Goal: Task Accomplishment & Management: Use online tool/utility

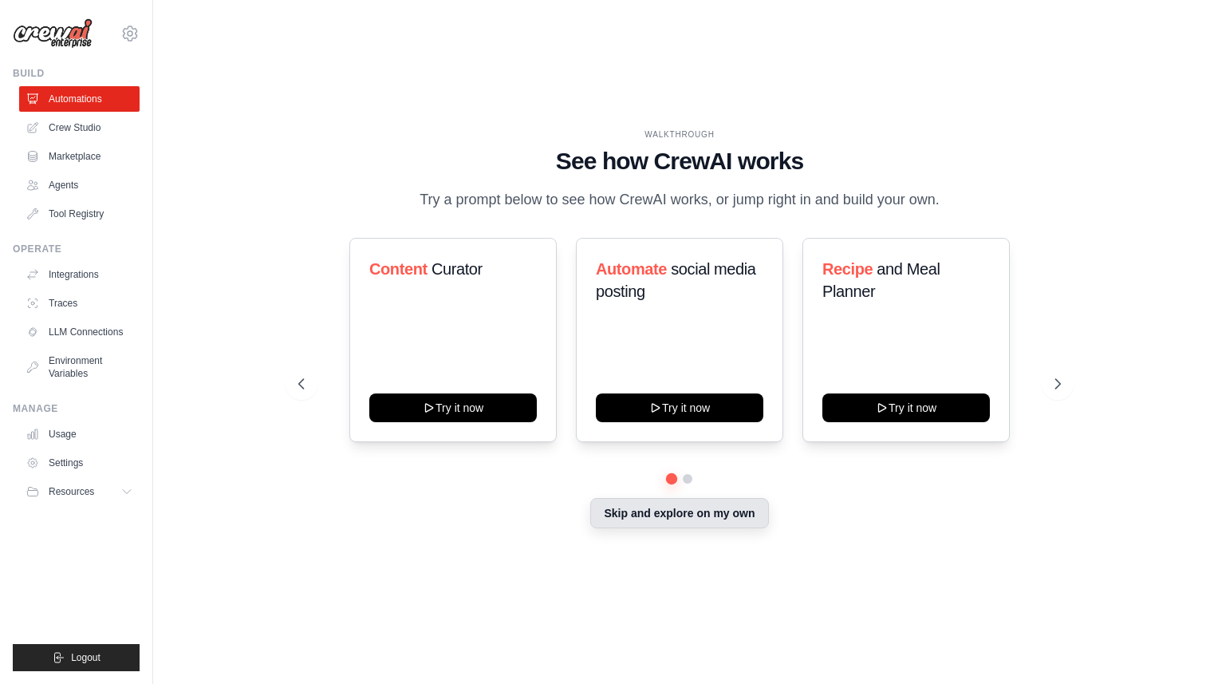
click at [664, 514] on button "Skip and explore on my own" at bounding box center [679, 513] width 178 height 30
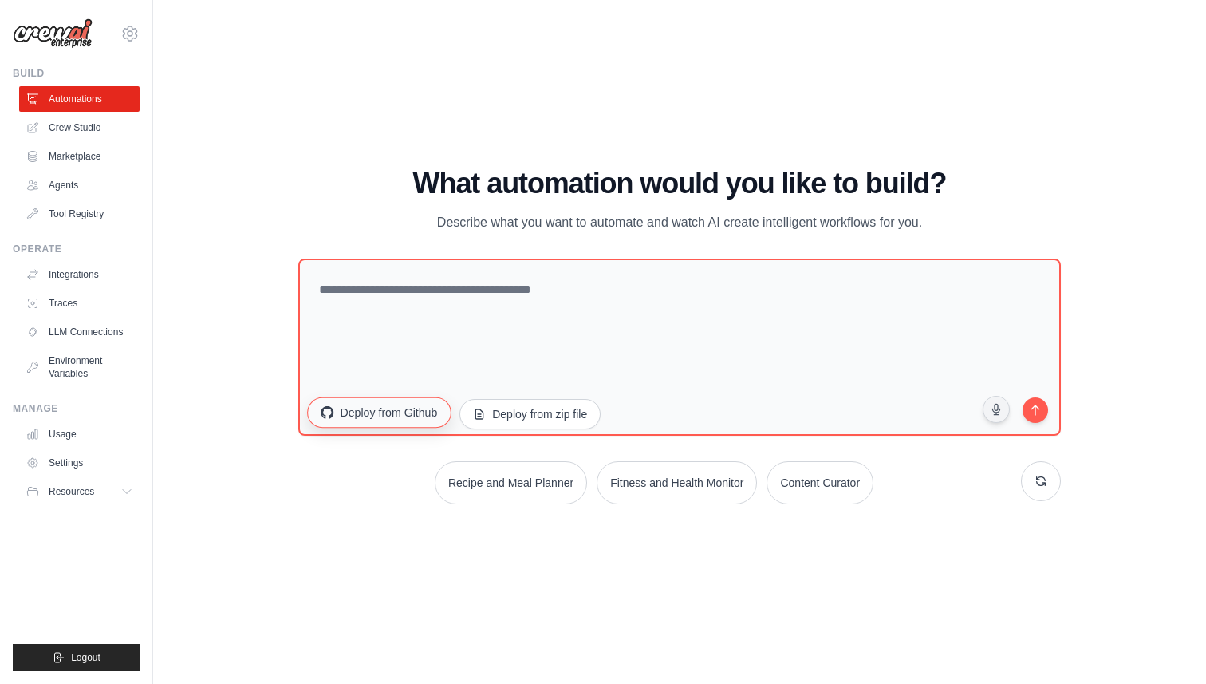
click at [397, 408] on button "Deploy from Github" at bounding box center [379, 411] width 144 height 30
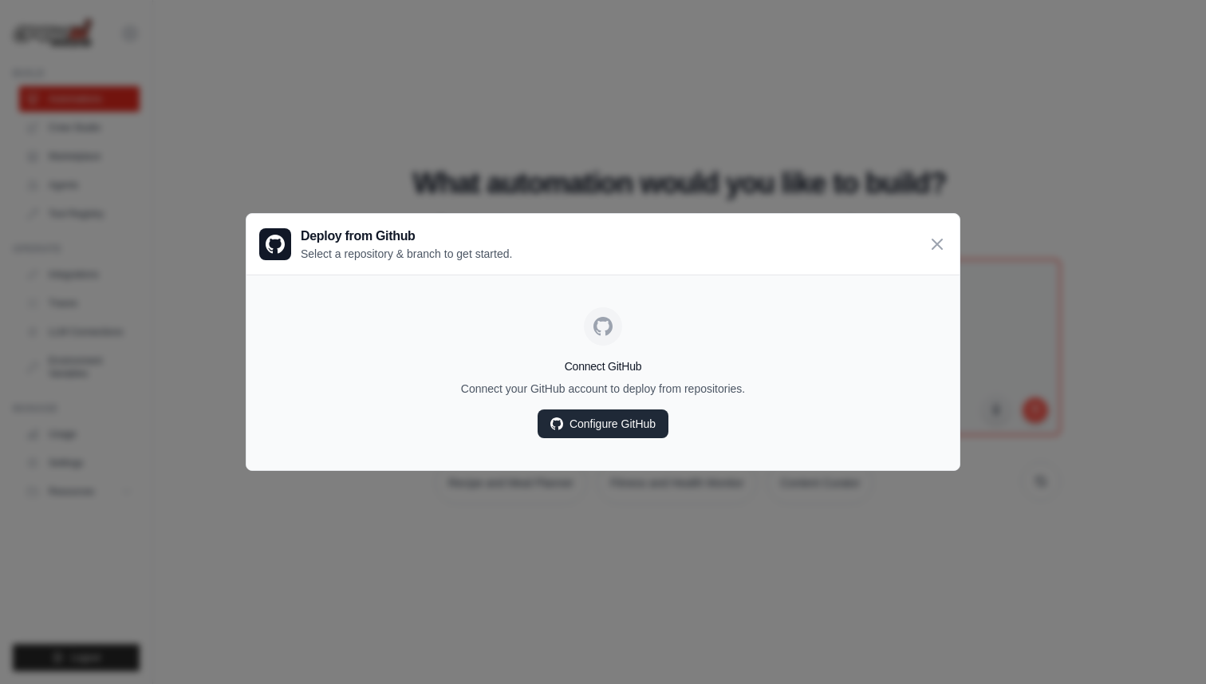
click at [591, 425] on link "Configure GitHub" at bounding box center [603, 423] width 131 height 29
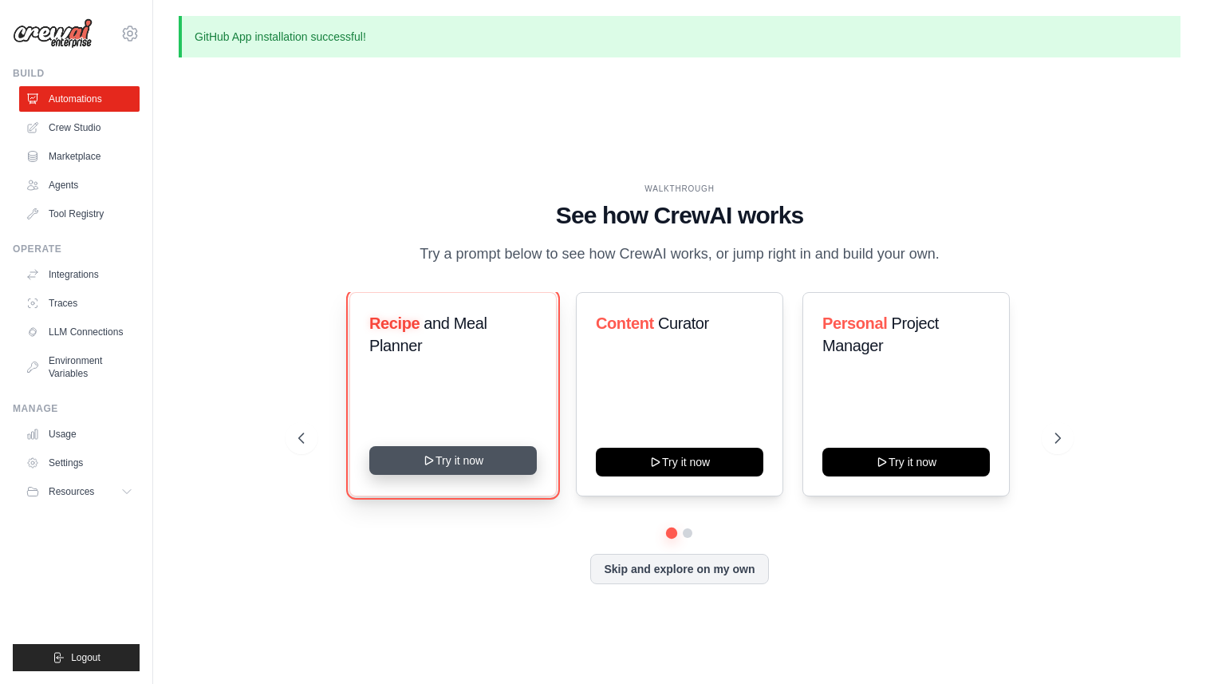
click at [444, 455] on button "Try it now" at bounding box center [452, 460] width 167 height 29
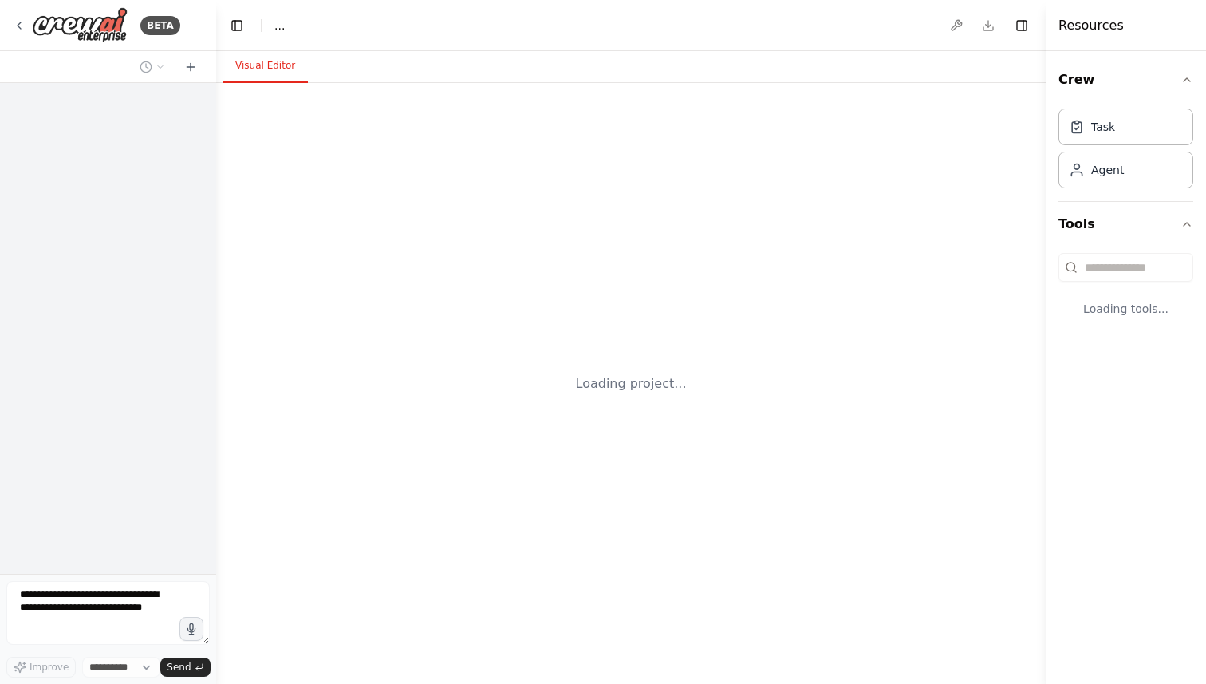
select select "****"
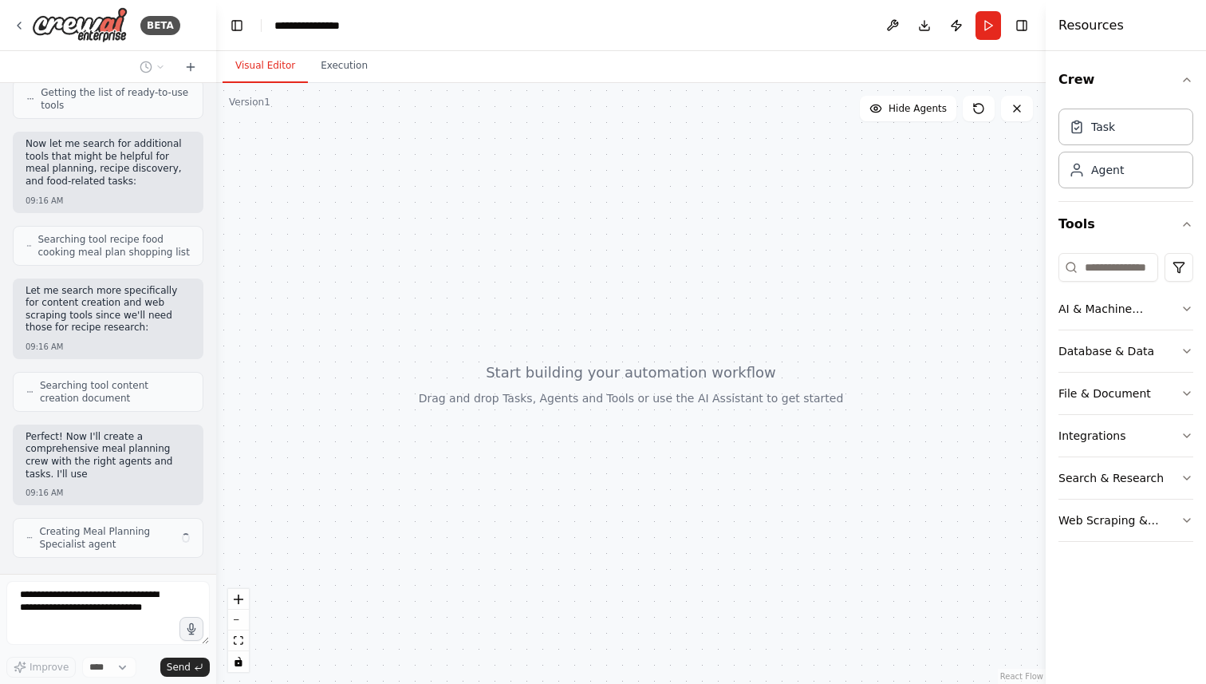
scroll to position [307, 0]
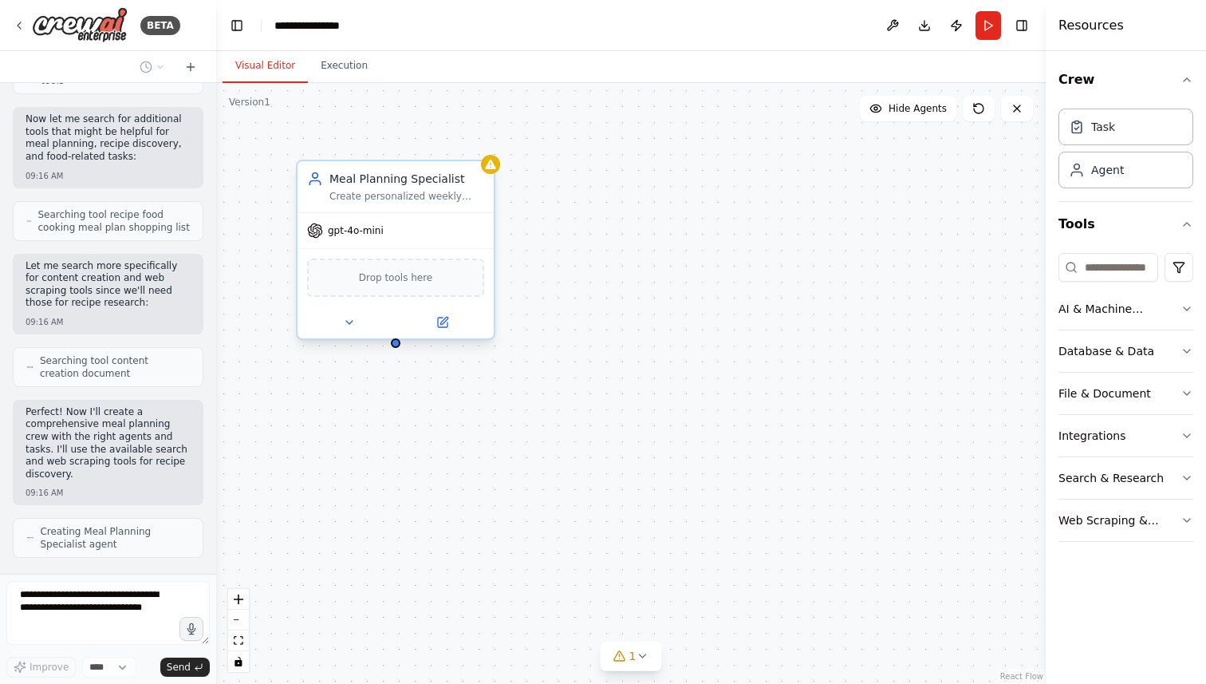
click at [377, 236] on span "gpt-4o-mini" at bounding box center [356, 230] width 56 height 13
click at [444, 322] on icon at bounding box center [443, 322] width 10 height 10
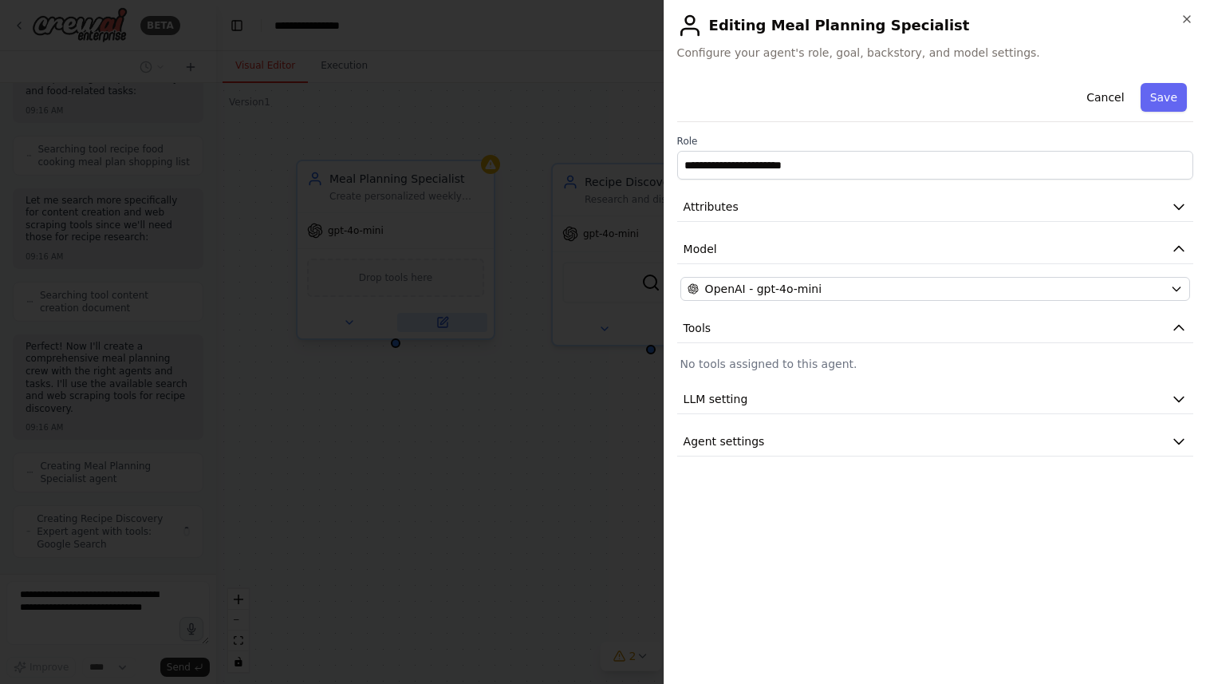
scroll to position [360, 0]
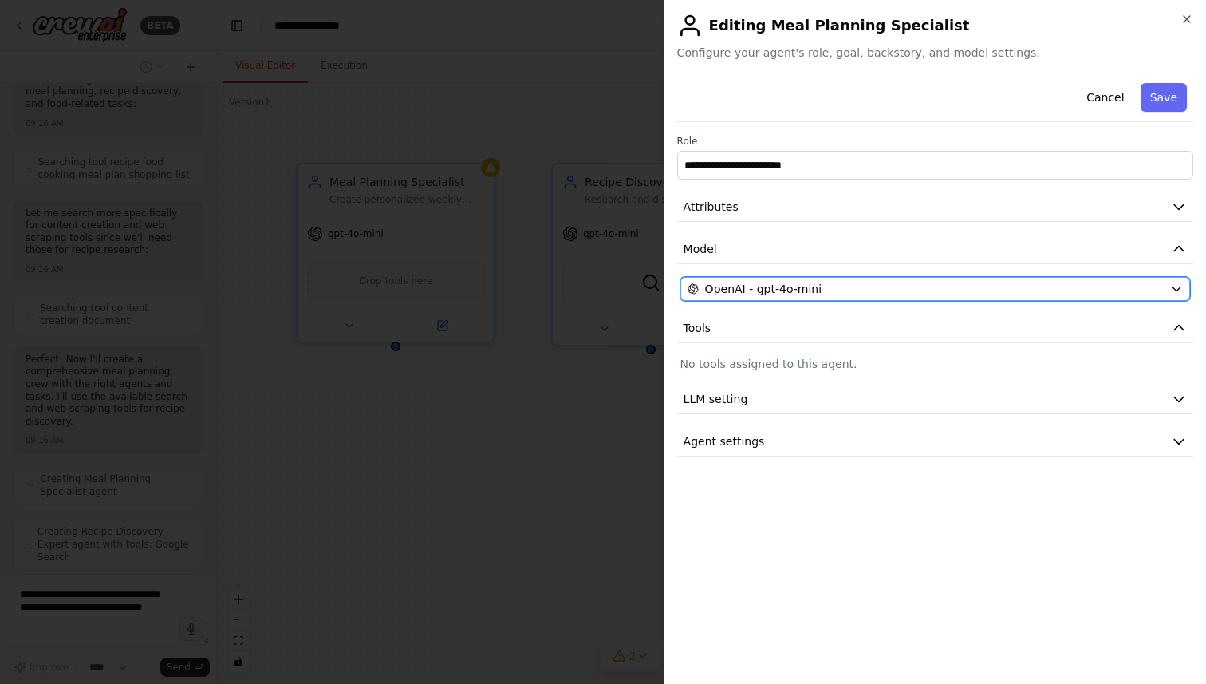
click at [818, 287] on div "OpenAI - gpt-4o-mini" at bounding box center [926, 289] width 476 height 16
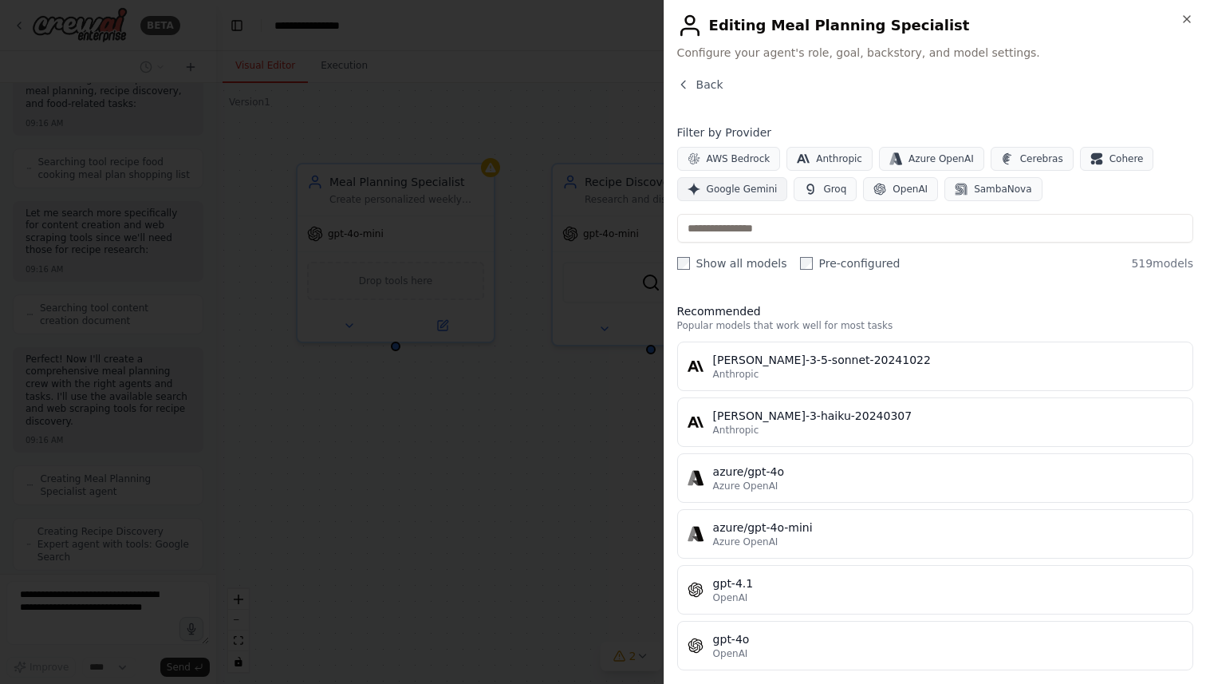
scroll to position [412, 0]
click at [740, 190] on span "Google Gemini" at bounding box center [742, 189] width 71 height 13
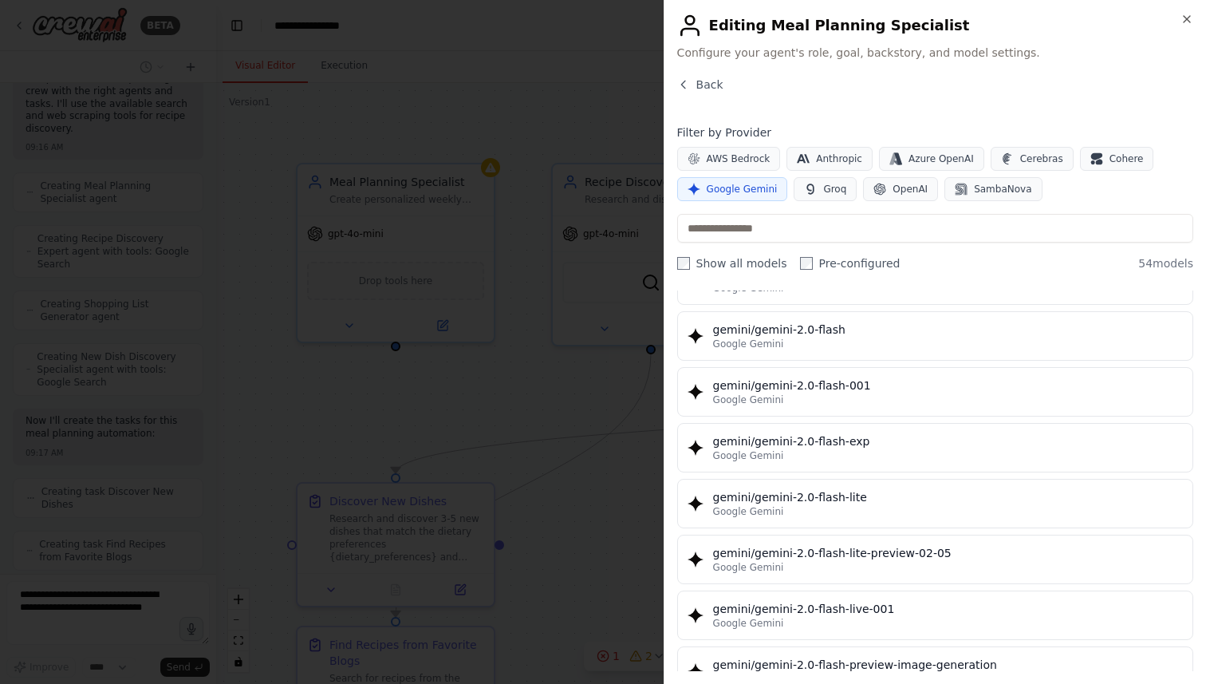
scroll to position [814, 0]
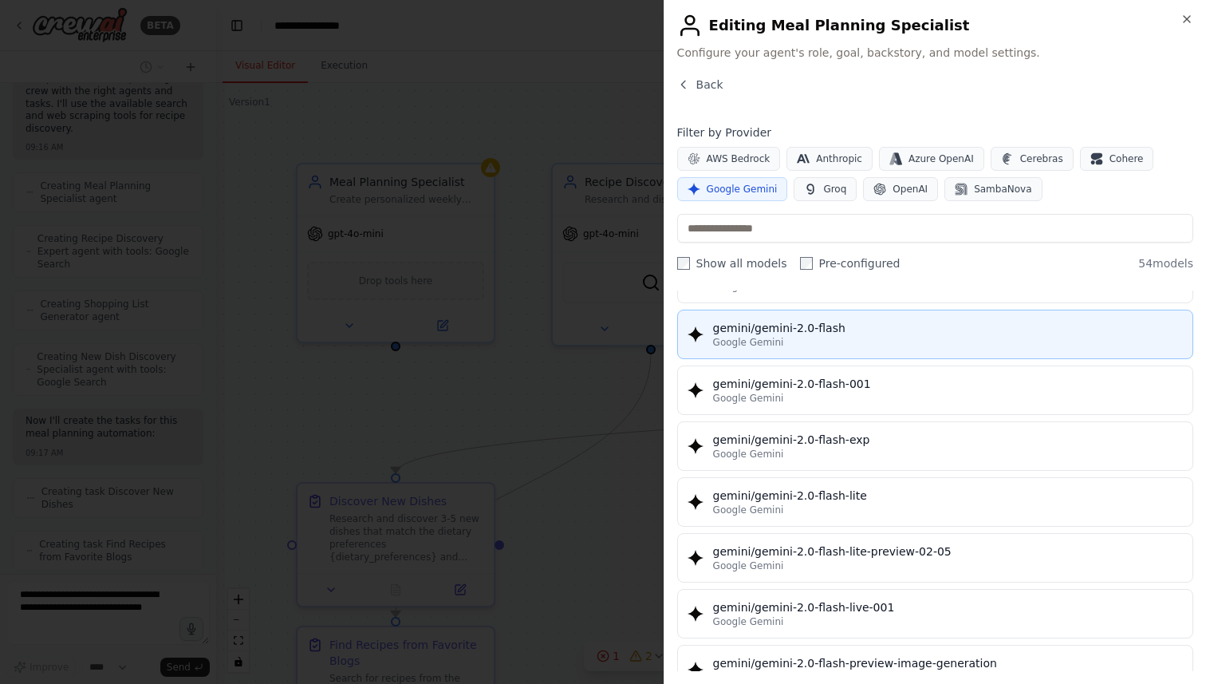
click at [767, 337] on span "Google Gemini" at bounding box center [748, 342] width 71 height 13
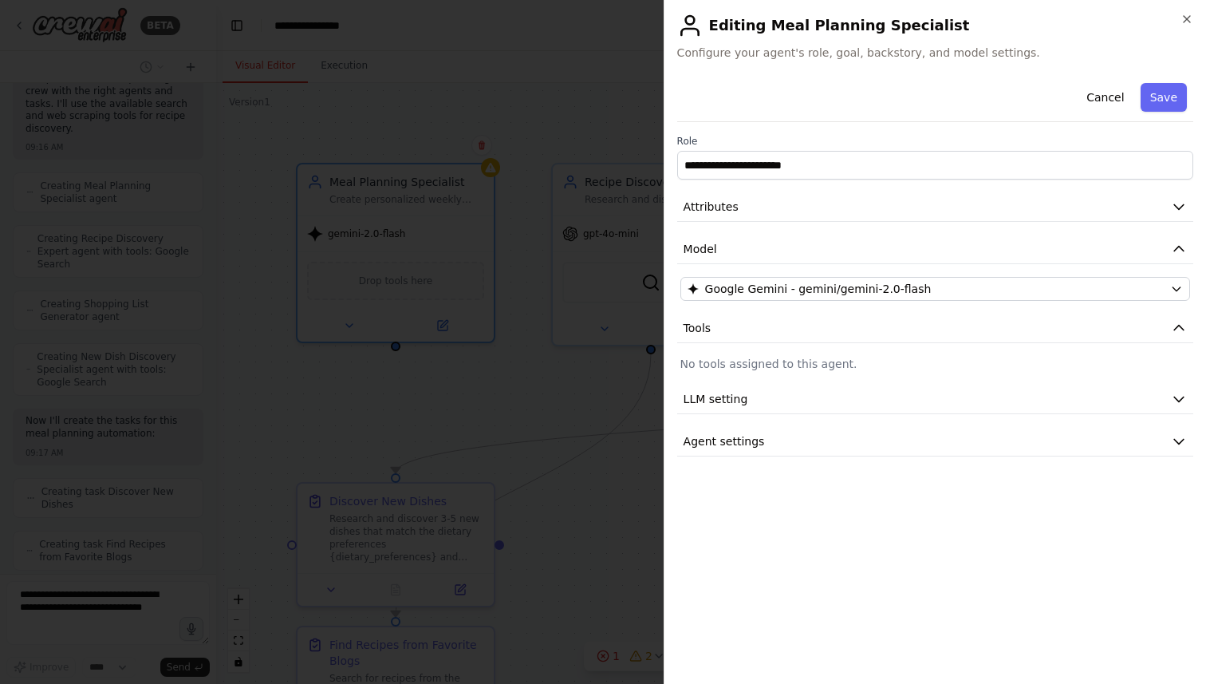
scroll to position [705, 0]
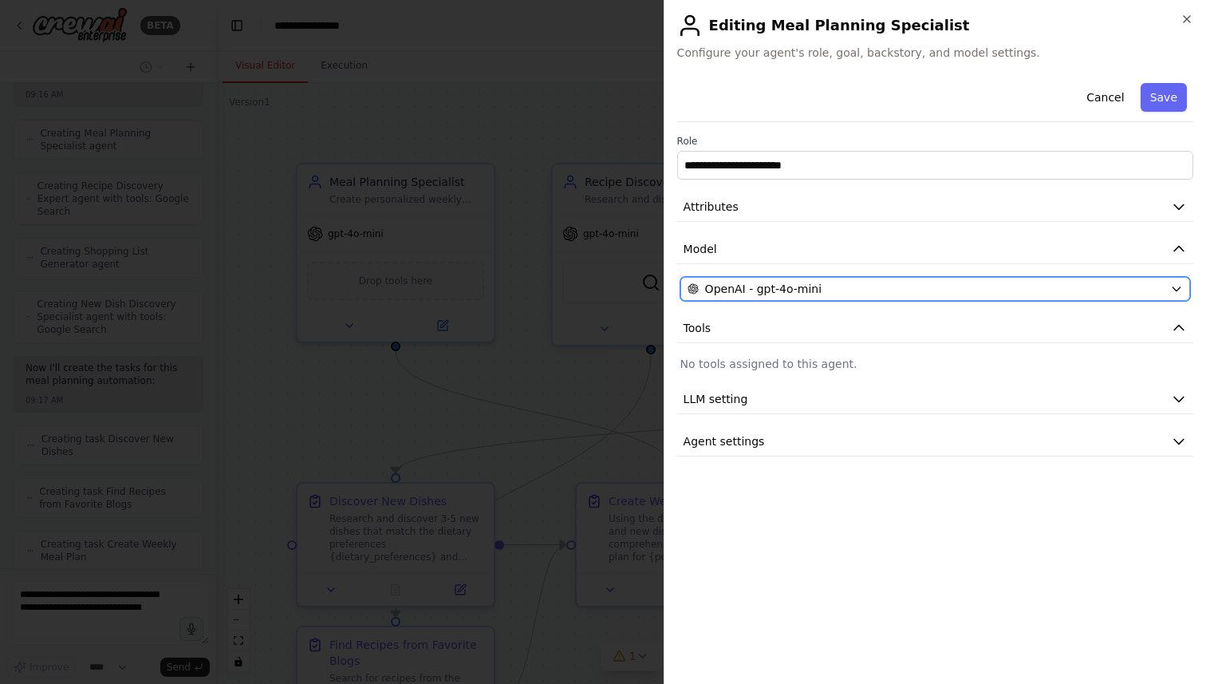
click at [766, 282] on span "OpenAI - gpt-4o-mini" at bounding box center [763, 289] width 116 height 16
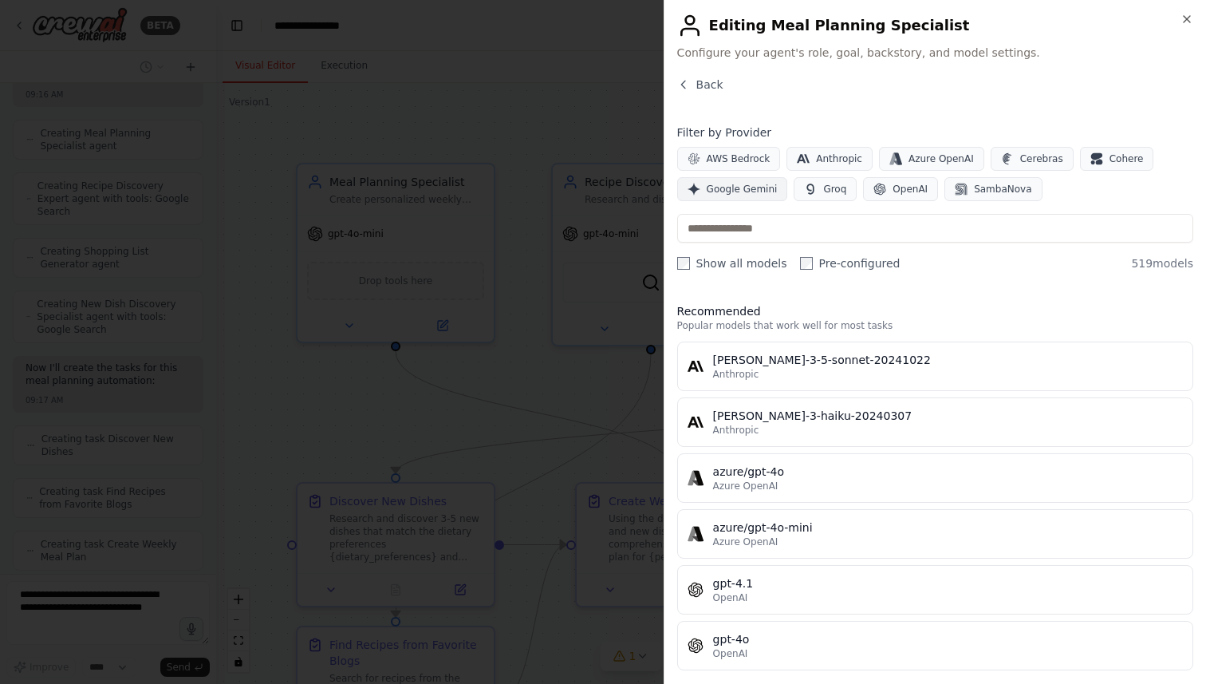
scroll to position [758, 0]
click at [750, 189] on span "Google Gemini" at bounding box center [742, 189] width 71 height 13
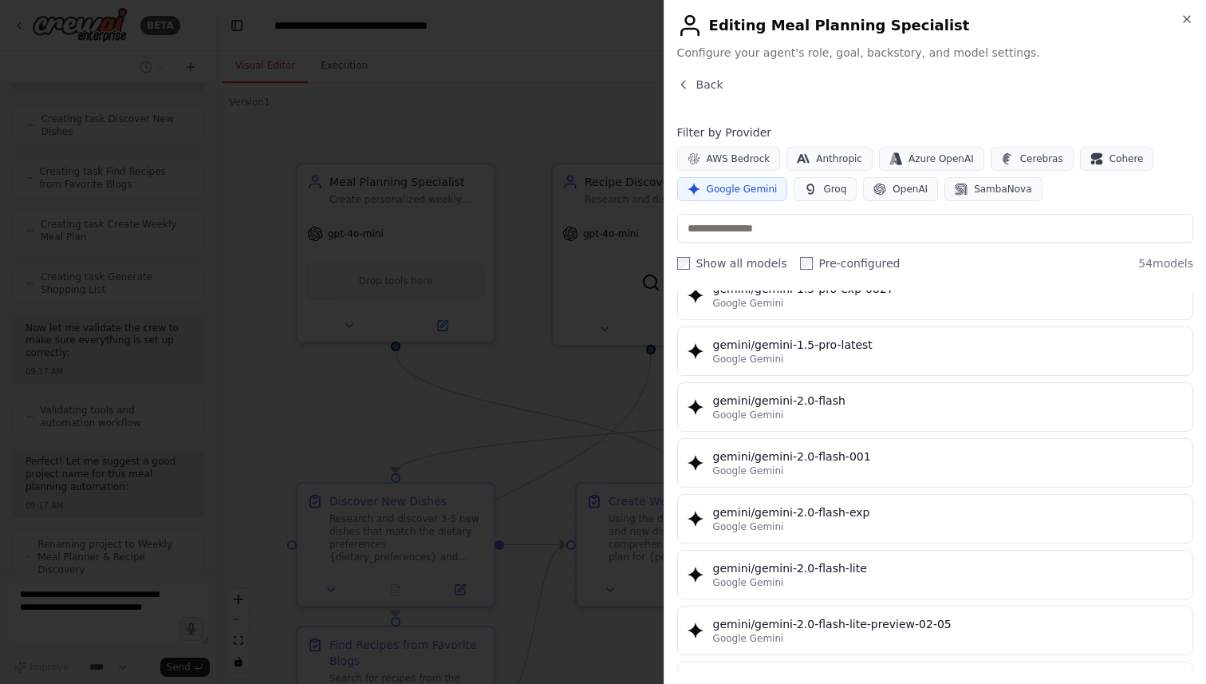
scroll to position [740, 0]
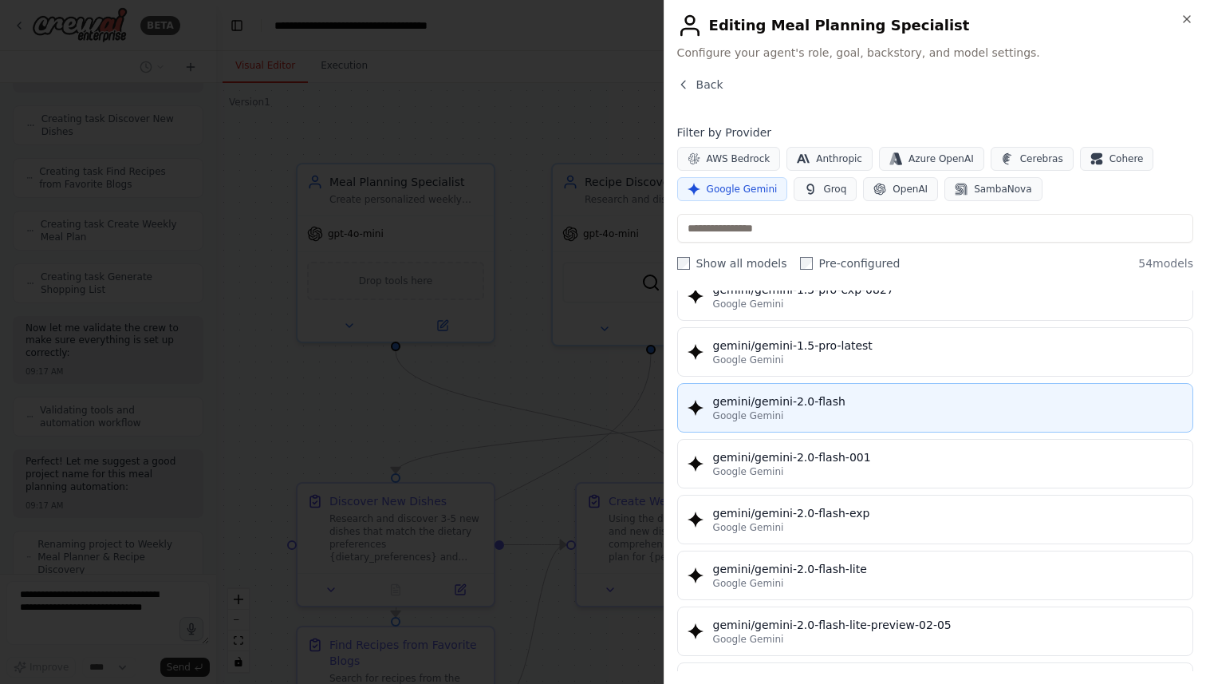
click at [759, 405] on div "gemini/gemini-2.0-flash" at bounding box center [948, 401] width 470 height 16
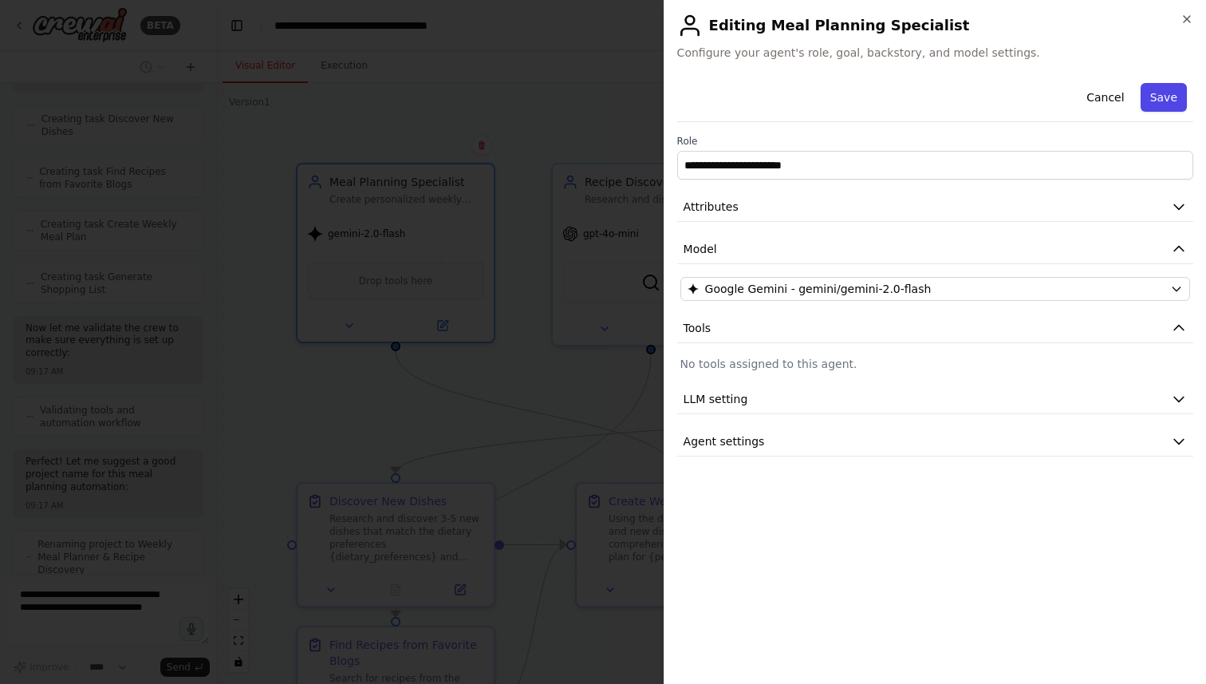
click at [1156, 101] on button "Save" at bounding box center [1164, 97] width 46 height 29
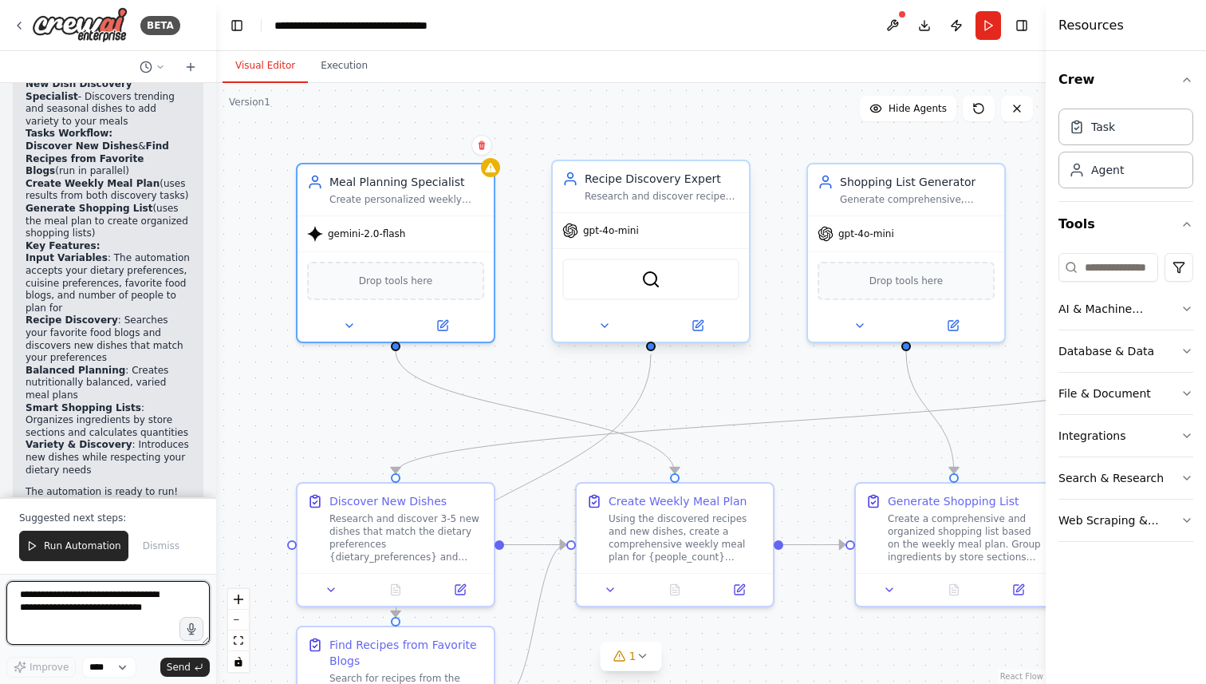
scroll to position [1751, 0]
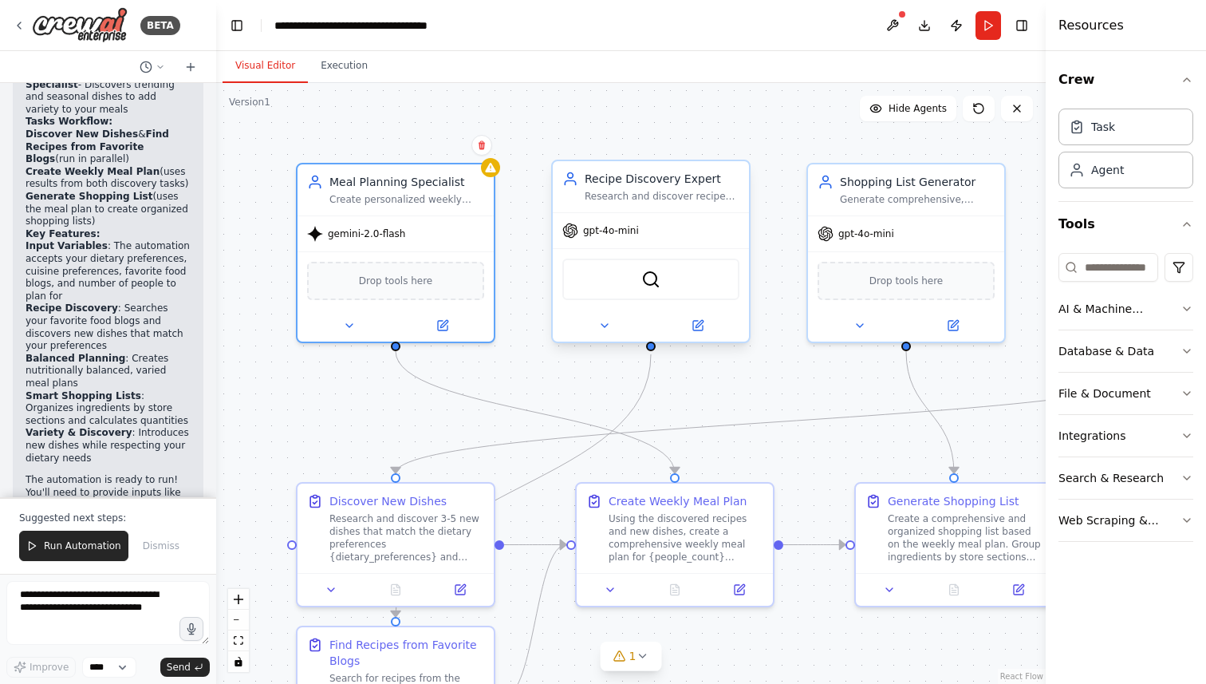
click at [615, 232] on span "gpt-4o-mini" at bounding box center [611, 230] width 56 height 13
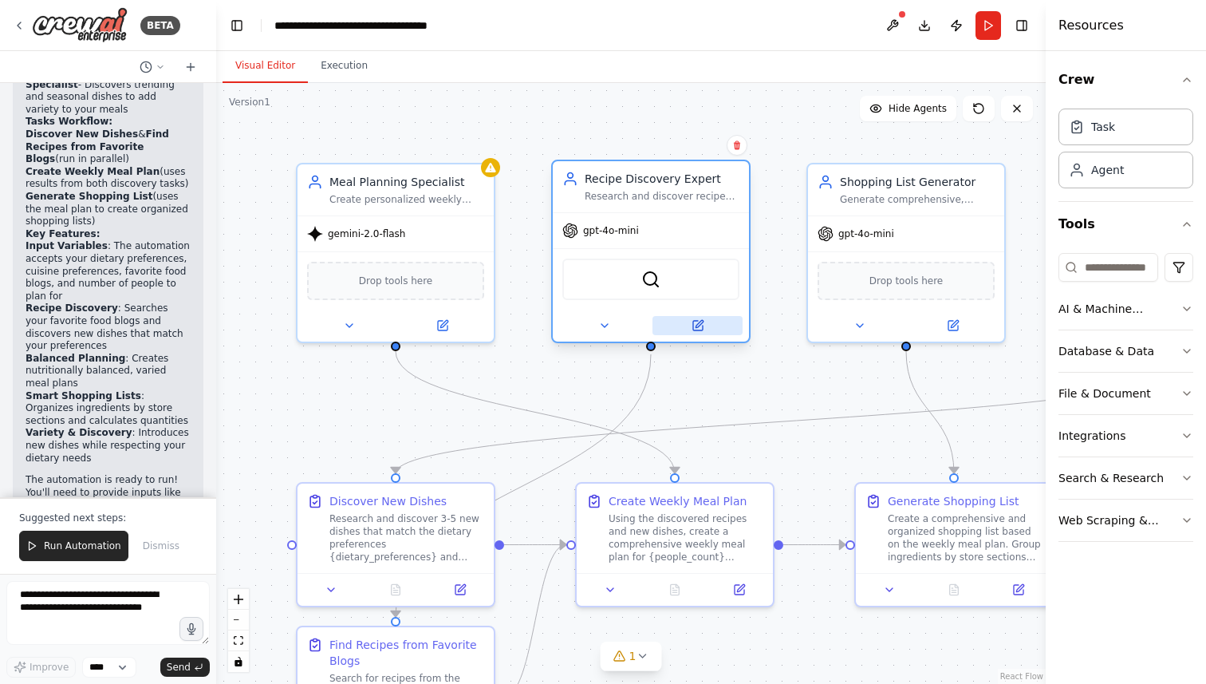
click at [699, 320] on icon at bounding box center [697, 325] width 13 height 13
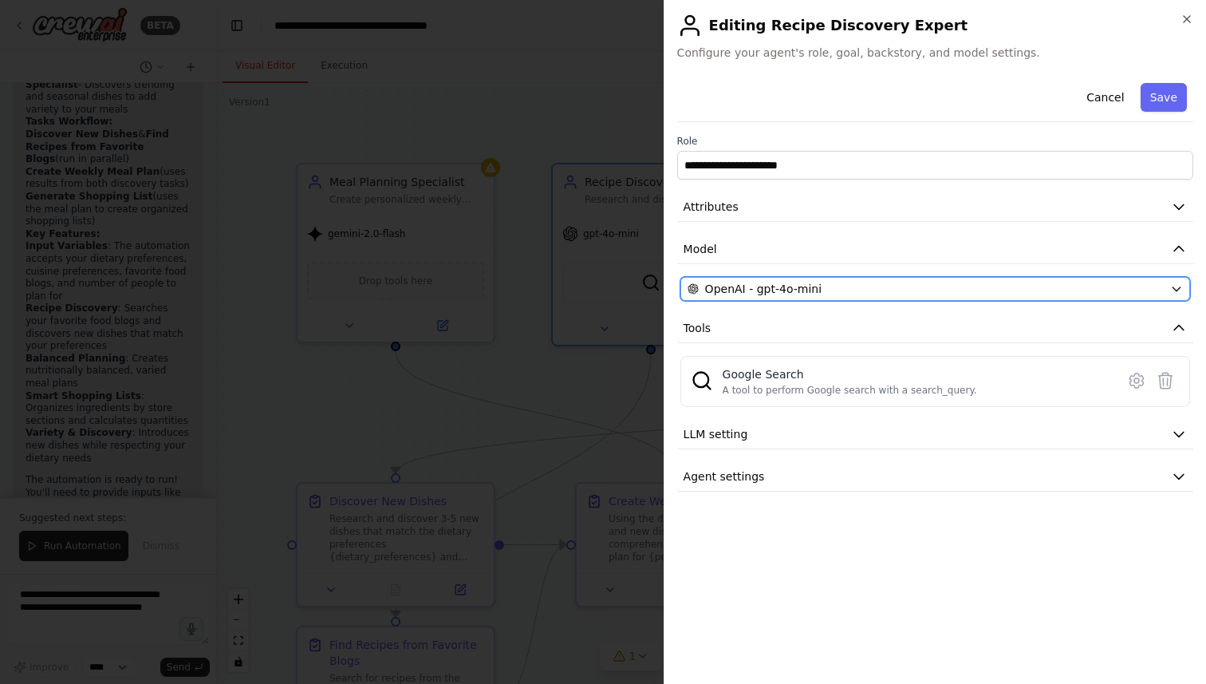
click at [779, 284] on span "OpenAI - gpt-4o-mini" at bounding box center [763, 289] width 116 height 16
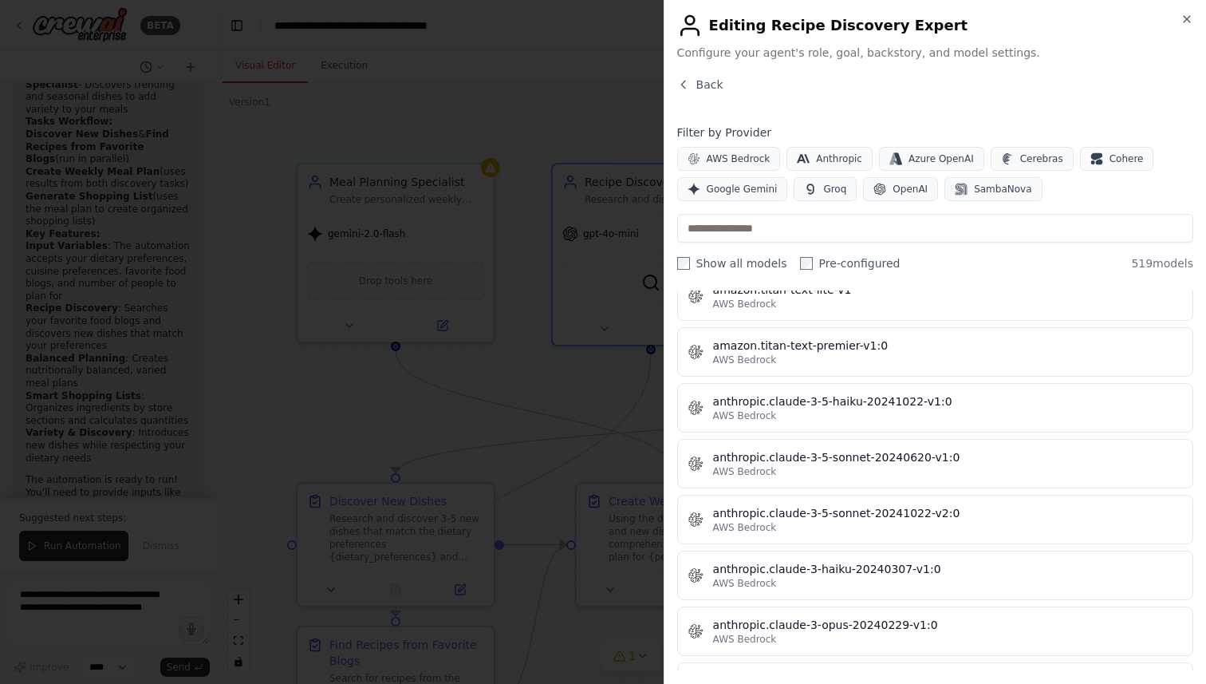
scroll to position [1193, 0]
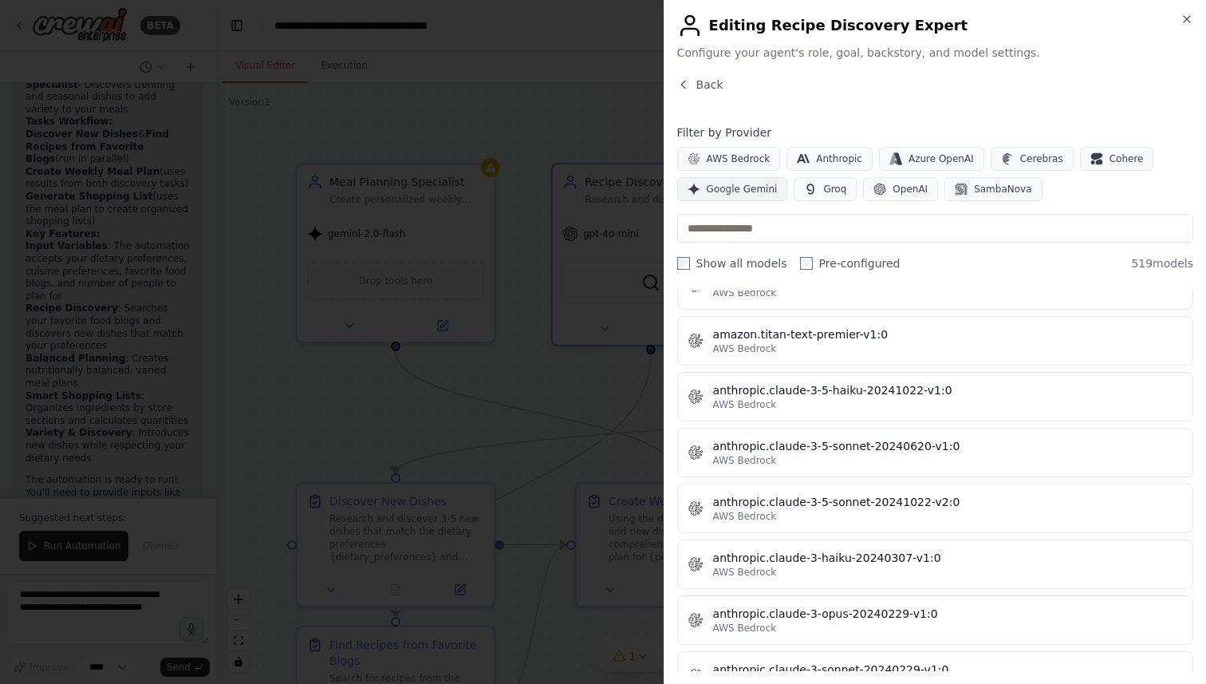
click at [720, 190] on span "Google Gemini" at bounding box center [742, 189] width 71 height 13
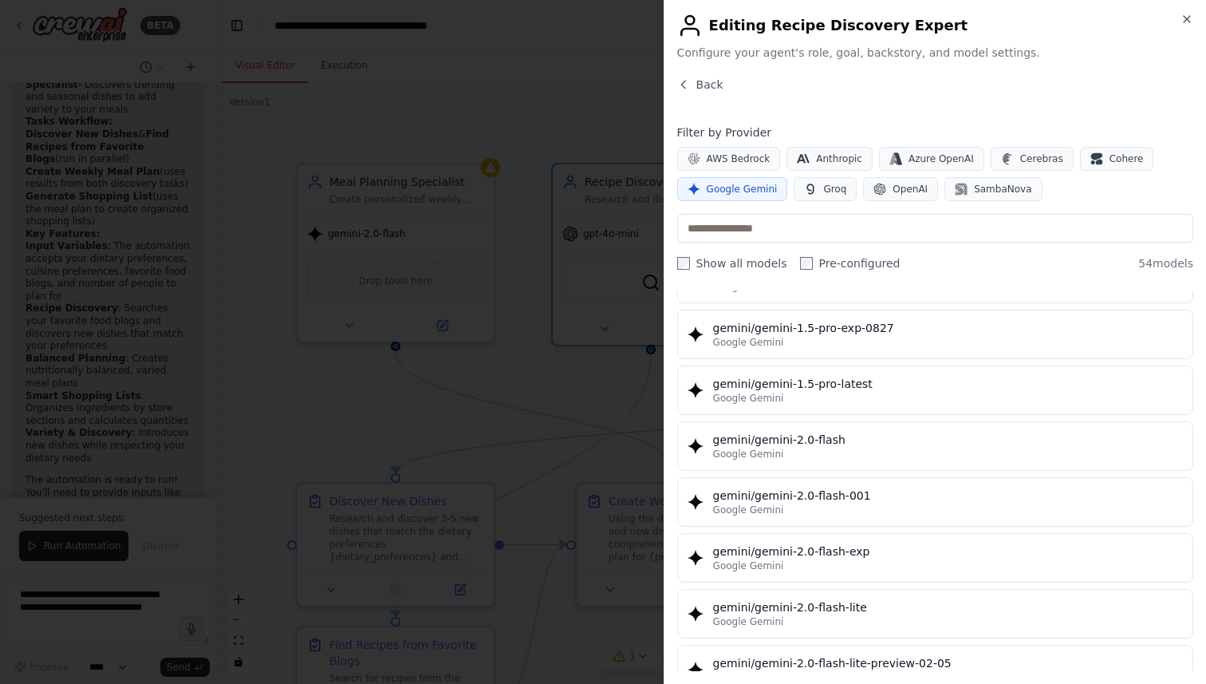
scroll to position [695, 0]
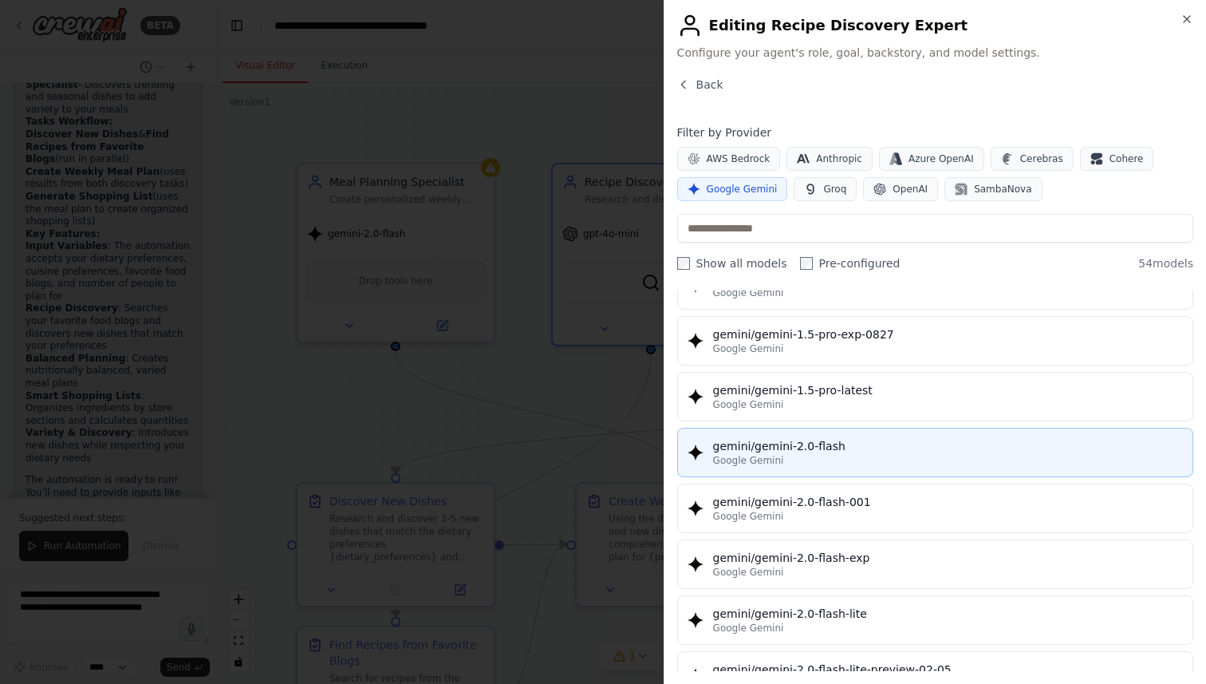
click at [766, 449] on div "gemini/gemini-2.0-flash" at bounding box center [948, 446] width 470 height 16
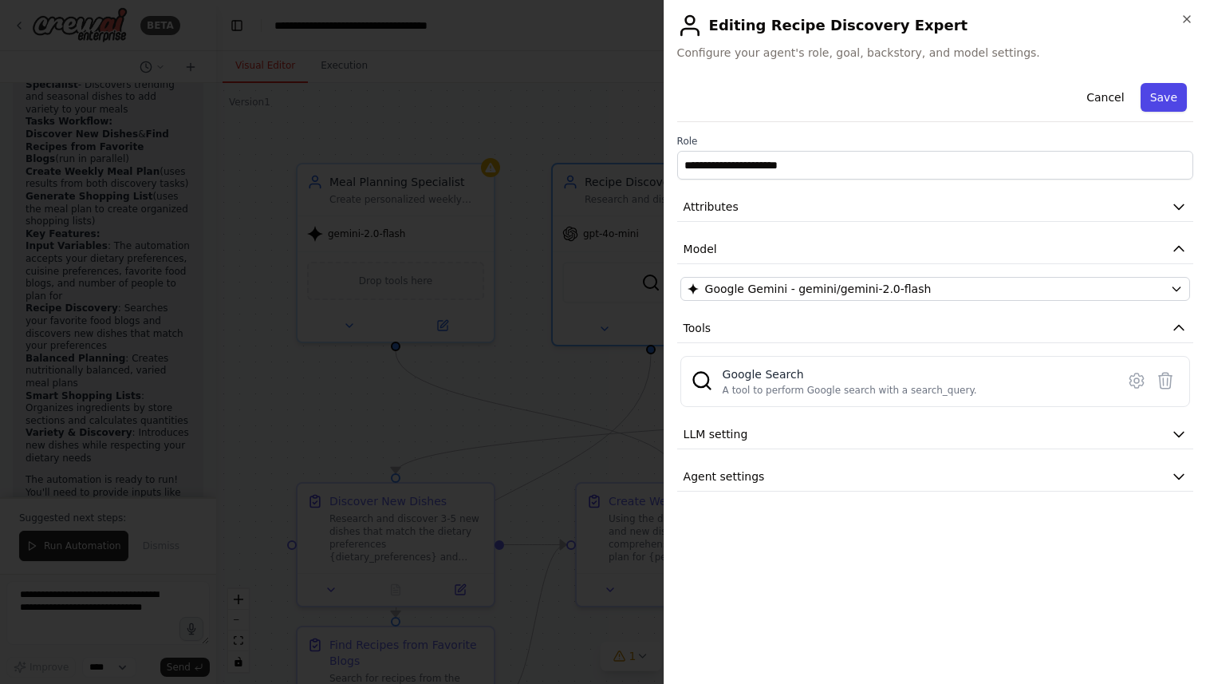
click at [1151, 96] on button "Save" at bounding box center [1164, 97] width 46 height 29
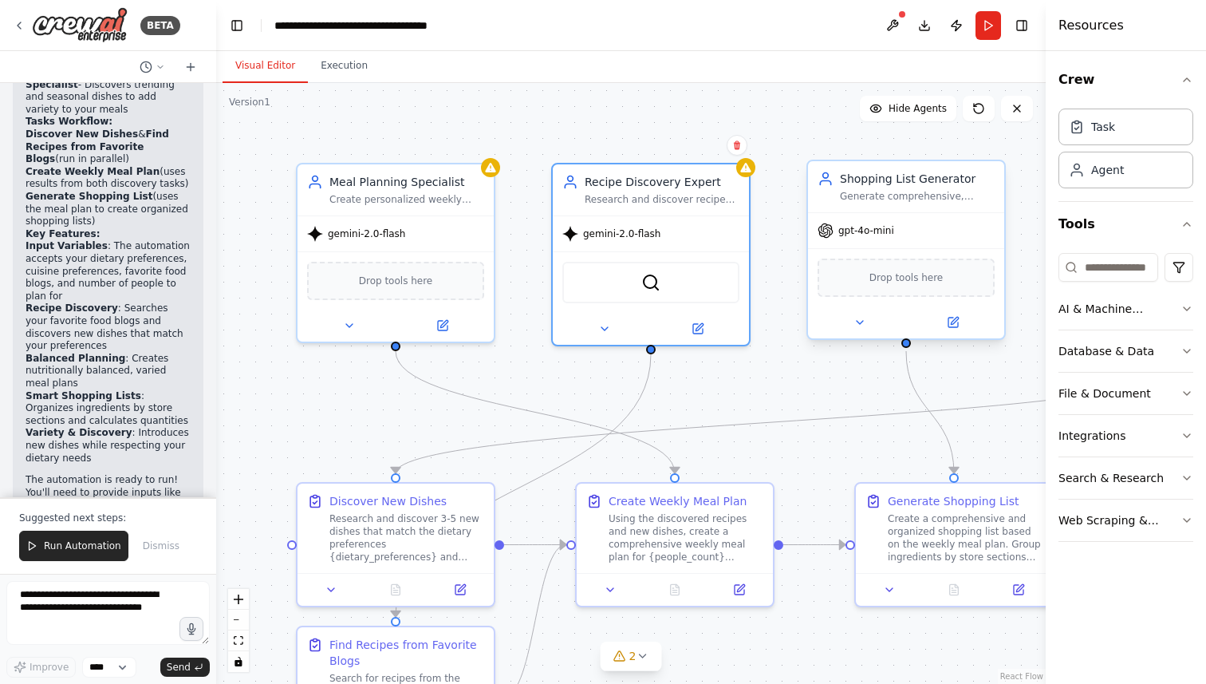
click at [895, 240] on div "gpt-4o-mini" at bounding box center [906, 230] width 196 height 35
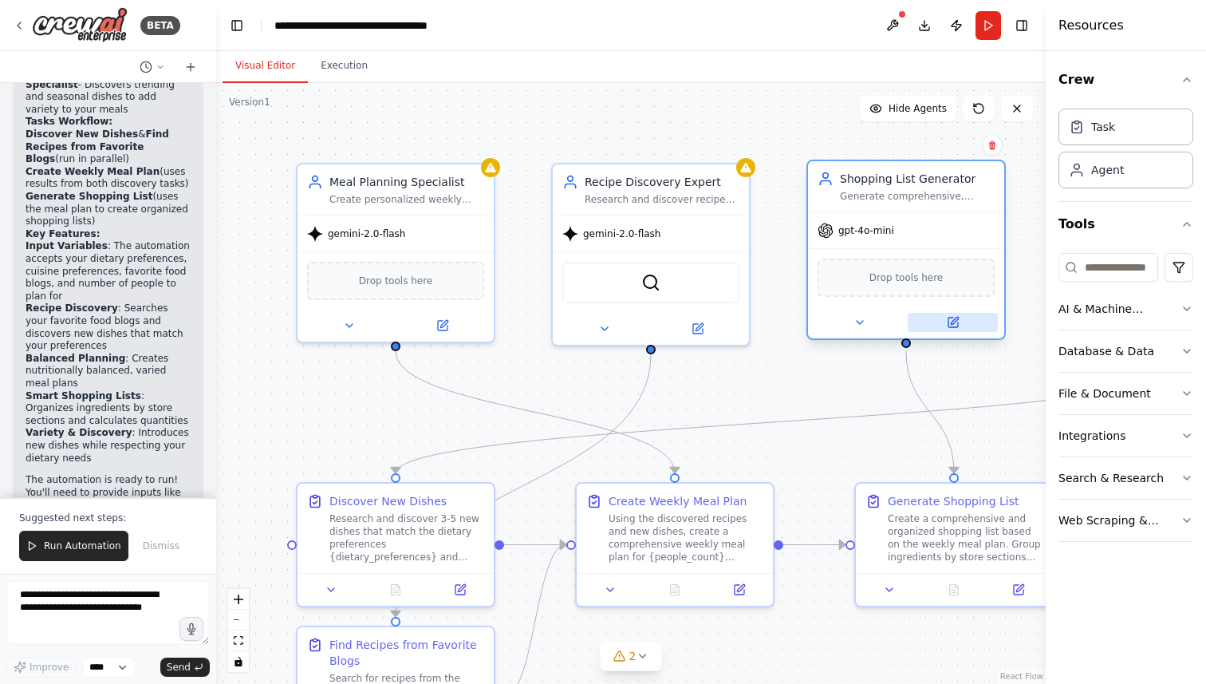
click at [954, 325] on icon at bounding box center [953, 322] width 10 height 10
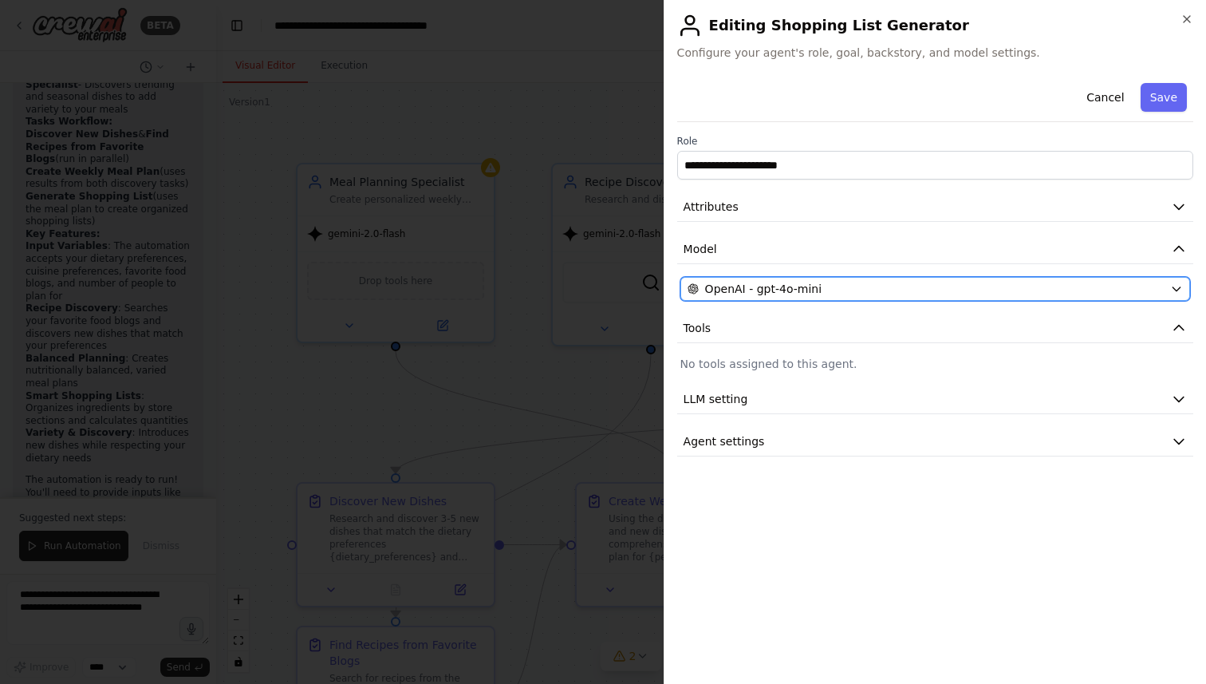
click at [825, 286] on div "OpenAI - gpt-4o-mini" at bounding box center [926, 289] width 476 height 16
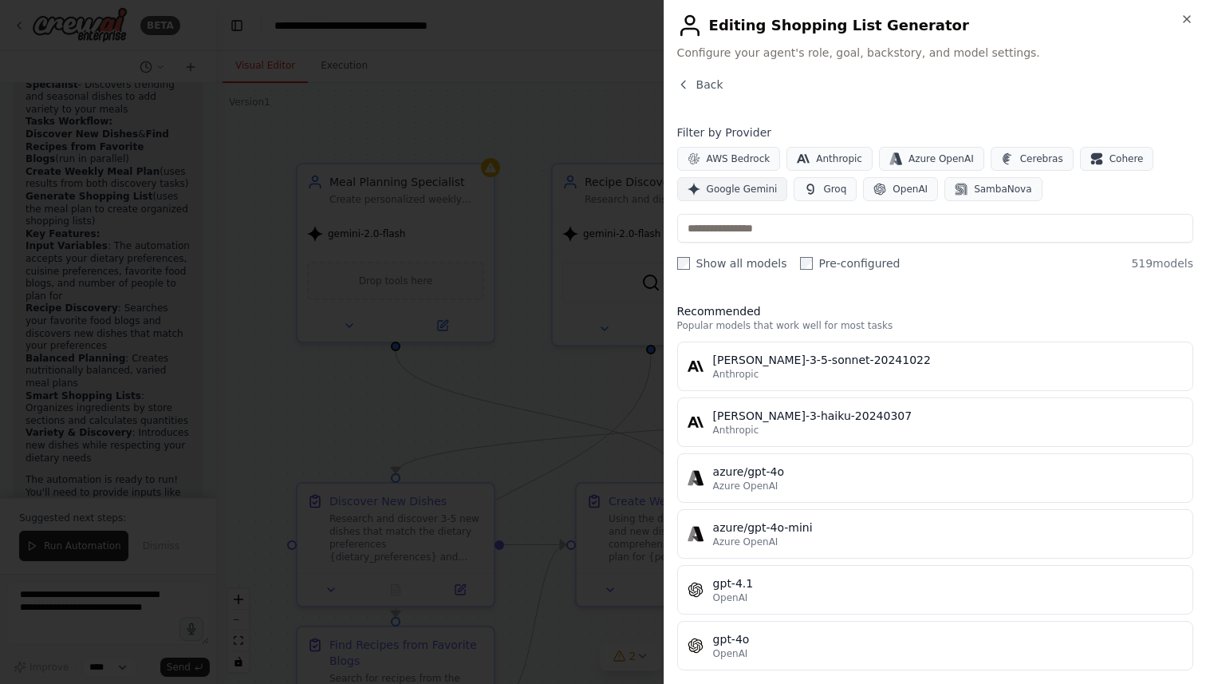
click at [730, 193] on span "Google Gemini" at bounding box center [742, 189] width 71 height 13
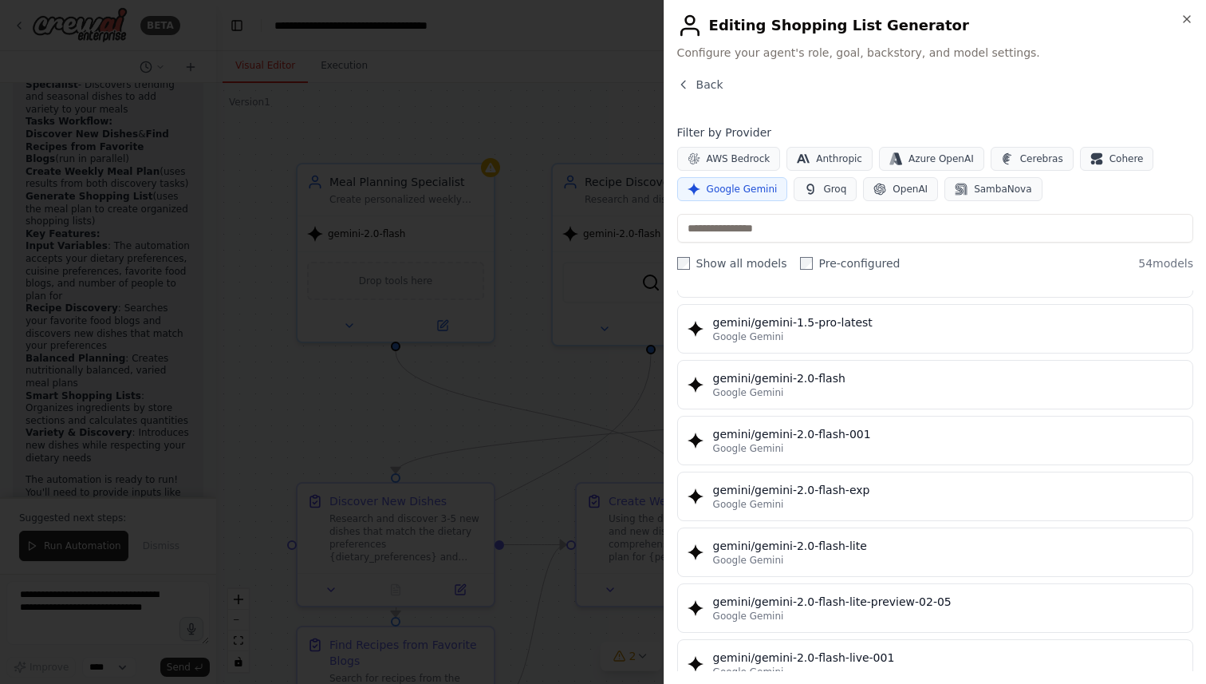
scroll to position [751, 0]
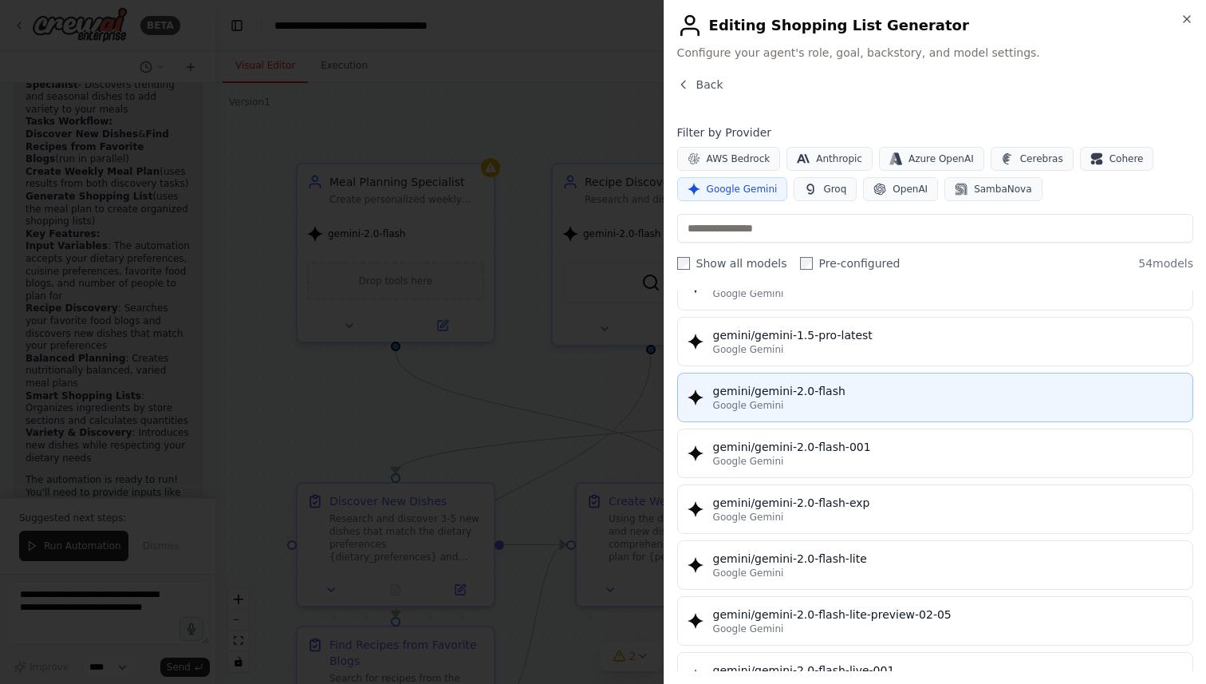
click at [747, 404] on span "Google Gemini" at bounding box center [748, 405] width 71 height 13
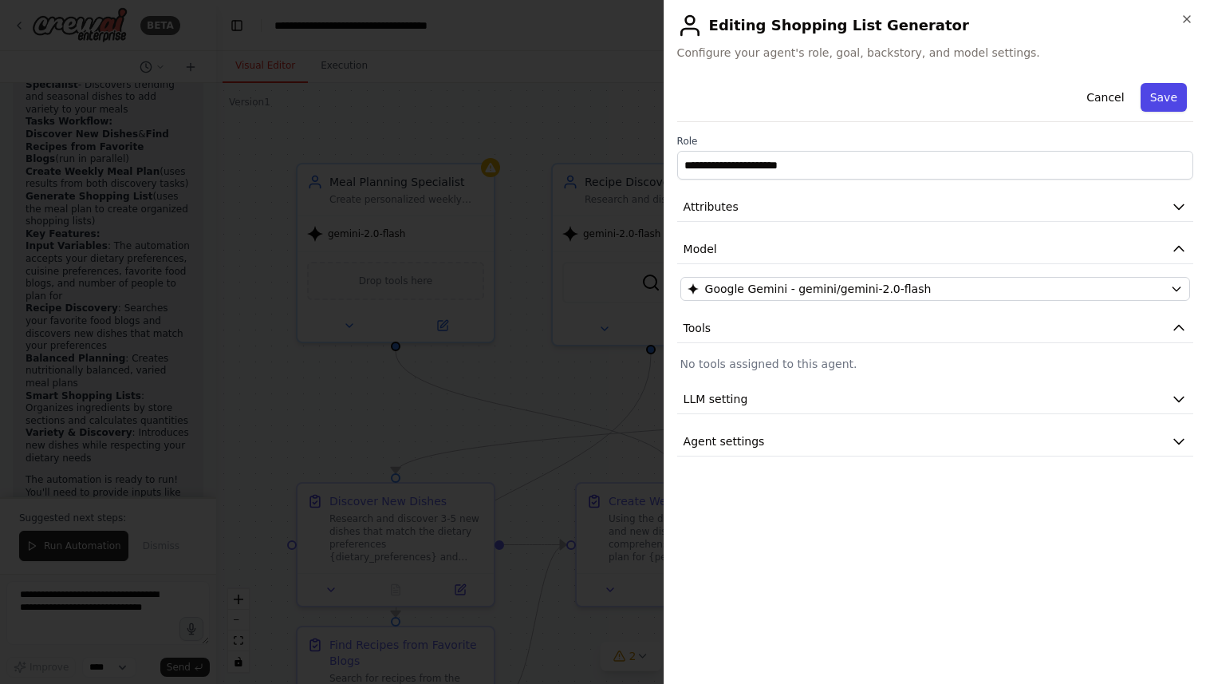
click at [1155, 97] on button "Save" at bounding box center [1164, 97] width 46 height 29
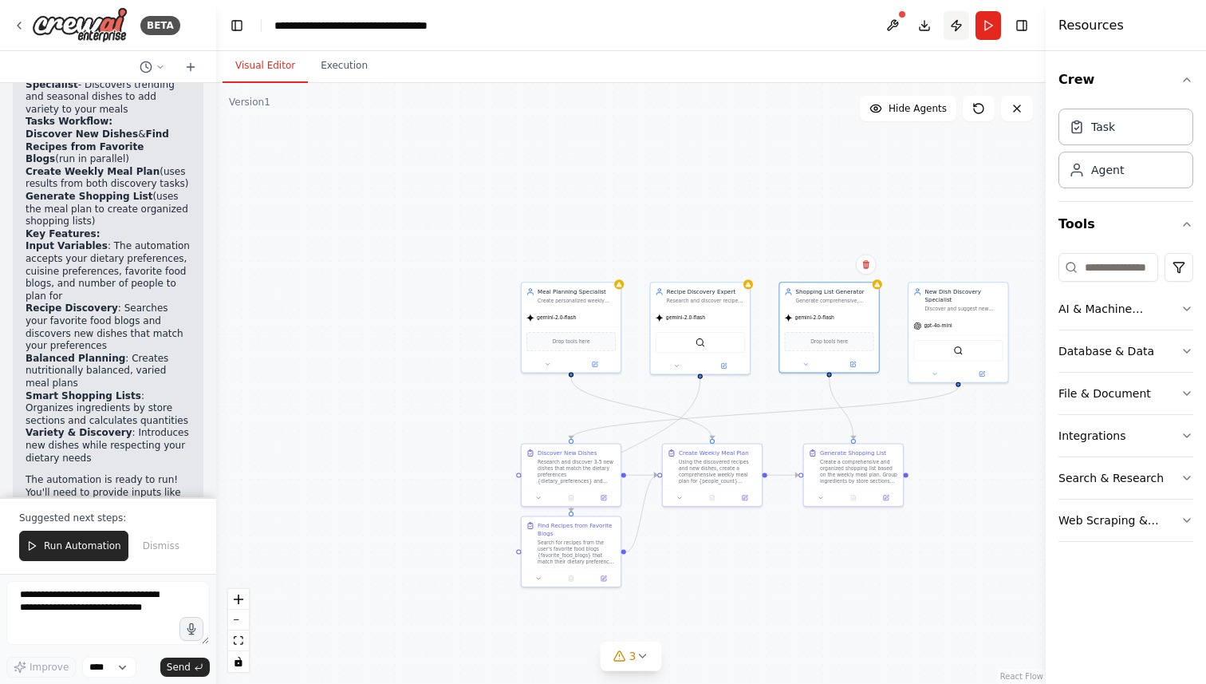
click at [959, 29] on button "Publish" at bounding box center [957, 25] width 26 height 29
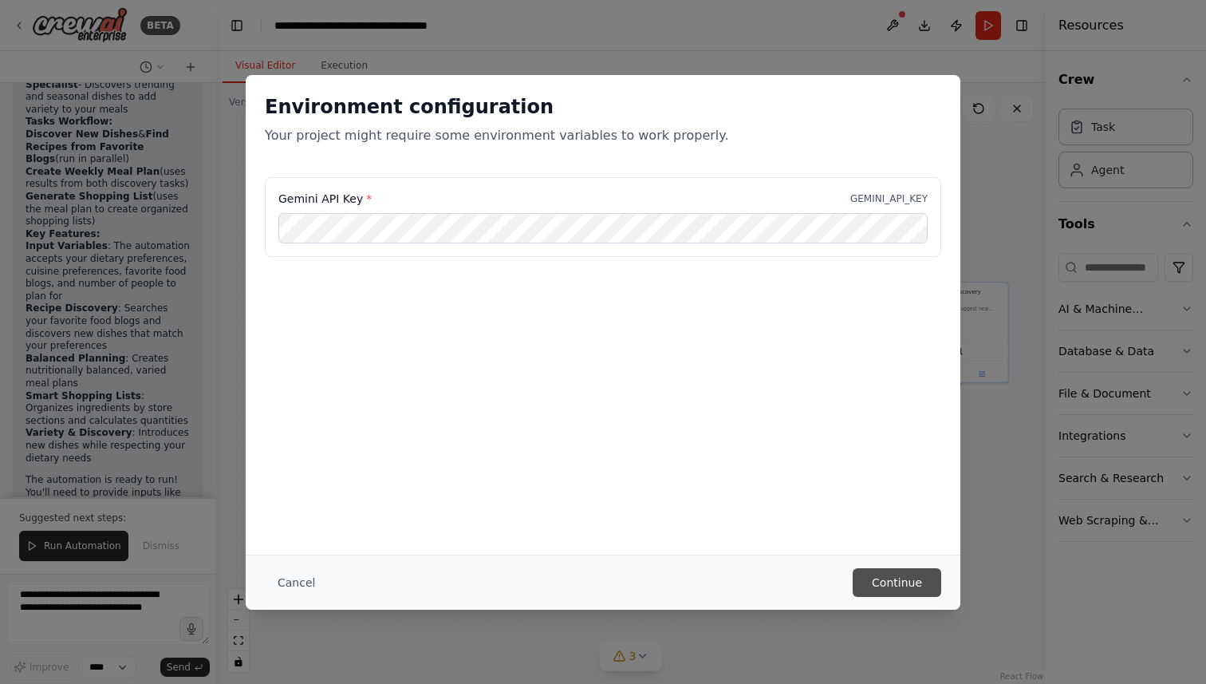
click at [881, 574] on button "Continue" at bounding box center [897, 582] width 89 height 29
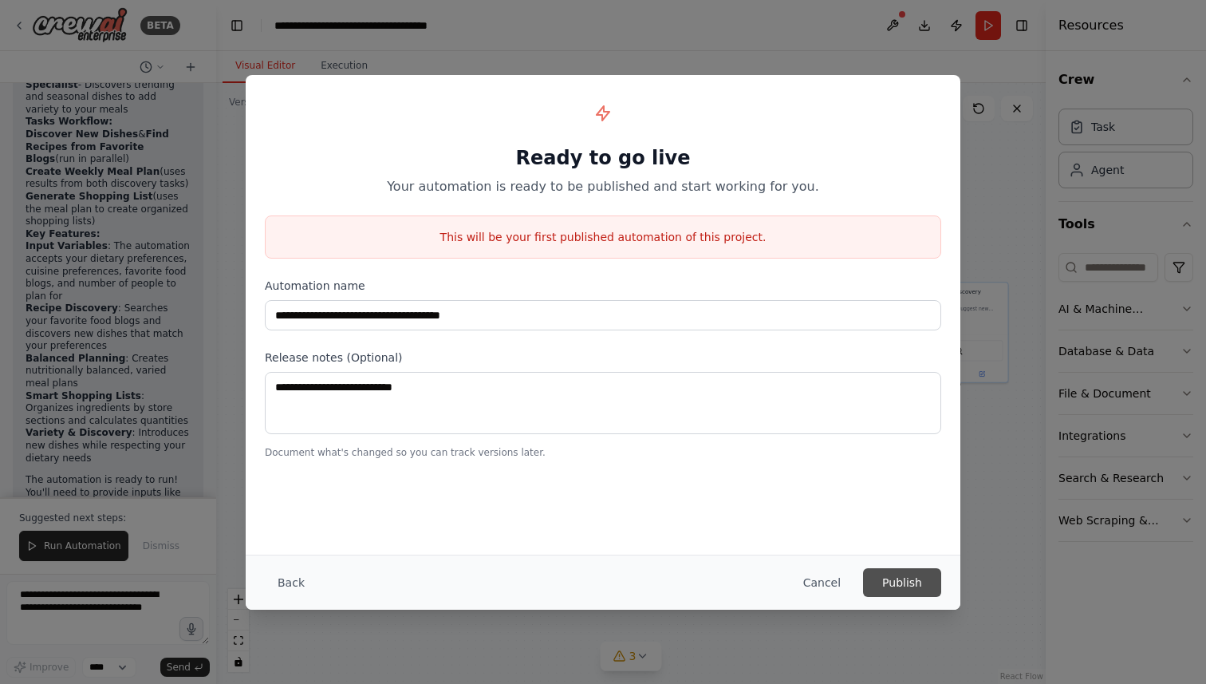
click at [901, 582] on button "Publish" at bounding box center [902, 582] width 78 height 29
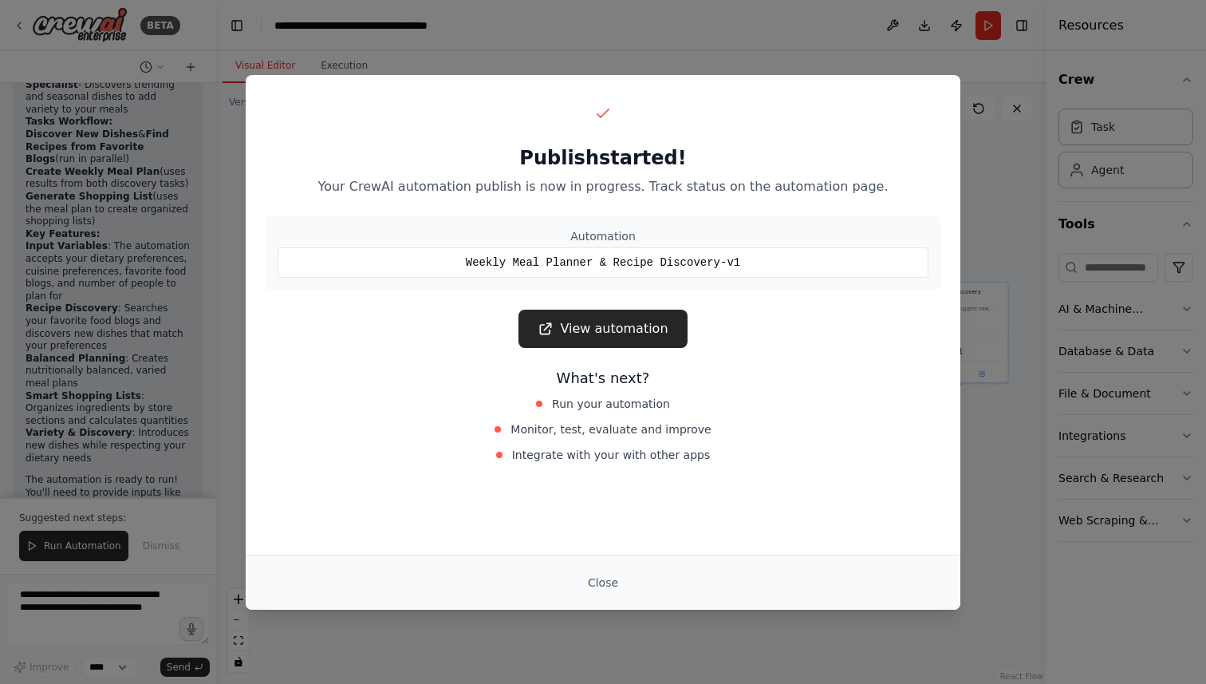
click at [550, 260] on div "Weekly Meal Planner & Recipe Discovery-v1" at bounding box center [603, 262] width 651 height 30
click at [581, 330] on link "View automation" at bounding box center [602, 328] width 168 height 38
click at [603, 581] on button "Close" at bounding box center [603, 582] width 56 height 29
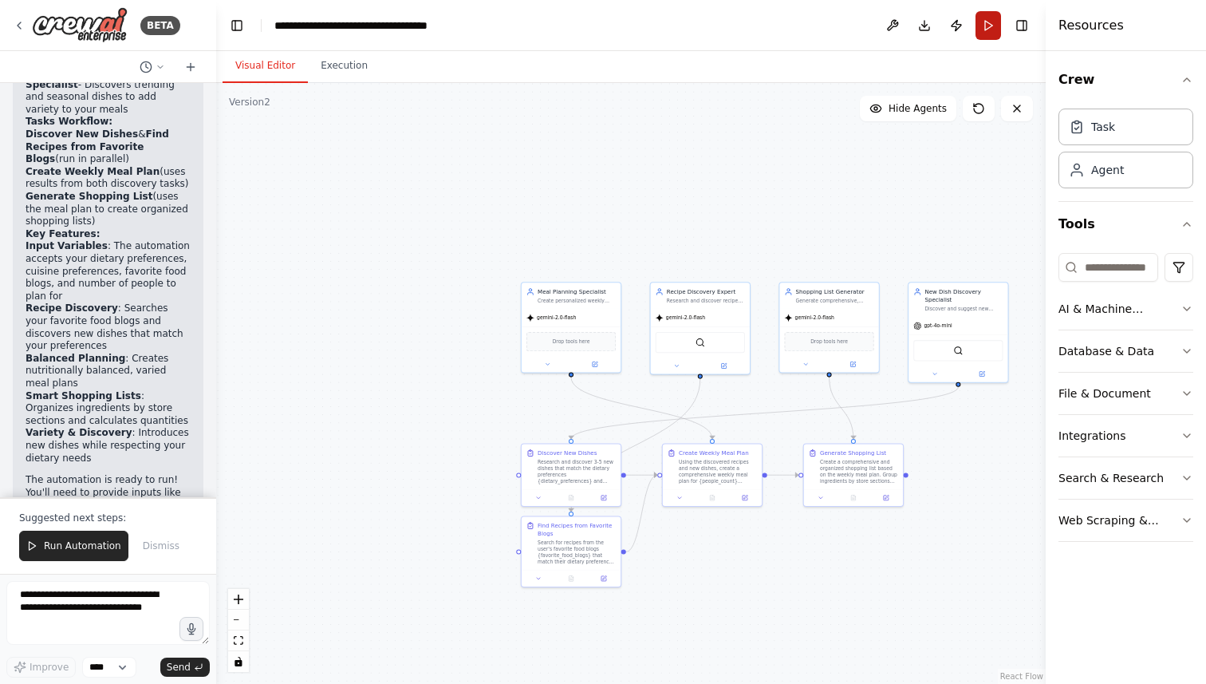
click at [985, 30] on button "Run" at bounding box center [988, 25] width 26 height 29
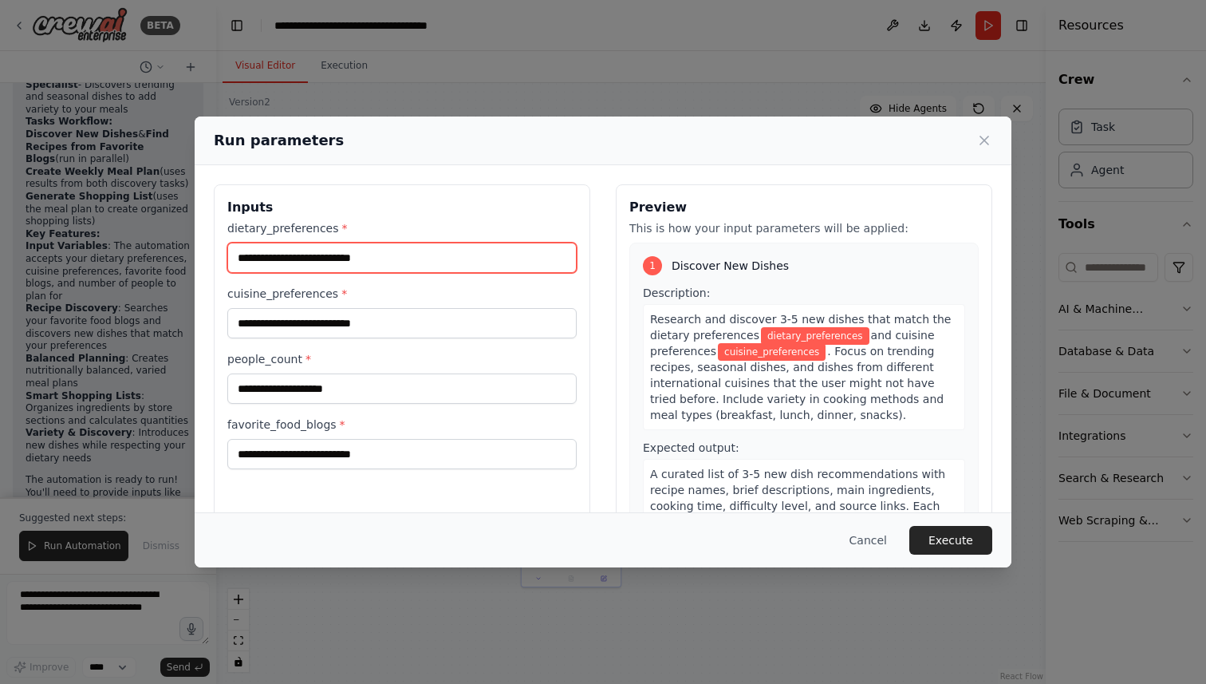
click at [349, 261] on input "dietary_preferences *" at bounding box center [401, 257] width 349 height 30
click at [743, 368] on span ". Focus on trending recipes, seasonal dishes, and dishes from different interna…" at bounding box center [797, 383] width 294 height 77
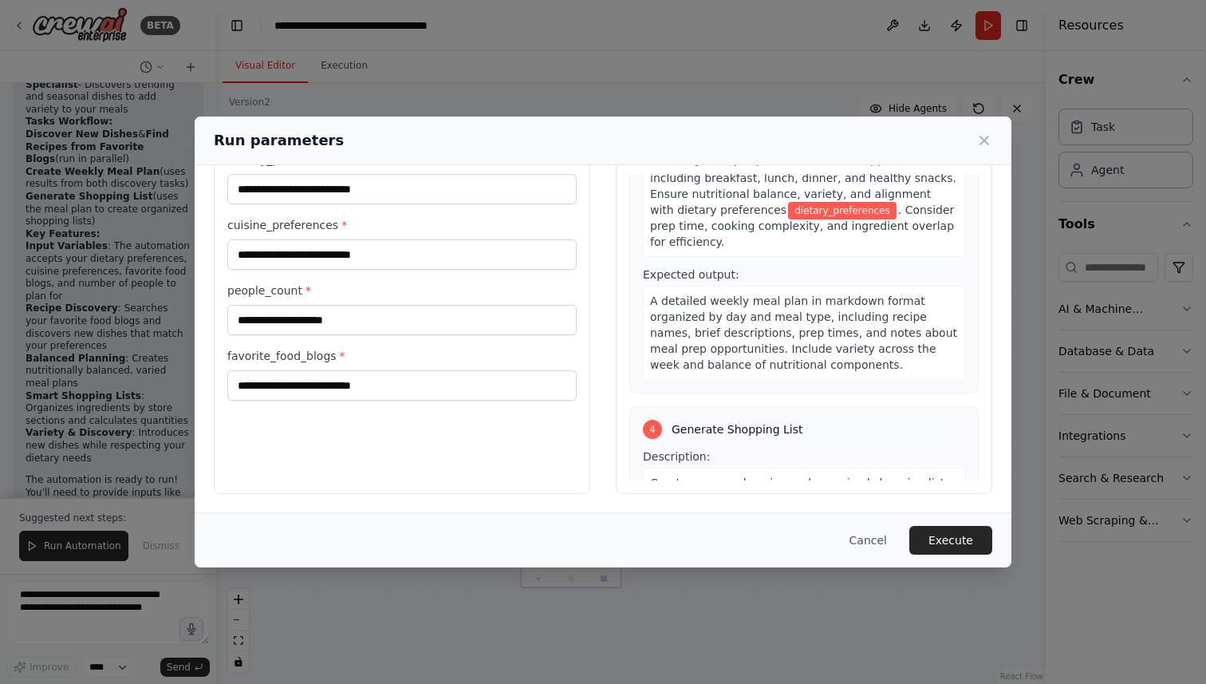
scroll to position [766, 0]
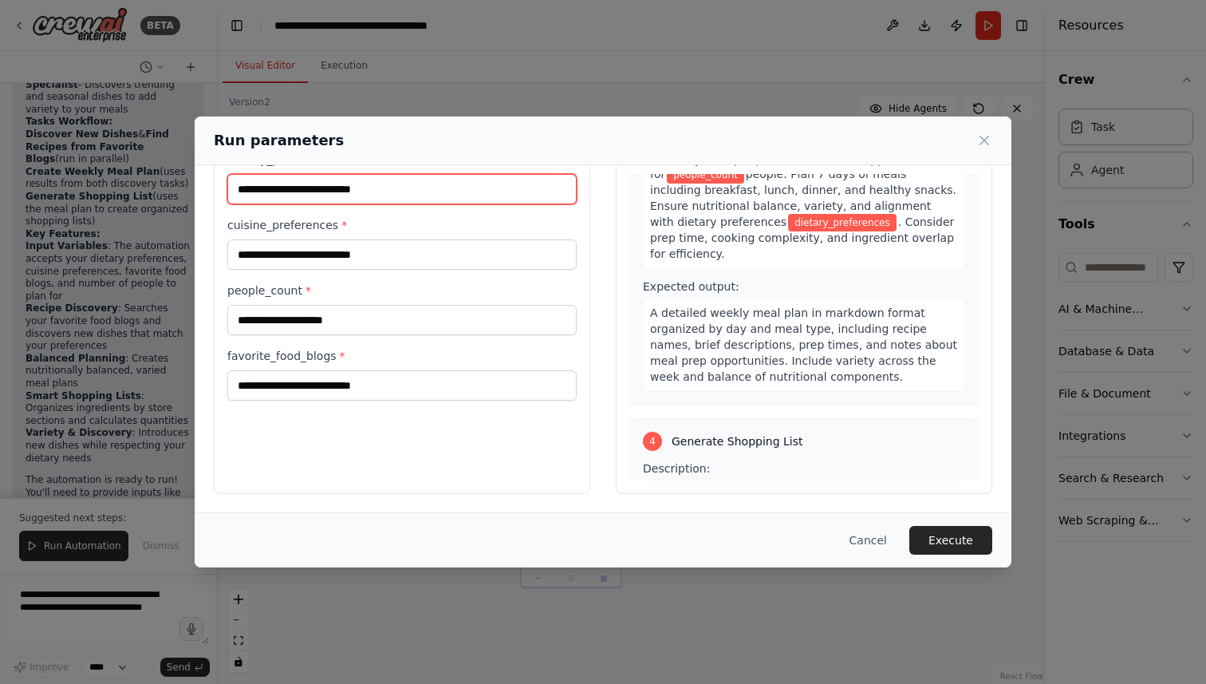
click at [349, 195] on input "dietary_preferences *" at bounding box center [401, 189] width 349 height 30
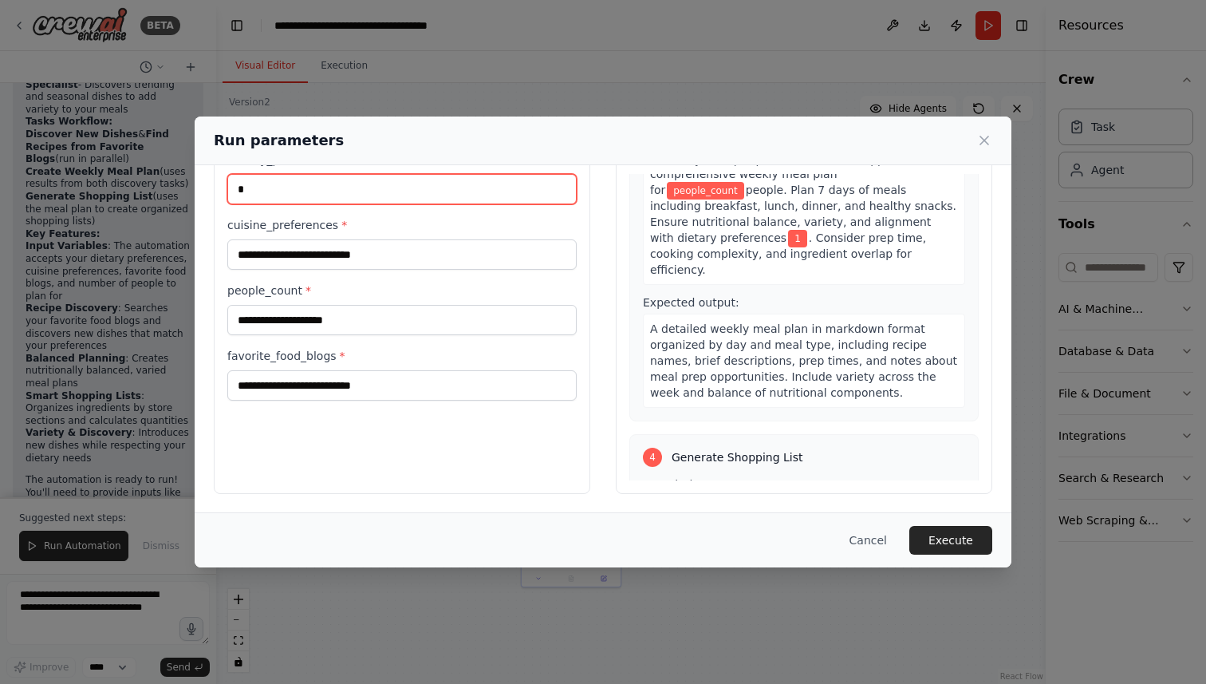
type input "*"
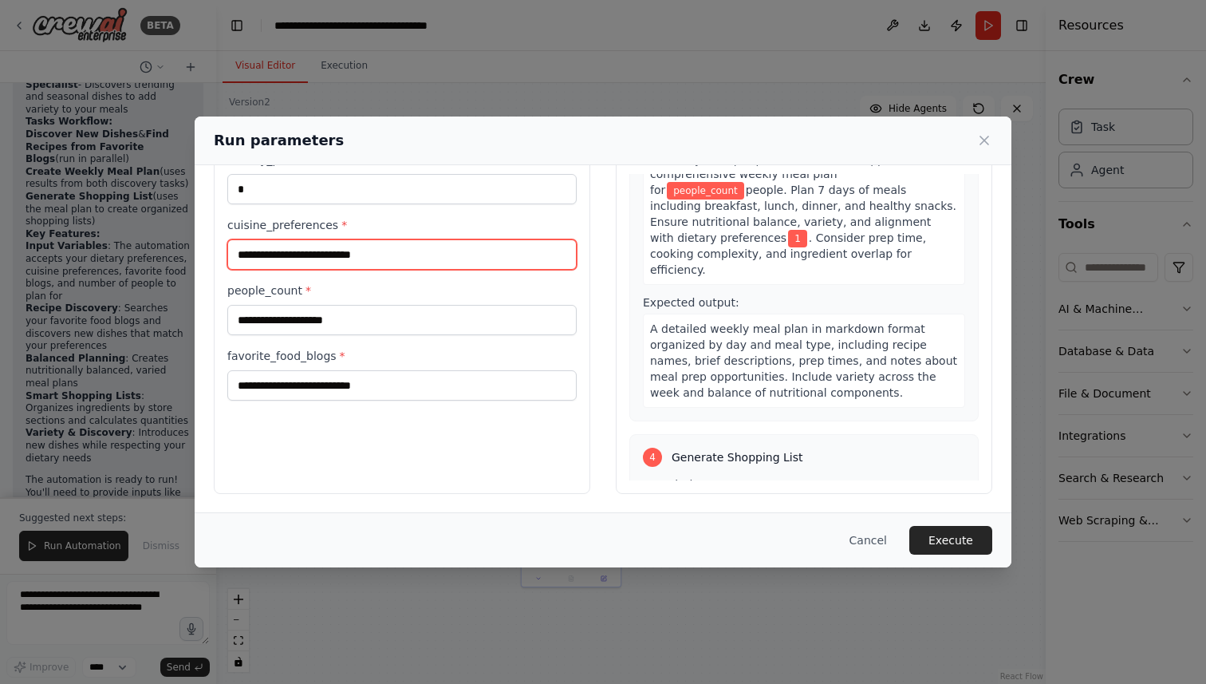
click at [294, 259] on input "cuisine_preferences *" at bounding box center [401, 254] width 349 height 30
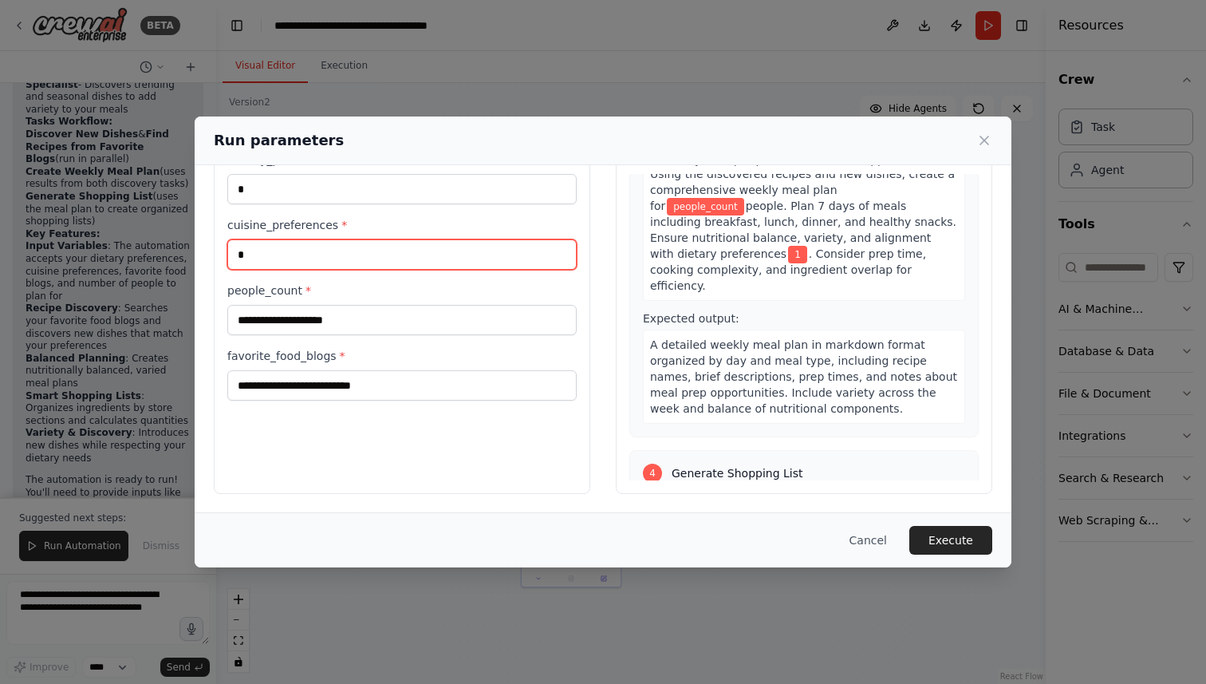
type input "*"
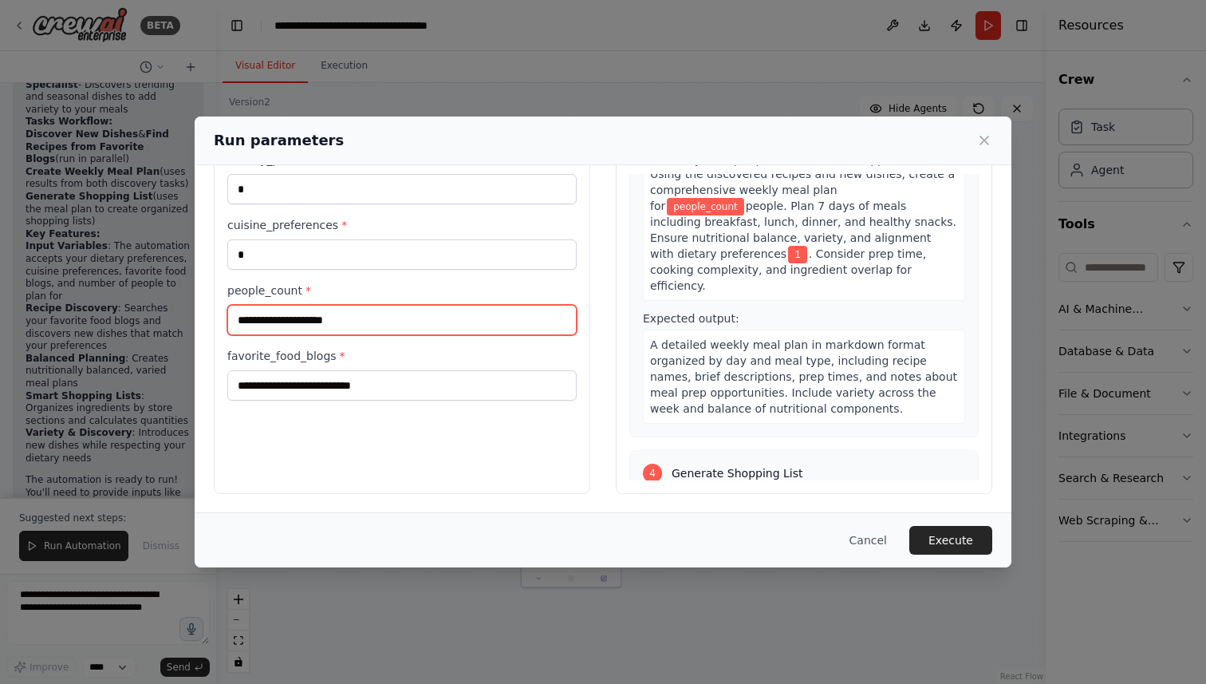
click at [295, 321] on input "people_count *" at bounding box center [401, 320] width 349 height 30
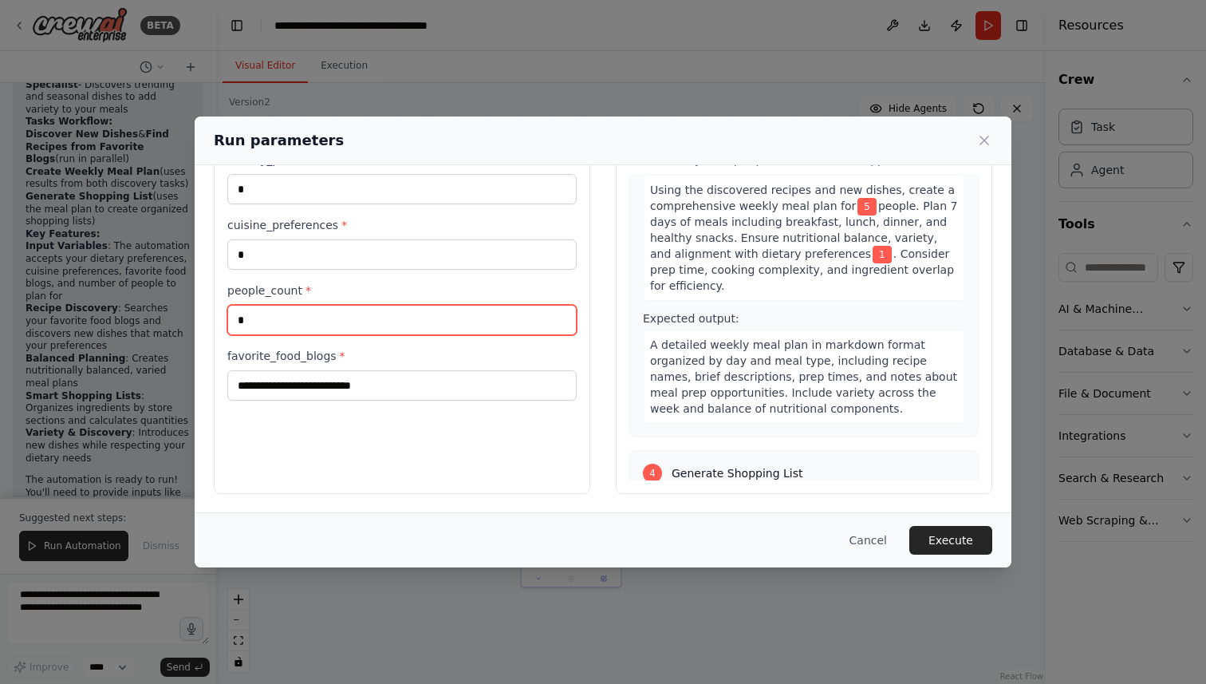
type input "*"
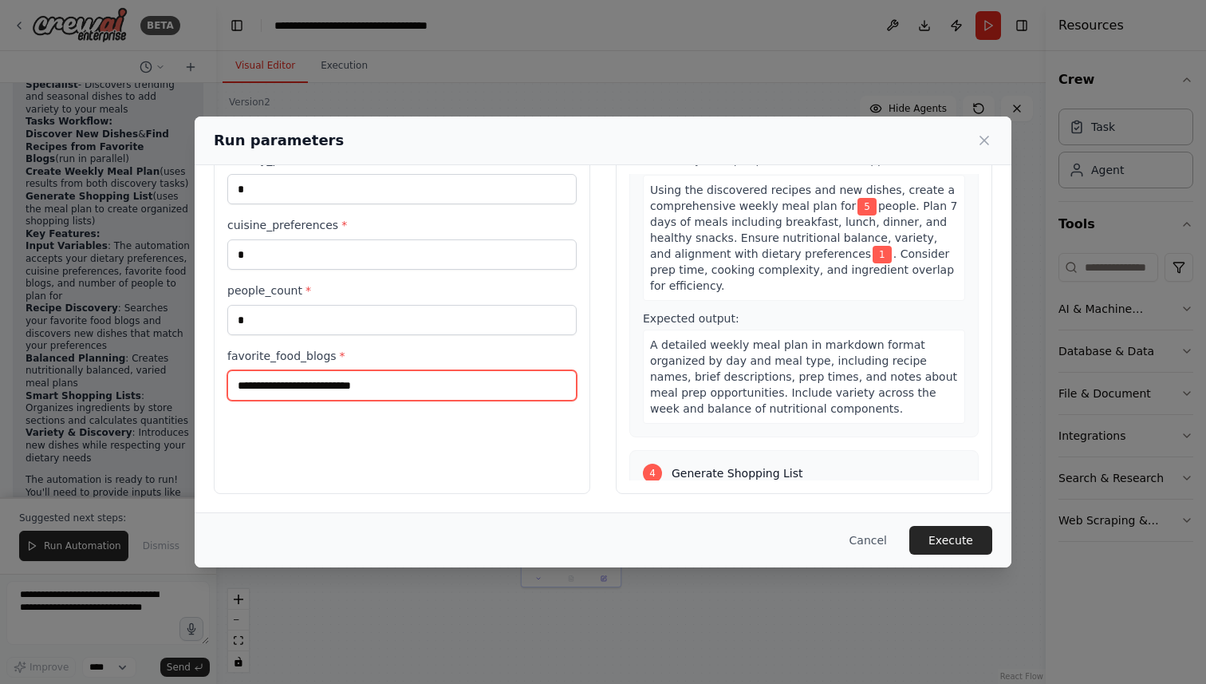
click at [329, 392] on input "favorite_food_blogs *" at bounding box center [401, 385] width 349 height 30
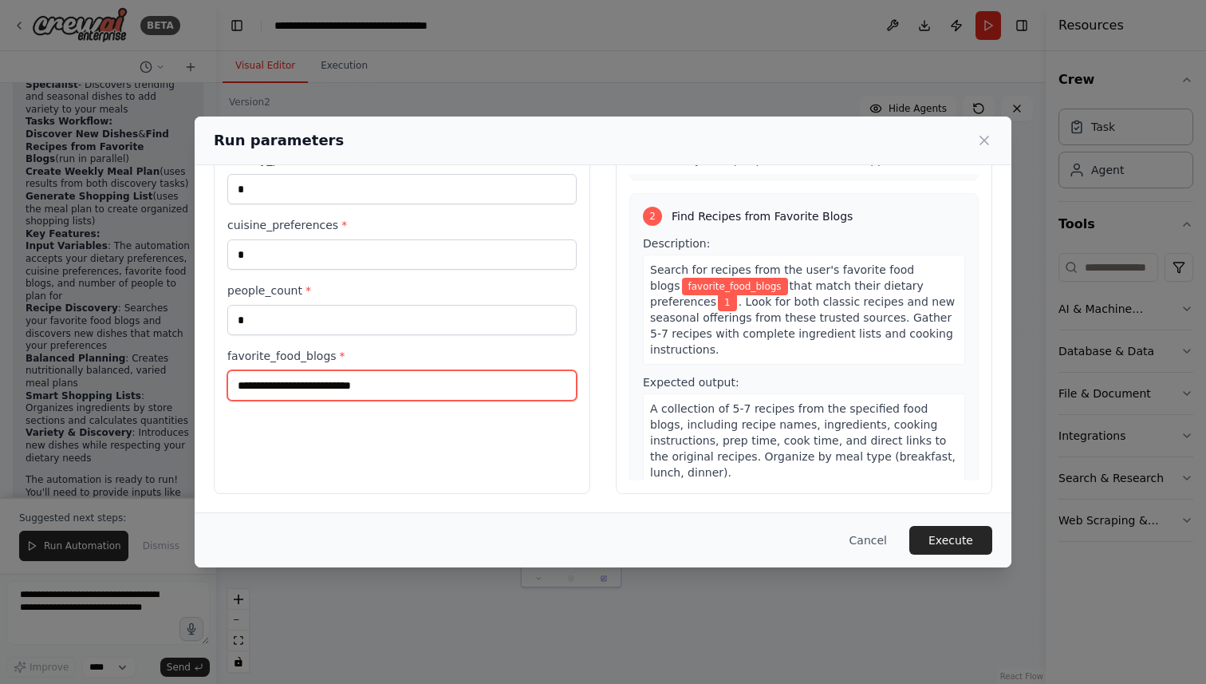
scroll to position [303, 0]
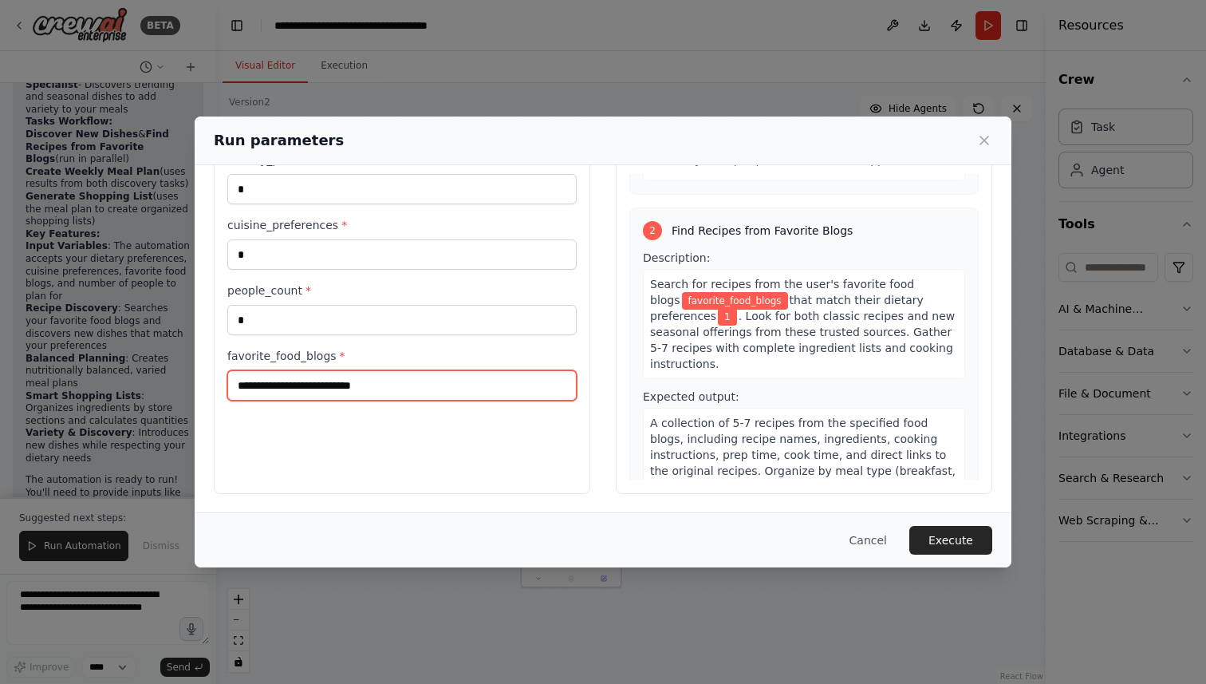
paste input "**********"
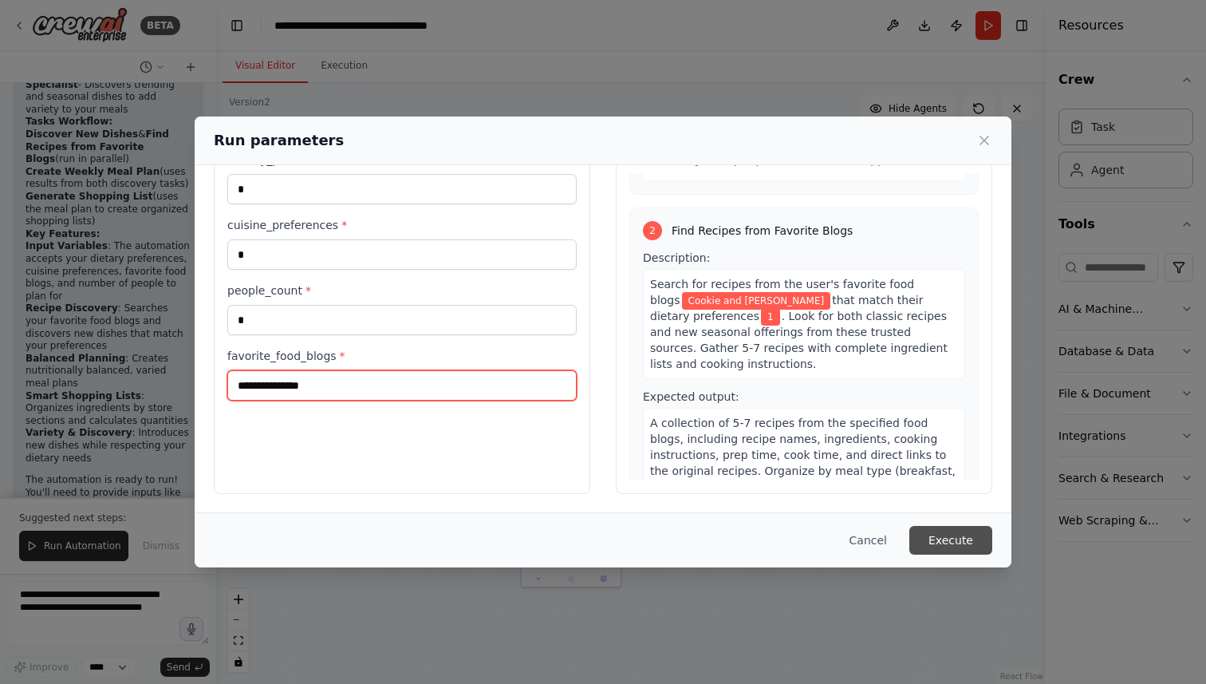
type input "**********"
click at [969, 534] on button "Execute" at bounding box center [950, 540] width 83 height 29
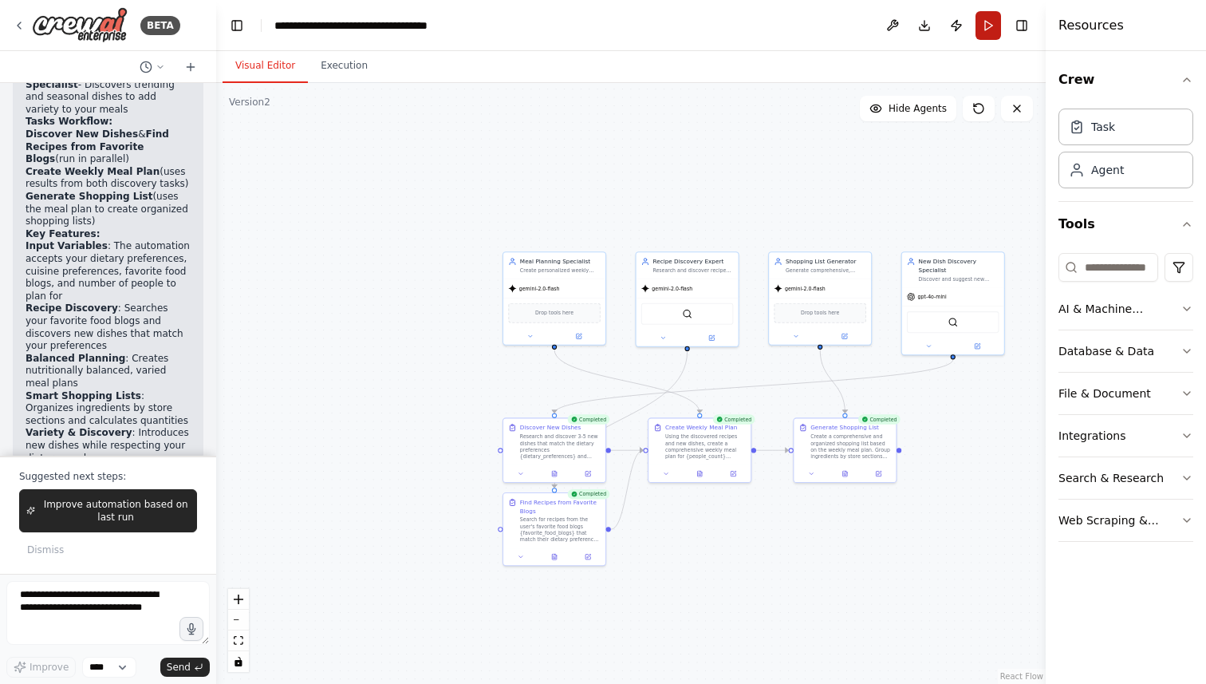
click at [988, 30] on button "Run" at bounding box center [988, 25] width 26 height 29
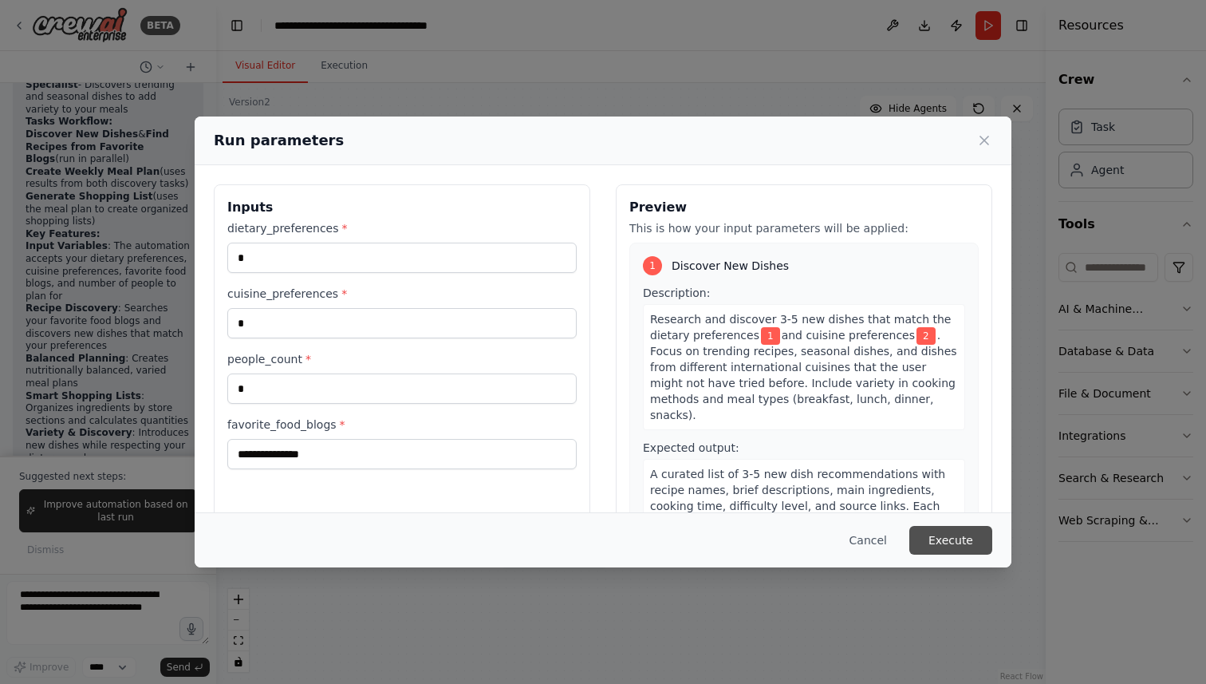
click at [940, 534] on button "Execute" at bounding box center [950, 540] width 83 height 29
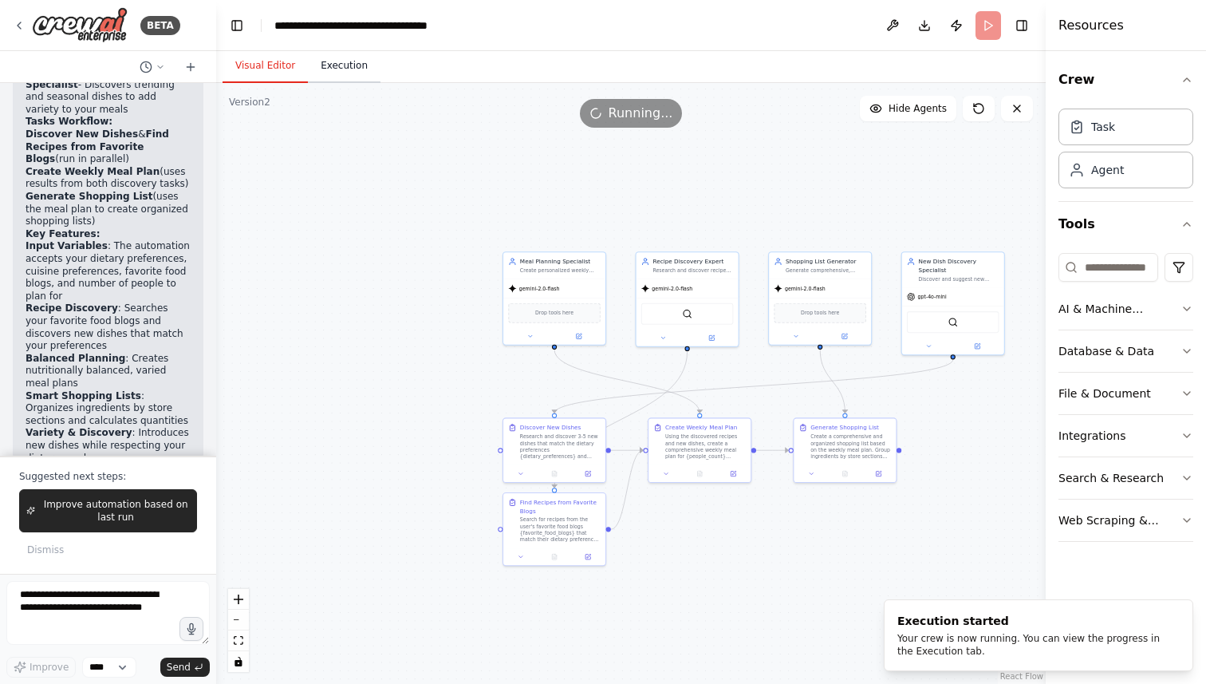
click at [335, 73] on button "Execution" at bounding box center [344, 65] width 73 height 33
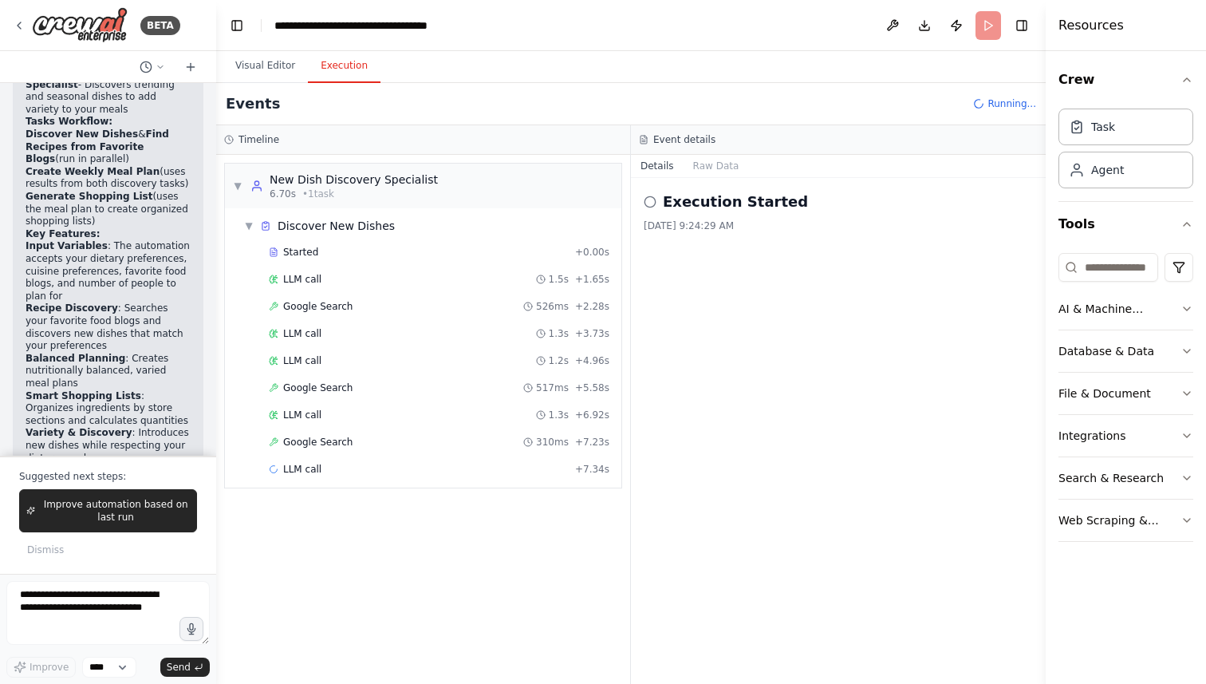
click at [648, 202] on icon at bounding box center [650, 201] width 13 height 13
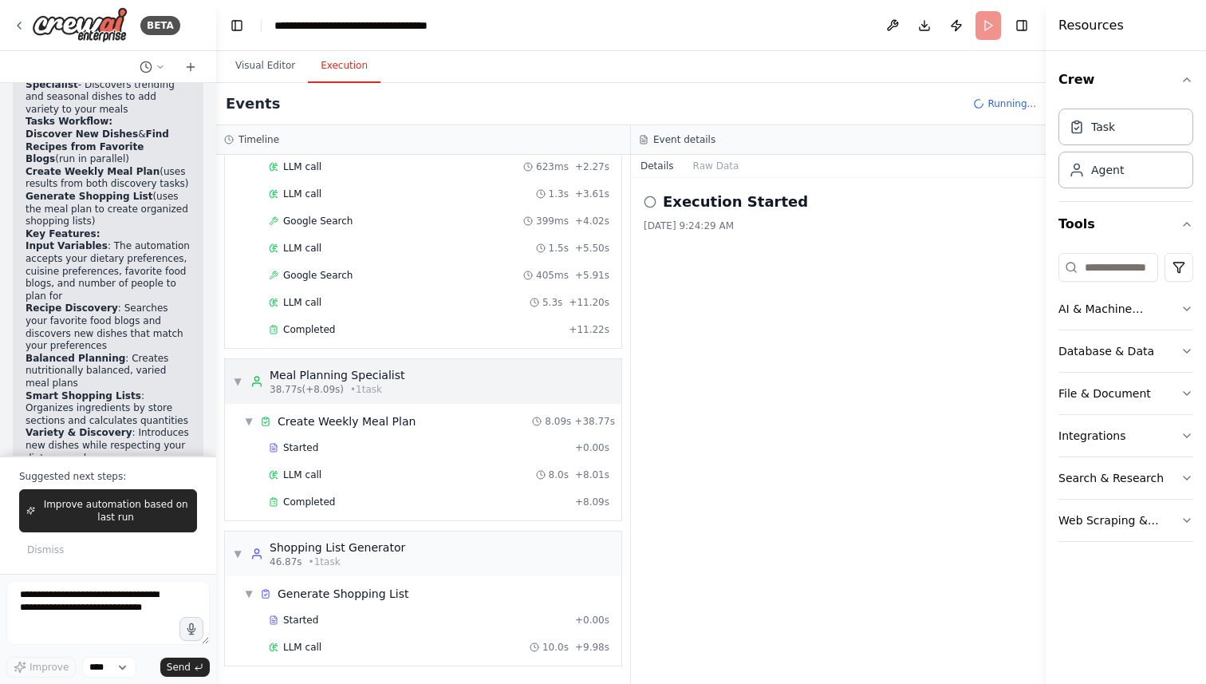
scroll to position [556, 0]
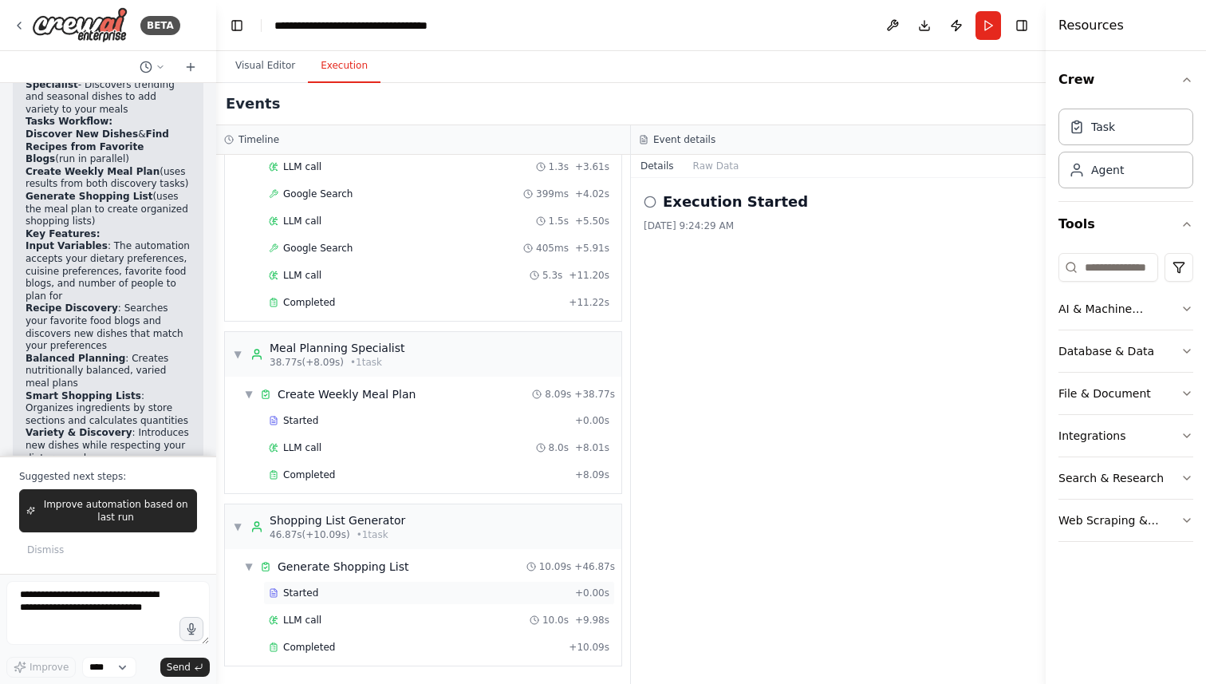
click at [298, 586] on span "Started" at bounding box center [300, 592] width 35 height 13
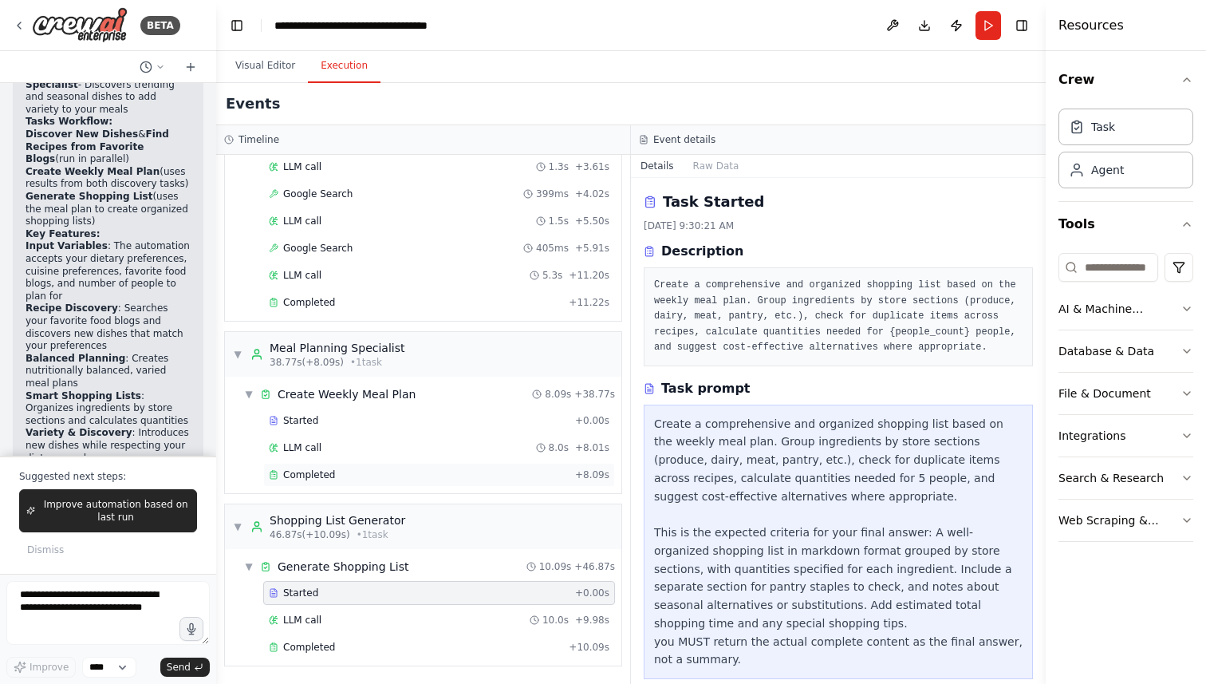
click at [309, 470] on span "Completed" at bounding box center [309, 474] width 52 height 13
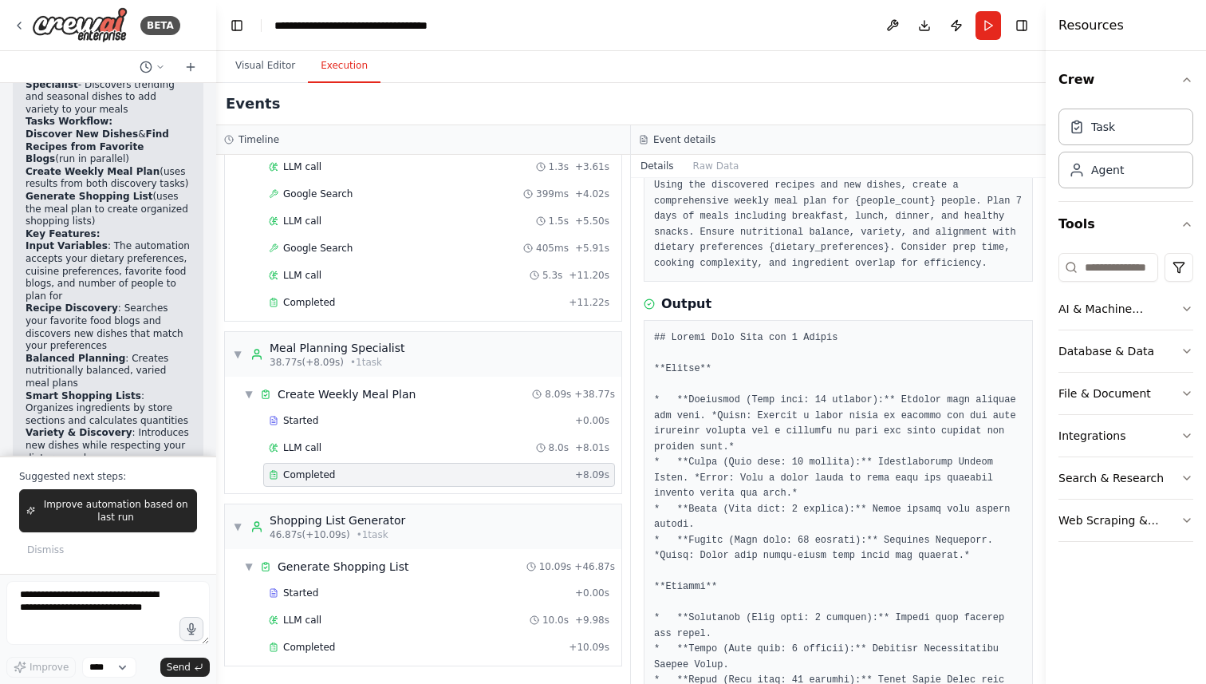
scroll to position [0, 0]
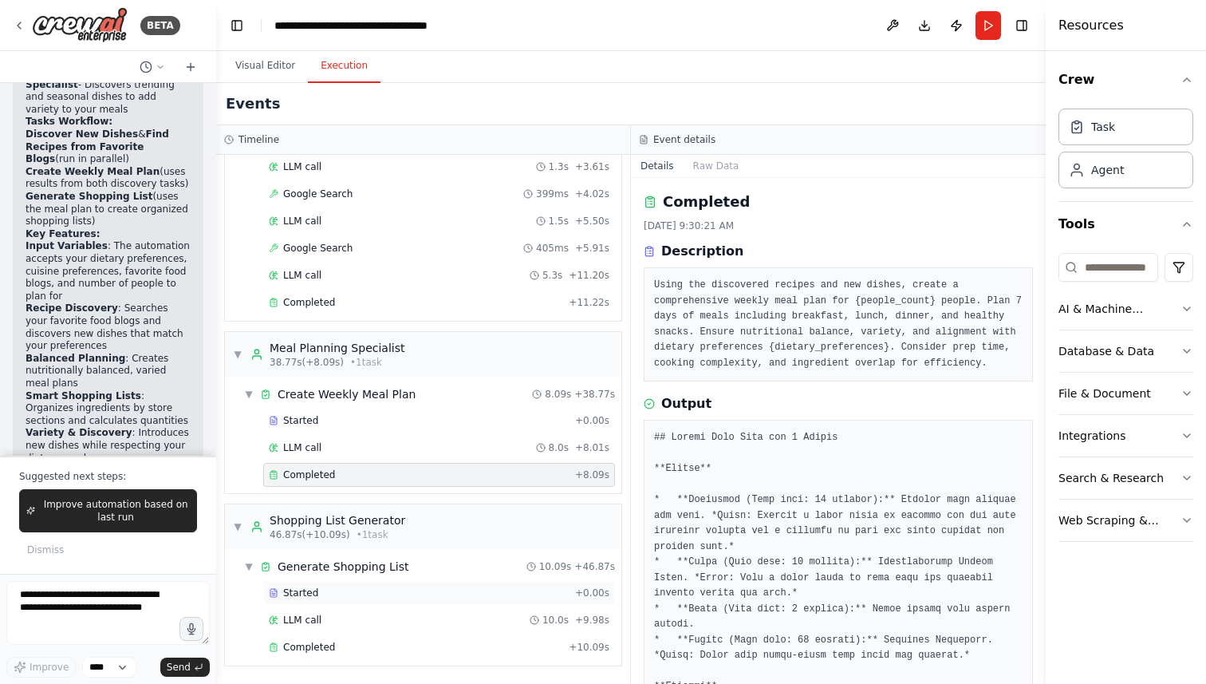
click at [305, 592] on span "Started" at bounding box center [300, 592] width 35 height 13
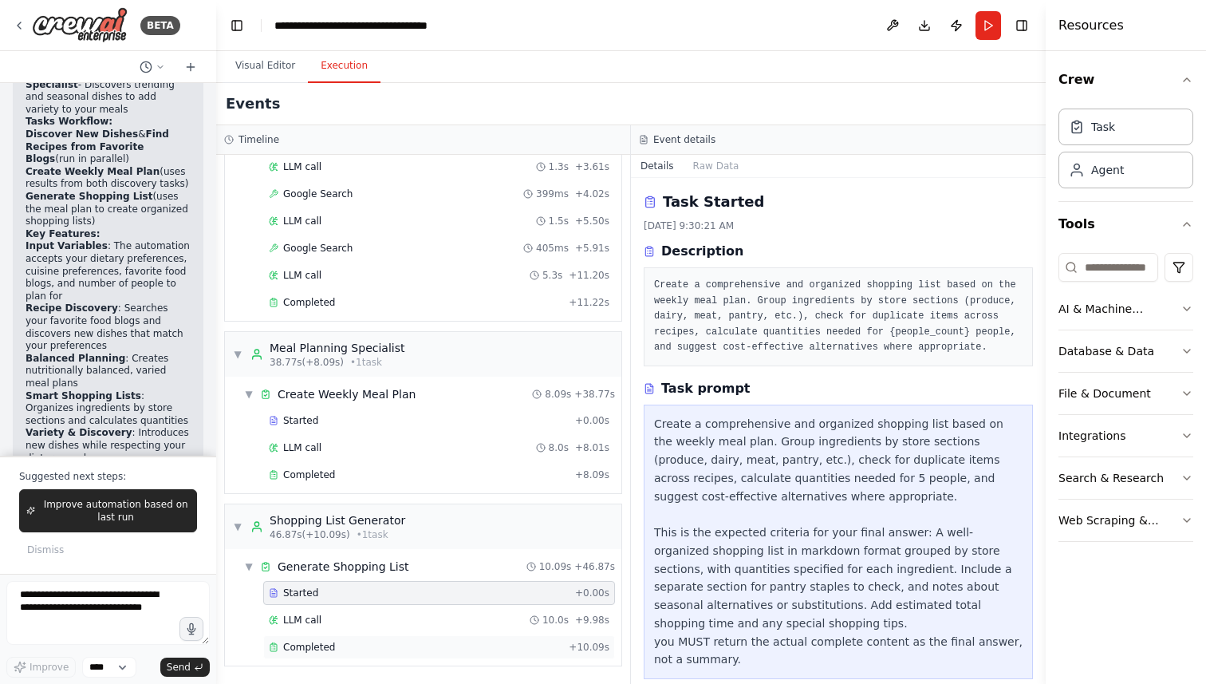
click at [320, 640] on span "Completed" at bounding box center [309, 646] width 52 height 13
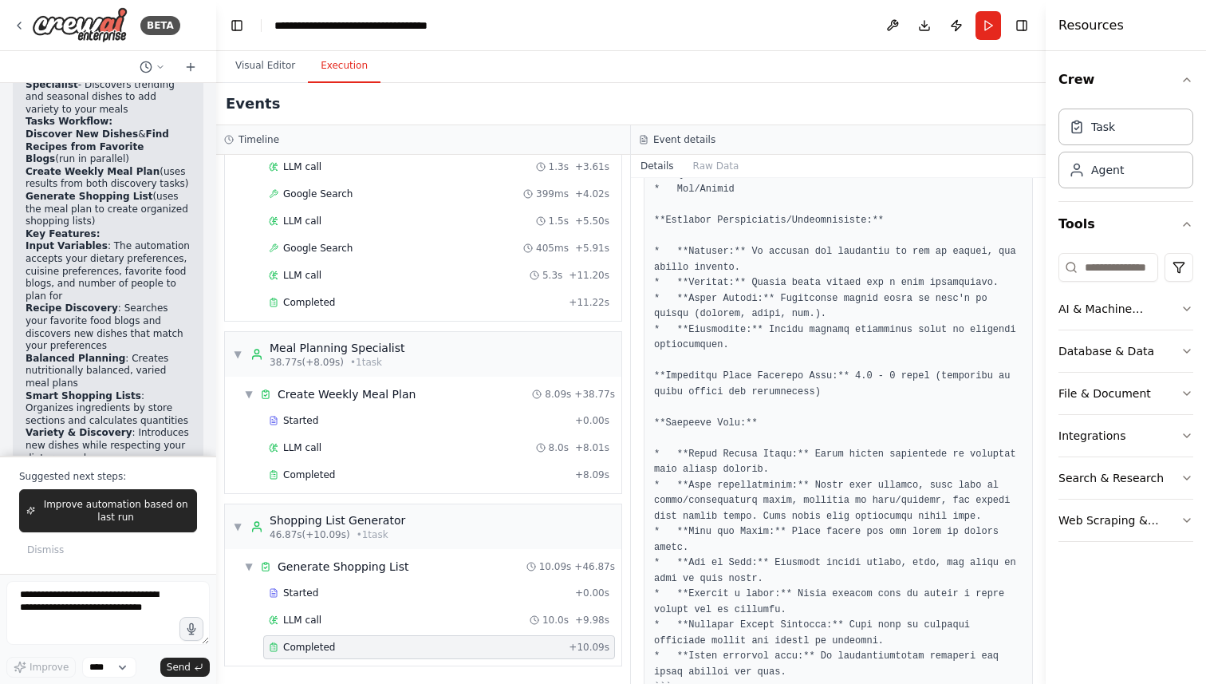
scroll to position [1711, 0]
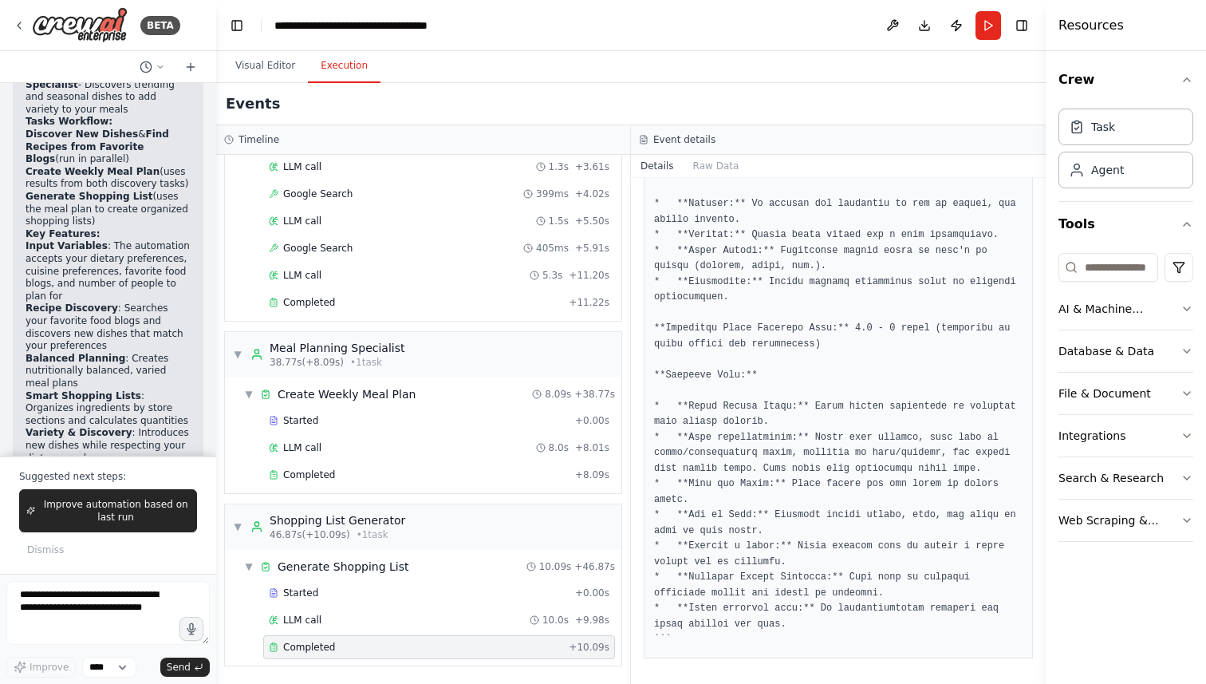
click at [310, 642] on span "Completed" at bounding box center [309, 646] width 52 height 13
click at [620, 400] on div "▼ Create Weekly Meal Plan 8.09s + 38.77s" at bounding box center [430, 394] width 384 height 29
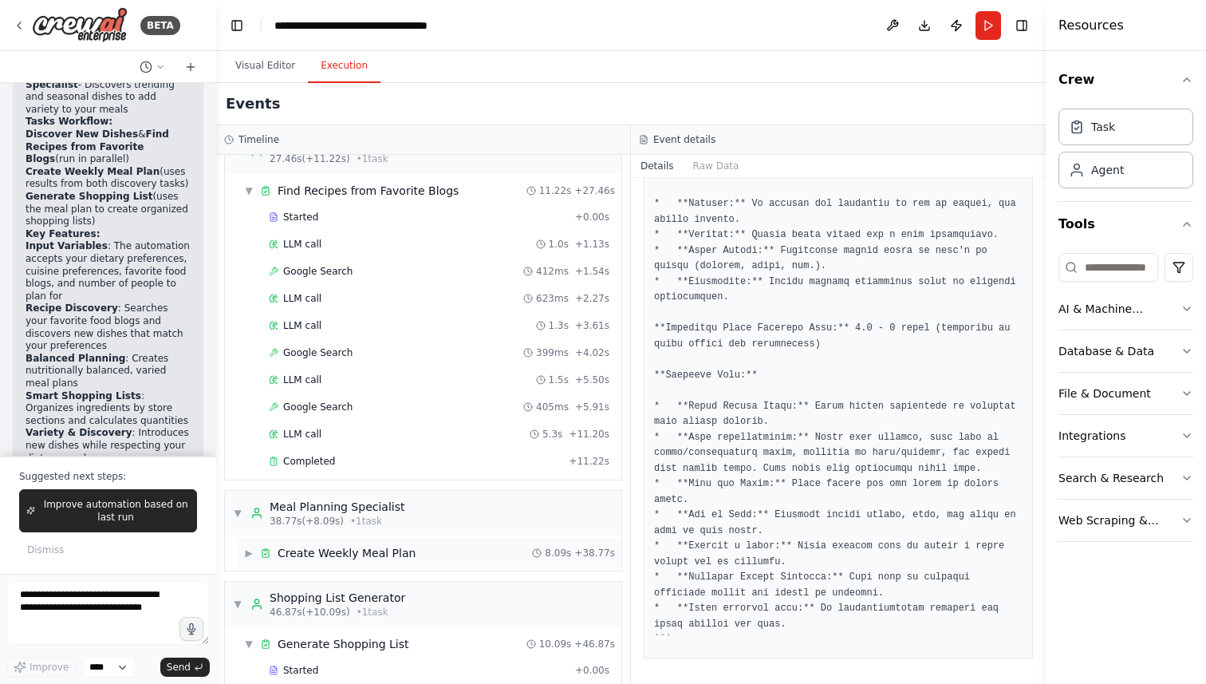
scroll to position [369, 0]
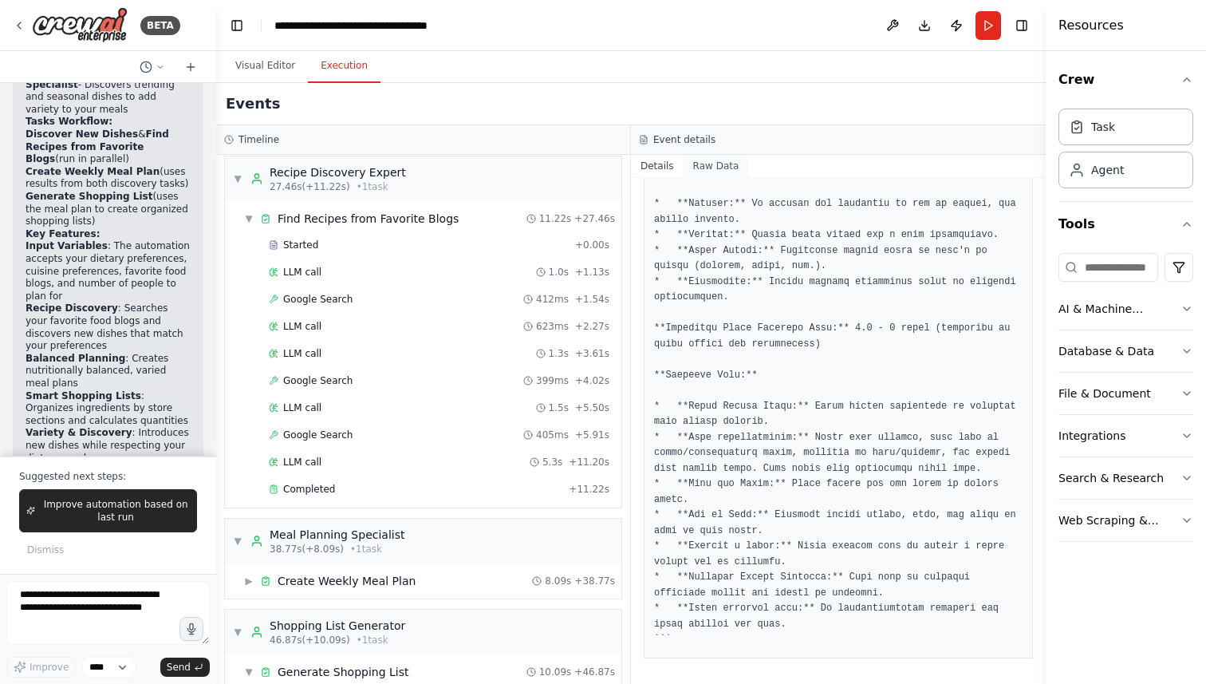
click at [704, 171] on button "Raw Data" at bounding box center [716, 166] width 65 height 22
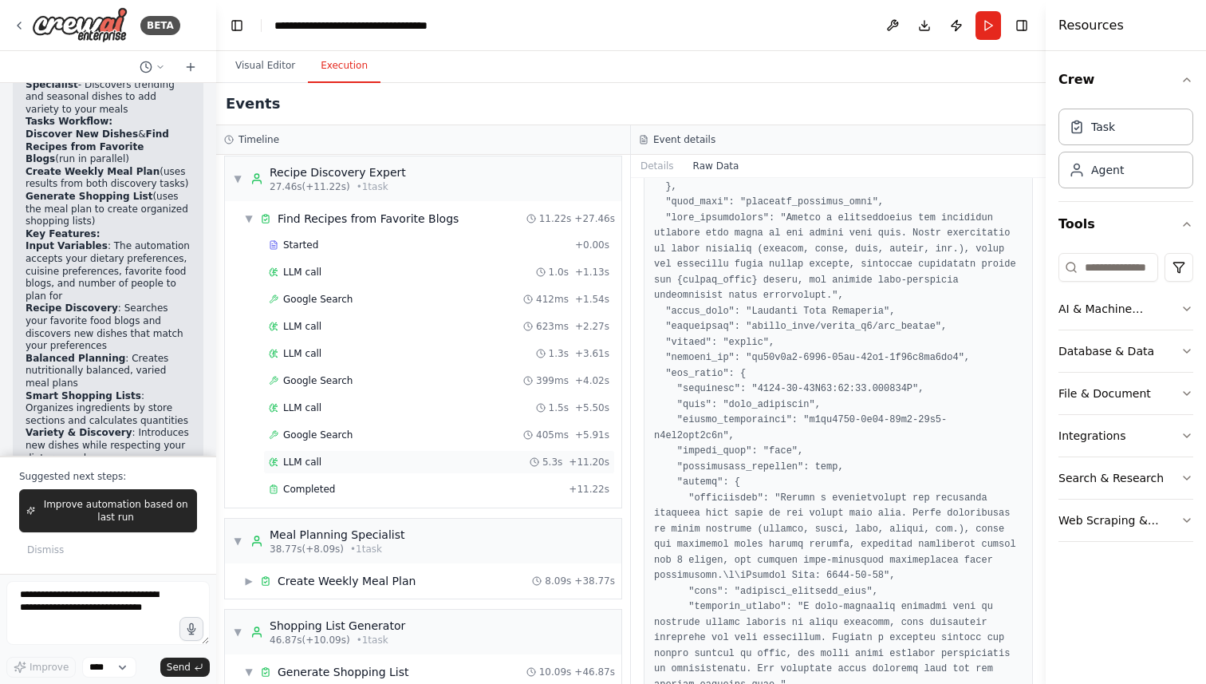
scroll to position [475, 0]
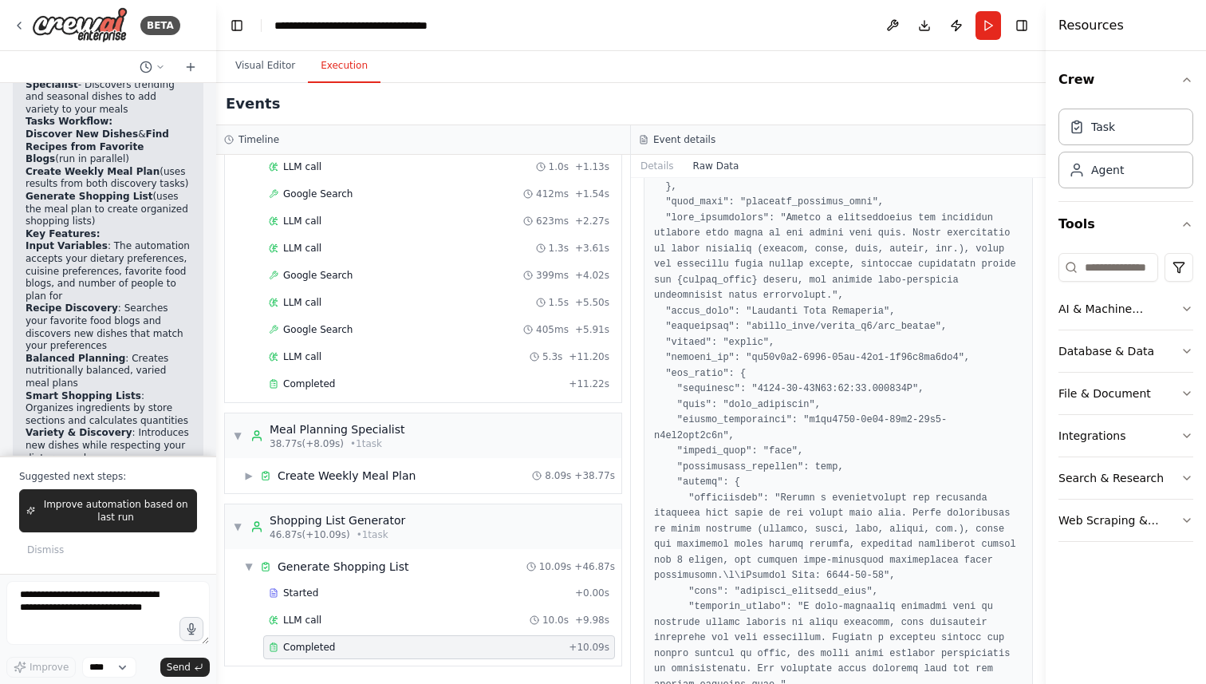
click at [322, 644] on span "Completed" at bounding box center [309, 646] width 52 height 13
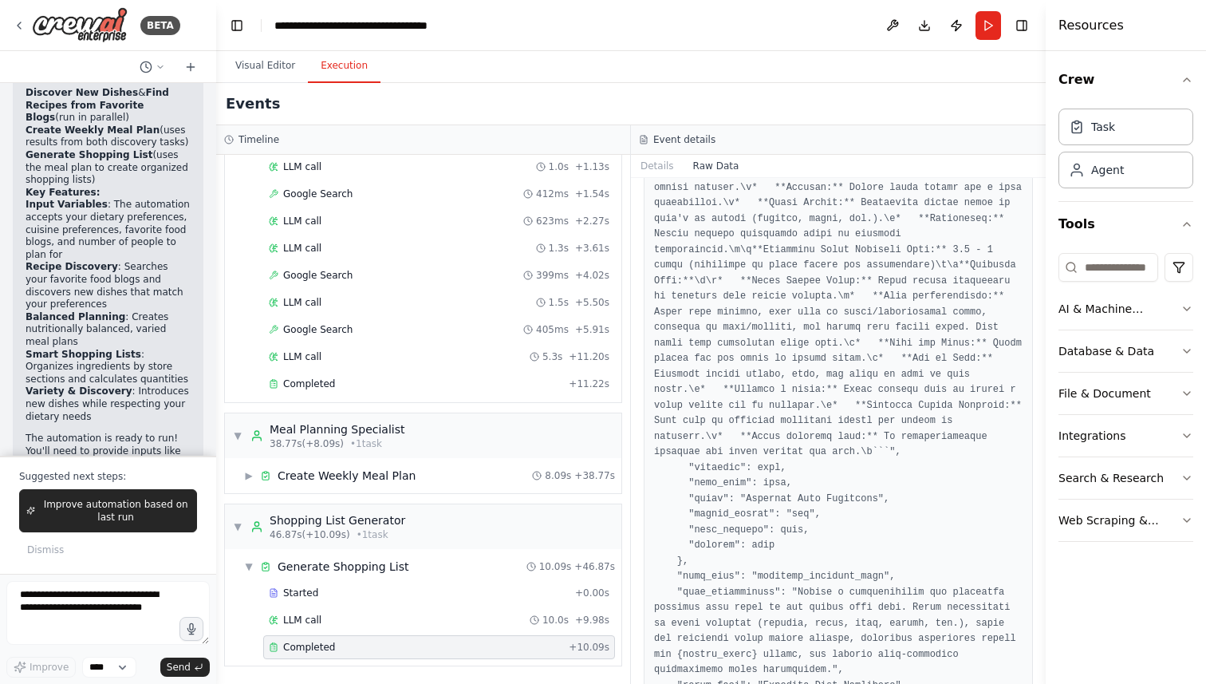
scroll to position [2896, 0]
click at [192, 69] on icon at bounding box center [190, 67] width 13 height 13
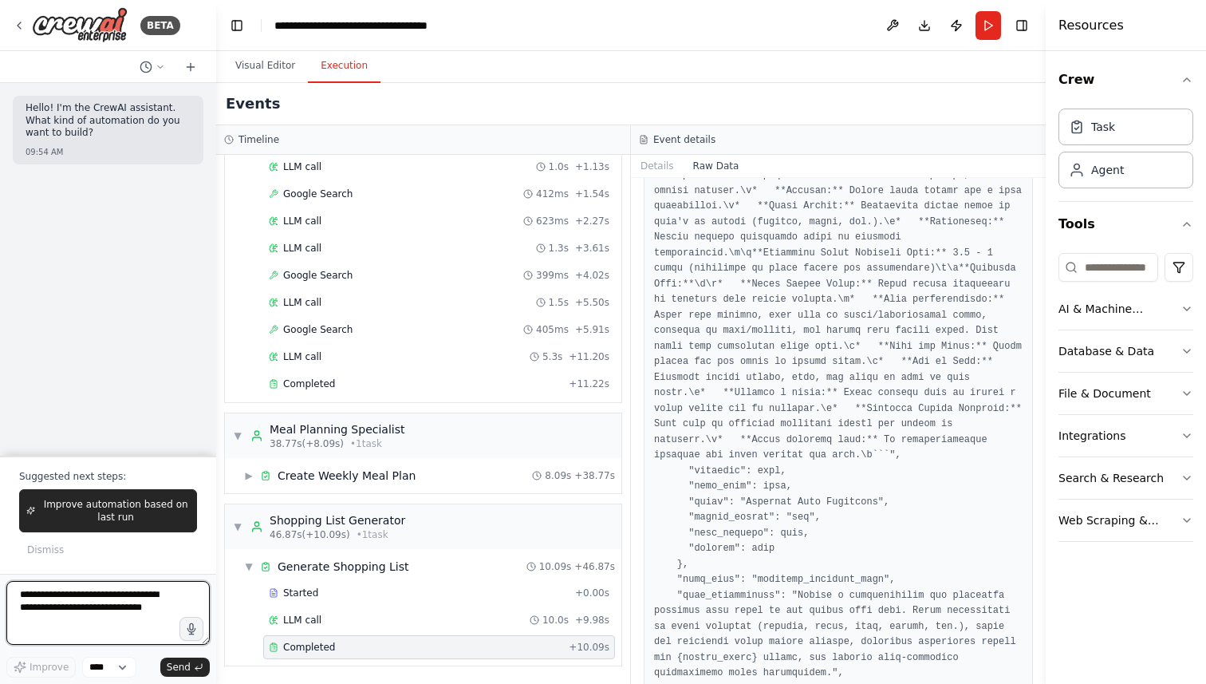
click at [87, 601] on textarea at bounding box center [107, 613] width 203 height 64
click at [90, 589] on textarea at bounding box center [107, 613] width 203 height 64
paste textarea "**********"
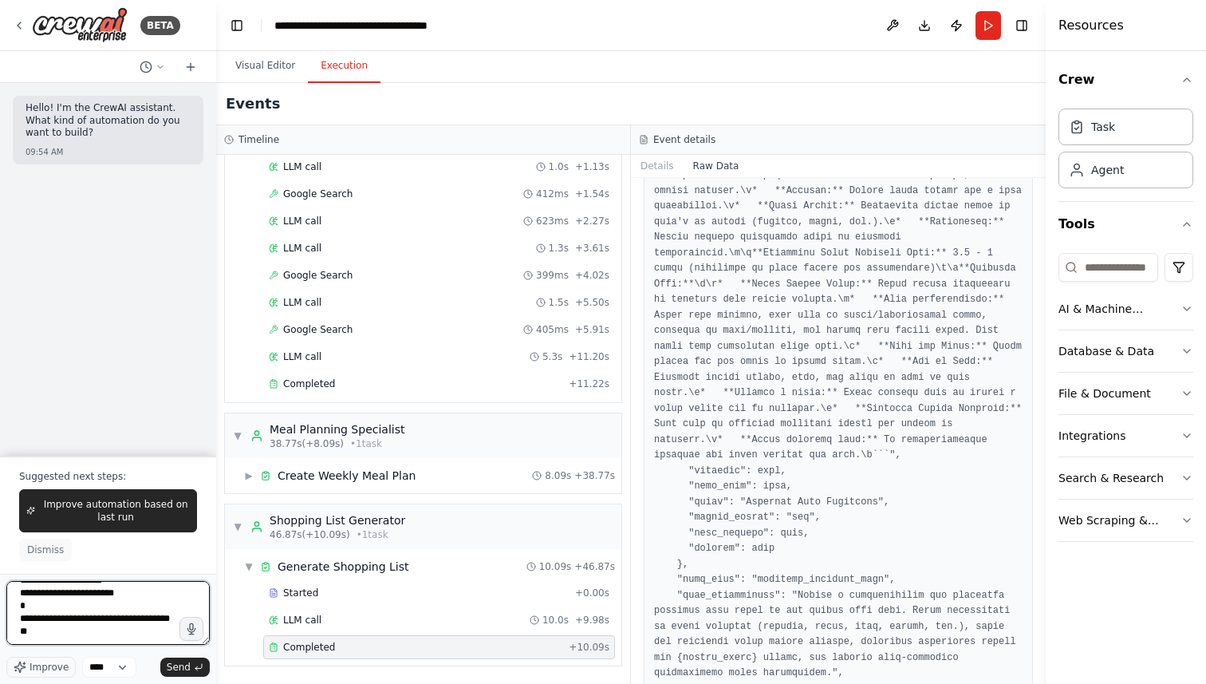
scroll to position [2508, 0]
paste textarea "**********"
click at [45, 612] on textarea at bounding box center [107, 613] width 203 height 64
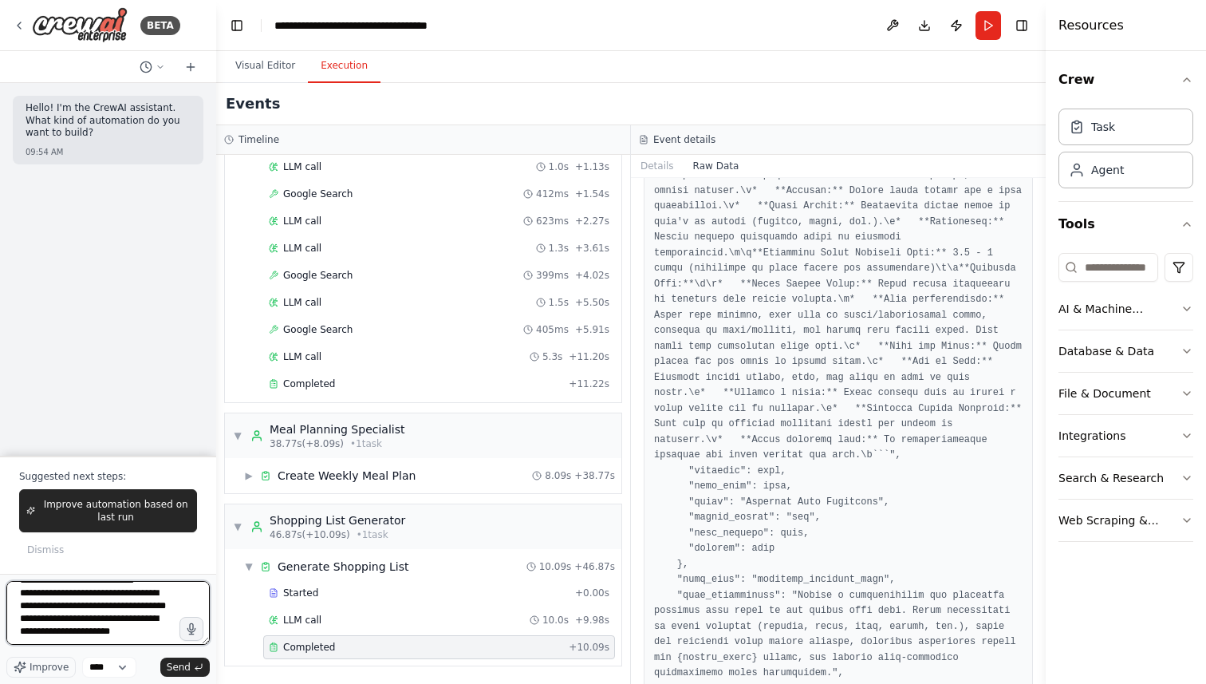
scroll to position [2563, 0]
click at [40, 609] on textarea at bounding box center [107, 613] width 203 height 64
drag, startPoint x: 116, startPoint y: 615, endPoint x: 36, endPoint y: 613, distance: 80.6
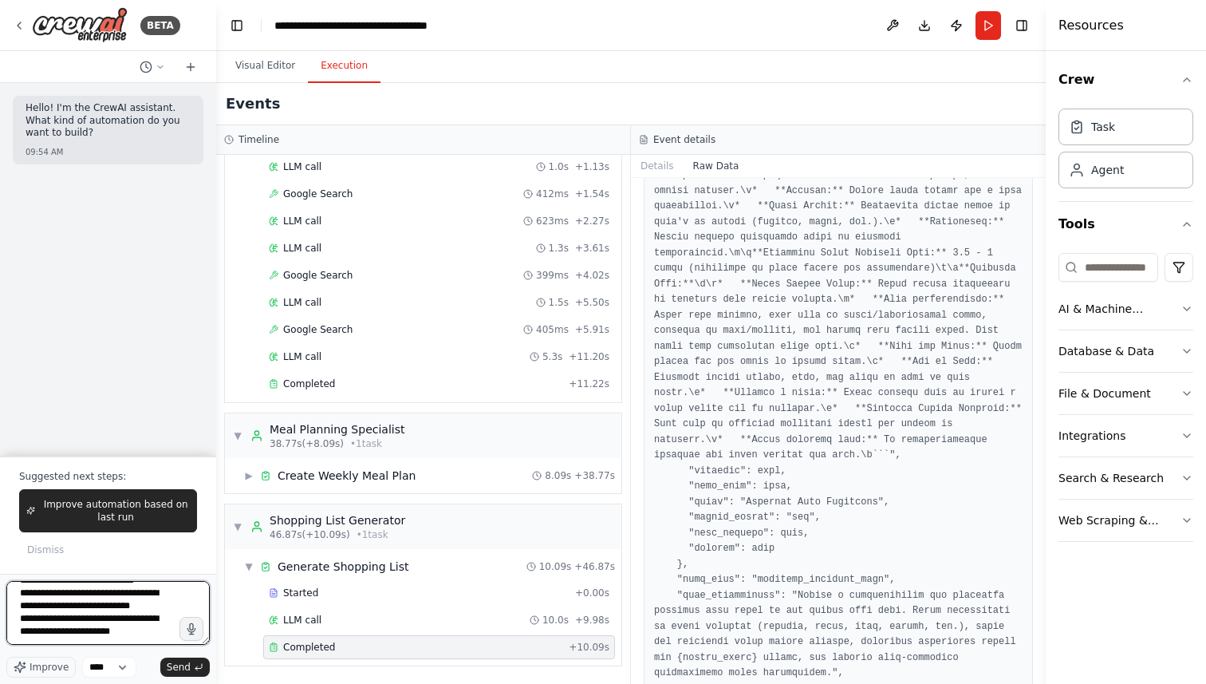
click at [36, 613] on textarea at bounding box center [107, 613] width 203 height 64
click at [81, 632] on textarea at bounding box center [107, 613] width 203 height 64
click at [20, 609] on textarea at bounding box center [107, 613] width 203 height 64
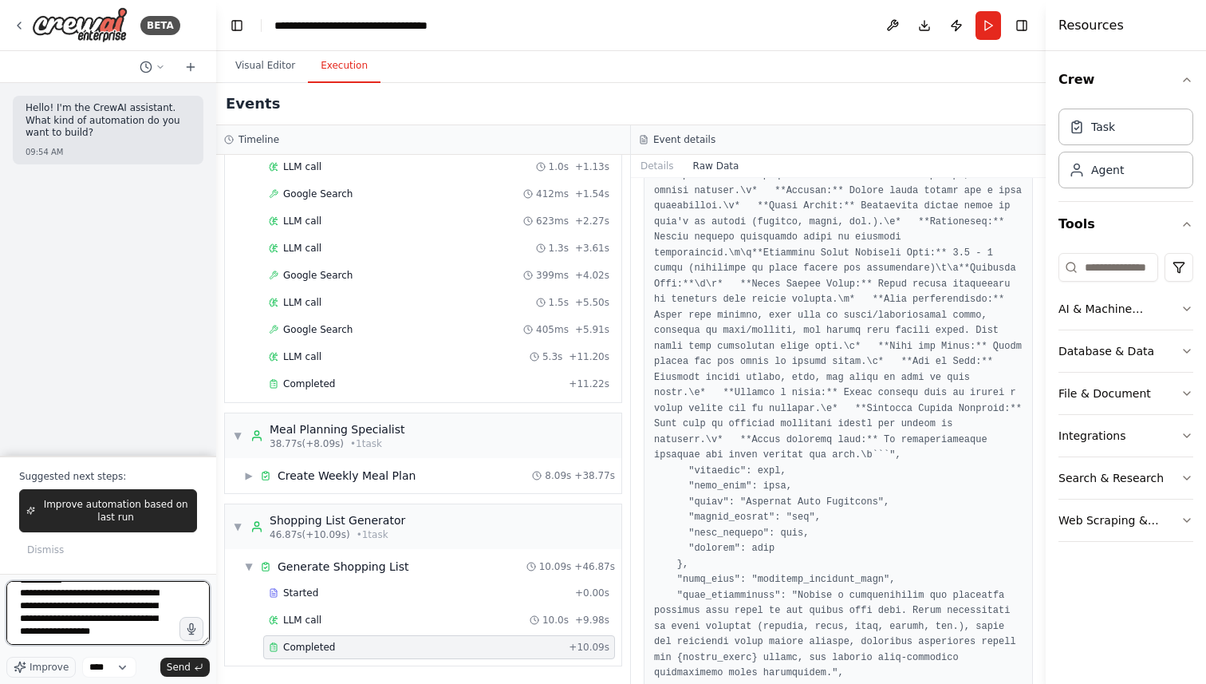
click at [79, 601] on textarea at bounding box center [107, 613] width 203 height 64
click at [86, 636] on textarea at bounding box center [107, 613] width 203 height 64
click at [65, 617] on textarea at bounding box center [107, 613] width 203 height 64
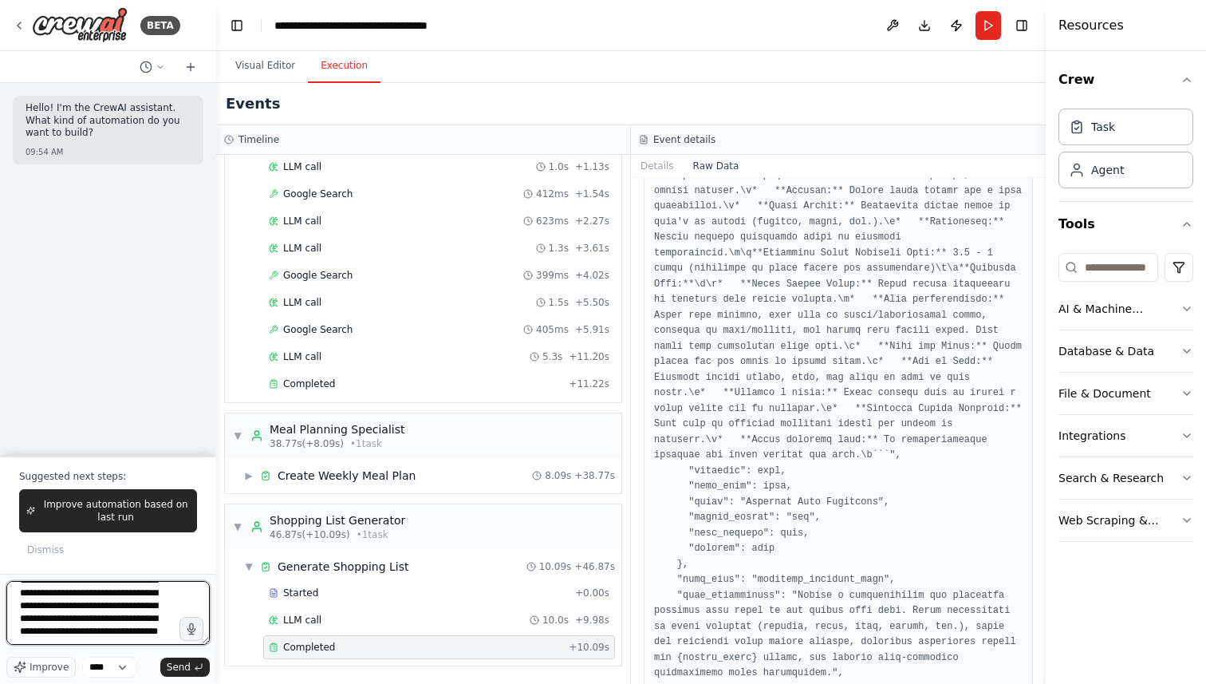
scroll to position [2681, 0]
click at [99, 632] on textarea at bounding box center [107, 613] width 203 height 64
paste textarea "**********"
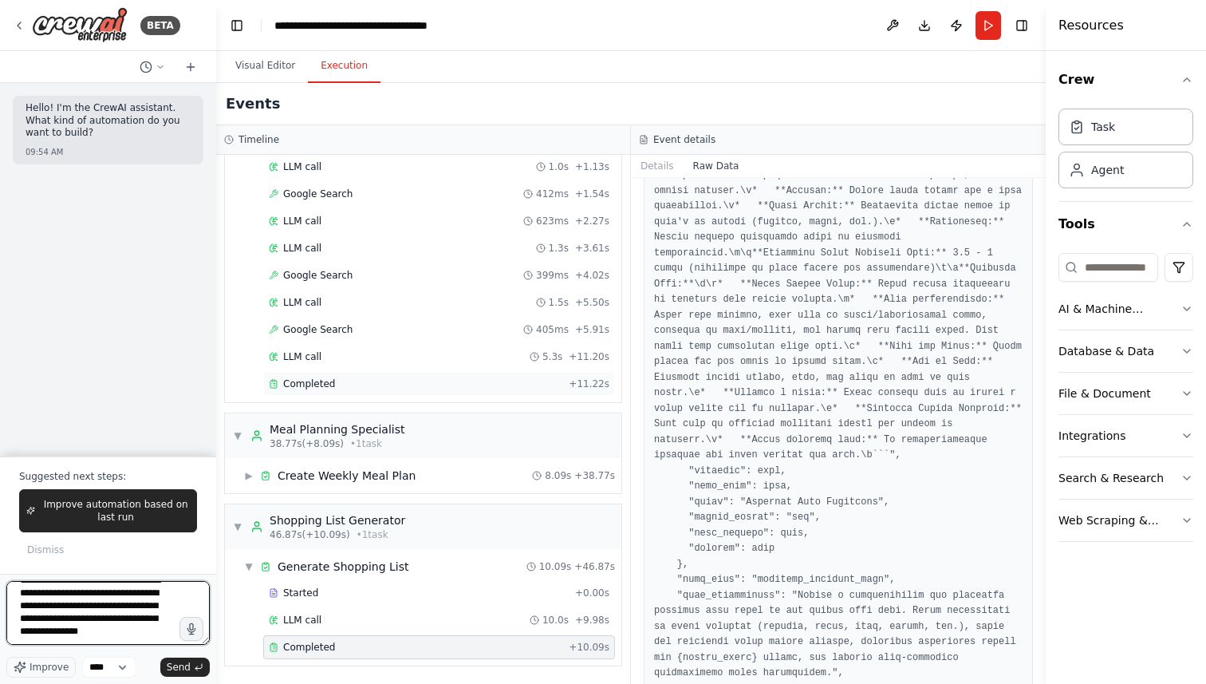
paste textarea "**********"
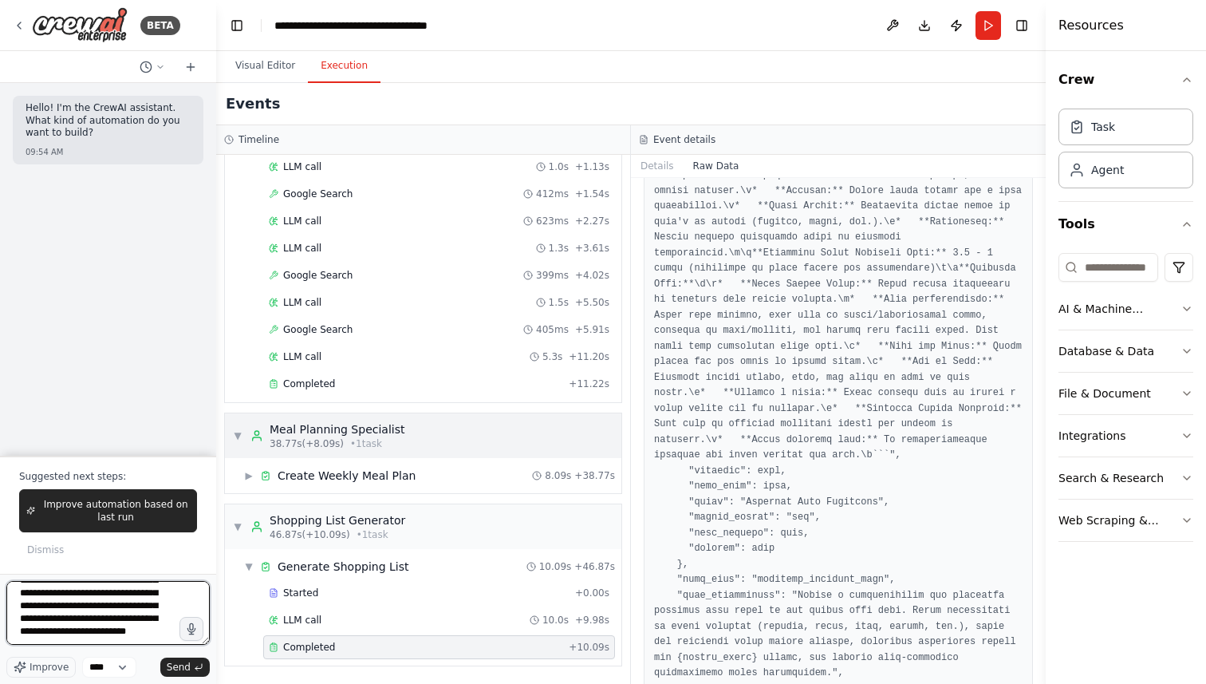
scroll to position [2853, 0]
paste textarea "**********"
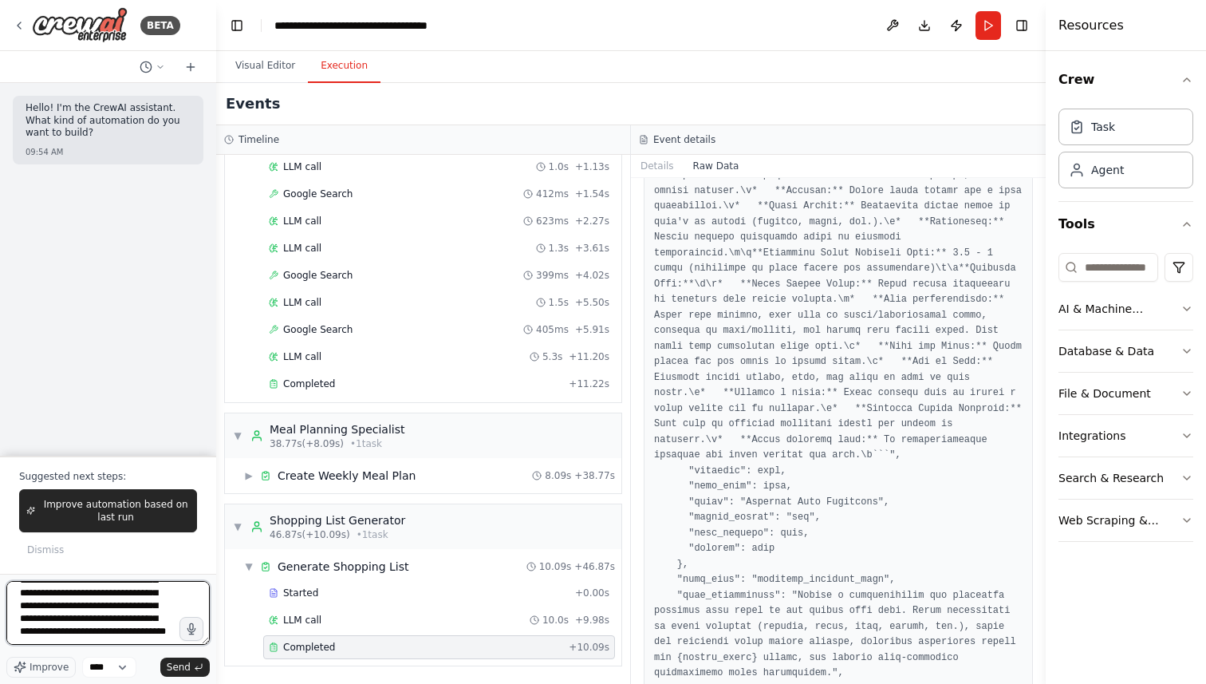
paste textarea "**********"
type textarea "**********"
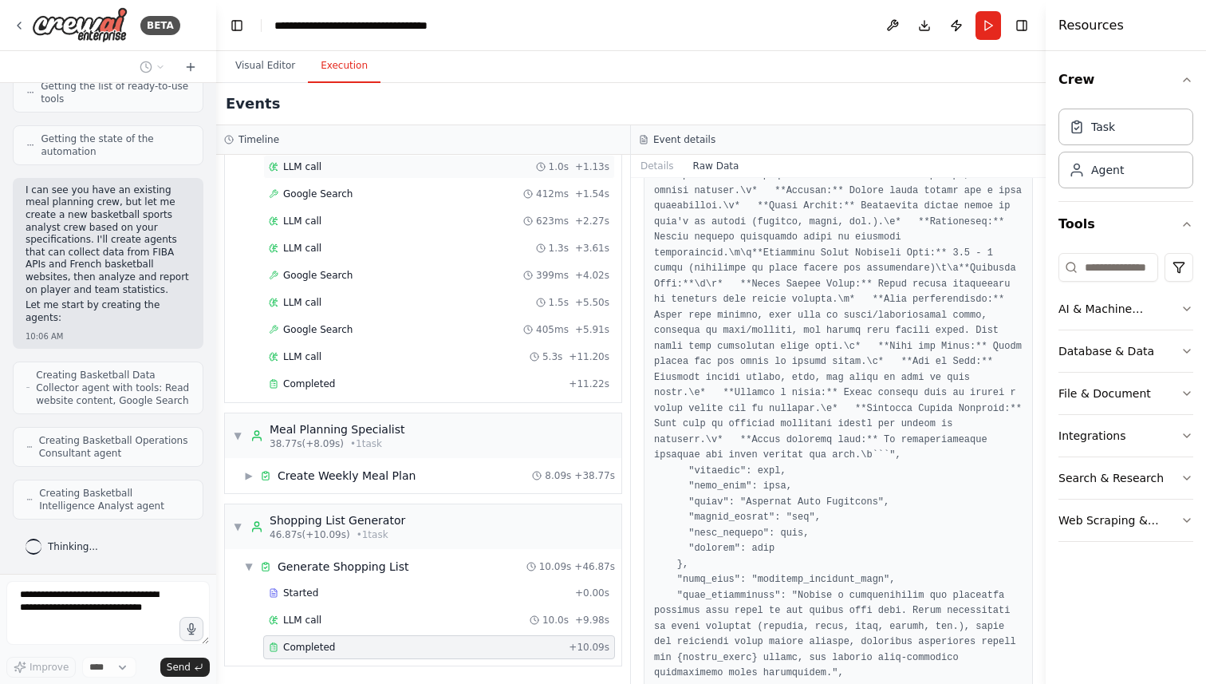
scroll to position [3329, 0]
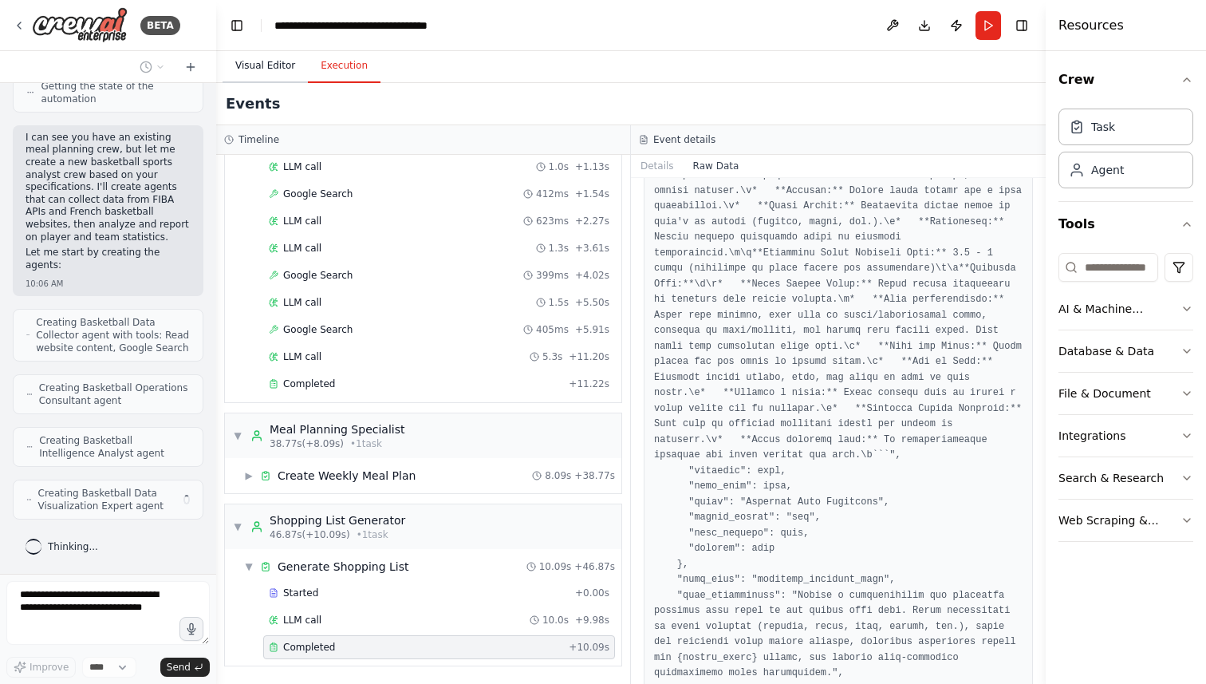
click at [265, 64] on button "Visual Editor" at bounding box center [265, 65] width 85 height 33
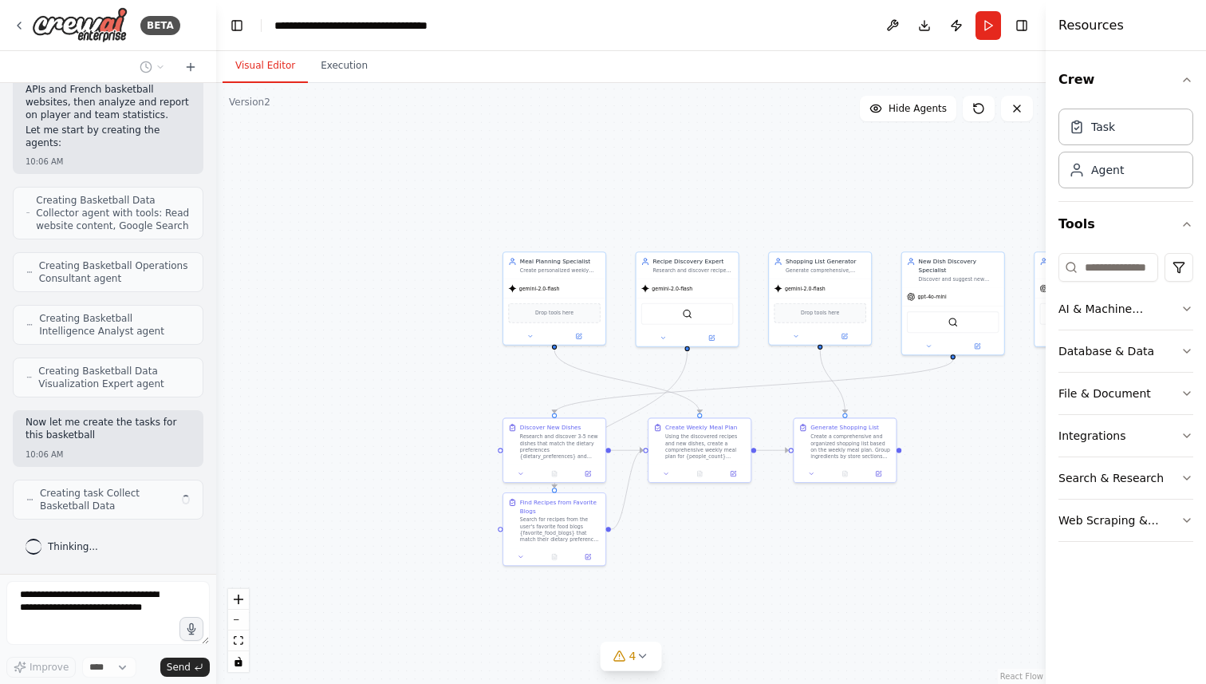
scroll to position [3450, 0]
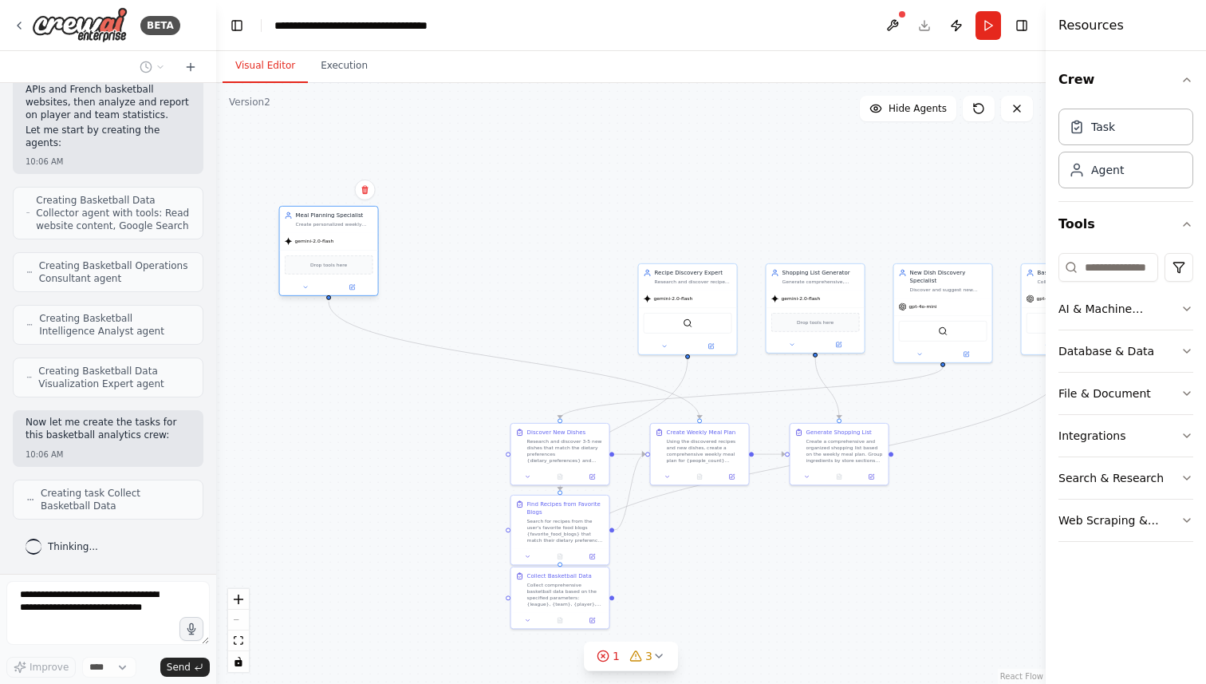
drag, startPoint x: 570, startPoint y: 290, endPoint x: 338, endPoint y: 234, distance: 238.7
click at [338, 234] on div "gemini-2.0-flash" at bounding box center [329, 241] width 98 height 18
drag, startPoint x: 678, startPoint y: 277, endPoint x: 481, endPoint y: 166, distance: 226.1
click at [481, 166] on div "Research and discover recipes from favorite food blogs {favorite_food_blogs} an…" at bounding box center [493, 168] width 77 height 6
drag, startPoint x: 821, startPoint y: 275, endPoint x: 675, endPoint y: 200, distance: 164.8
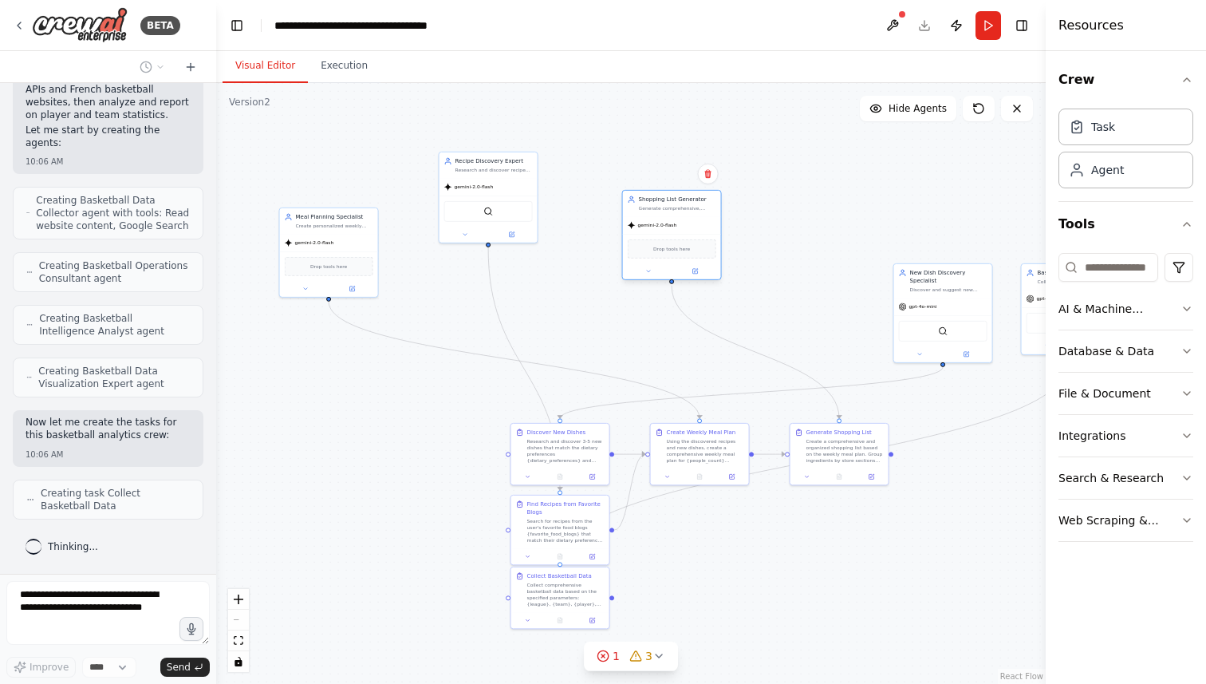
click at [675, 200] on div "Shopping List Generator Generate comprehensive, organized shopping lists based …" at bounding box center [677, 203] width 77 height 16
drag, startPoint x: 939, startPoint y: 282, endPoint x: 802, endPoint y: 201, distance: 158.8
click at [802, 201] on div "New Dish Discovery Specialist" at bounding box center [812, 195] width 77 height 16
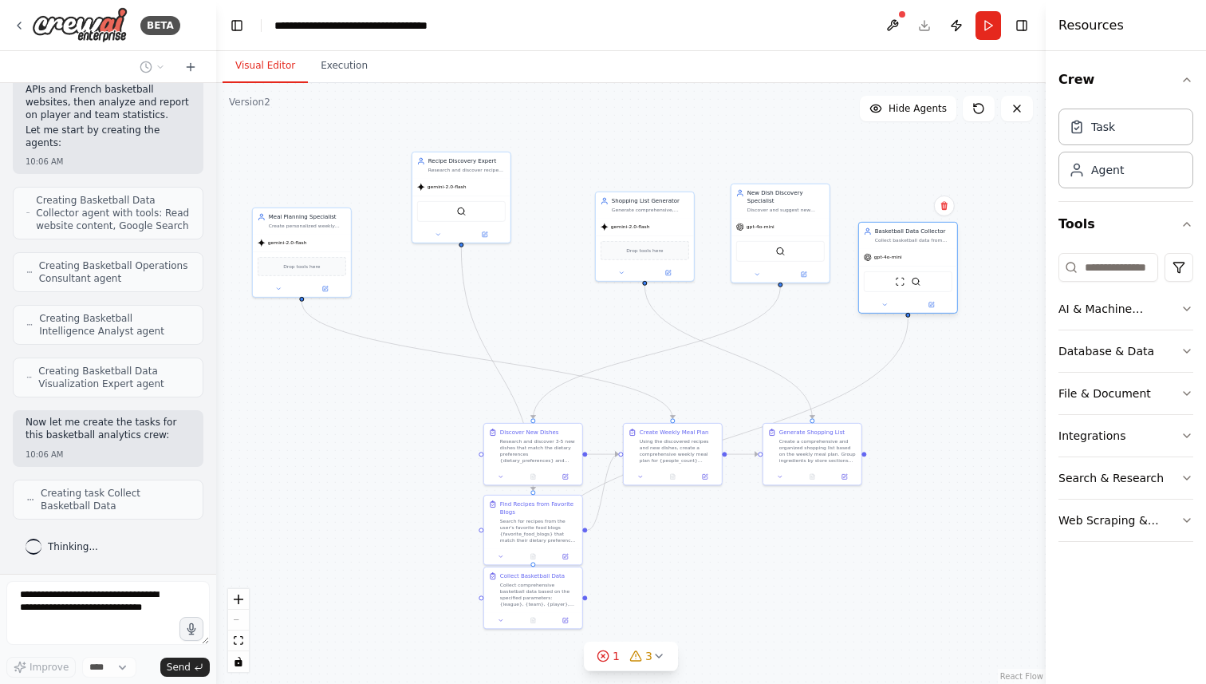
drag, startPoint x: 1036, startPoint y: 274, endPoint x: 877, endPoint y: 230, distance: 165.4
click at [877, 230] on div "Basketball Data Collector Collect basketball data from FIBA APIs and French bas…" at bounding box center [908, 235] width 89 height 16
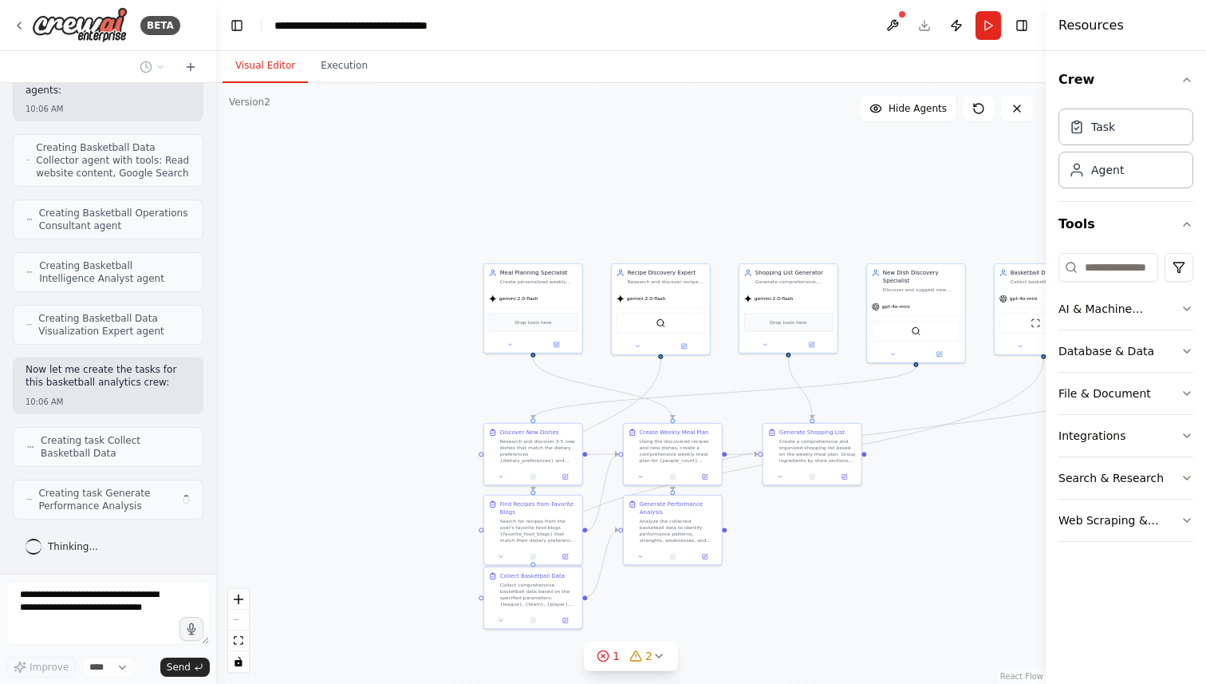
drag, startPoint x: 530, startPoint y: 596, endPoint x: 921, endPoint y: 396, distance: 439.1
click at [921, 396] on div ".deletable-edge-delete-btn { width: 20px; height: 20px; border: 0px solid #ffff…" at bounding box center [630, 383] width 829 height 601
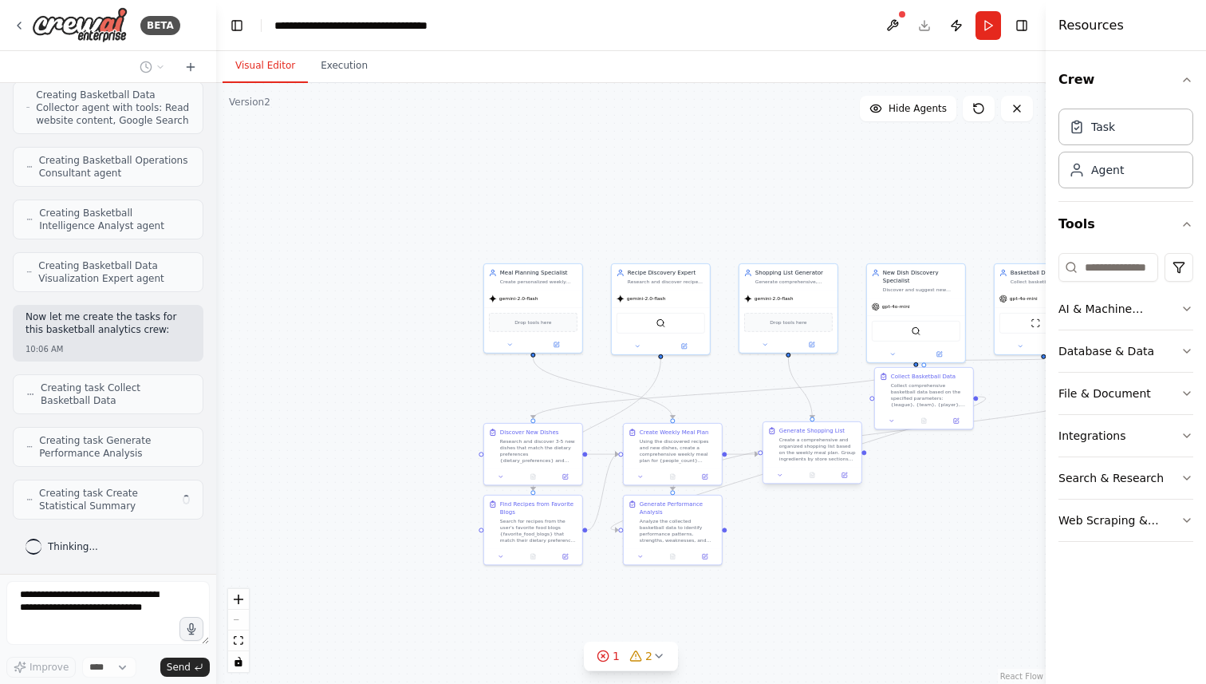
scroll to position [3556, 0]
drag, startPoint x: 688, startPoint y: 534, endPoint x: 1003, endPoint y: 565, distance: 316.6
click at [1003, 565] on div "Analyze the collected basketball data to identify performance patterns, strengt…" at bounding box center [993, 561] width 77 height 26
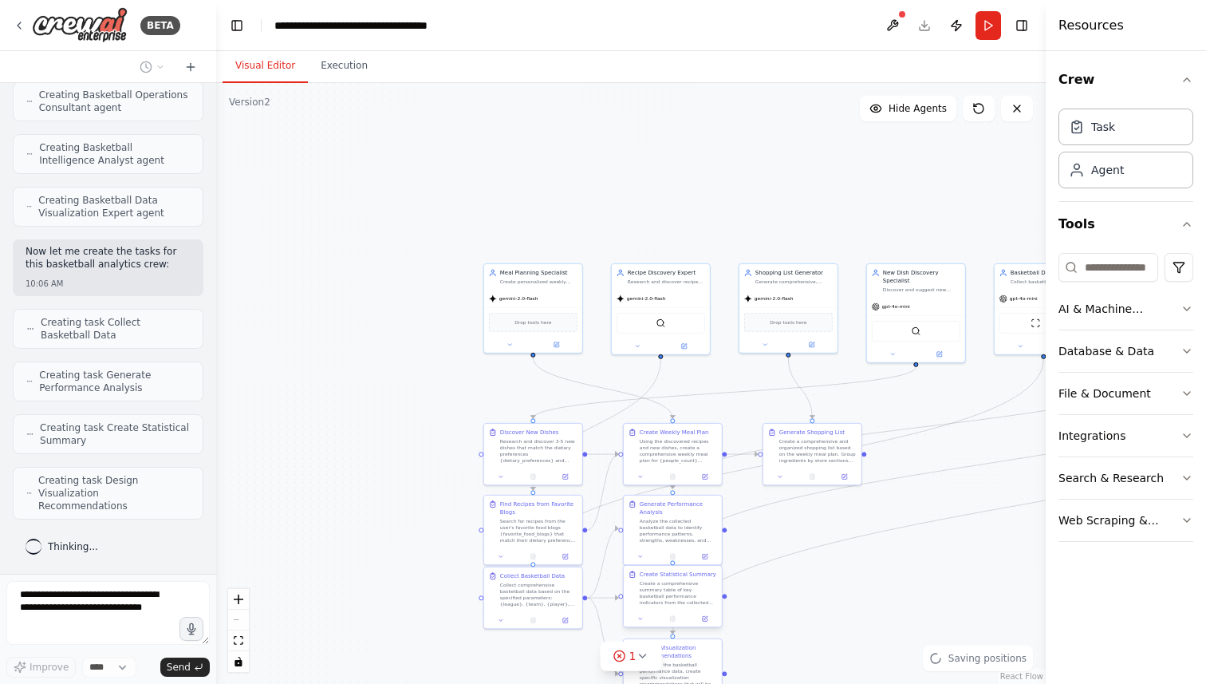
scroll to position [3608, 0]
drag, startPoint x: 676, startPoint y: 600, endPoint x: 940, endPoint y: 587, distance: 264.3
click at [940, 587] on div "Create a comprehensive summary table of key basketball performance indicators f…" at bounding box center [945, 577] width 77 height 26
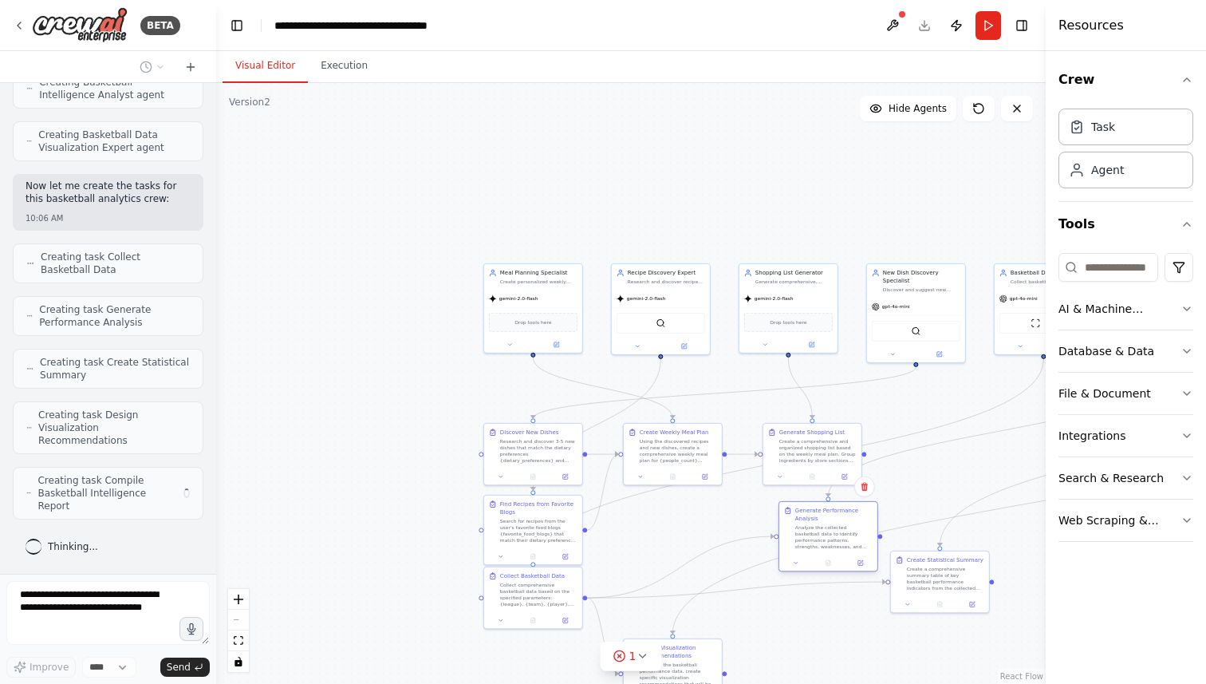
click at [818, 524] on div "Meal Planning Specialist Create personalized weekly meal plans based on dietary…" at bounding box center [650, 373] width 415 height 301
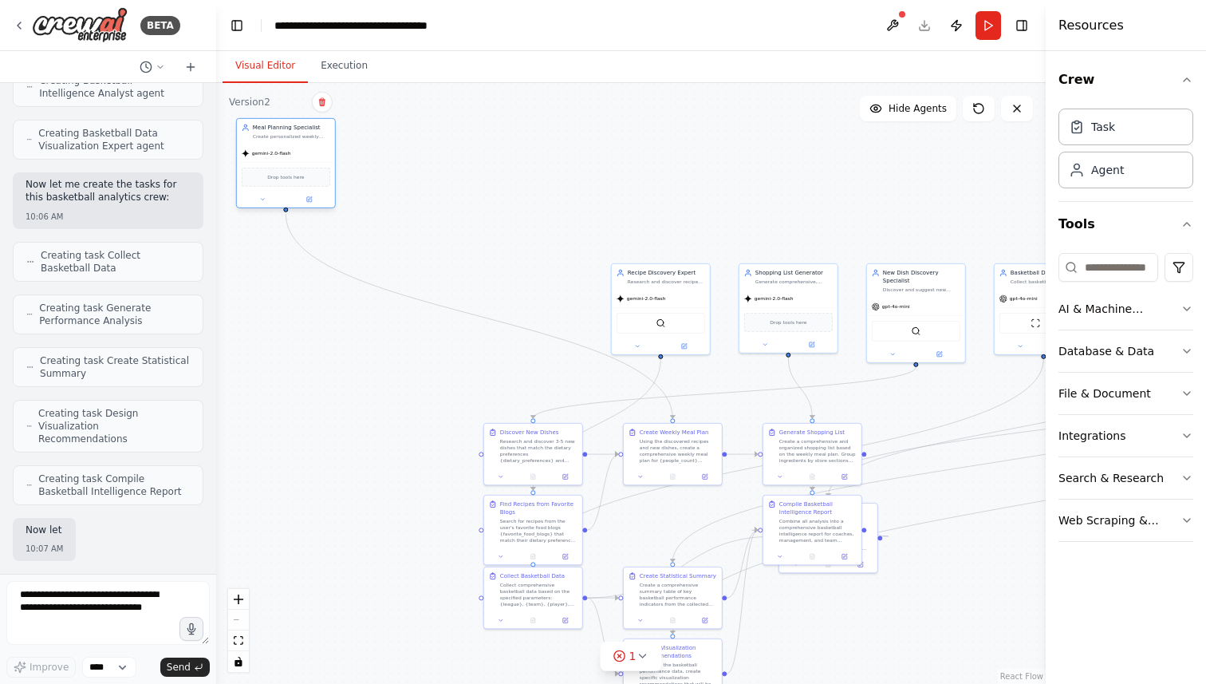
drag, startPoint x: 532, startPoint y: 285, endPoint x: 287, endPoint y: 137, distance: 285.9
click at [287, 137] on div "Meal Planning Specialist Create personalized weekly meal plans based on dietary…" at bounding box center [286, 132] width 98 height 26
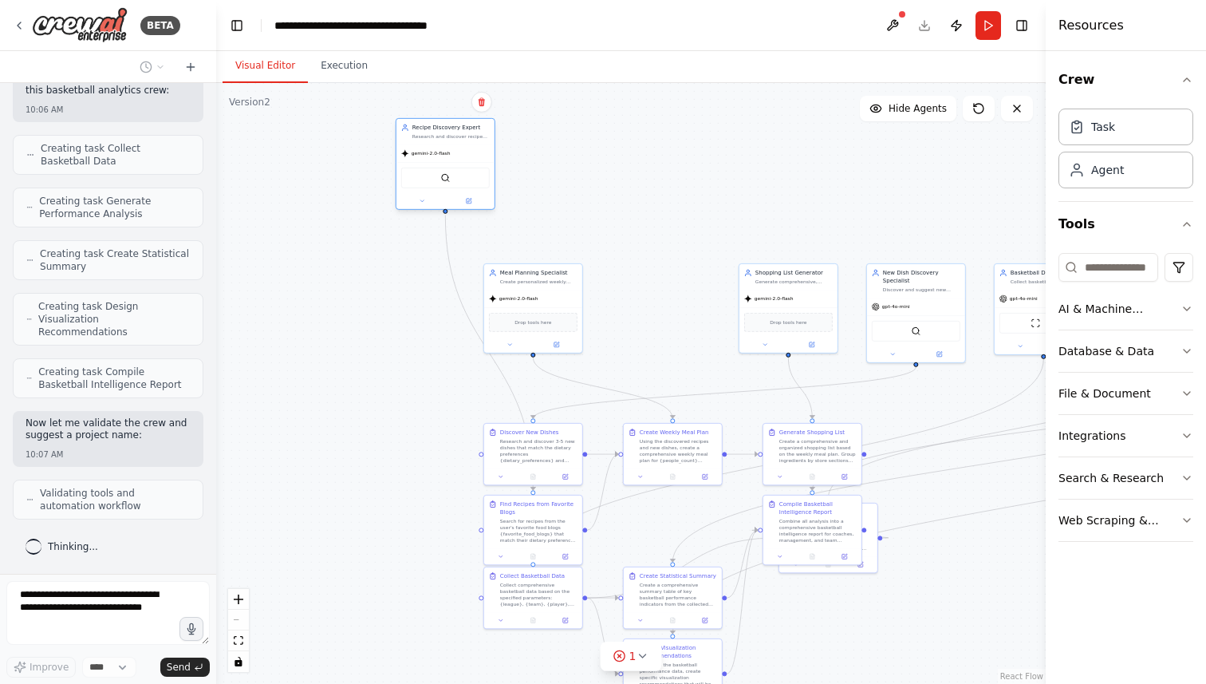
drag, startPoint x: 654, startPoint y: 289, endPoint x: 441, endPoint y: 141, distance: 259.1
click at [441, 141] on div "Recipe Discovery Expert Research and discover recipes from favorite food blogs …" at bounding box center [446, 164] width 100 height 92
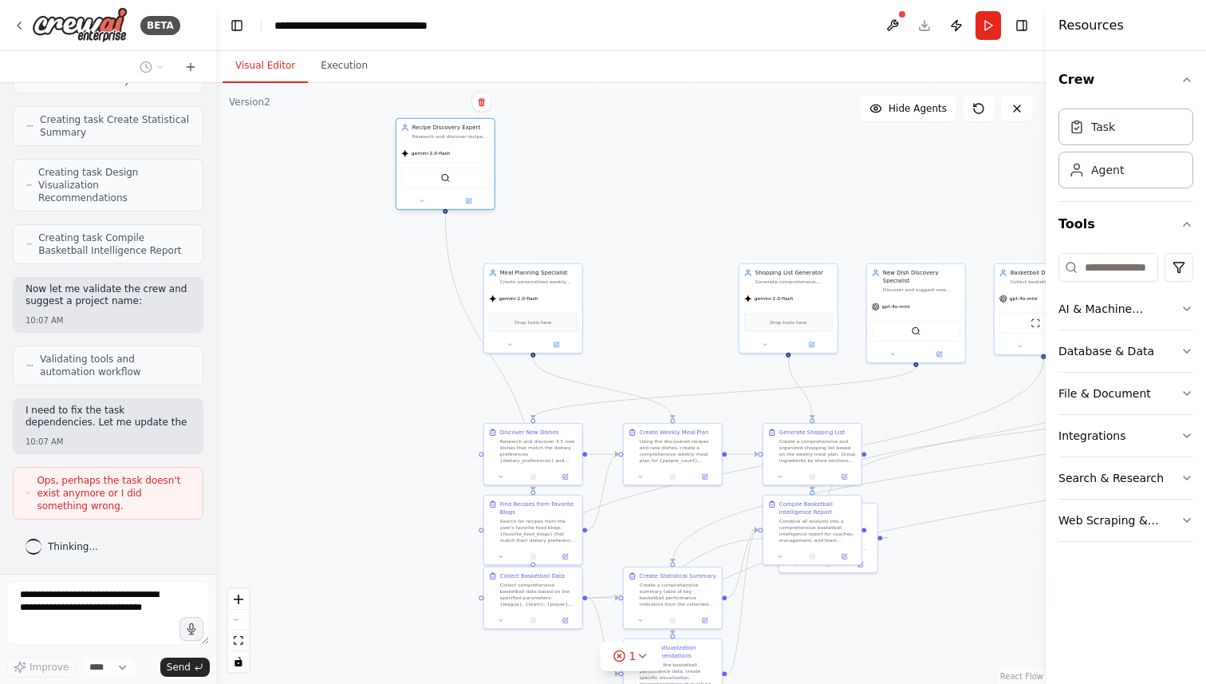
scroll to position [3929, 0]
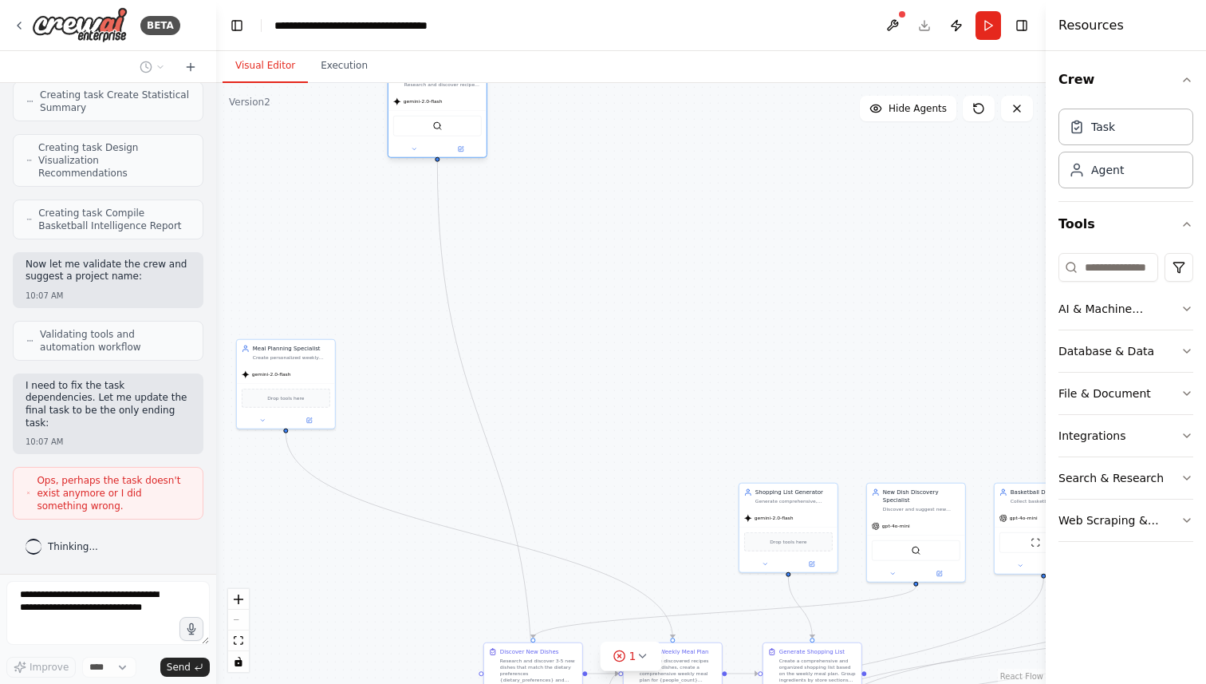
drag, startPoint x: 634, startPoint y: 277, endPoint x: 411, endPoint y: 84, distance: 295.2
click at [411, 84] on div "Recipe Discovery Expert Research and discover recipes from favorite food blogs …" at bounding box center [442, 80] width 77 height 16
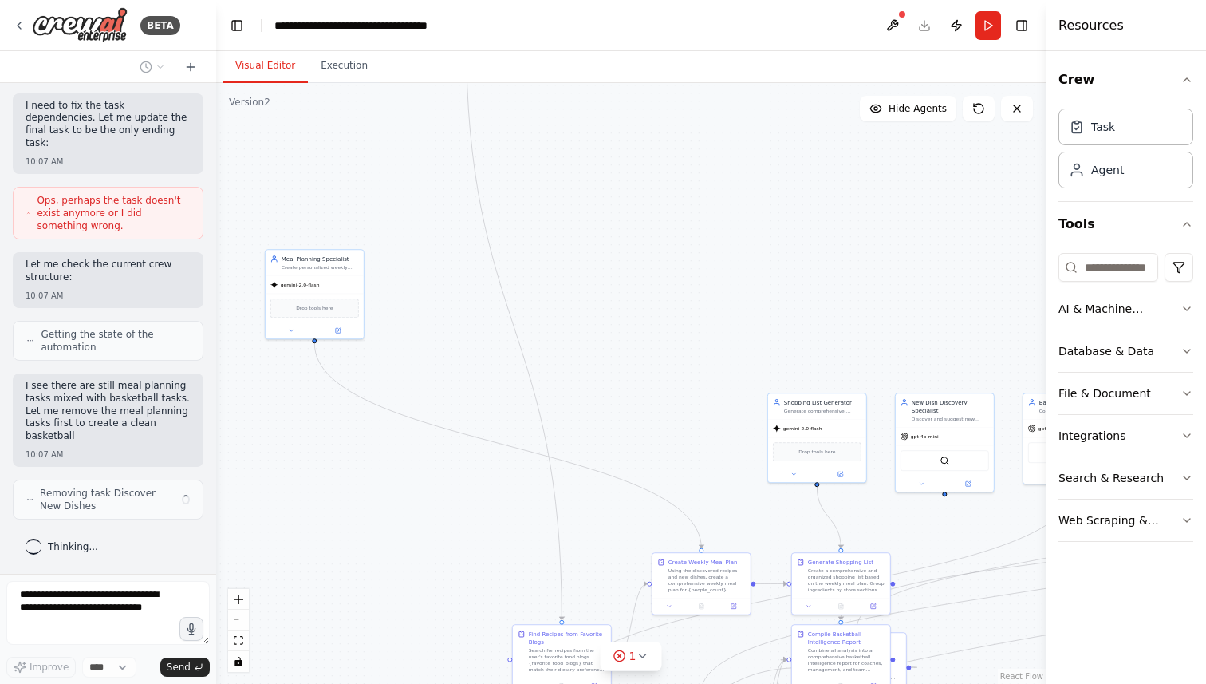
scroll to position [4209, 0]
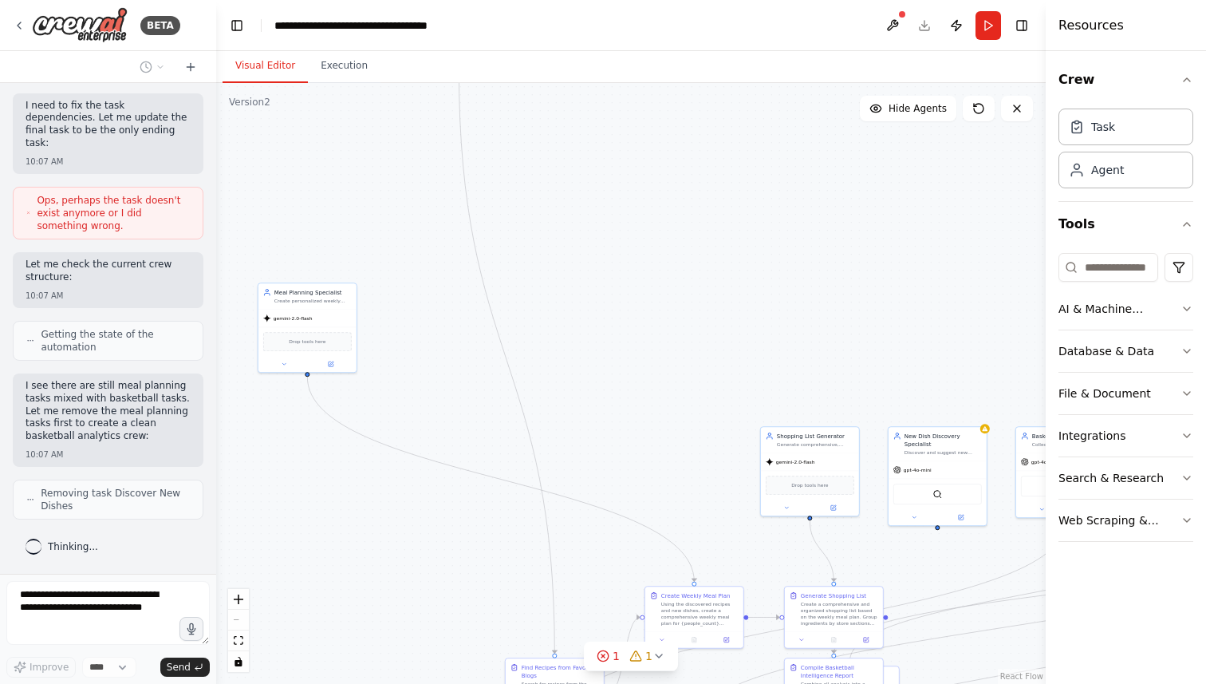
drag, startPoint x: 613, startPoint y: 386, endPoint x: 635, endPoint y: 283, distance: 105.1
click at [635, 283] on div ".deletable-edge-delete-btn { width: 20px; height: 20px; border: 0px solid #ffff…" at bounding box center [630, 383] width 829 height 601
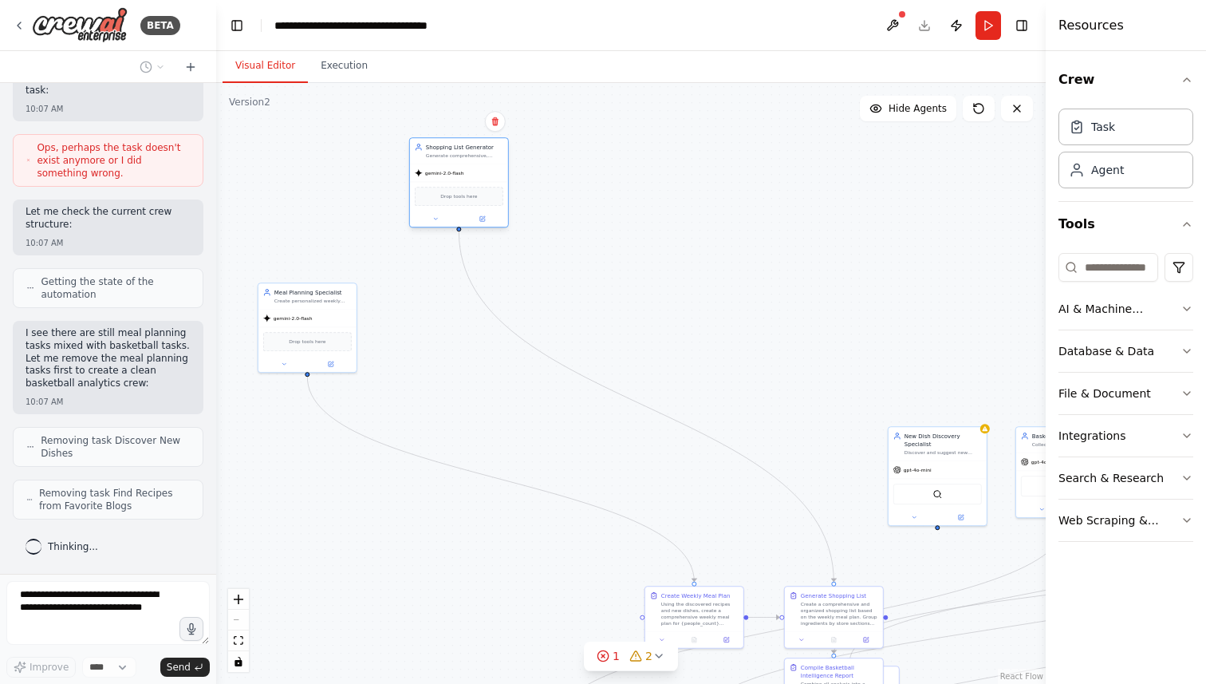
scroll to position [4314, 0]
drag, startPoint x: 800, startPoint y: 447, endPoint x: 446, endPoint y: 155, distance: 459.4
click at [446, 155] on div "Shopping List Generator Generate comprehensive, organized shopping lists based …" at bounding box center [459, 151] width 98 height 26
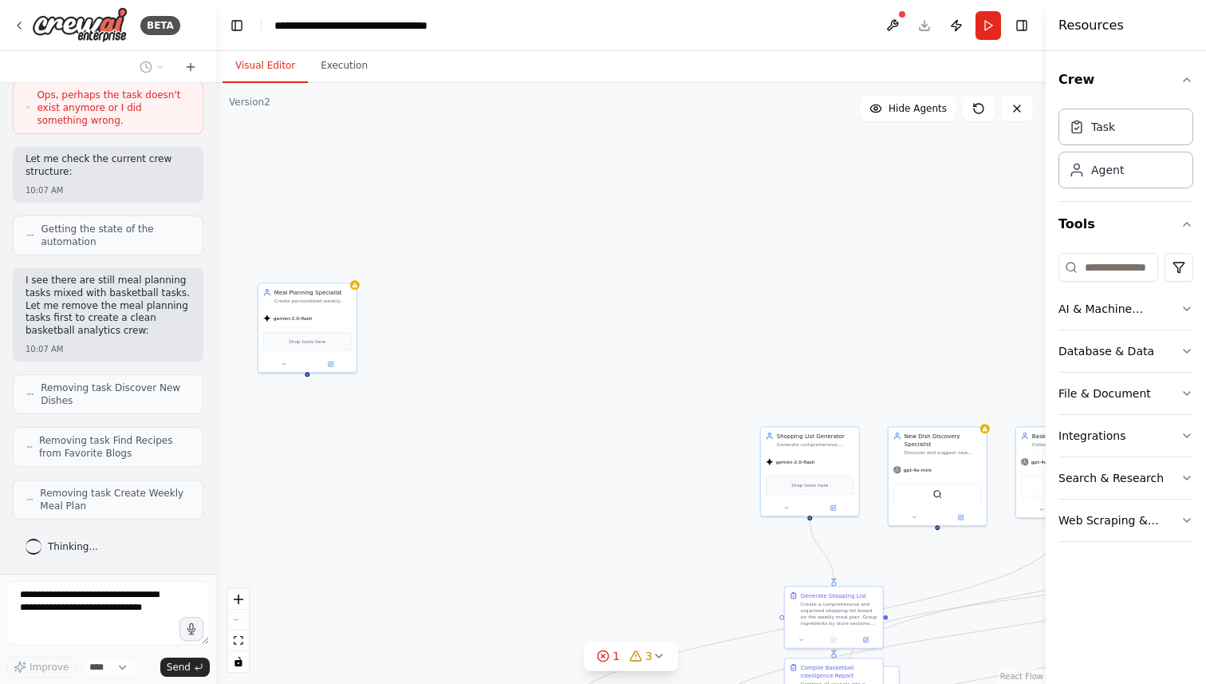
scroll to position [4367, 0]
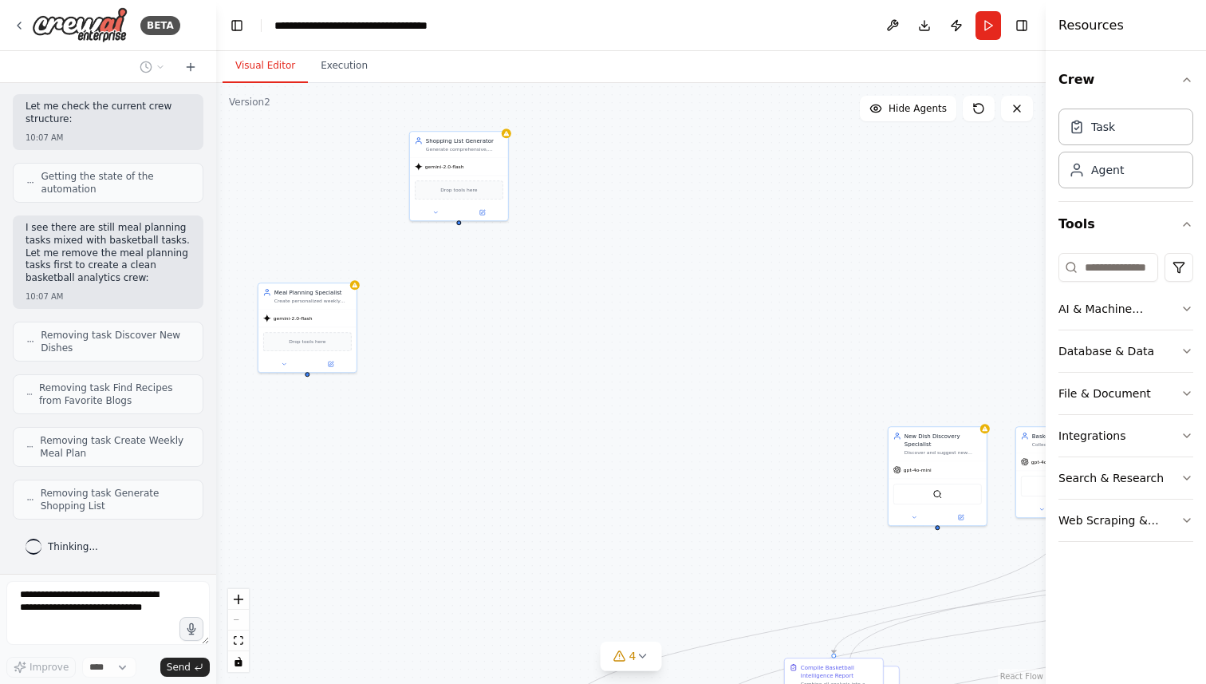
click at [522, 293] on div ".deletable-edge-delete-btn { width: 20px; height: 20px; border: 0px solid #ffff…" at bounding box center [630, 383] width 829 height 601
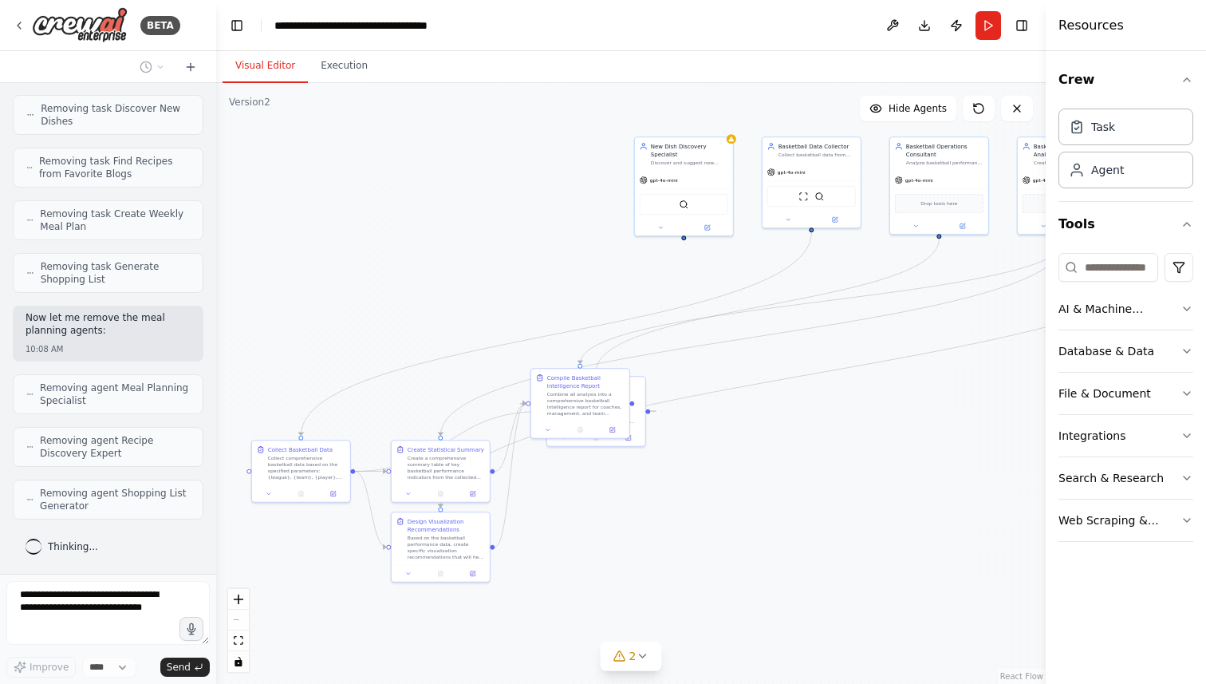
scroll to position [4646, 0]
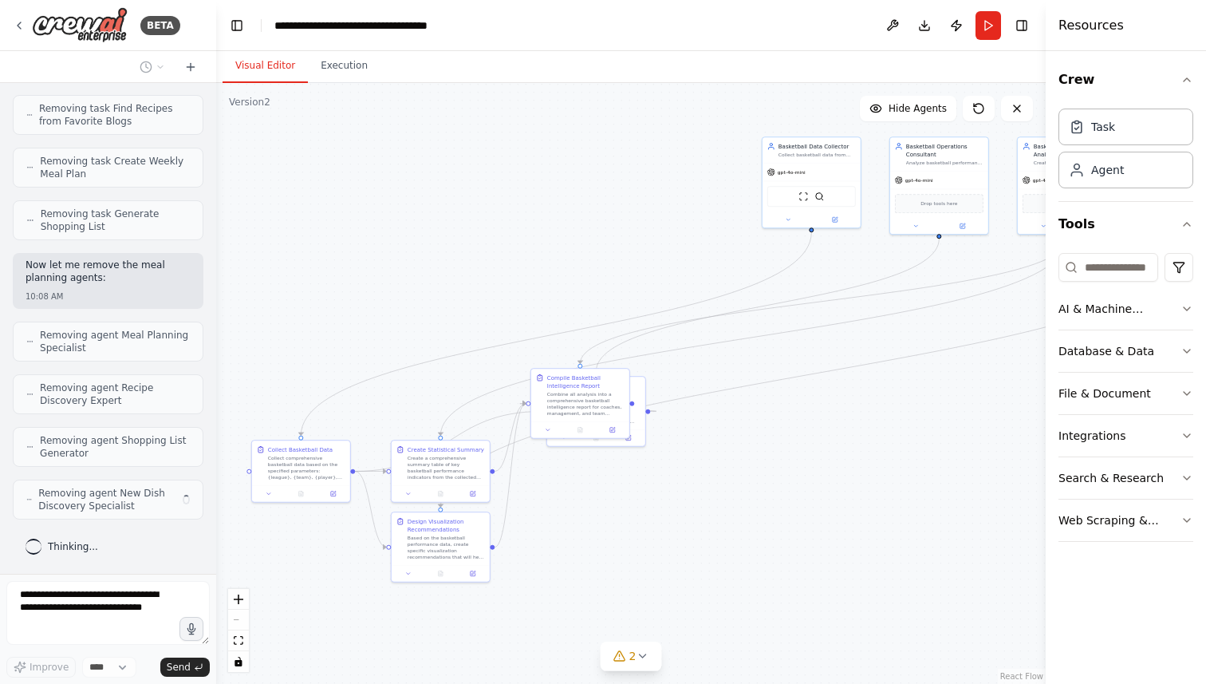
drag, startPoint x: 699, startPoint y: 467, endPoint x: 445, endPoint y: 177, distance: 384.9
click at [445, 177] on div ".deletable-edge-delete-btn { width: 20px; height: 20px; border: 0px solid #ffff…" at bounding box center [630, 383] width 829 height 601
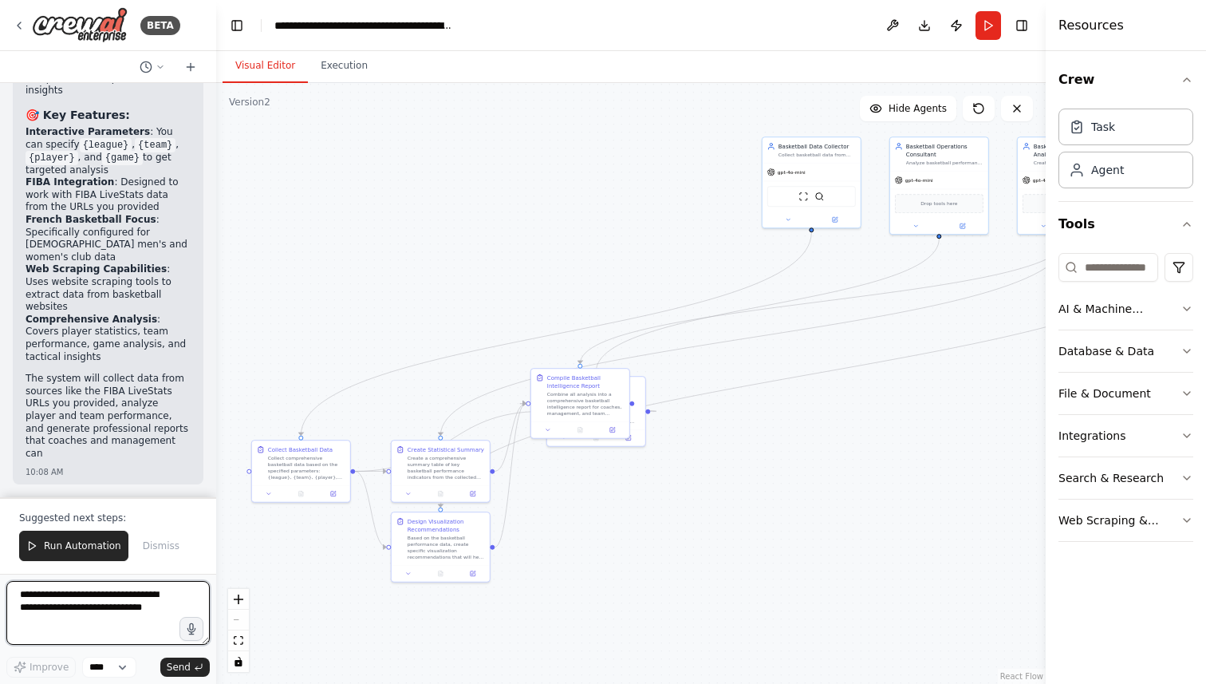
scroll to position [6042, 0]
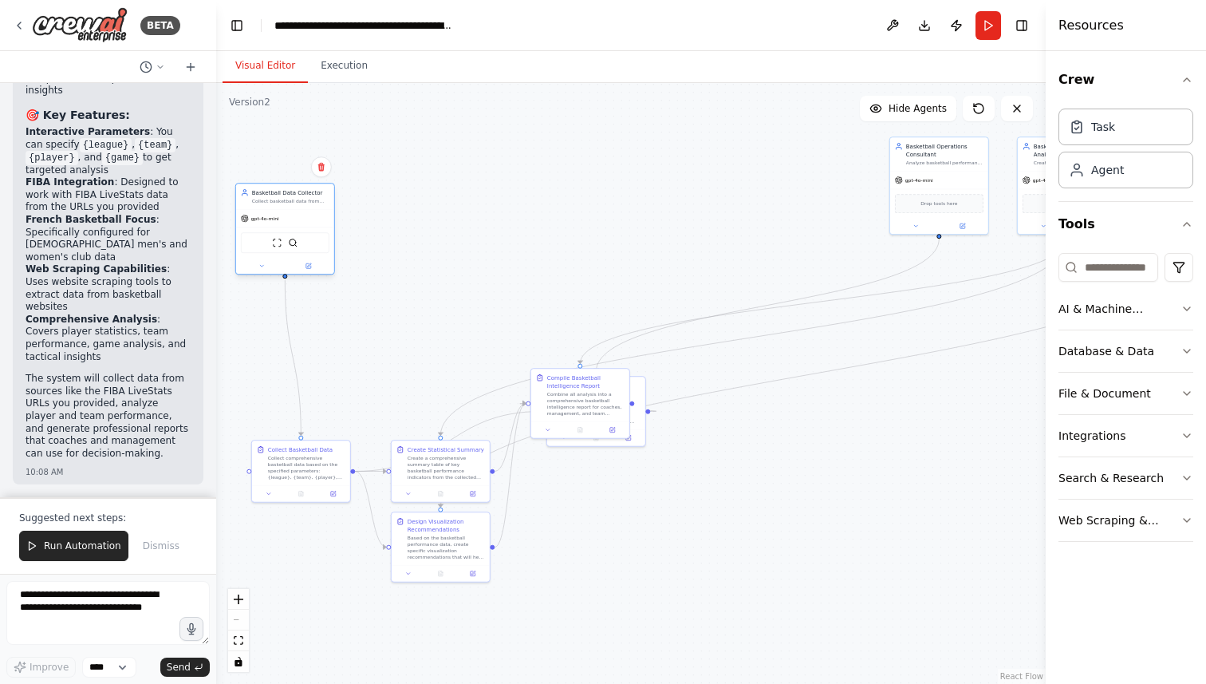
drag, startPoint x: 836, startPoint y: 160, endPoint x: 310, endPoint y: 204, distance: 527.5
click at [310, 204] on div "Basketball Data Collector Collect basketball data from FIBA APIs and French bas…" at bounding box center [285, 196] width 98 height 26
drag, startPoint x: 950, startPoint y: 167, endPoint x: 446, endPoint y: 204, distance: 505.4
click at [446, 204] on div "Basketball Operations Consultant Analyze basketball performance data and provid…" at bounding box center [437, 191] width 98 height 33
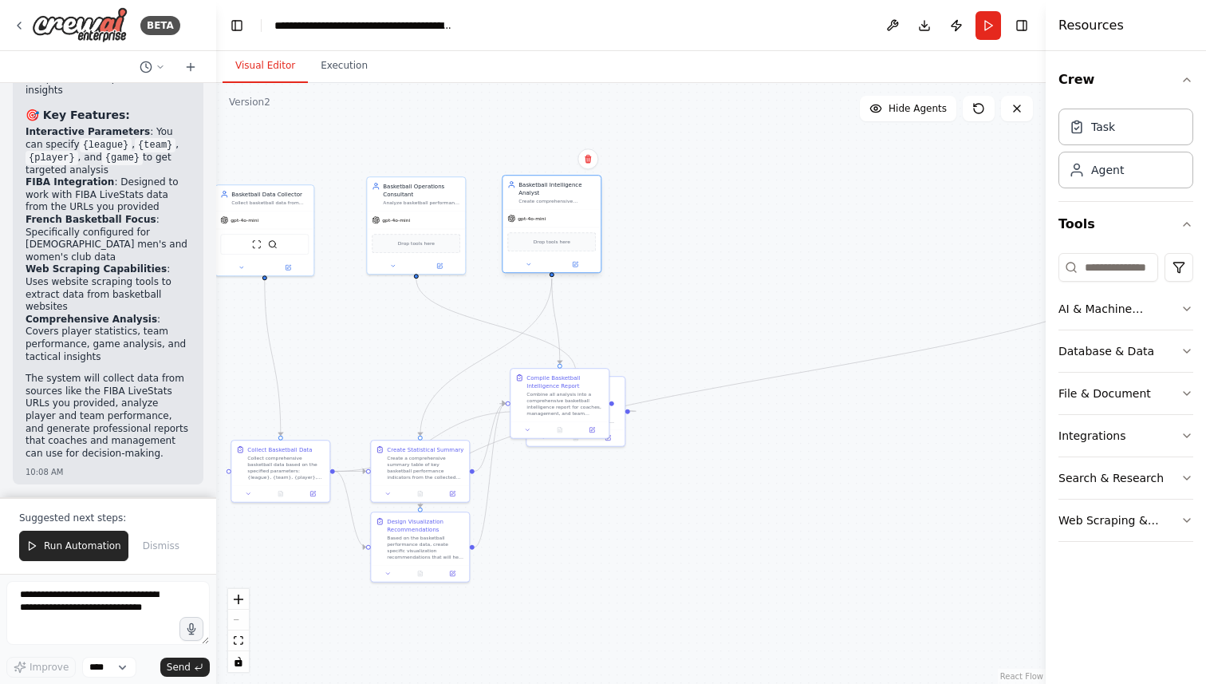
drag, startPoint x: 1031, startPoint y: 164, endPoint x: 518, endPoint y: 205, distance: 515.2
click at [518, 205] on div "Basketball Intelligence Analyst Create comprehensive basketball reports and sta…" at bounding box center [551, 191] width 98 height 33
drag, startPoint x: 423, startPoint y: 204, endPoint x: 666, endPoint y: 212, distance: 243.4
click at [666, 212] on div "Basketball Operations Consultant Analyze basketball performance data and provid…" at bounding box center [663, 199] width 98 height 33
drag, startPoint x: 554, startPoint y: 207, endPoint x: 463, endPoint y: 218, distance: 92.4
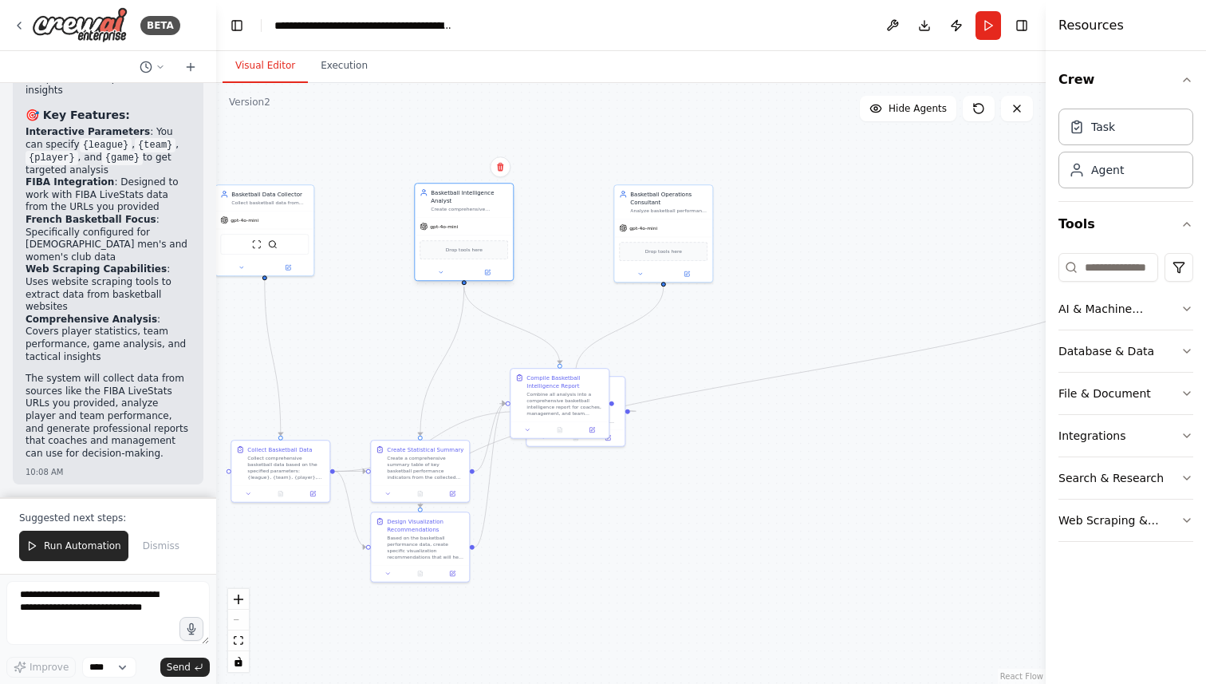
click at [463, 218] on div "Basketball Intelligence Analyst Create comprehensive basketball reports and sta…" at bounding box center [464, 232] width 100 height 98
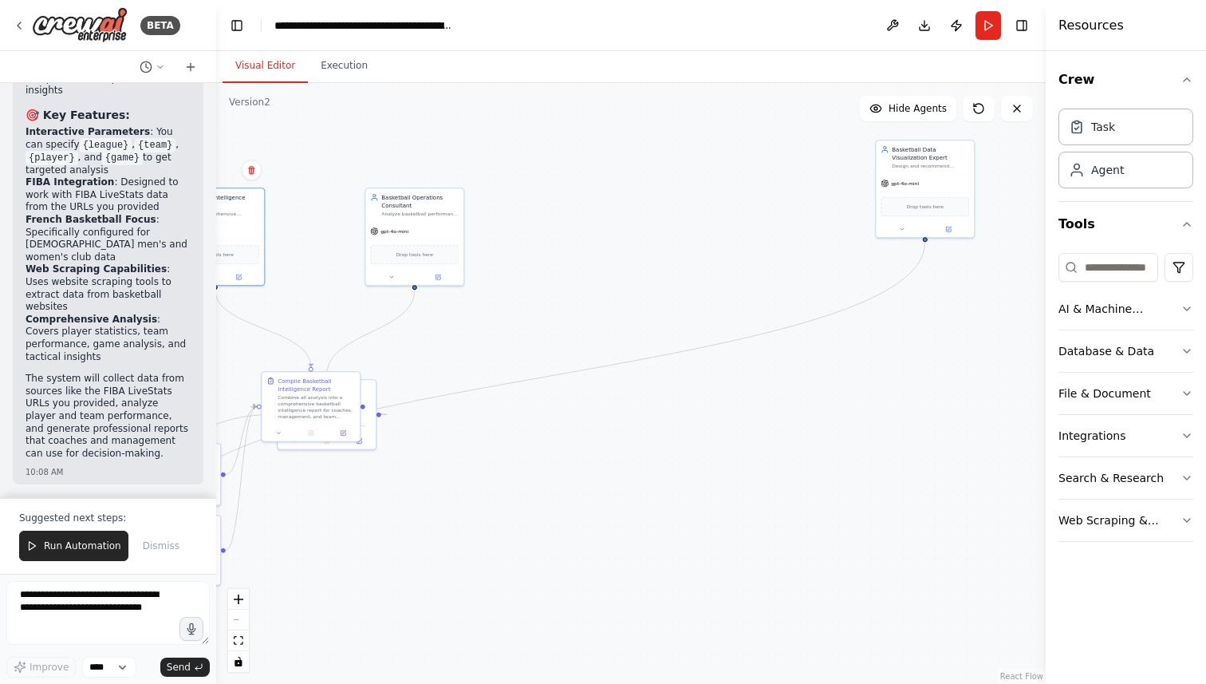
drag, startPoint x: 733, startPoint y: 334, endPoint x: 484, endPoint y: 337, distance: 248.9
click at [484, 337] on div ".deletable-edge-delete-btn { width: 20px; height: 20px; border: 0px solid #ffff…" at bounding box center [630, 383] width 829 height 601
drag, startPoint x: 930, startPoint y: 183, endPoint x: 576, endPoint y: 223, distance: 356.3
click at [576, 223] on div "gpt-4o-mini" at bounding box center [574, 222] width 98 height 18
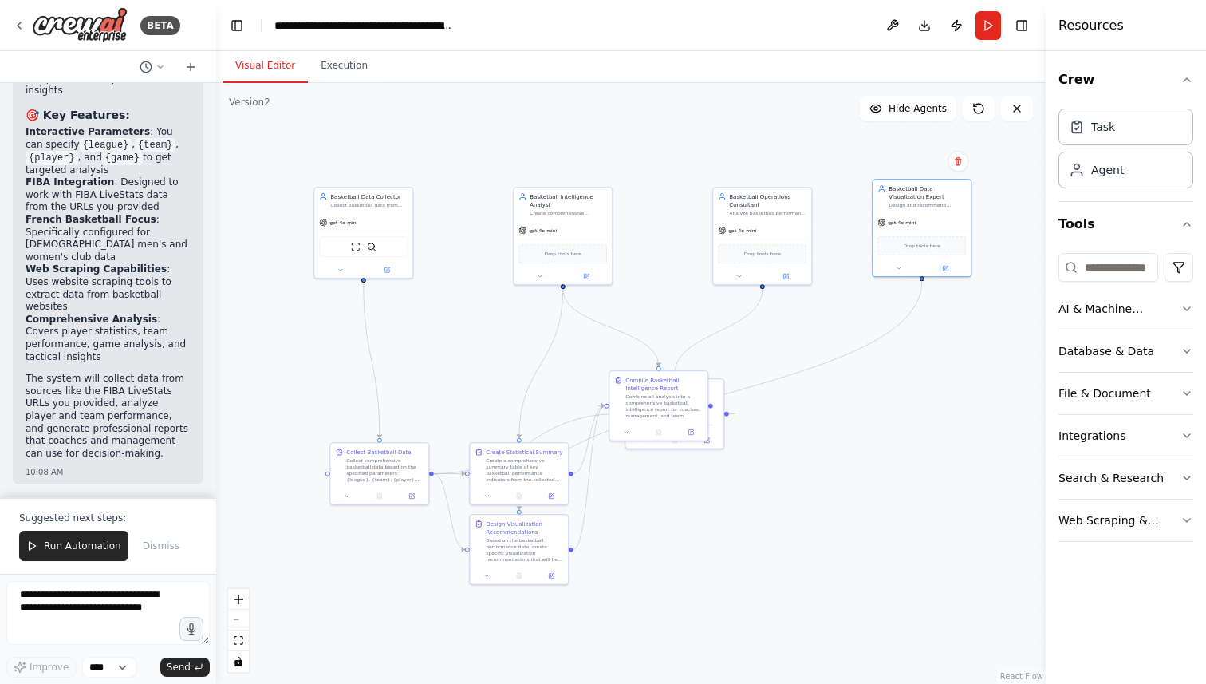
drag, startPoint x: 323, startPoint y: 274, endPoint x: 671, endPoint y: 273, distance: 347.7
click at [671, 273] on div ".deletable-edge-delete-btn { width: 20px; height: 20px; border: 0px solid #ffff…" at bounding box center [630, 383] width 829 height 601
drag, startPoint x: 652, startPoint y: 408, endPoint x: 702, endPoint y: 553, distance: 153.3
click at [702, 553] on div "Combine all analysis into a comprehensive basketball intelligence report for co…" at bounding box center [711, 548] width 77 height 26
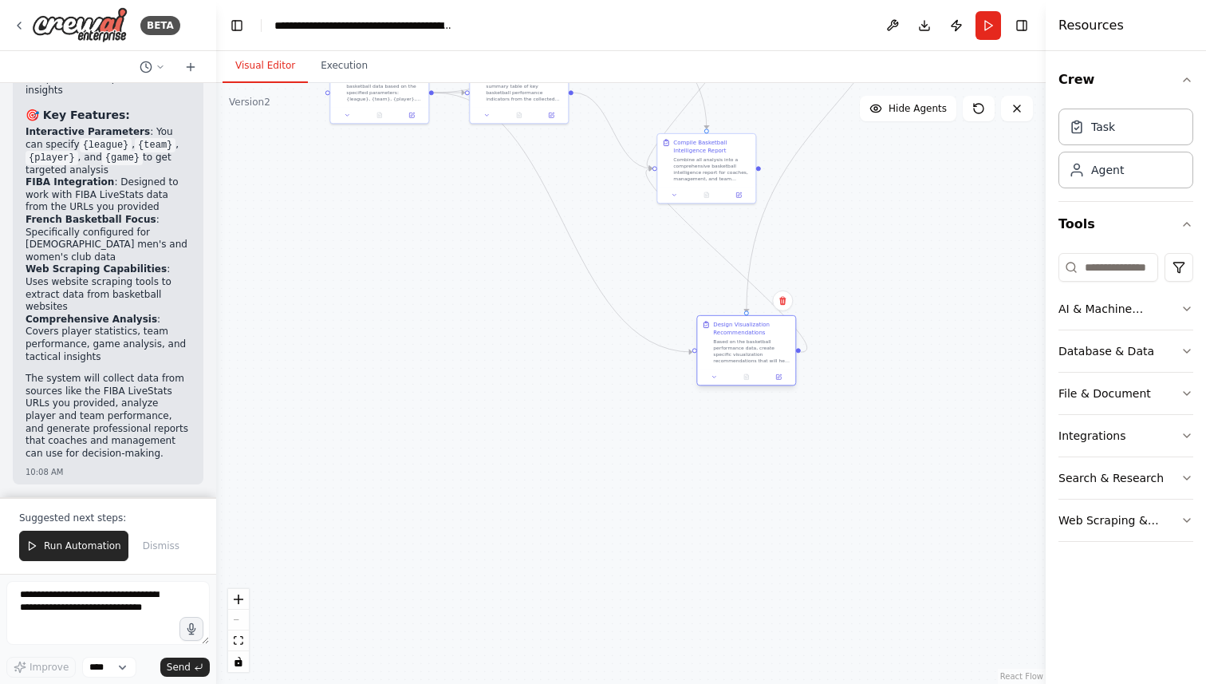
drag, startPoint x: 530, startPoint y: 551, endPoint x: 754, endPoint y: 353, distance: 299.5
click at [754, 353] on div "Based on the basketball performance data, create specific visualization recomme…" at bounding box center [751, 351] width 77 height 26
drag, startPoint x: 754, startPoint y: 353, endPoint x: 754, endPoint y: 365, distance: 12.0
click at [754, 365] on div "Based on the basketball performance data, create specific visualization recomme…" at bounding box center [751, 367] width 77 height 26
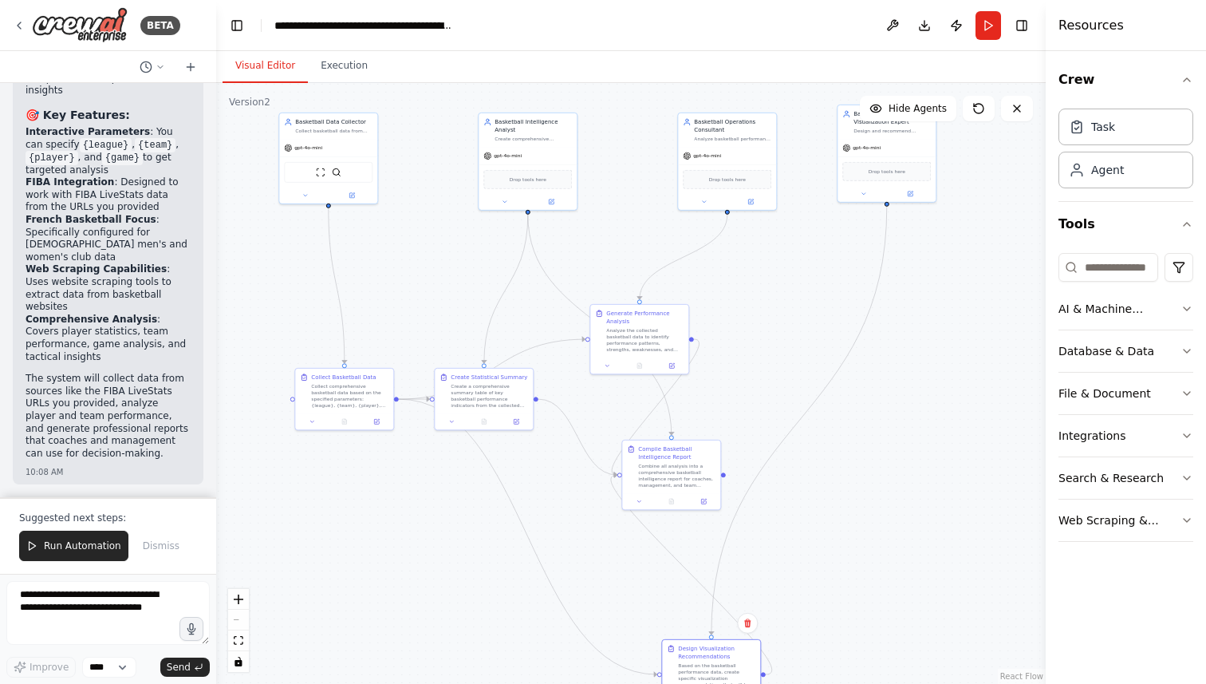
drag, startPoint x: 683, startPoint y: 296, endPoint x: 648, endPoint y: 602, distance: 308.3
click at [648, 602] on div ".deletable-edge-delete-btn { width: 20px; height: 20px; border: 0px solid #ffff…" at bounding box center [630, 383] width 829 height 601
drag, startPoint x: 652, startPoint y: 334, endPoint x: 683, endPoint y: 292, distance: 52.5
click at [683, 292] on div "Analyze the collected basketball data to identify performance patterns, strengt…" at bounding box center [676, 299] width 77 height 26
drag, startPoint x: 471, startPoint y: 402, endPoint x: 539, endPoint y: 396, distance: 68.9
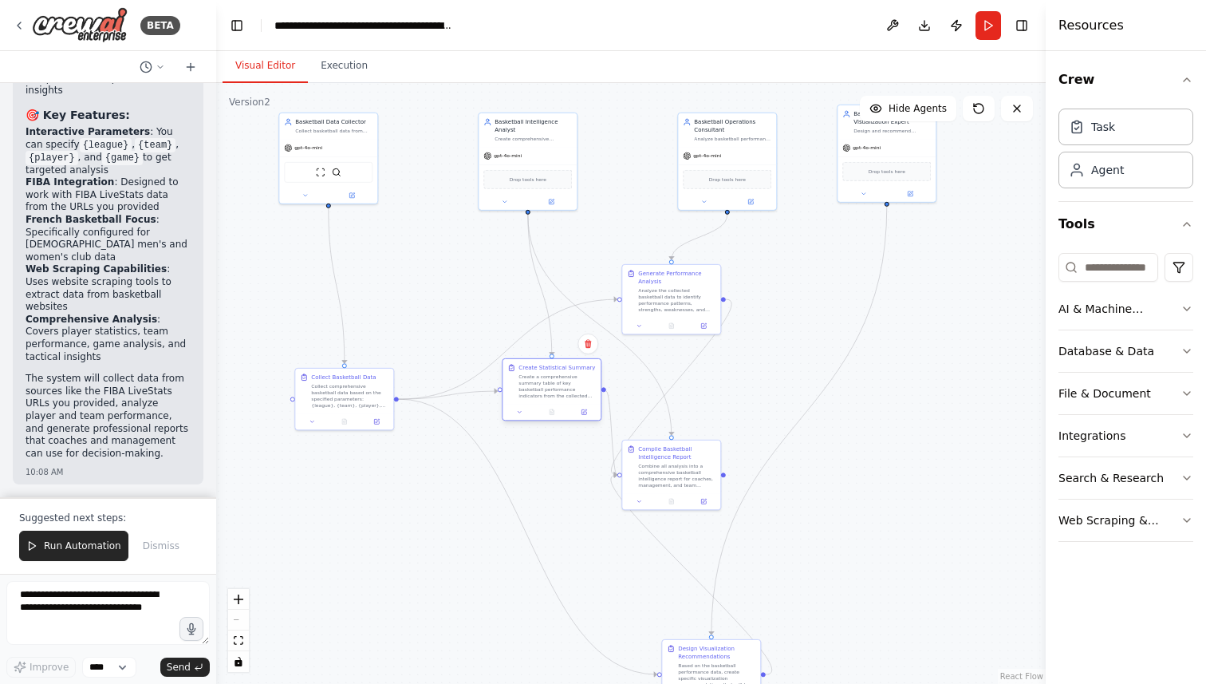
click at [539, 396] on div "Create a comprehensive summary table of key basketball performance indicators f…" at bounding box center [556, 386] width 77 height 26
drag, startPoint x: 656, startPoint y: 296, endPoint x: 437, endPoint y: 329, distance: 221.0
click at [437, 329] on div "Analyze the collected basketball data to identify performance patterns, strengt…" at bounding box center [461, 330] width 77 height 26
drag, startPoint x: 666, startPoint y: 461, endPoint x: 719, endPoint y: 292, distance: 177.3
click at [719, 292] on div "Compile Basketball Intelligence Report Combine all analysis into a comprehensiv…" at bounding box center [732, 297] width 77 height 43
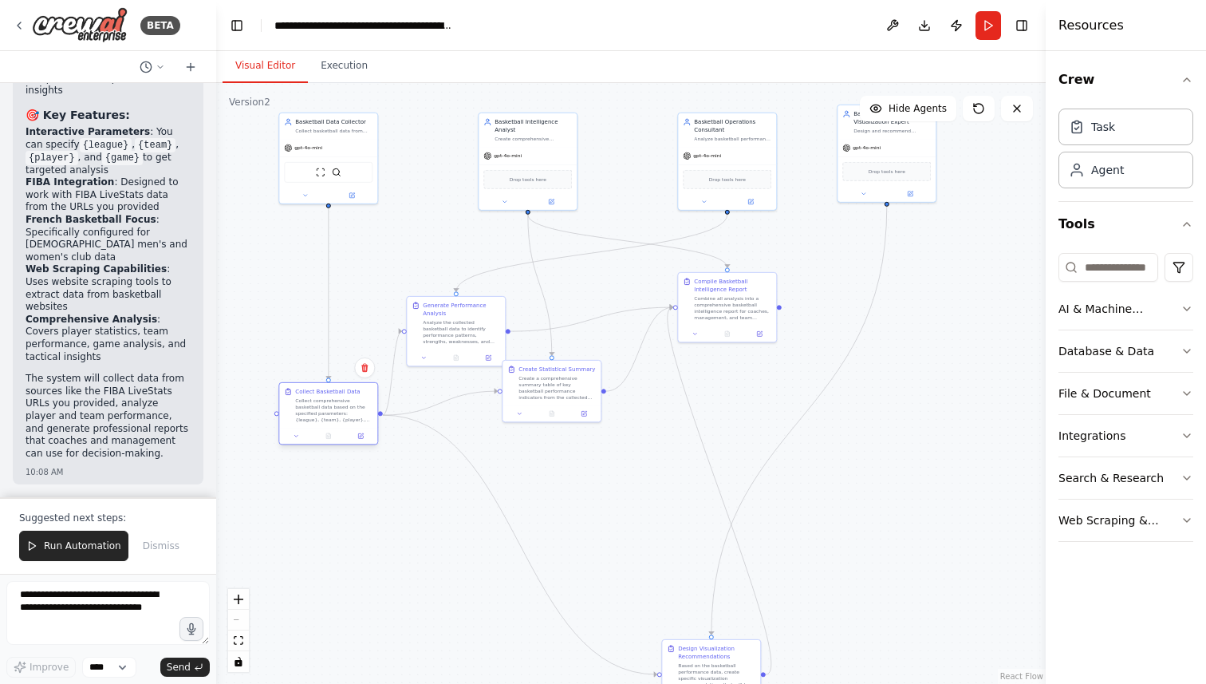
drag, startPoint x: 365, startPoint y: 390, endPoint x: 346, endPoint y: 403, distance: 23.0
click at [346, 403] on div "Collect comprehensive basketball data based on the specified parameters: {leagu…" at bounding box center [333, 410] width 77 height 26
drag, startPoint x: 538, startPoint y: 392, endPoint x: 563, endPoint y: 418, distance: 35.5
click at [563, 418] on div "Create a comprehensive summary table of key basketball performance indicators f…" at bounding box center [580, 410] width 77 height 26
drag, startPoint x: 710, startPoint y: 652, endPoint x: 672, endPoint y: 502, distance: 155.3
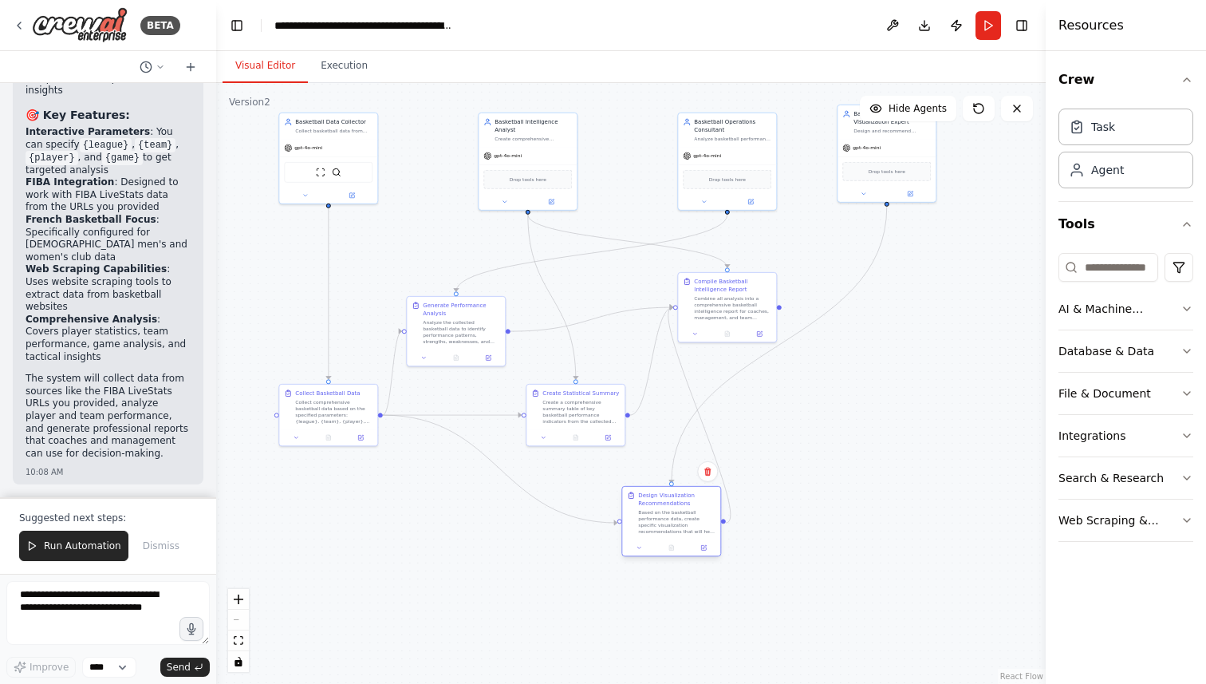
click at [672, 502] on div "Design Visualization Recommendations" at bounding box center [676, 499] width 77 height 16
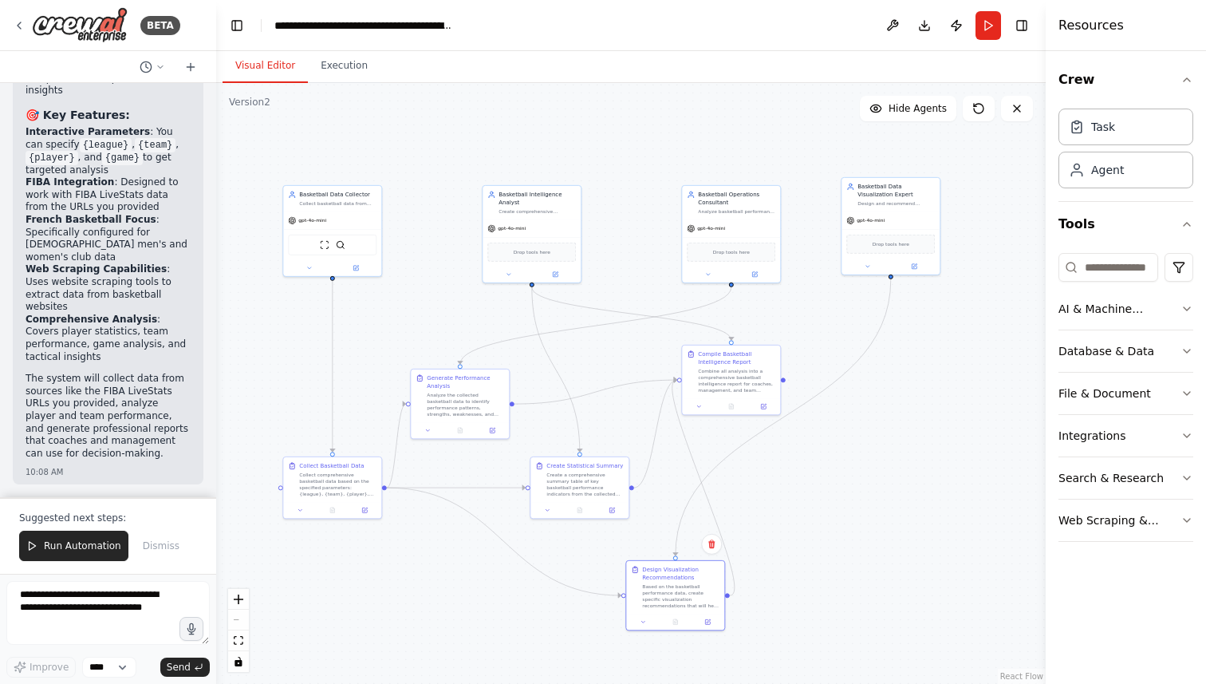
drag, startPoint x: 894, startPoint y: 506, endPoint x: 898, endPoint y: 579, distance: 72.7
click at [898, 579] on div ".deletable-edge-delete-btn { width: 20px; height: 20px; border: 0px solid #ffff…" at bounding box center [630, 383] width 829 height 601
click at [364, 514] on div at bounding box center [332, 508] width 98 height 17
click at [352, 266] on button at bounding box center [355, 267] width 45 height 10
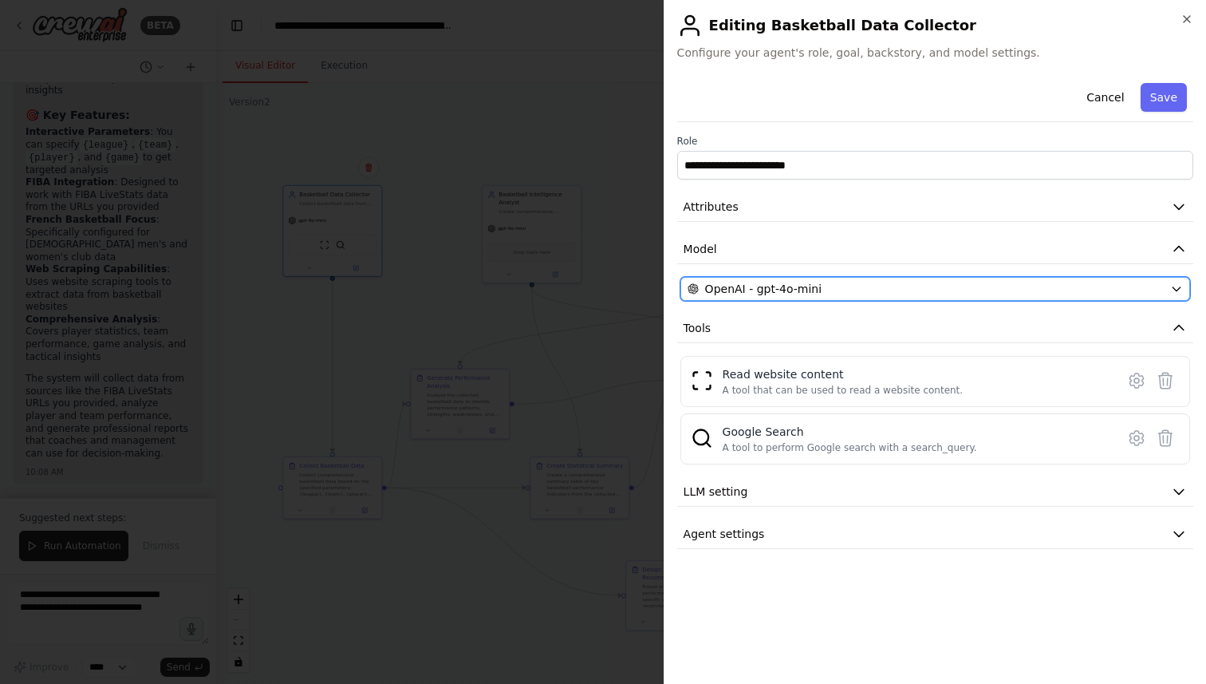
click at [747, 287] on span "OpenAI - gpt-4o-mini" at bounding box center [763, 289] width 116 height 16
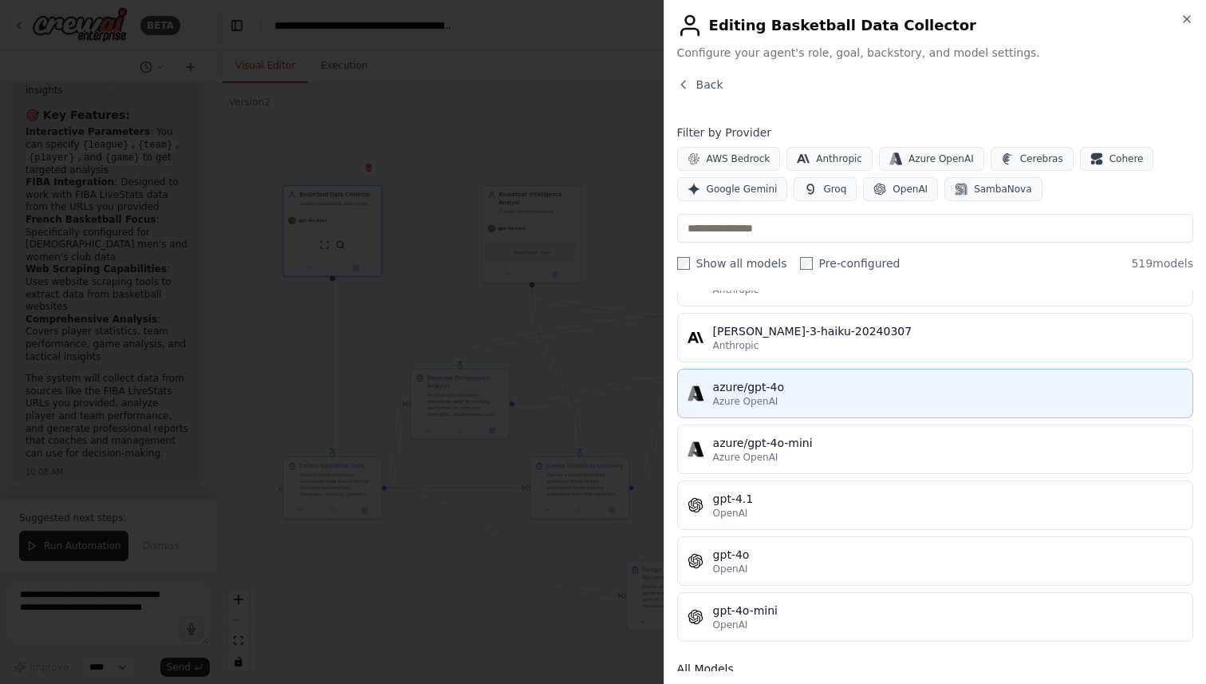
scroll to position [70, 0]
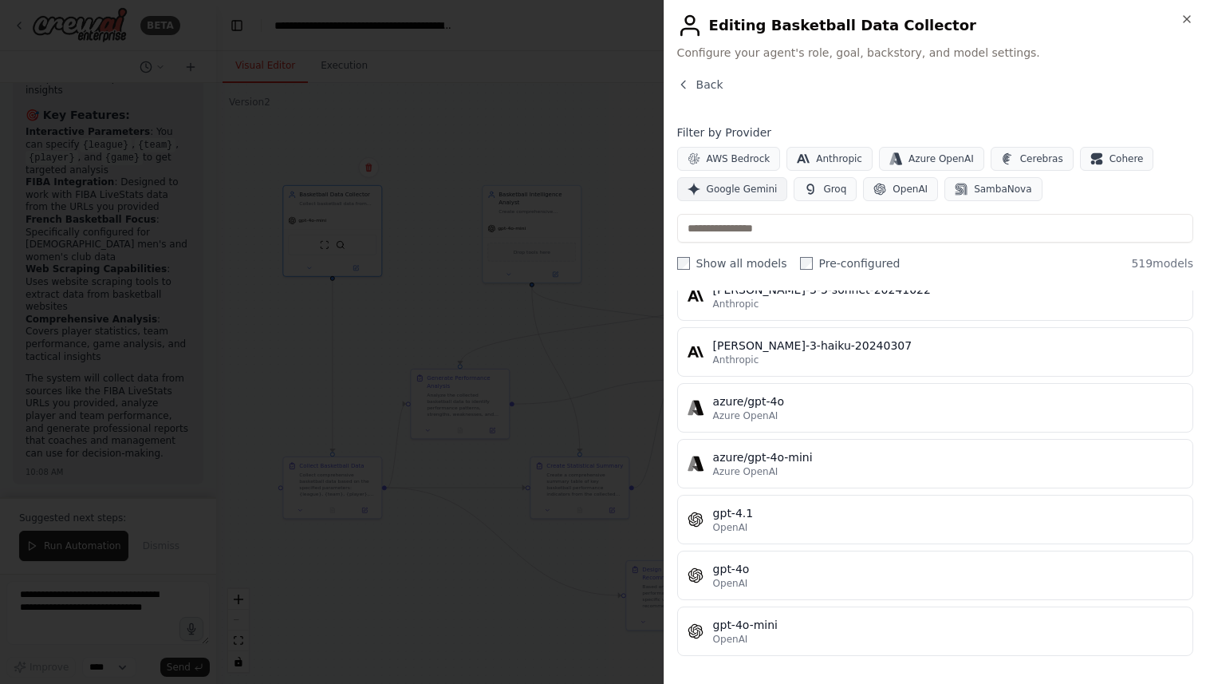
click at [728, 191] on span "Google Gemini" at bounding box center [742, 189] width 71 height 13
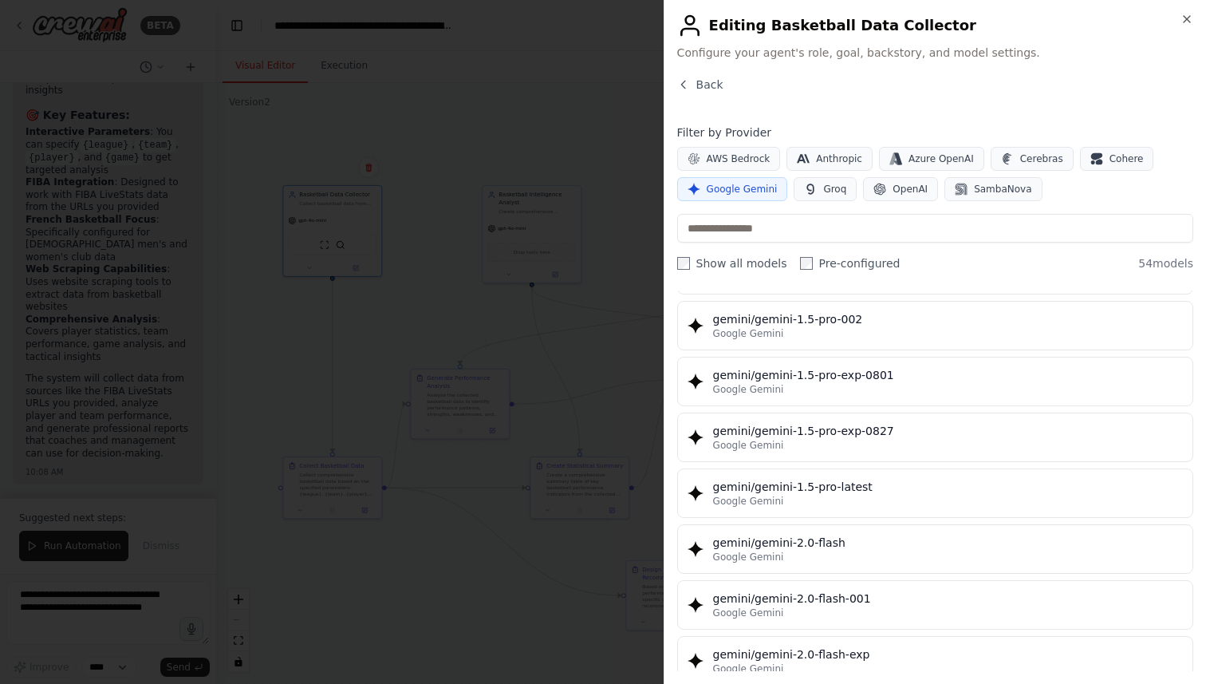
scroll to position [643, 0]
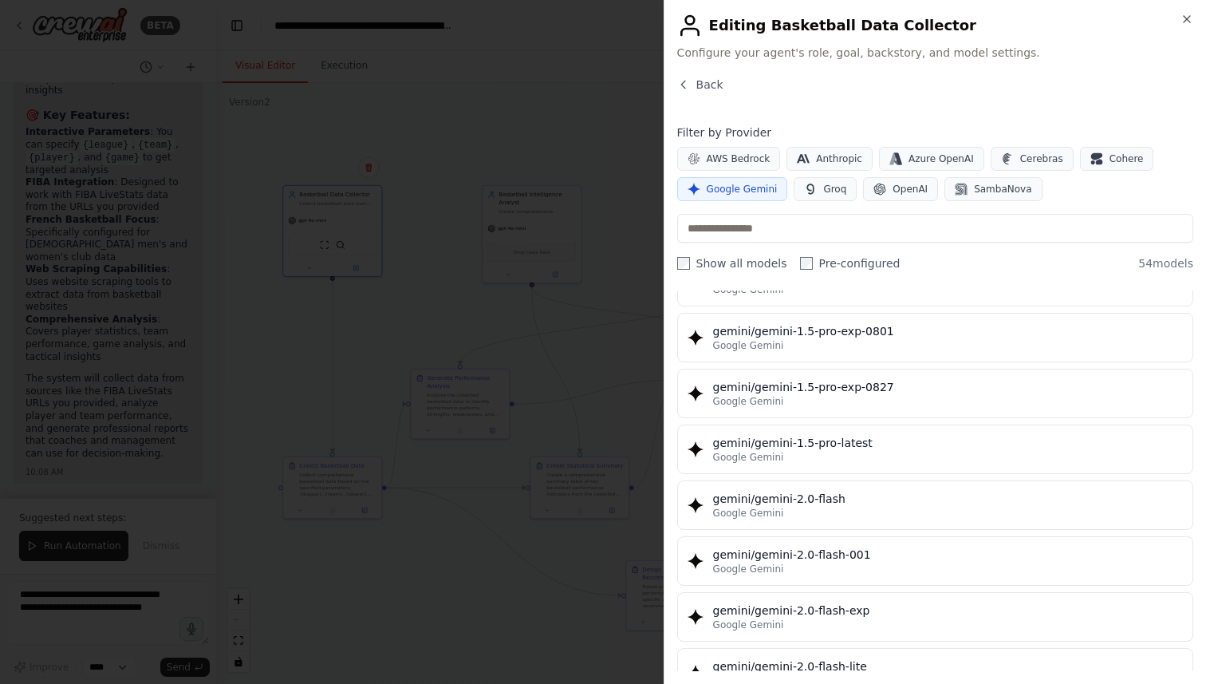
click at [769, 504] on div "gemini/gemini-2.0-flash" at bounding box center [948, 499] width 470 height 16
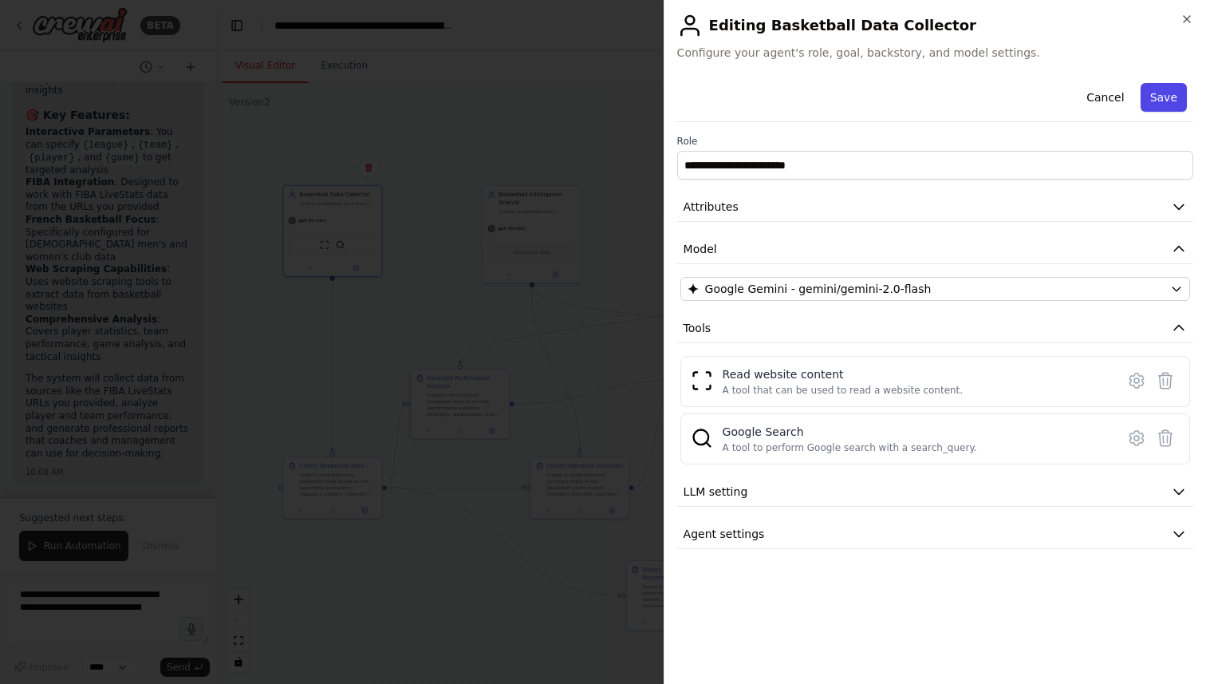
click at [1158, 98] on button "Save" at bounding box center [1164, 97] width 46 height 29
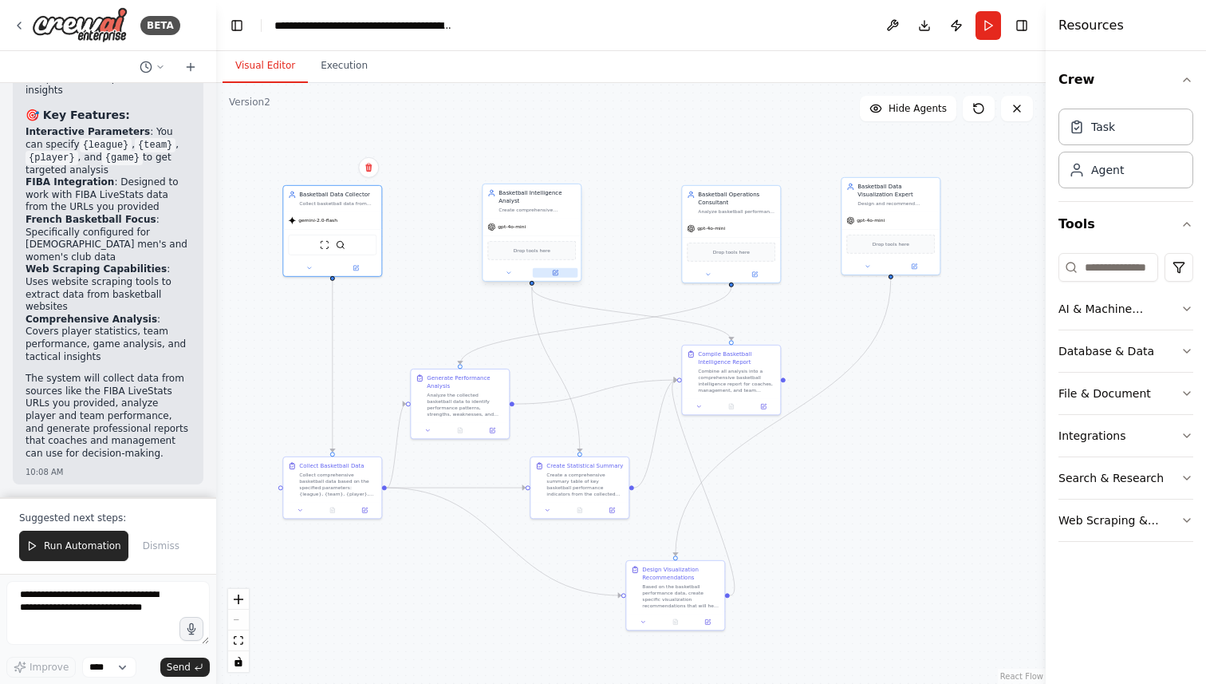
click at [556, 273] on icon at bounding box center [555, 272] width 5 height 5
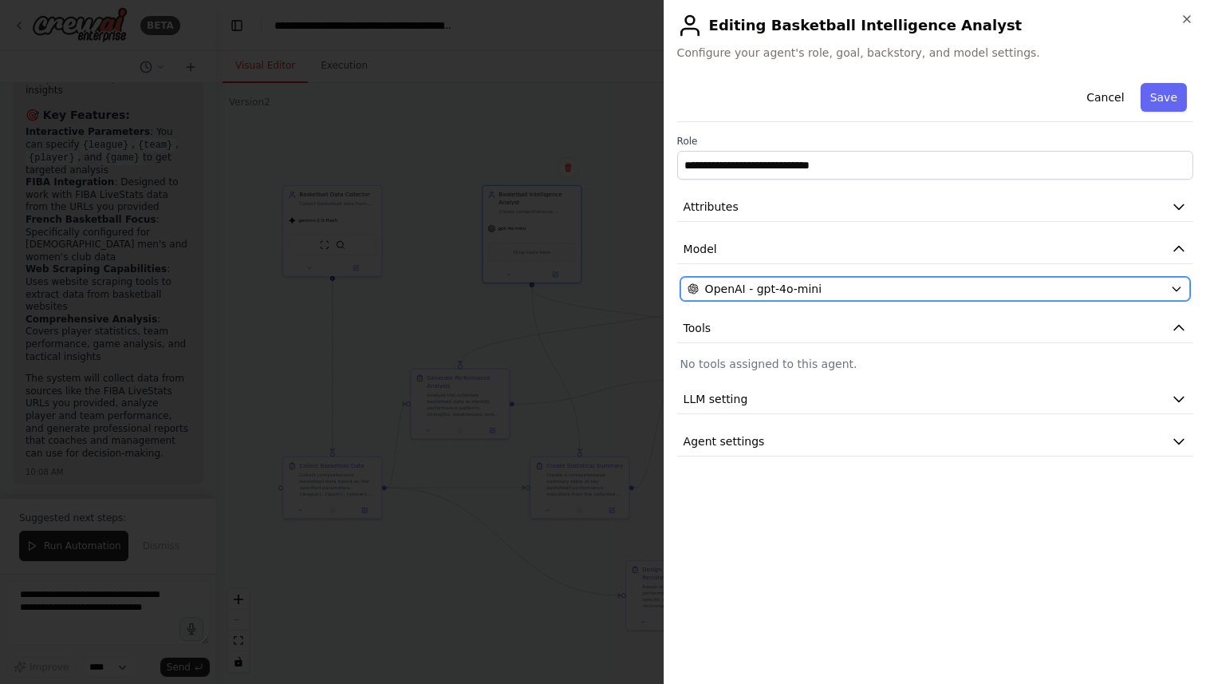
click at [807, 285] on span "OpenAI - gpt-4o-mini" at bounding box center [763, 289] width 116 height 16
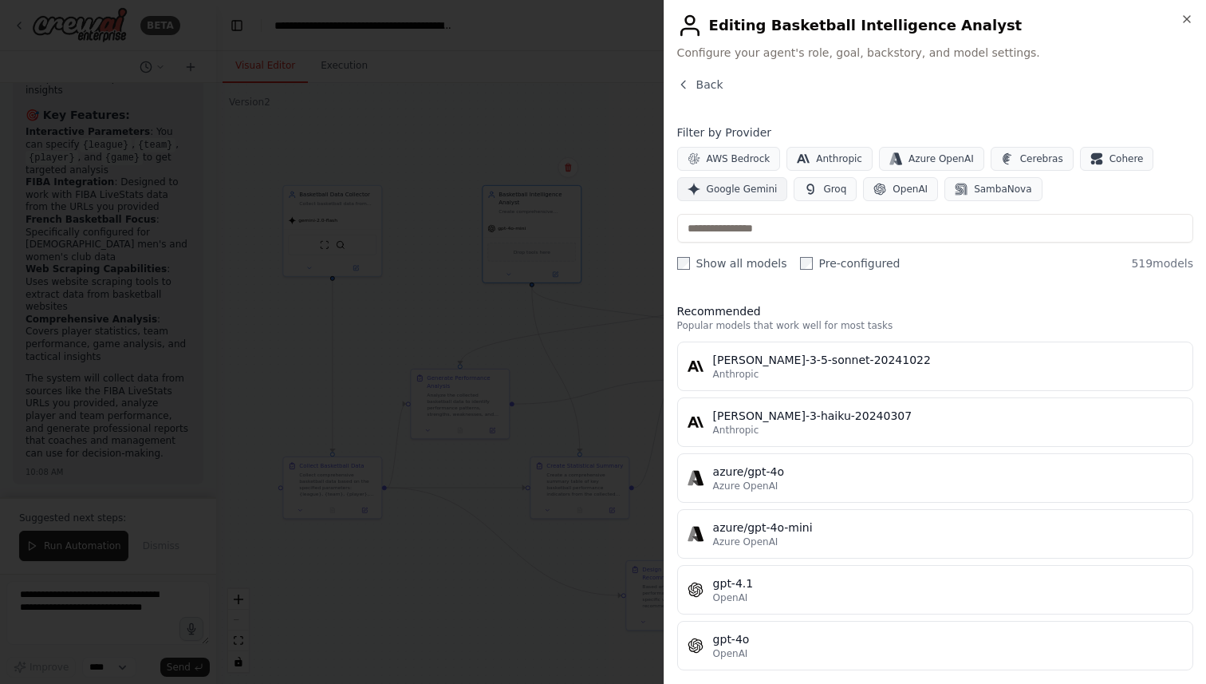
click at [750, 191] on span "Google Gemini" at bounding box center [742, 189] width 71 height 13
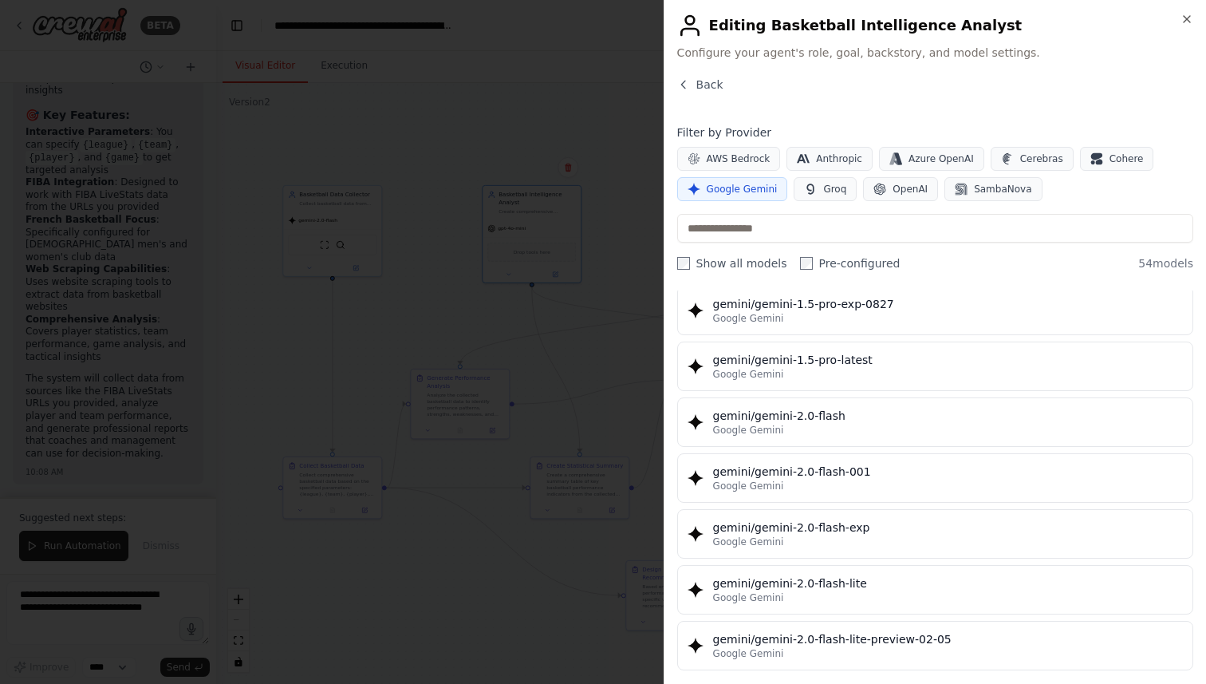
scroll to position [727, 0]
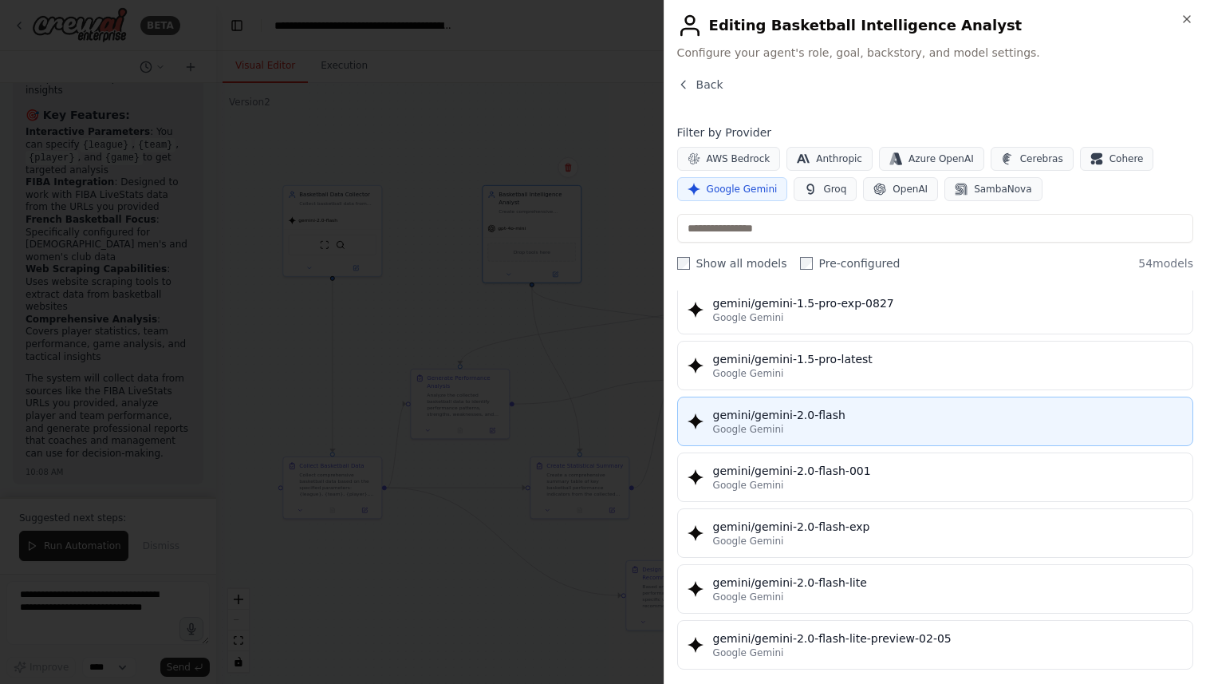
click at [775, 418] on div "gemini/gemini-2.0-flash" at bounding box center [948, 415] width 470 height 16
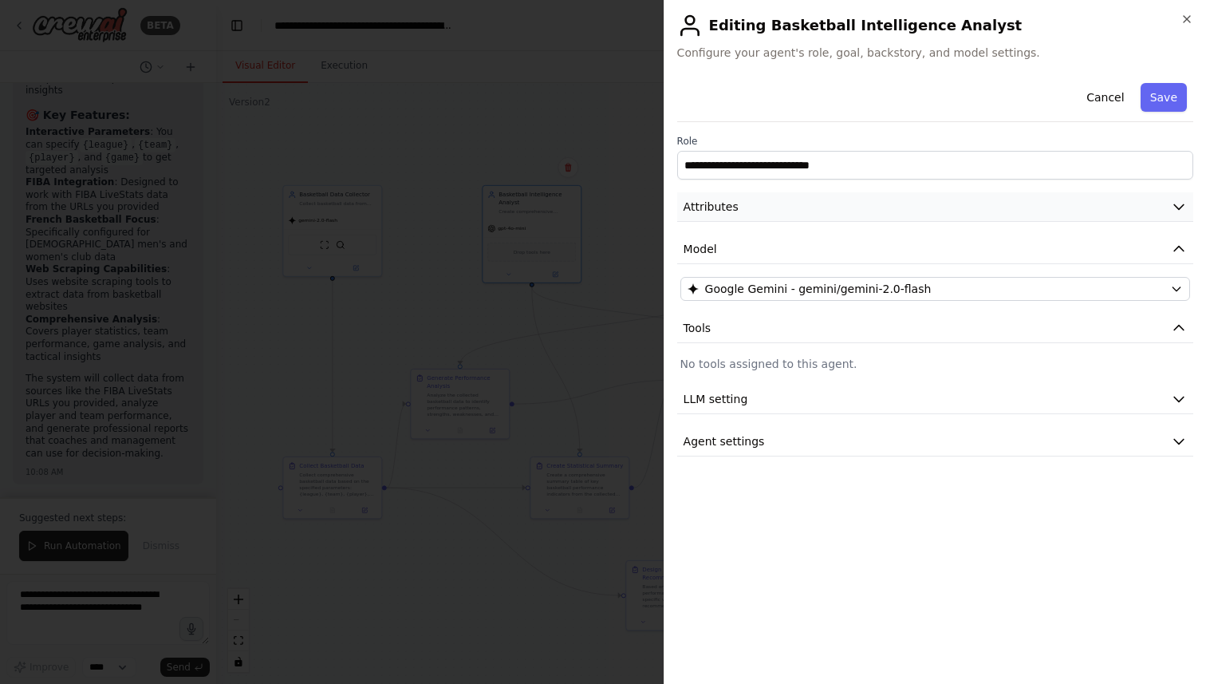
click at [1106, 207] on button "Attributes" at bounding box center [935, 207] width 516 height 30
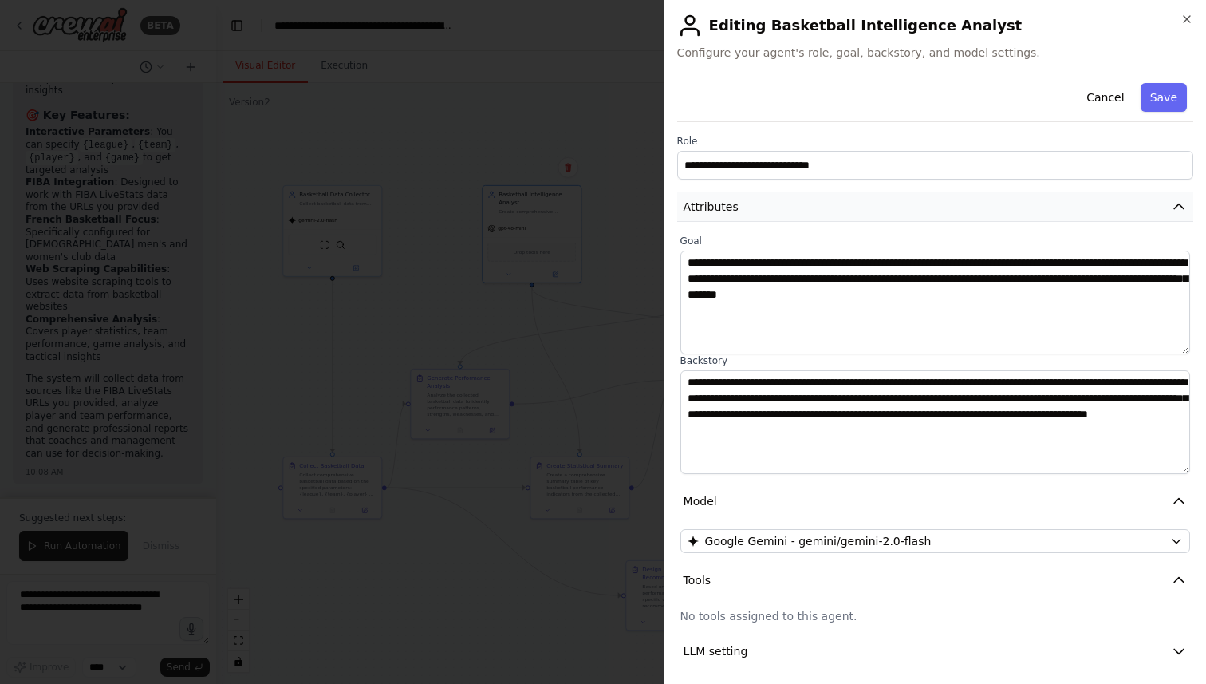
click at [1106, 207] on button "Attributes" at bounding box center [935, 207] width 516 height 30
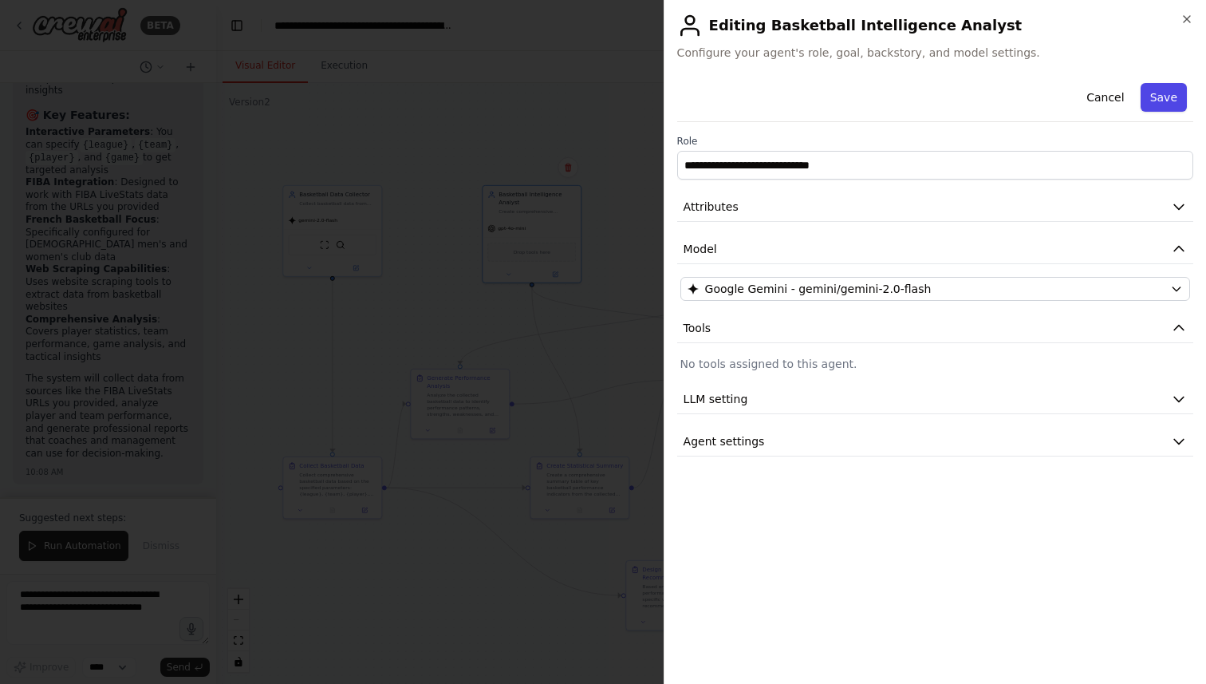
click at [1160, 95] on button "Save" at bounding box center [1164, 97] width 46 height 29
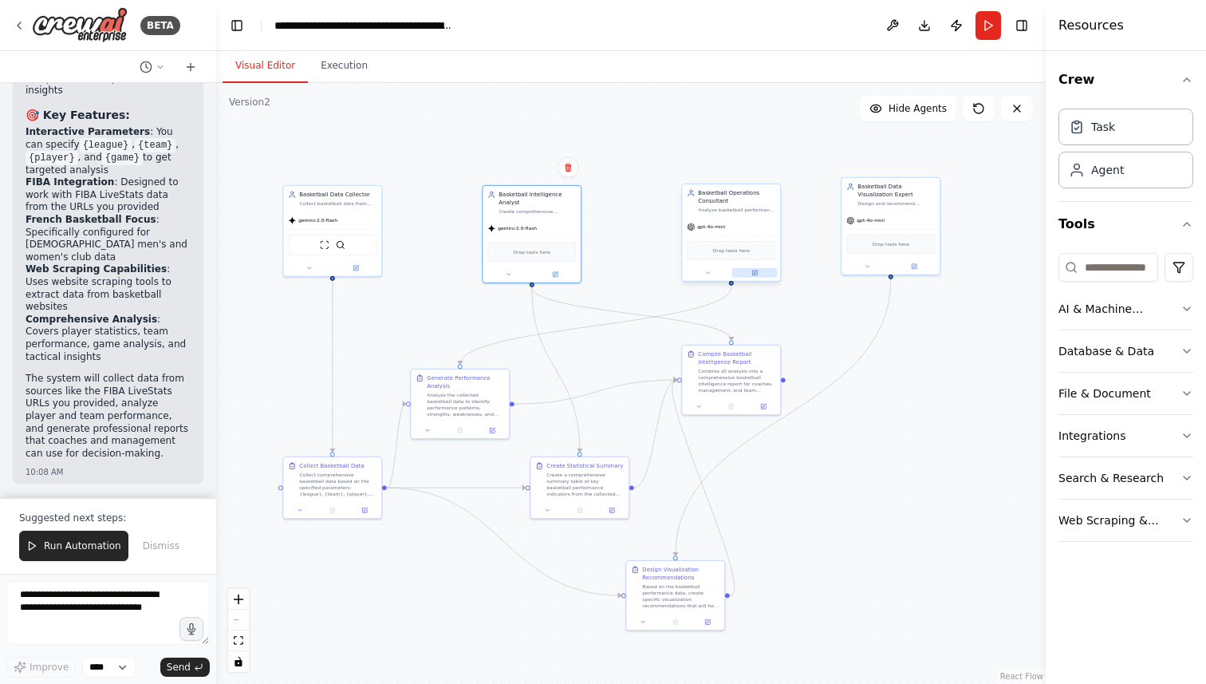
click at [754, 275] on icon at bounding box center [754, 273] width 6 height 6
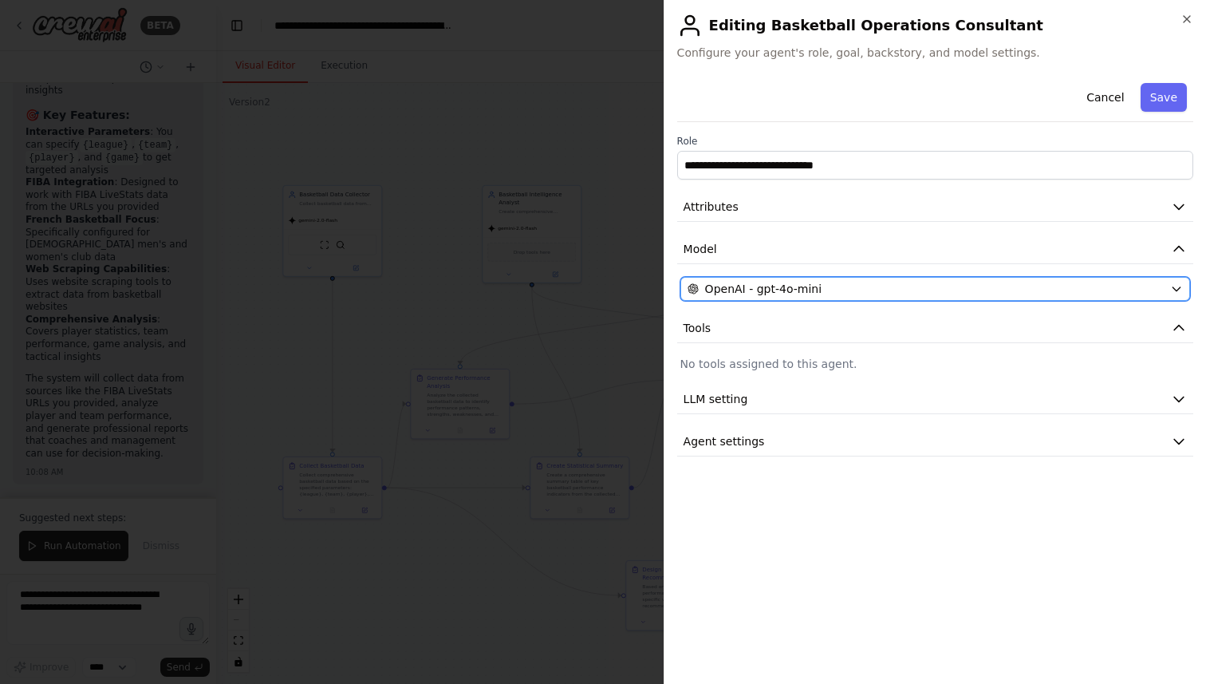
click at [874, 280] on button "OpenAI - gpt-4o-mini" at bounding box center [935, 289] width 510 height 24
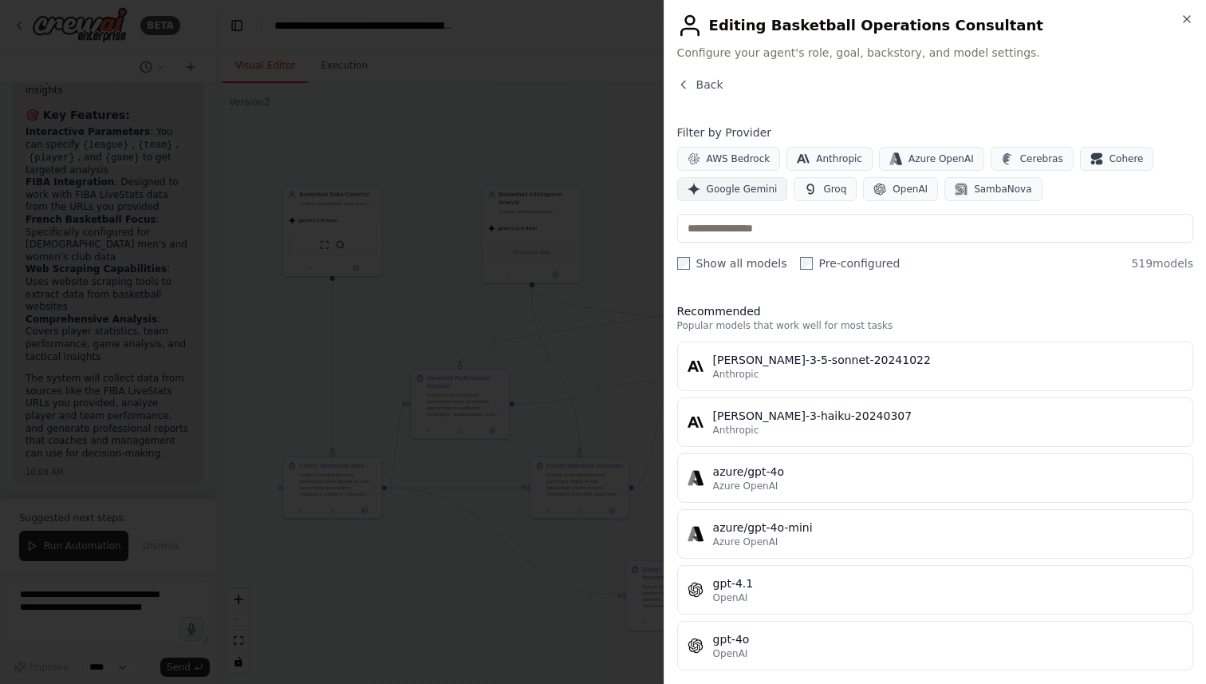
click at [735, 191] on span "Google Gemini" at bounding box center [742, 189] width 71 height 13
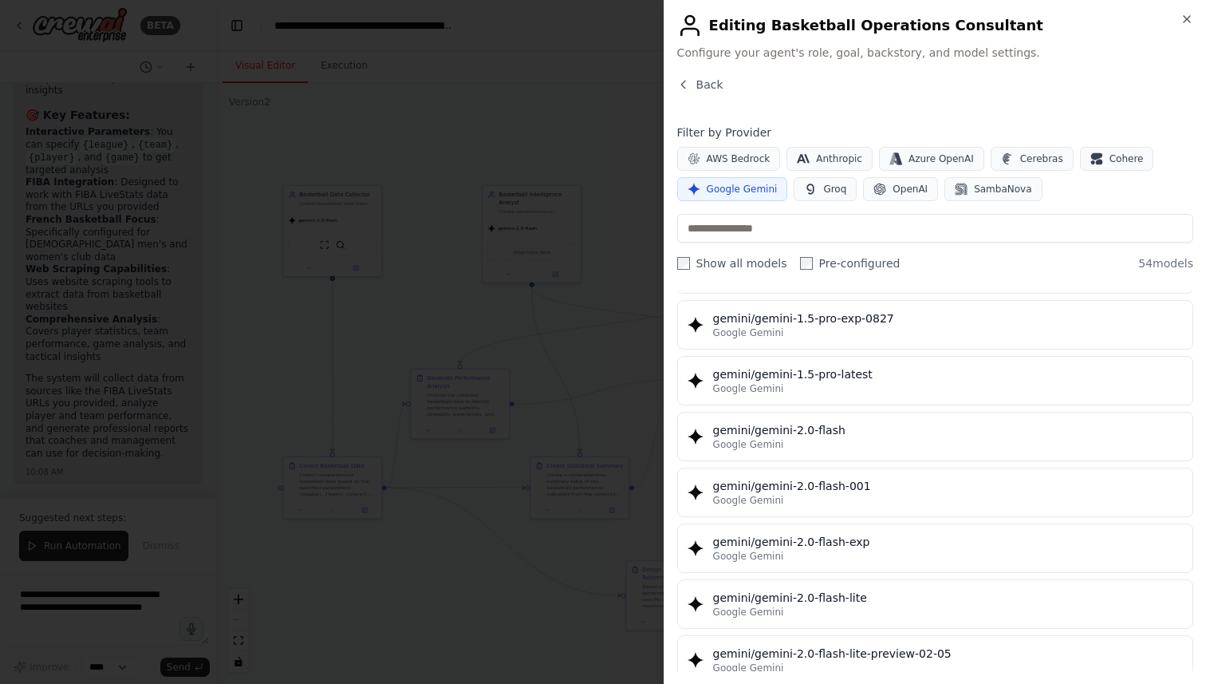
scroll to position [712, 0]
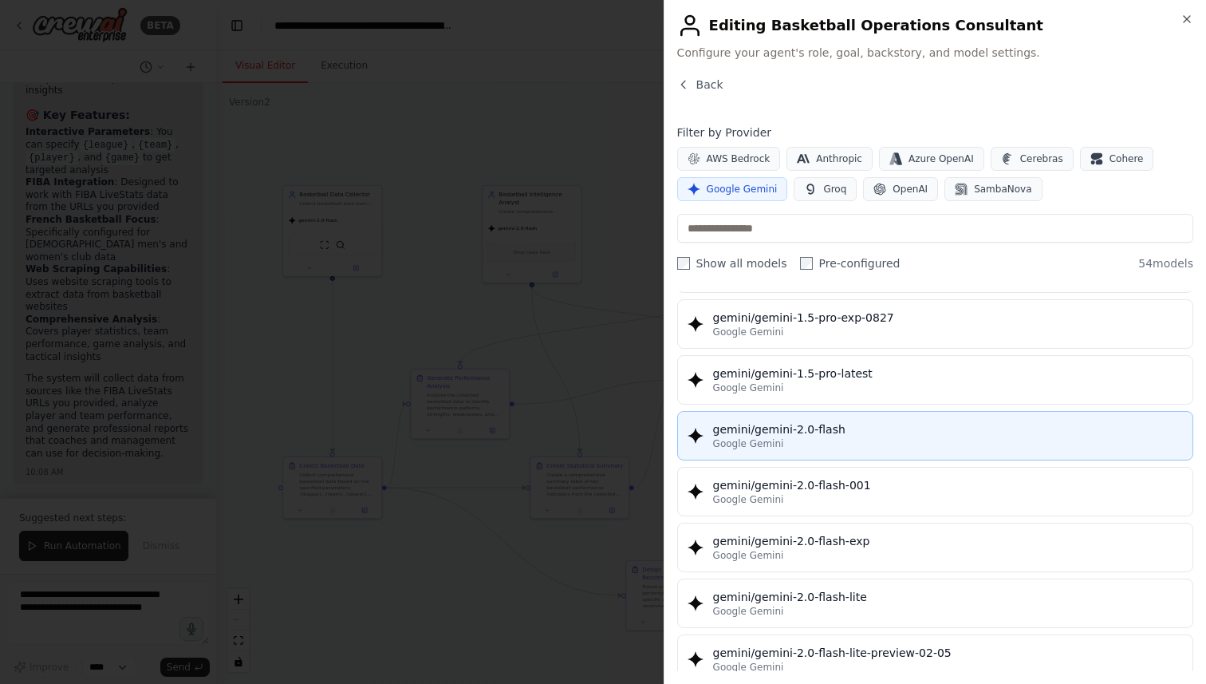
click at [754, 437] on span "Google Gemini" at bounding box center [748, 443] width 71 height 13
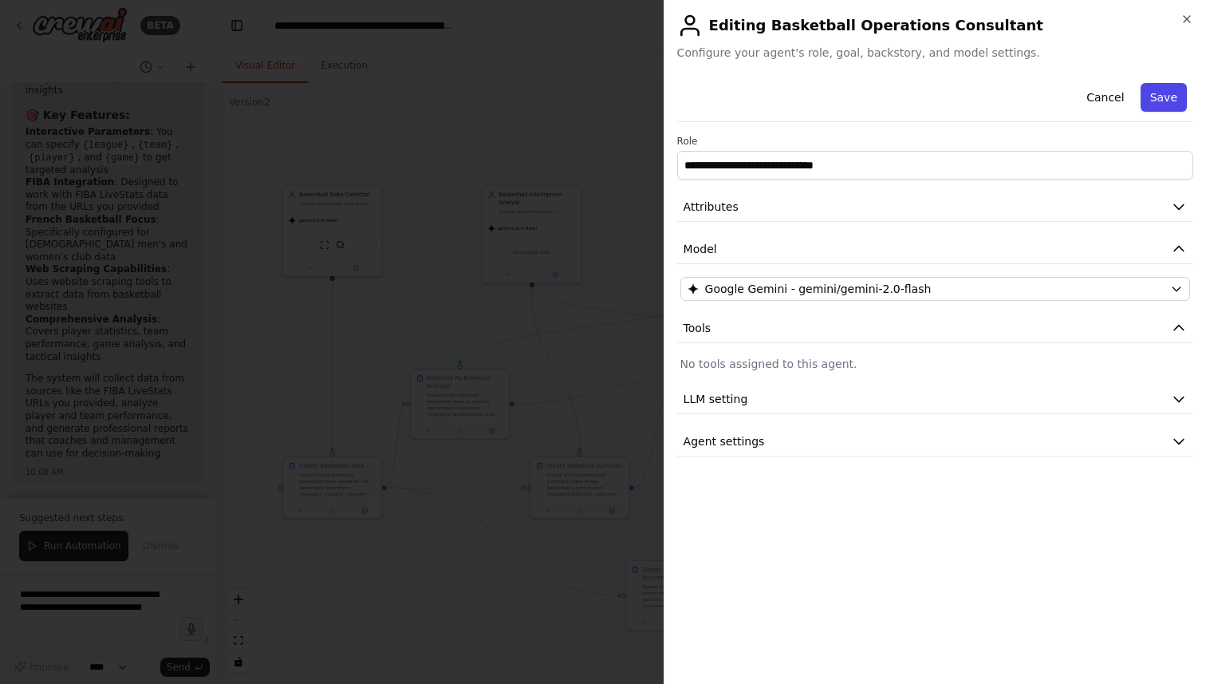
click at [1156, 96] on button "Save" at bounding box center [1164, 97] width 46 height 29
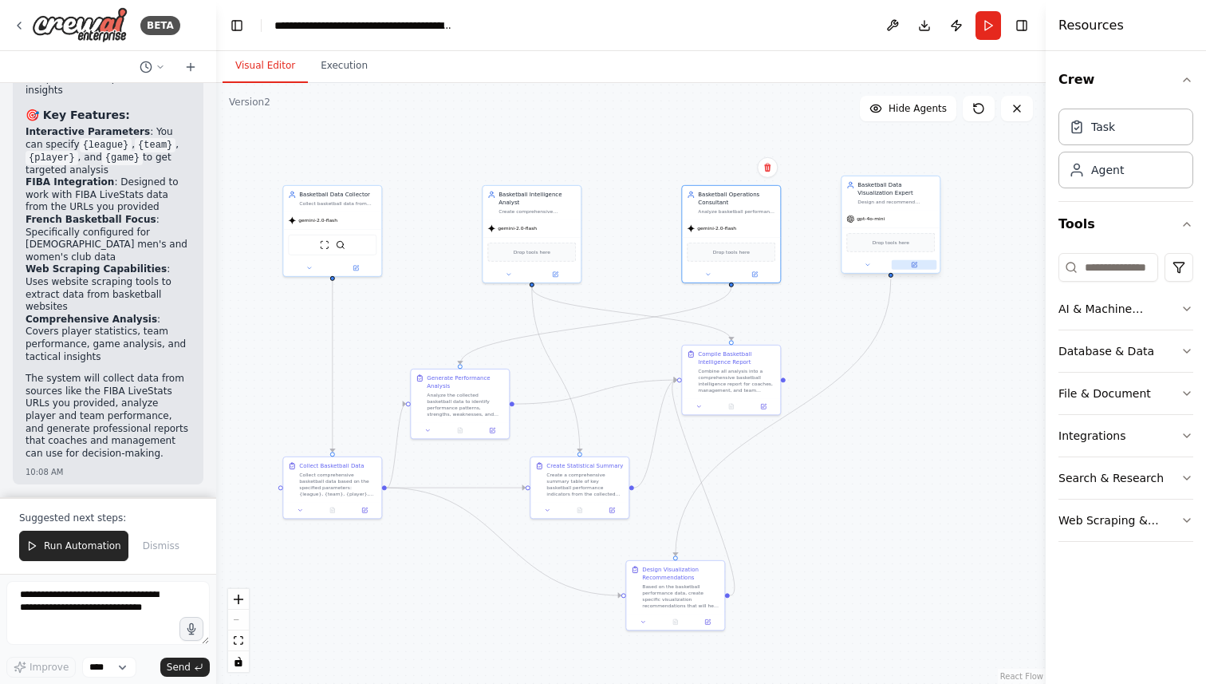
click at [915, 264] on icon at bounding box center [915, 264] width 4 height 4
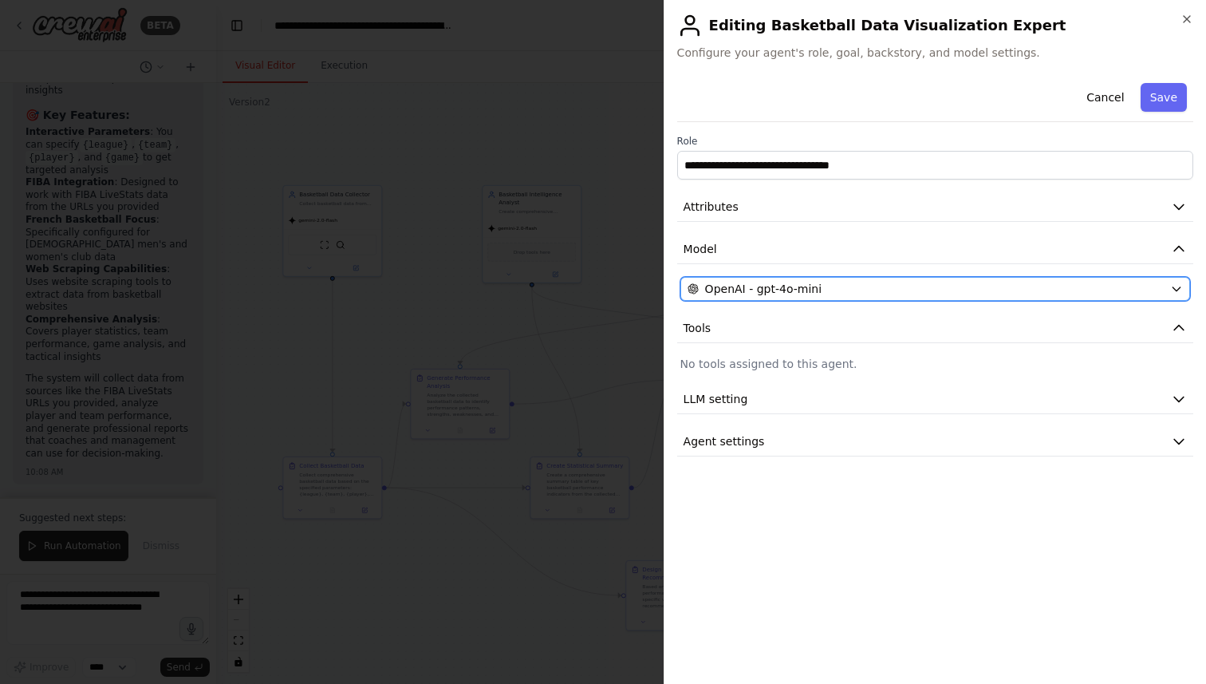
click at [922, 285] on div "OpenAI - gpt-4o-mini" at bounding box center [926, 289] width 476 height 16
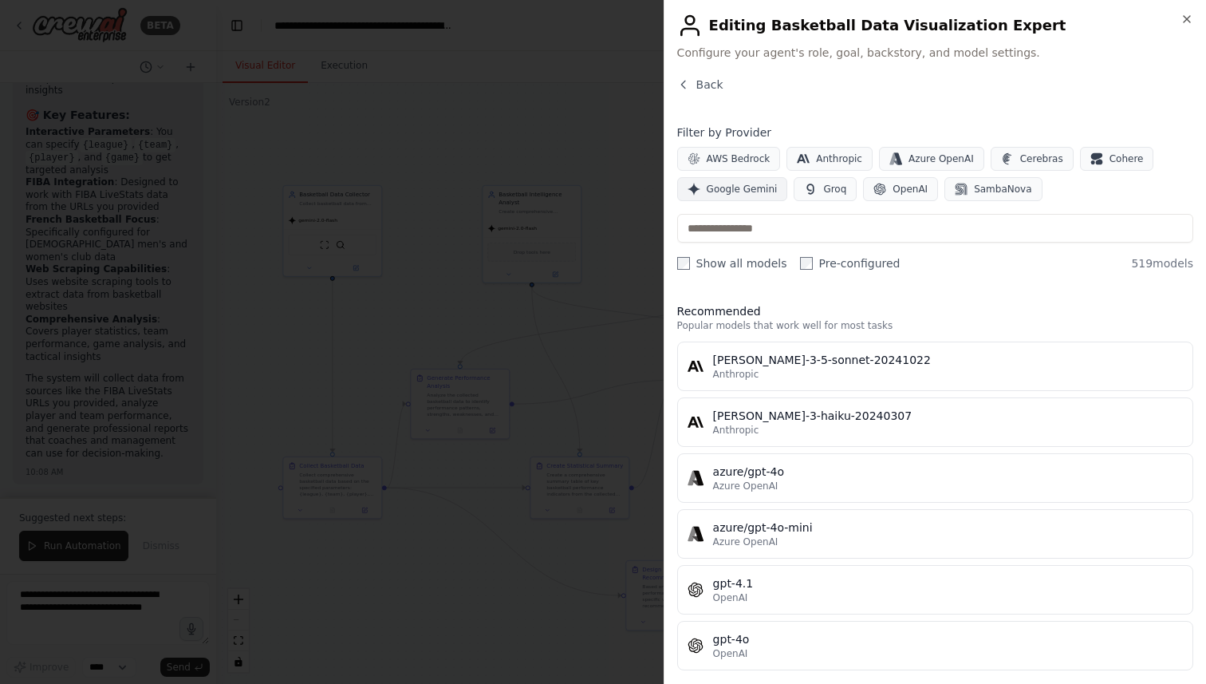
click at [738, 195] on span "Google Gemini" at bounding box center [742, 189] width 71 height 13
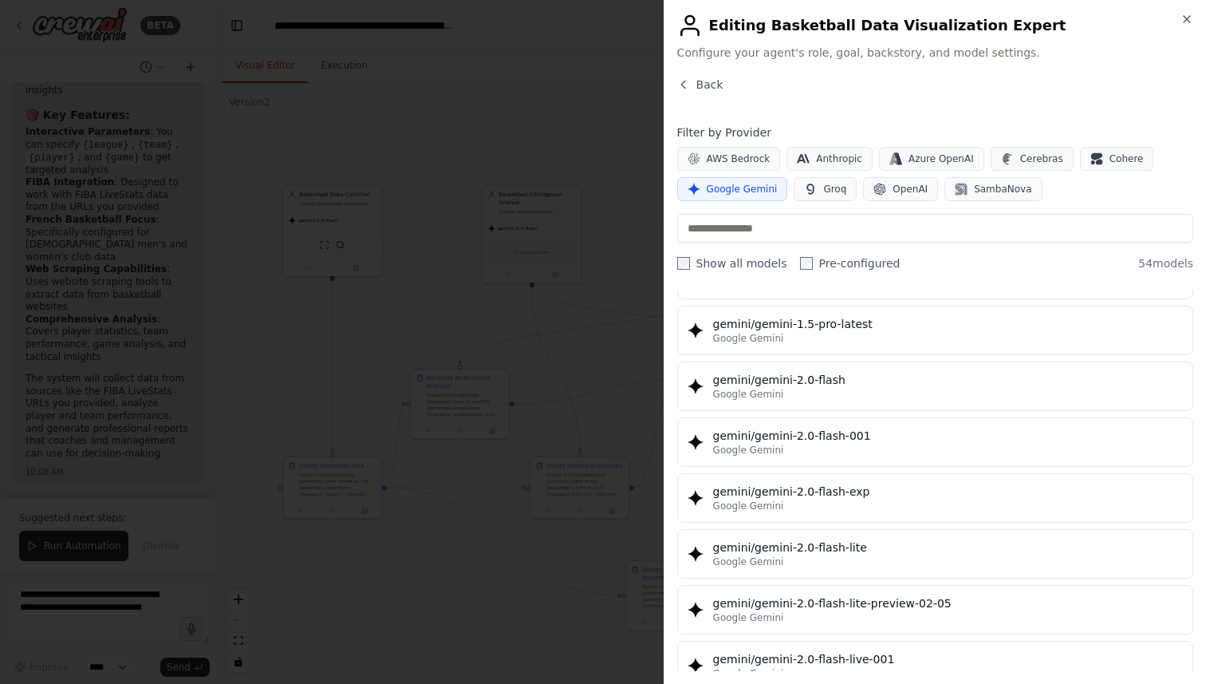
scroll to position [762, 0]
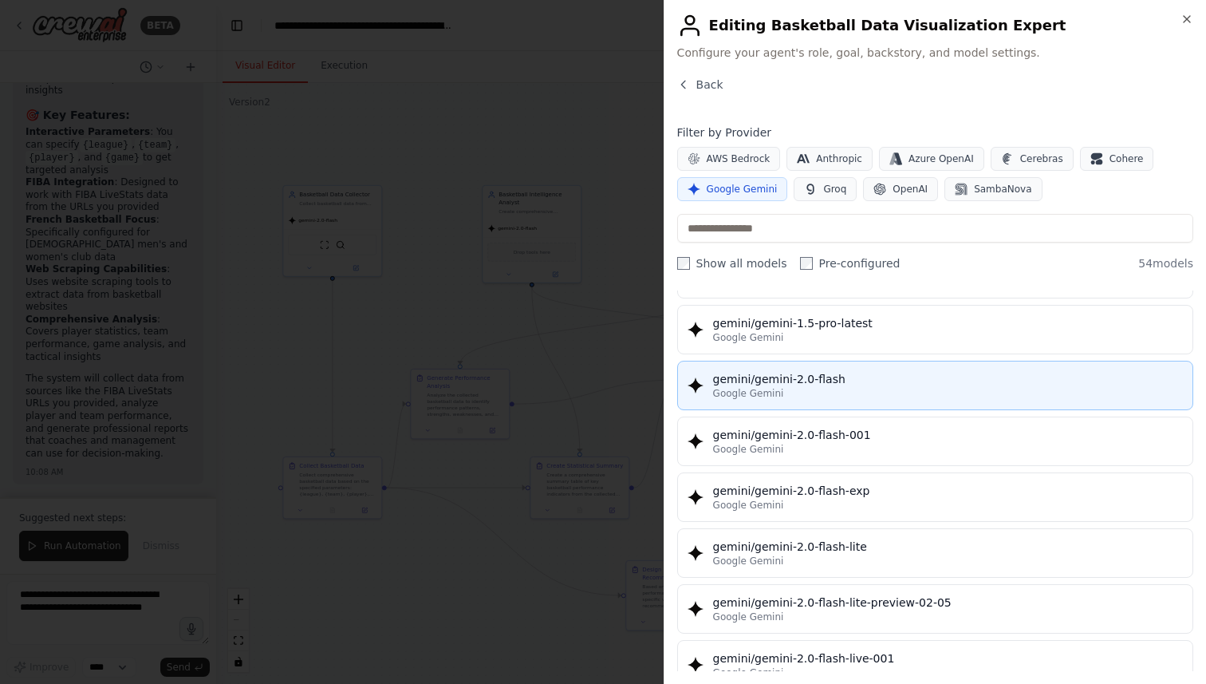
click at [789, 386] on div "gemini/gemini-2.0-flash" at bounding box center [948, 379] width 470 height 16
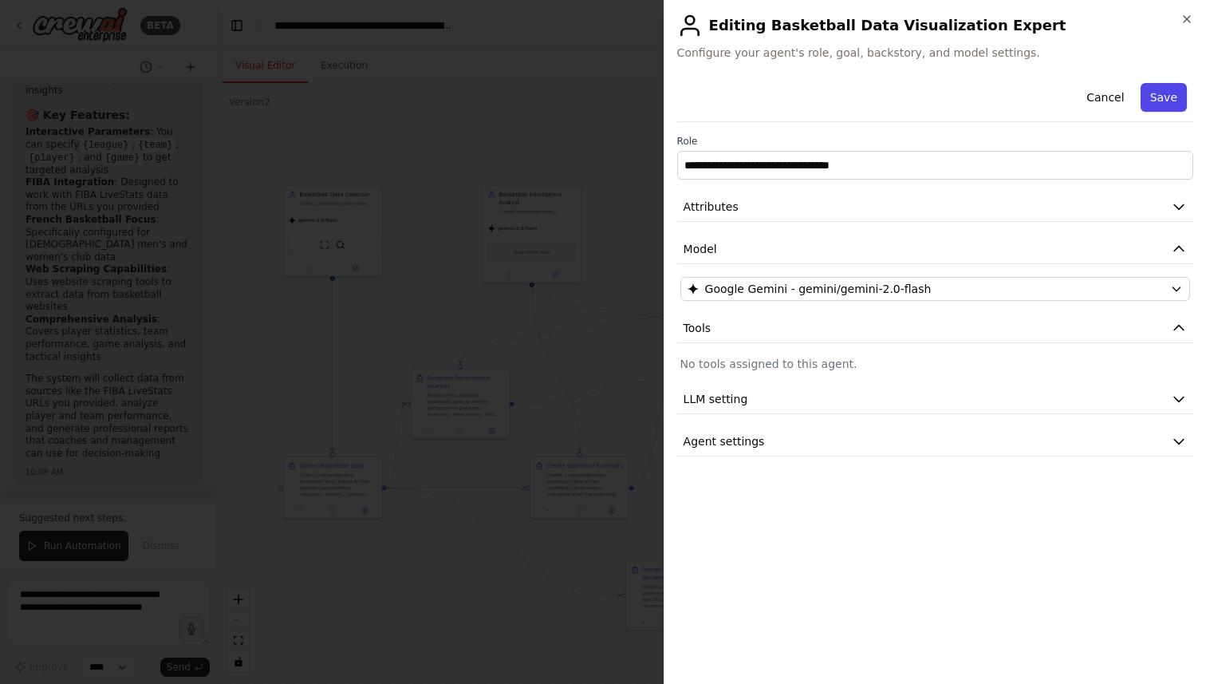
click at [1154, 102] on button "Save" at bounding box center [1164, 97] width 46 height 29
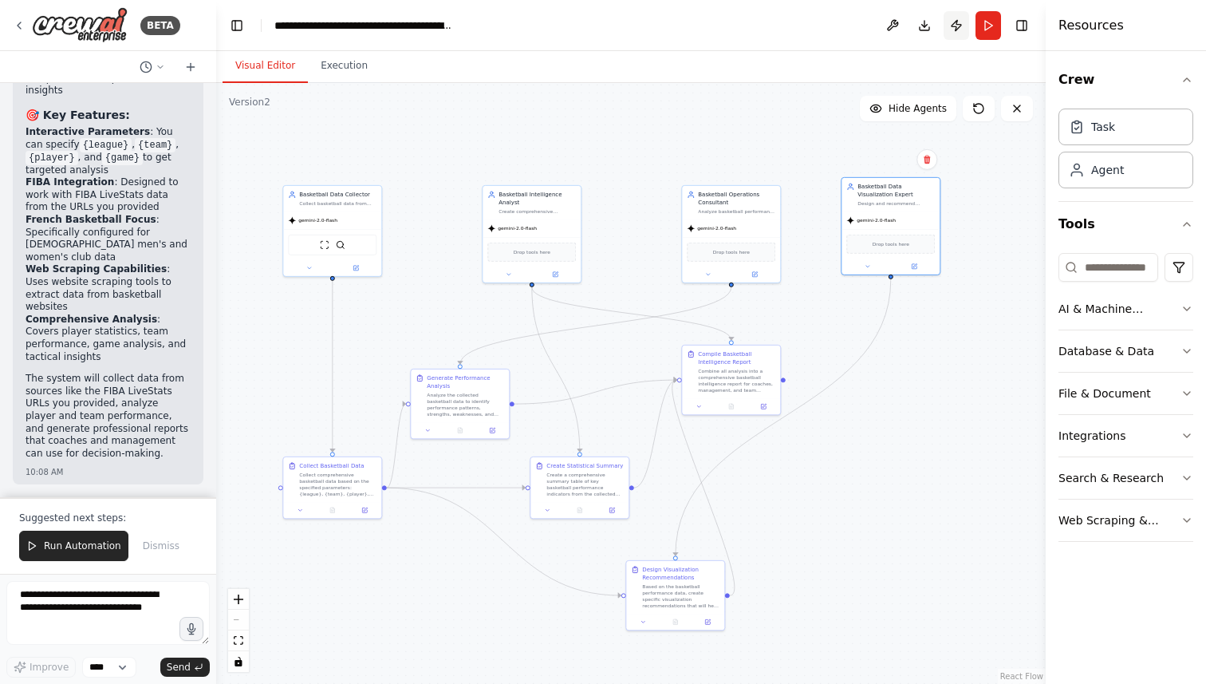
click at [954, 30] on button "Publish" at bounding box center [957, 25] width 26 height 29
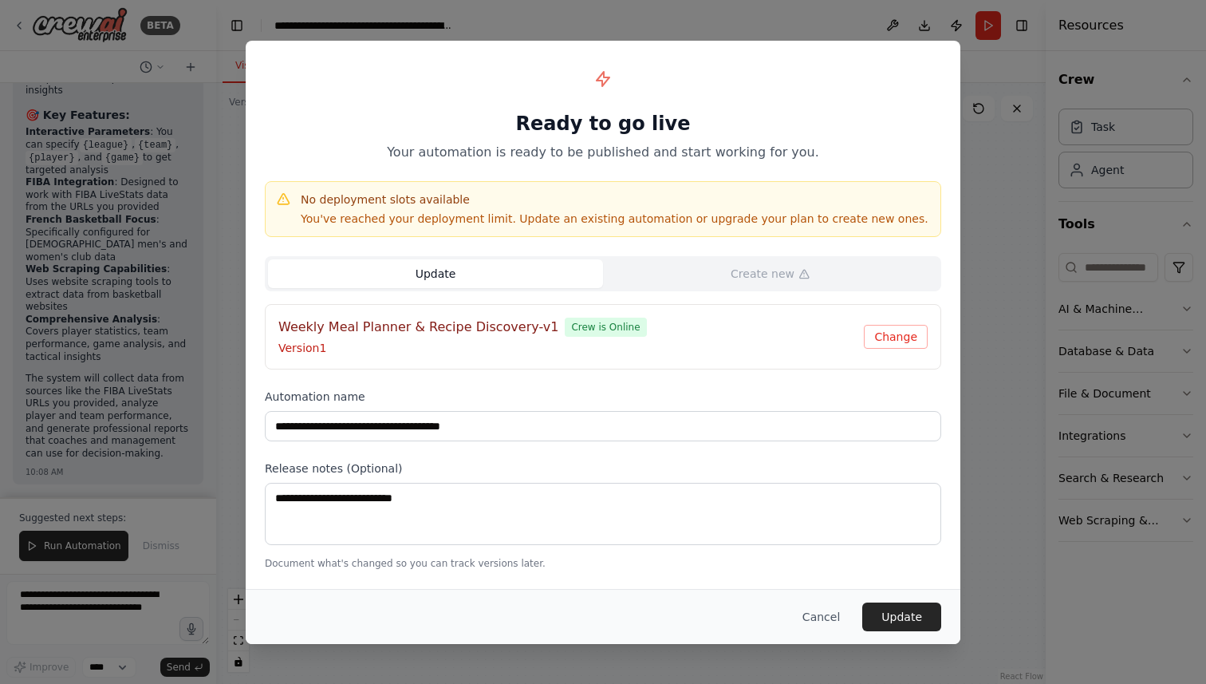
click at [451, 272] on button "Update" at bounding box center [435, 273] width 335 height 29
click at [889, 332] on button "Change" at bounding box center [896, 337] width 64 height 24
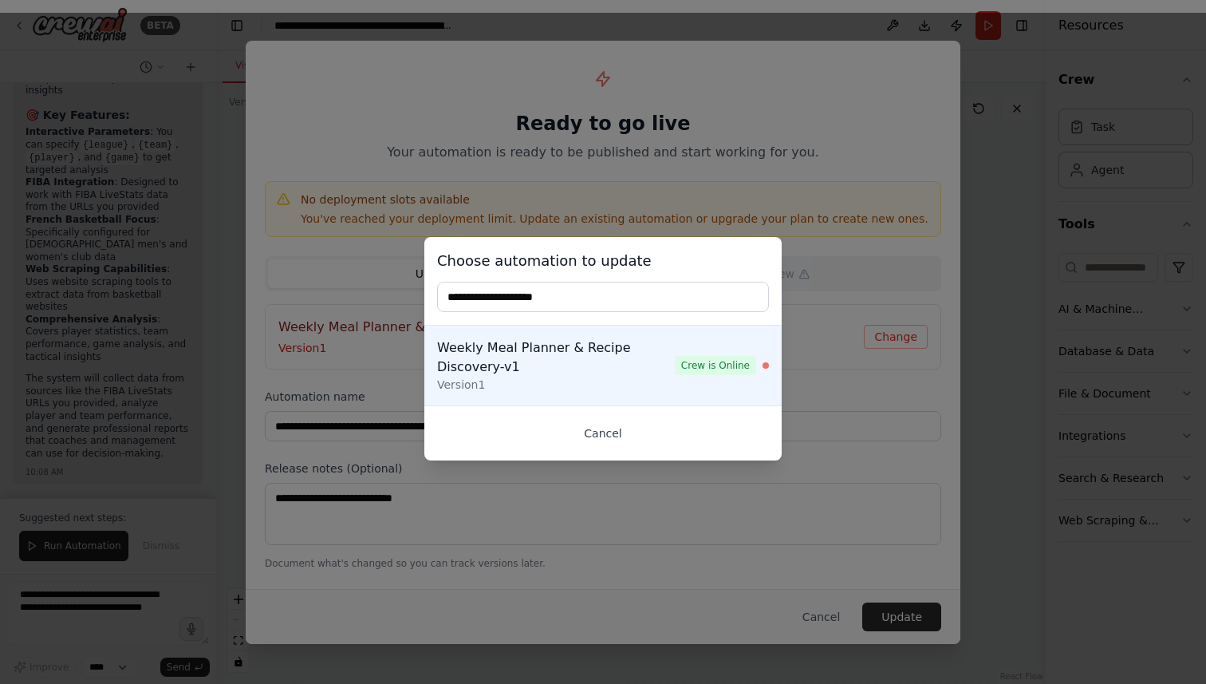
click at [603, 431] on button "Cancel" at bounding box center [603, 433] width 332 height 29
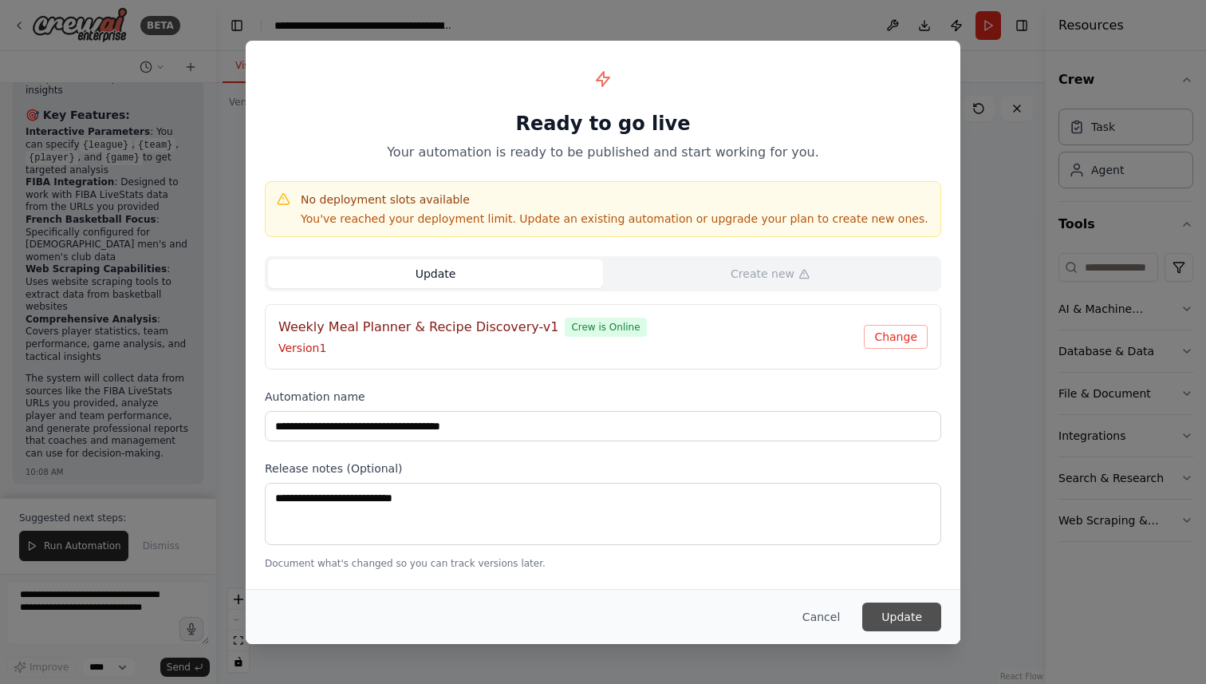
click at [907, 613] on button "Update" at bounding box center [901, 616] width 79 height 29
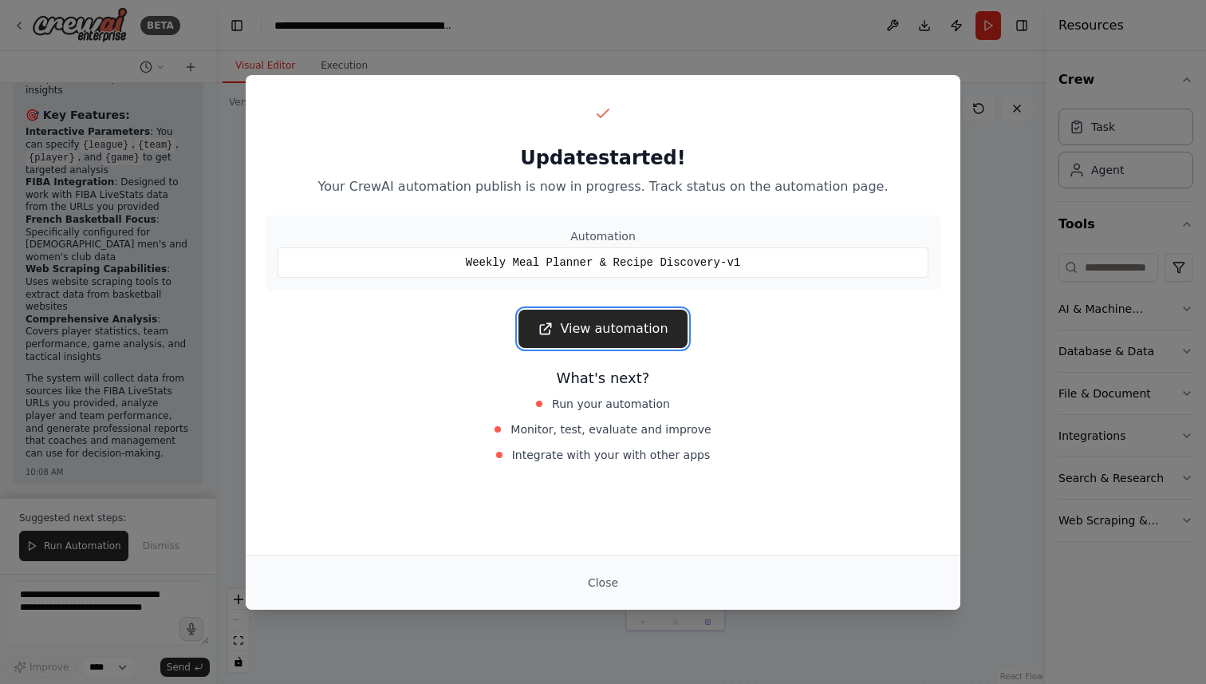
click at [581, 325] on link "View automation" at bounding box center [602, 328] width 168 height 38
click at [594, 579] on button "Close" at bounding box center [603, 582] width 56 height 29
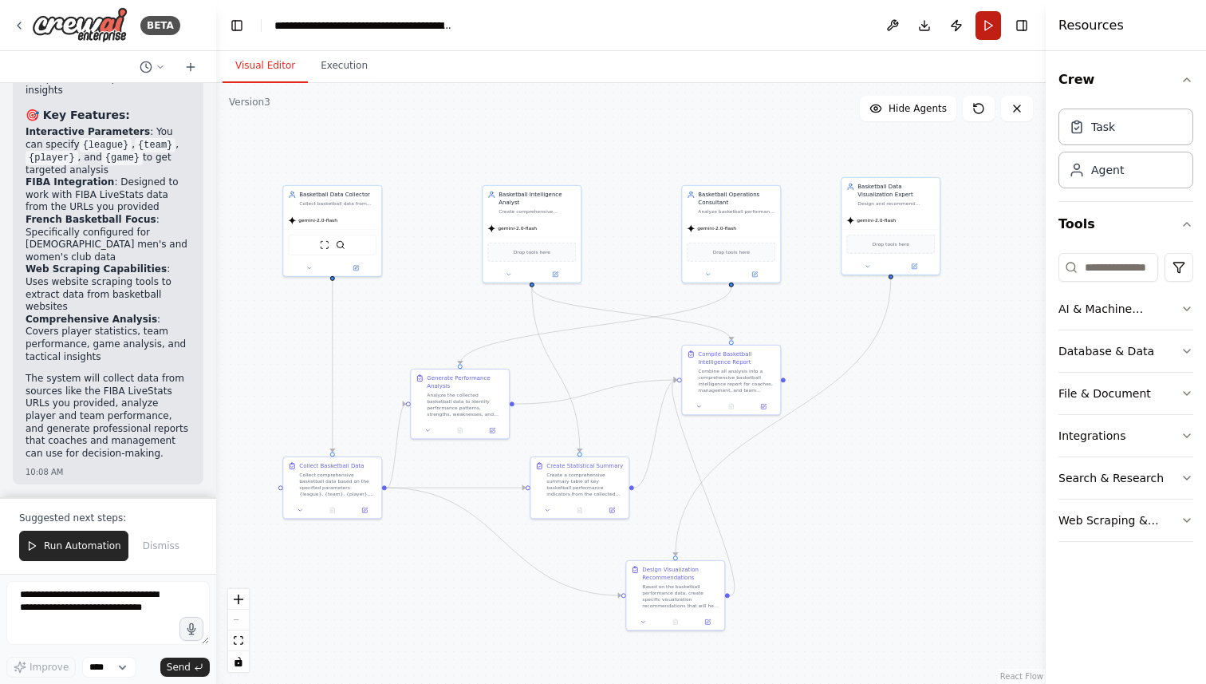
click at [986, 33] on button "Run" at bounding box center [988, 25] width 26 height 29
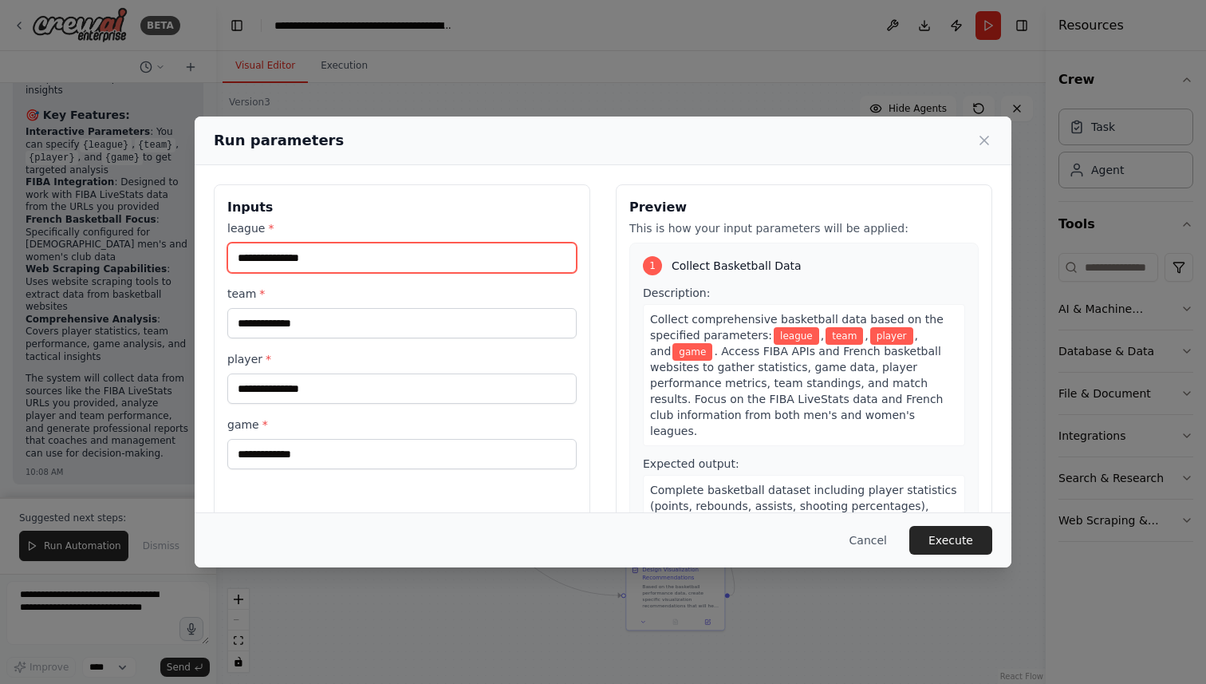
click at [317, 254] on input "league *" at bounding box center [401, 257] width 349 height 30
type input "******"
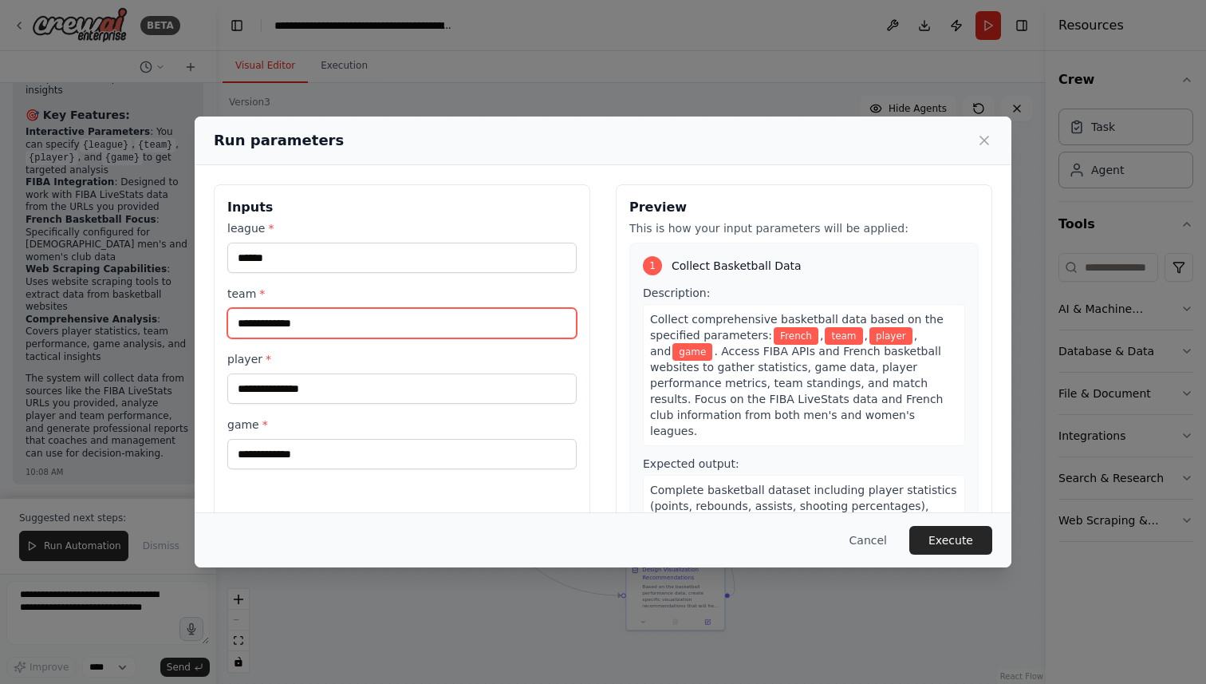
click at [276, 333] on input "team *" at bounding box center [401, 323] width 349 height 30
paste input "**********"
type input "**********"
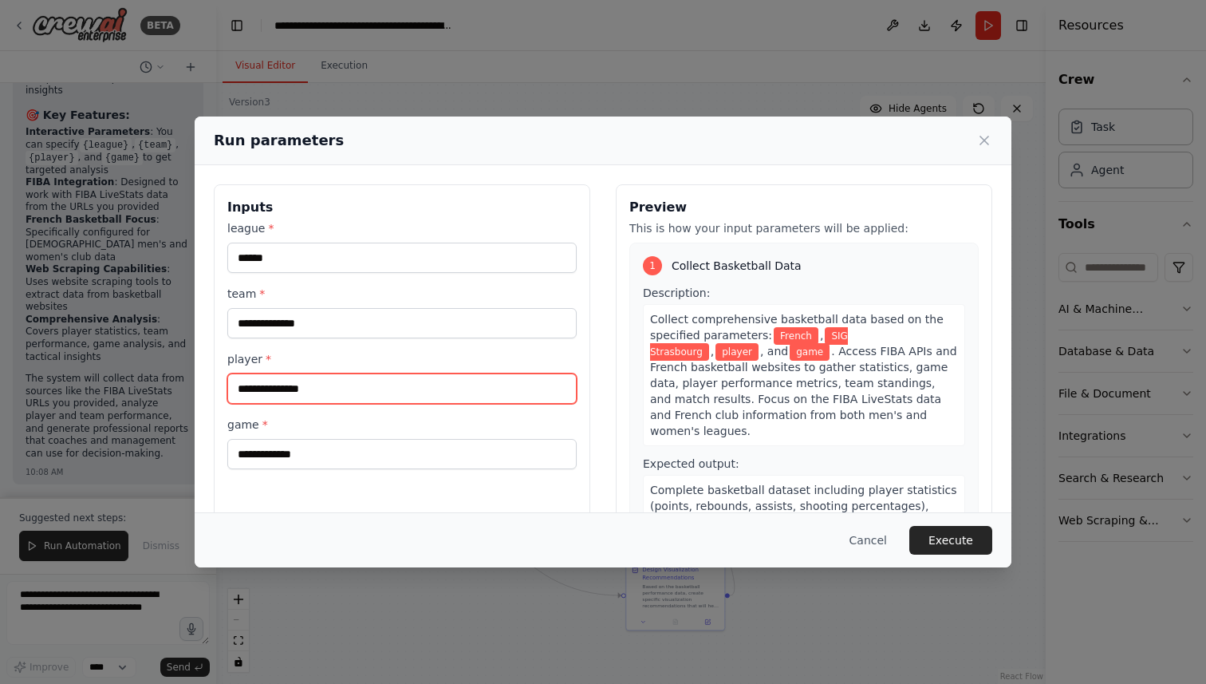
click at [270, 388] on input "player *" at bounding box center [401, 388] width 349 height 30
paste input "**********"
type input "**********"
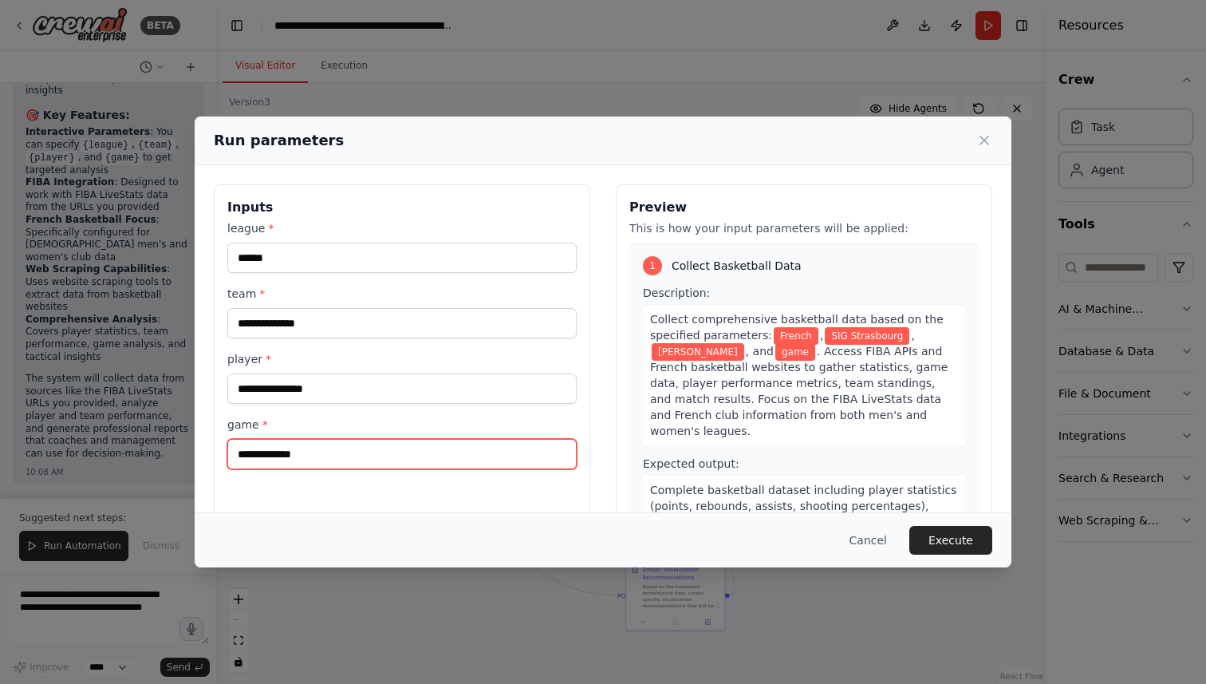
click at [278, 451] on input "game *" at bounding box center [401, 454] width 349 height 30
paste input "**********"
type input "**********"
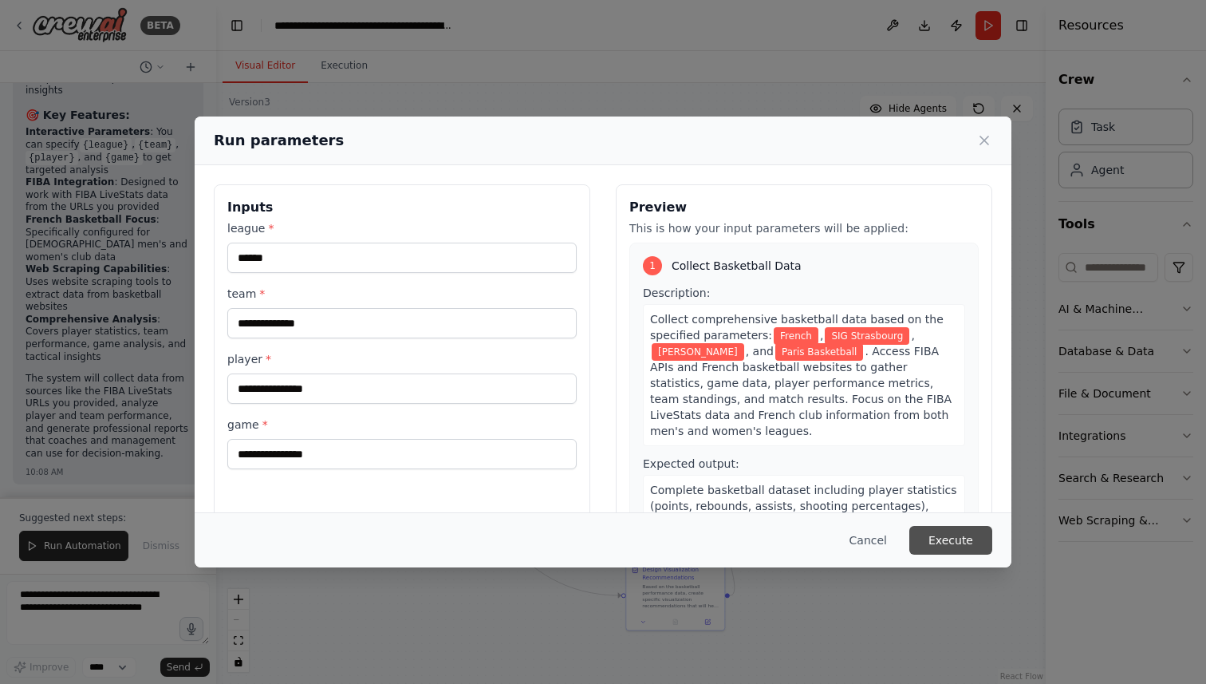
click at [948, 533] on button "Execute" at bounding box center [950, 540] width 83 height 29
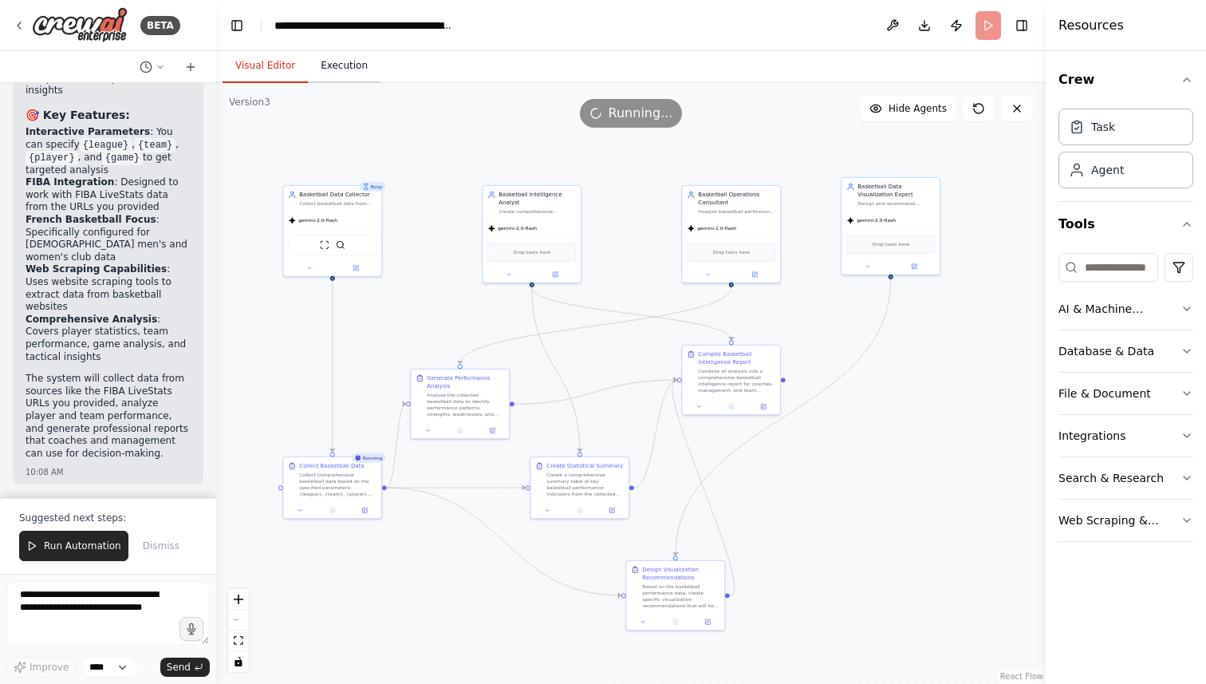
click at [341, 73] on button "Execution" at bounding box center [344, 65] width 73 height 33
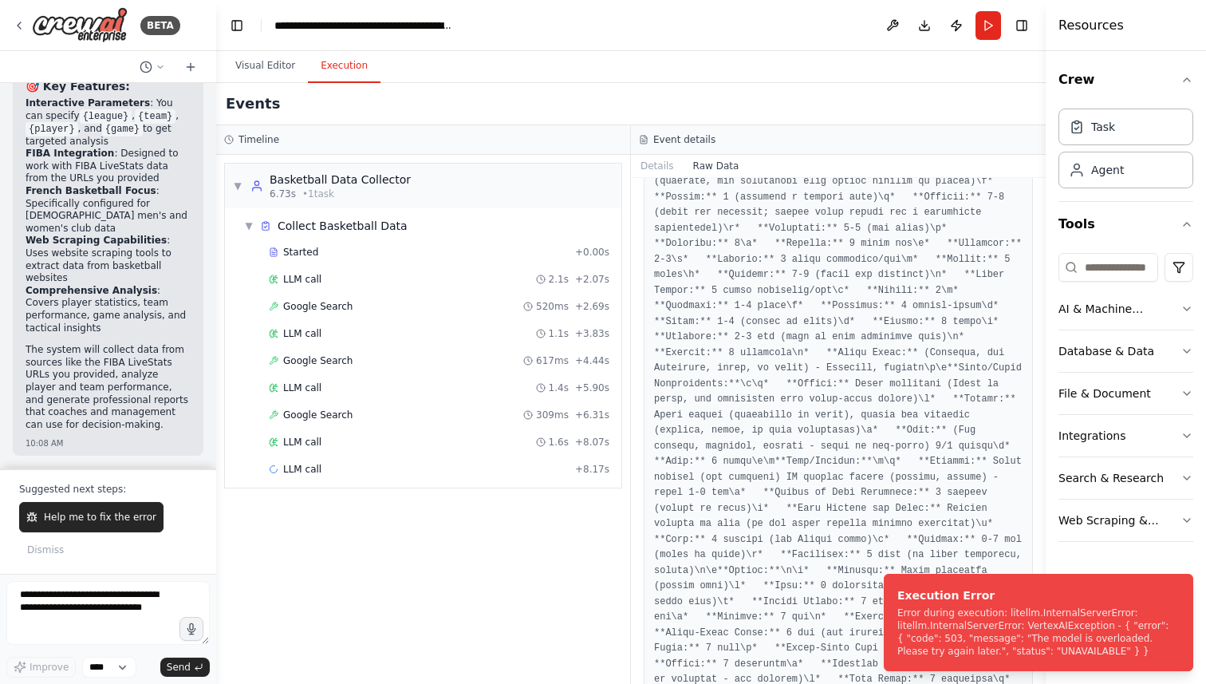
scroll to position [2142, 0]
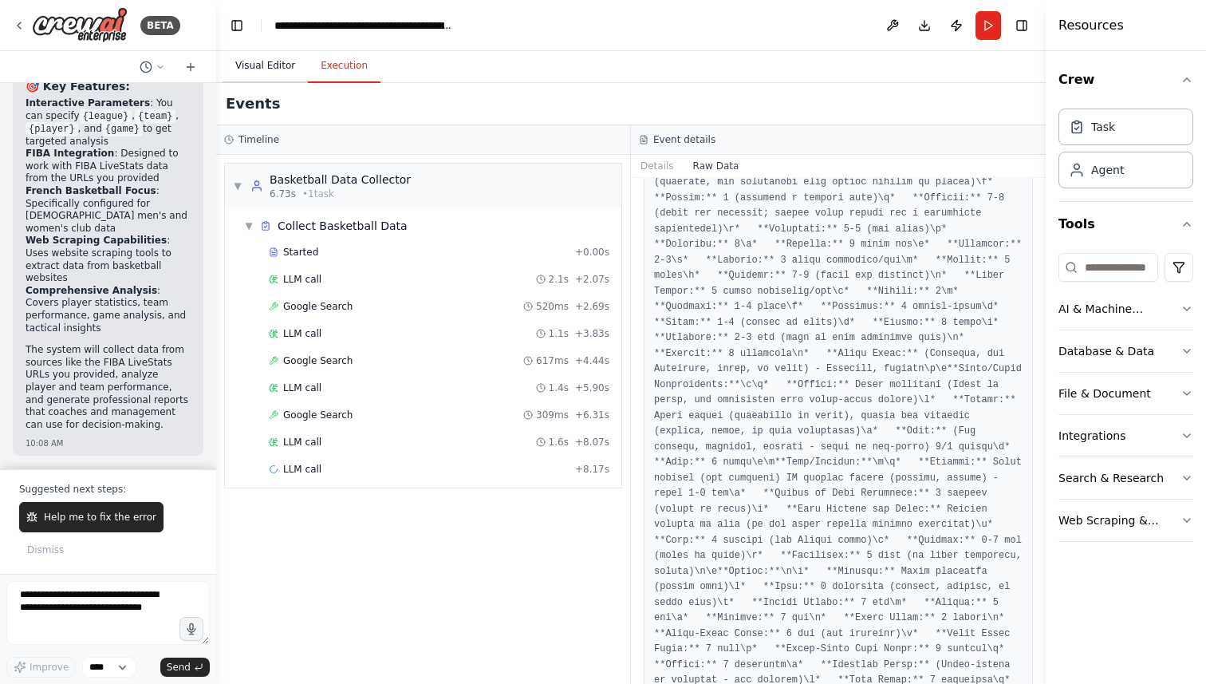
click at [274, 68] on button "Visual Editor" at bounding box center [265, 65] width 85 height 33
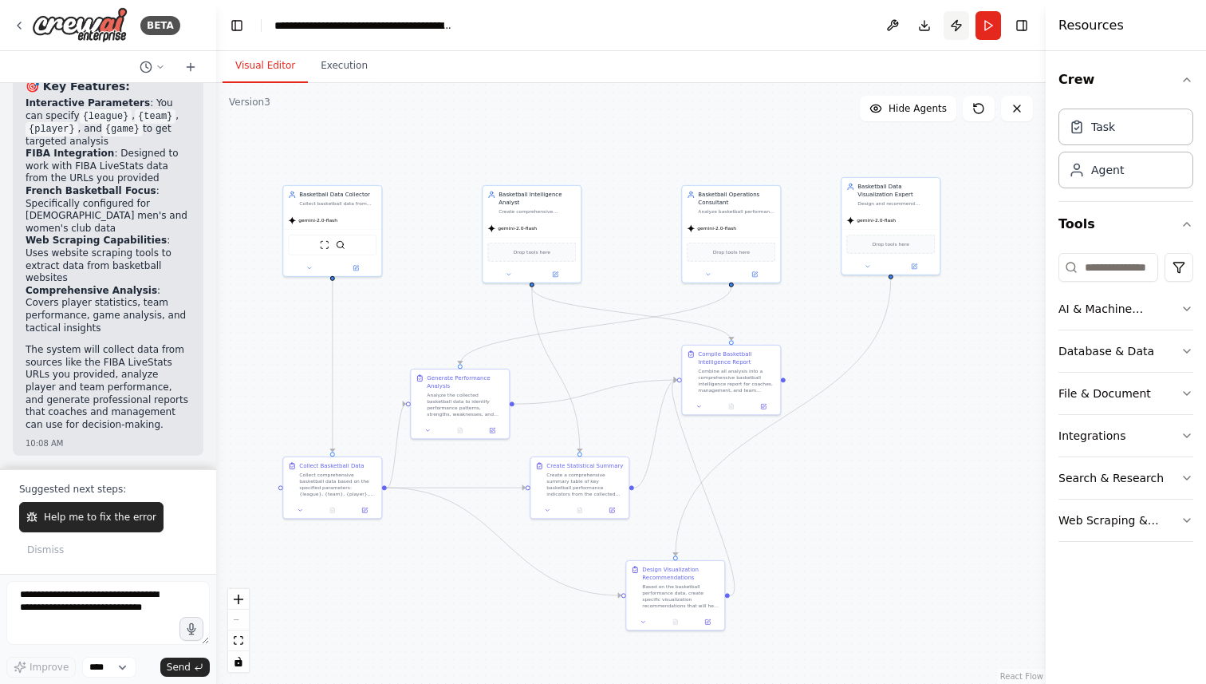
click at [958, 26] on button "Publish" at bounding box center [957, 25] width 26 height 29
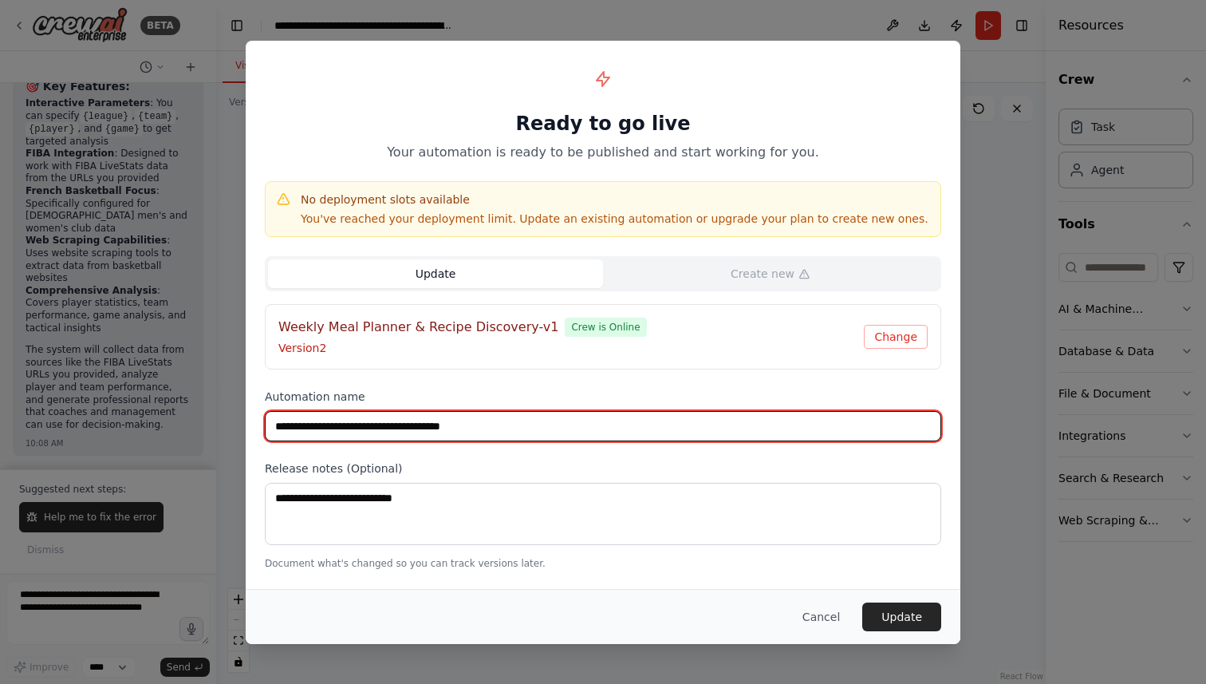
click at [514, 426] on input "**********" at bounding box center [603, 426] width 676 height 30
drag, startPoint x: 514, startPoint y: 426, endPoint x: 171, endPoint y: 412, distance: 342.5
click at [171, 412] on div "**********" at bounding box center [603, 342] width 1206 height 684
type input "**********"
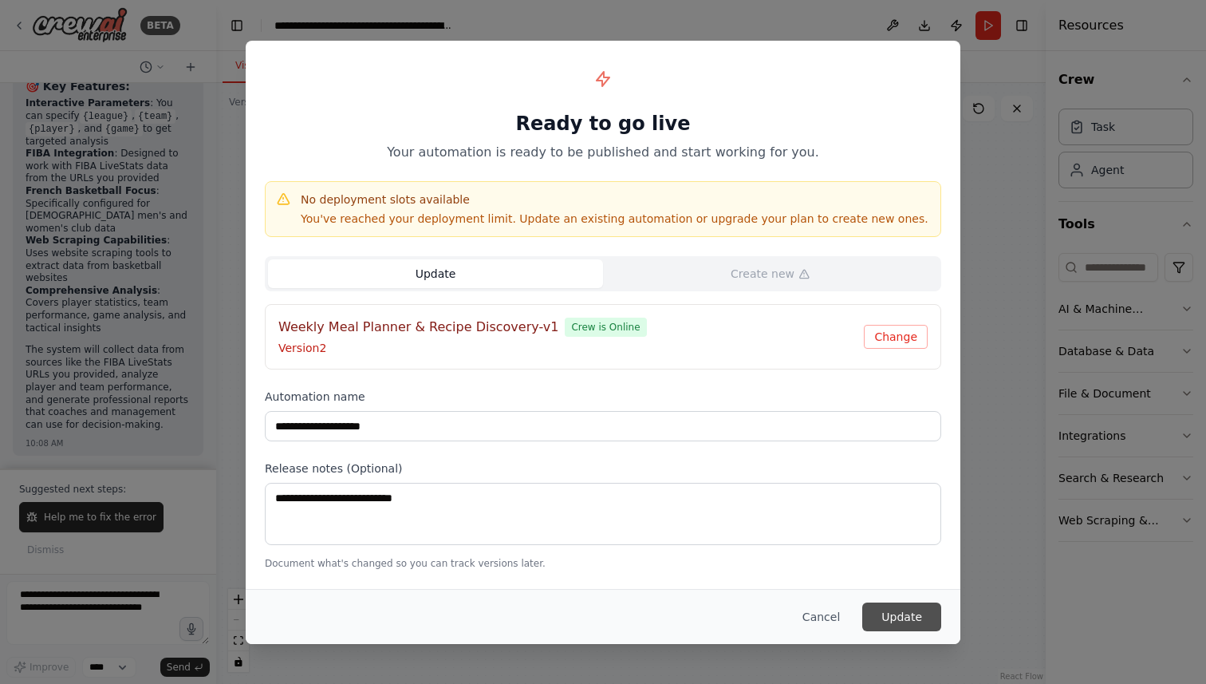
click at [894, 608] on button "Update" at bounding box center [901, 616] width 79 height 29
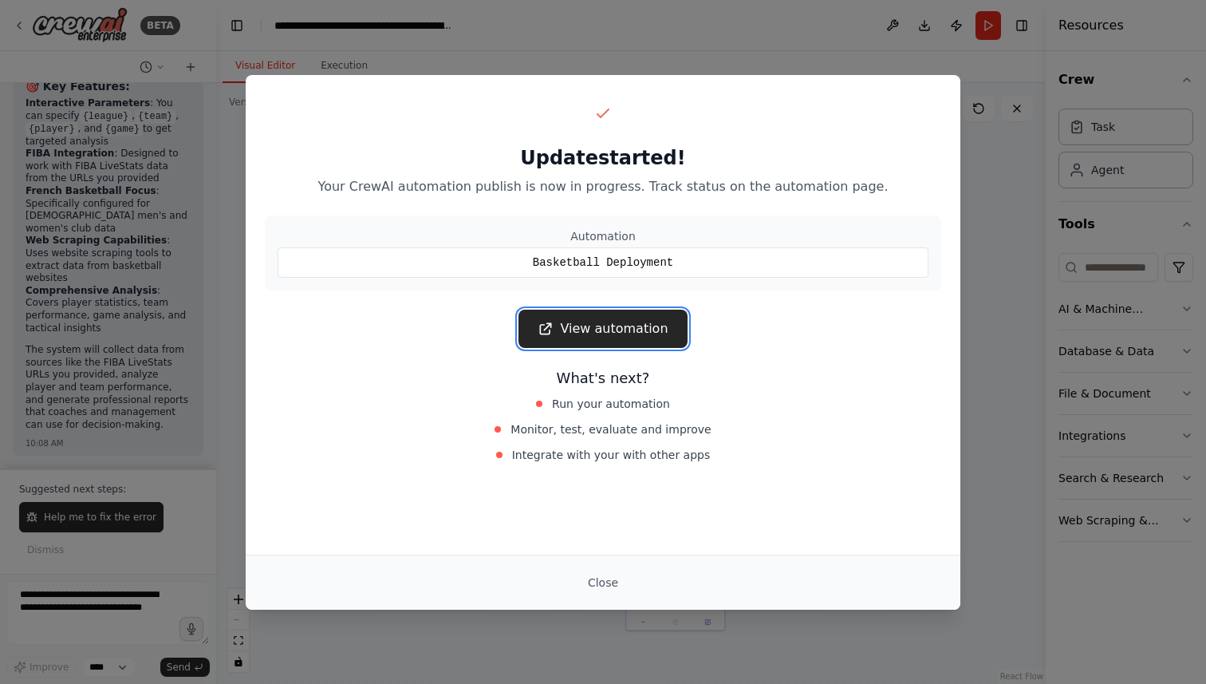
click at [630, 319] on link "View automation" at bounding box center [602, 328] width 168 height 38
click at [597, 579] on button "Close" at bounding box center [603, 582] width 56 height 29
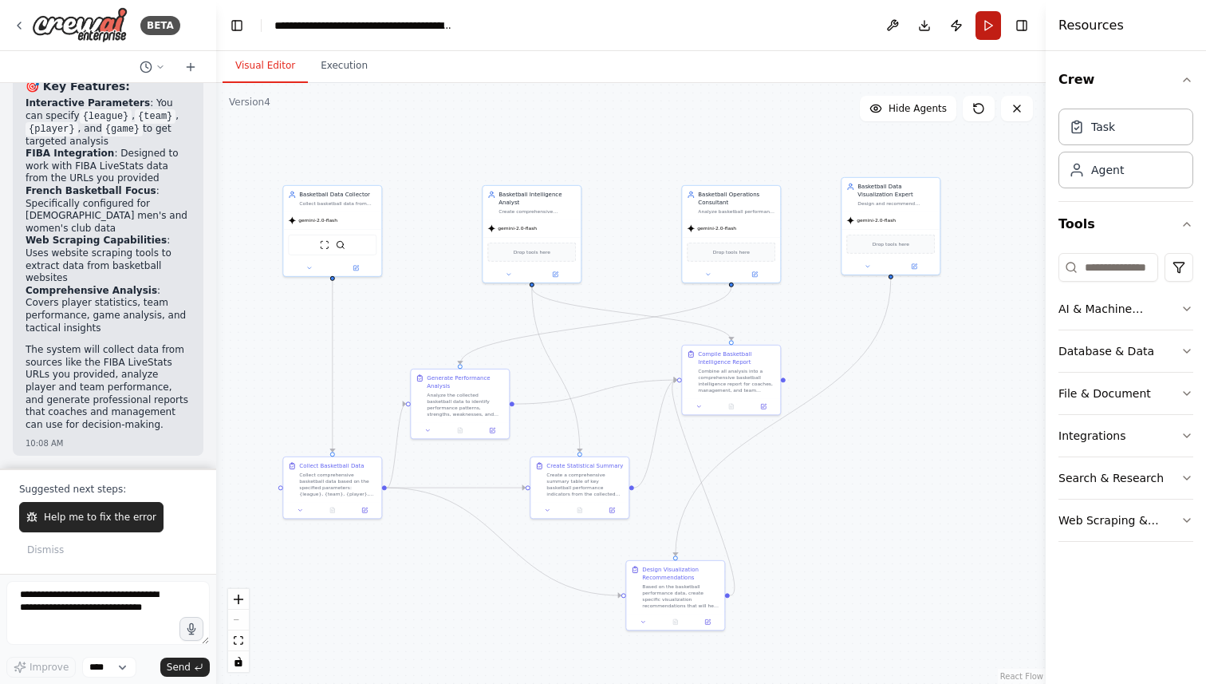
click at [985, 27] on button "Run" at bounding box center [988, 25] width 26 height 29
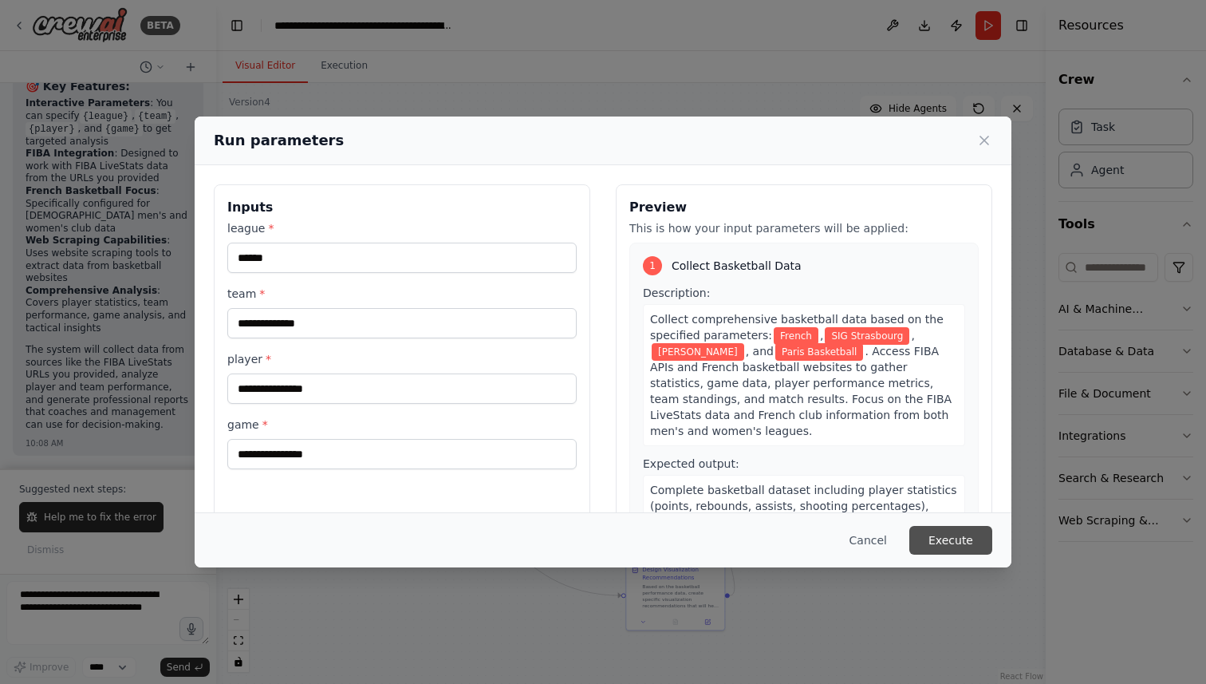
click at [953, 535] on button "Execute" at bounding box center [950, 540] width 83 height 29
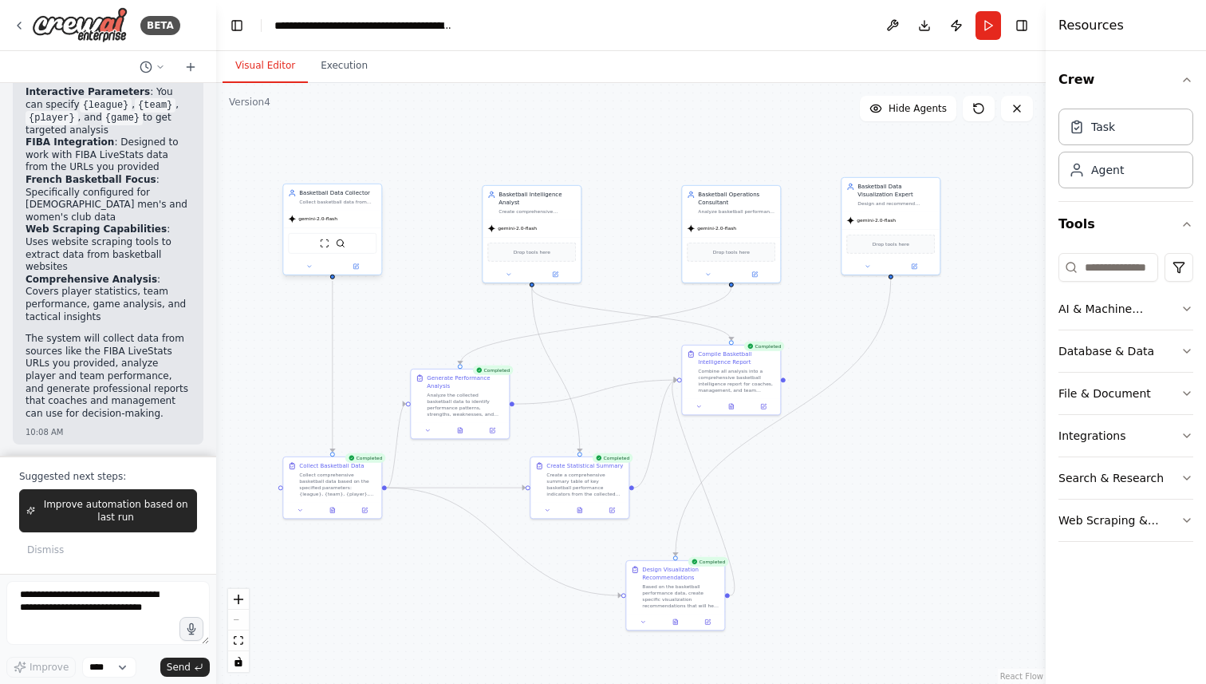
click at [368, 228] on div "ScrapeWebsiteTool SerplyWebSearchTool" at bounding box center [332, 242] width 98 height 31
click at [362, 266] on button at bounding box center [355, 267] width 45 height 10
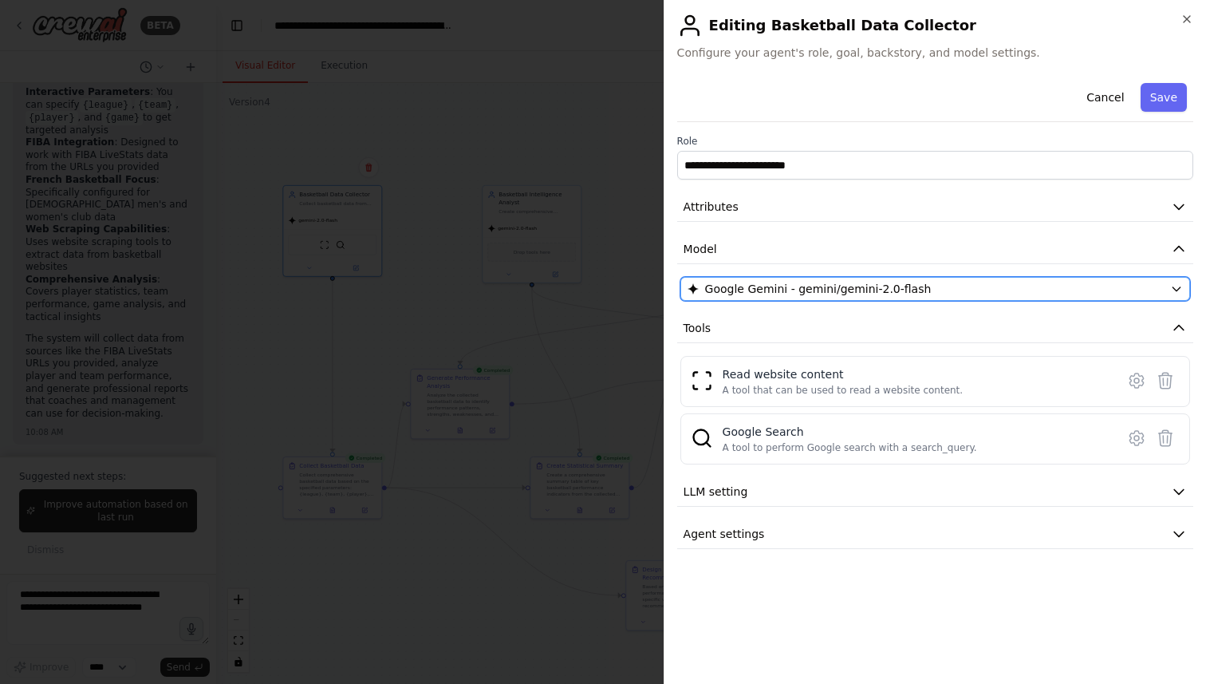
click at [1024, 288] on div "Google Gemini - gemini/gemini-2.0-flash" at bounding box center [926, 289] width 476 height 16
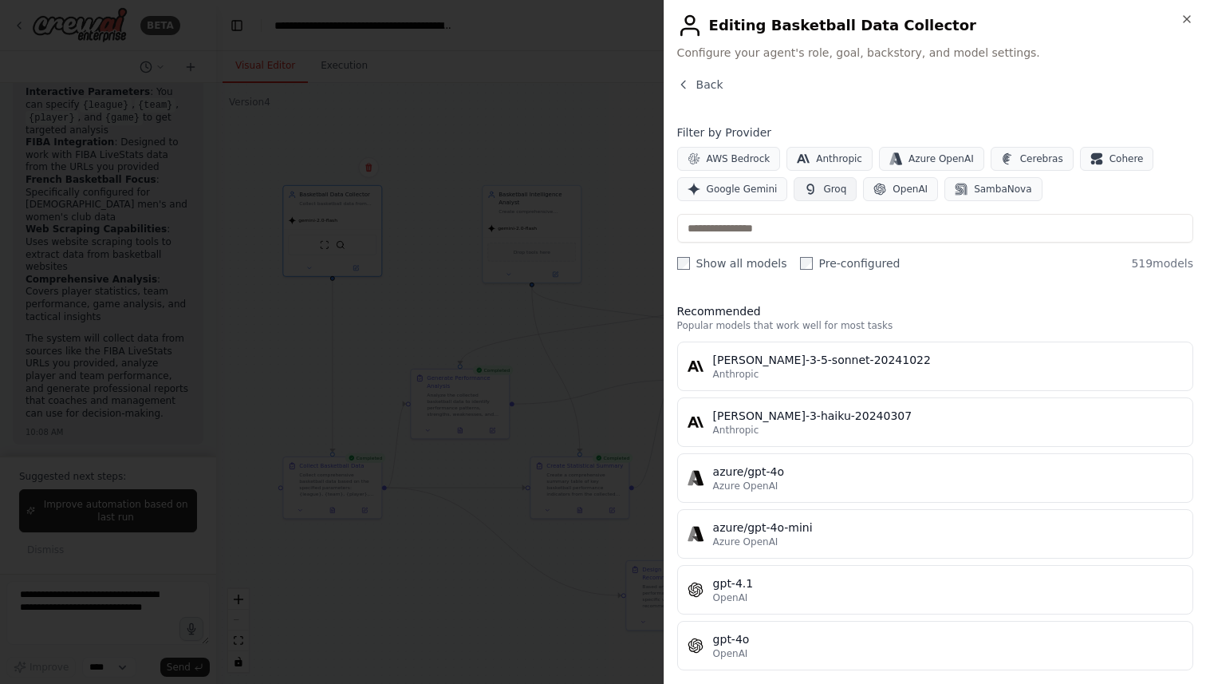
click at [827, 187] on span "Groq" at bounding box center [834, 189] width 23 height 13
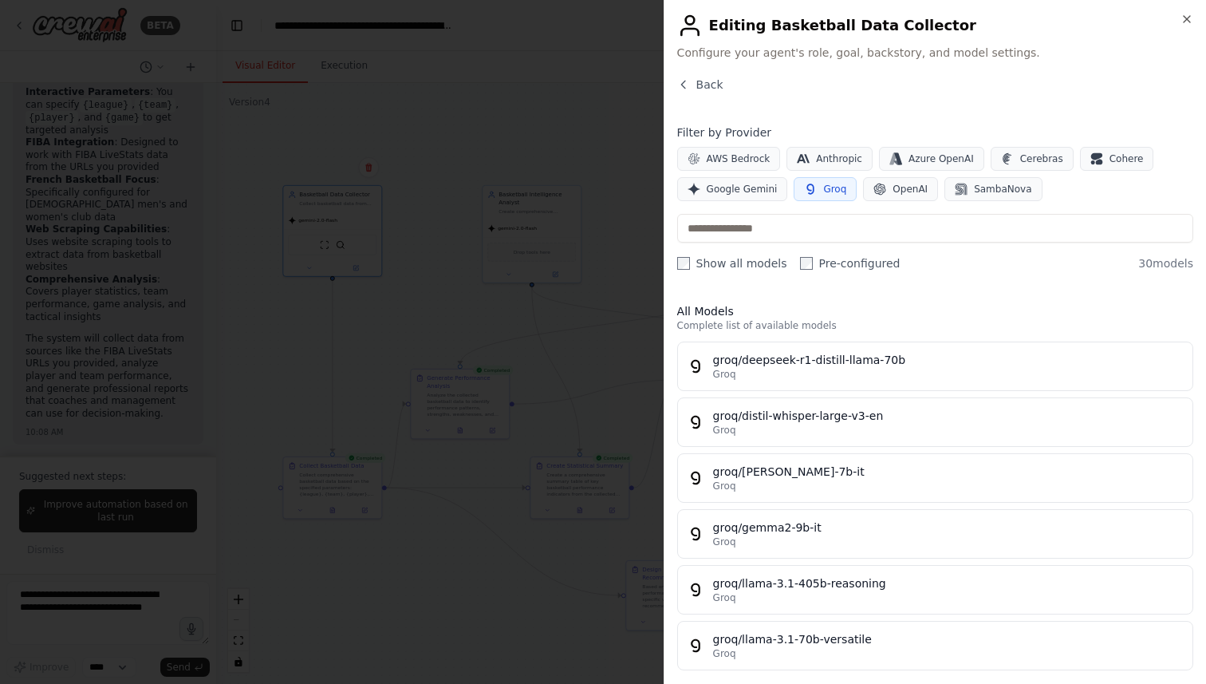
click at [827, 187] on span "Groq" at bounding box center [834, 189] width 23 height 13
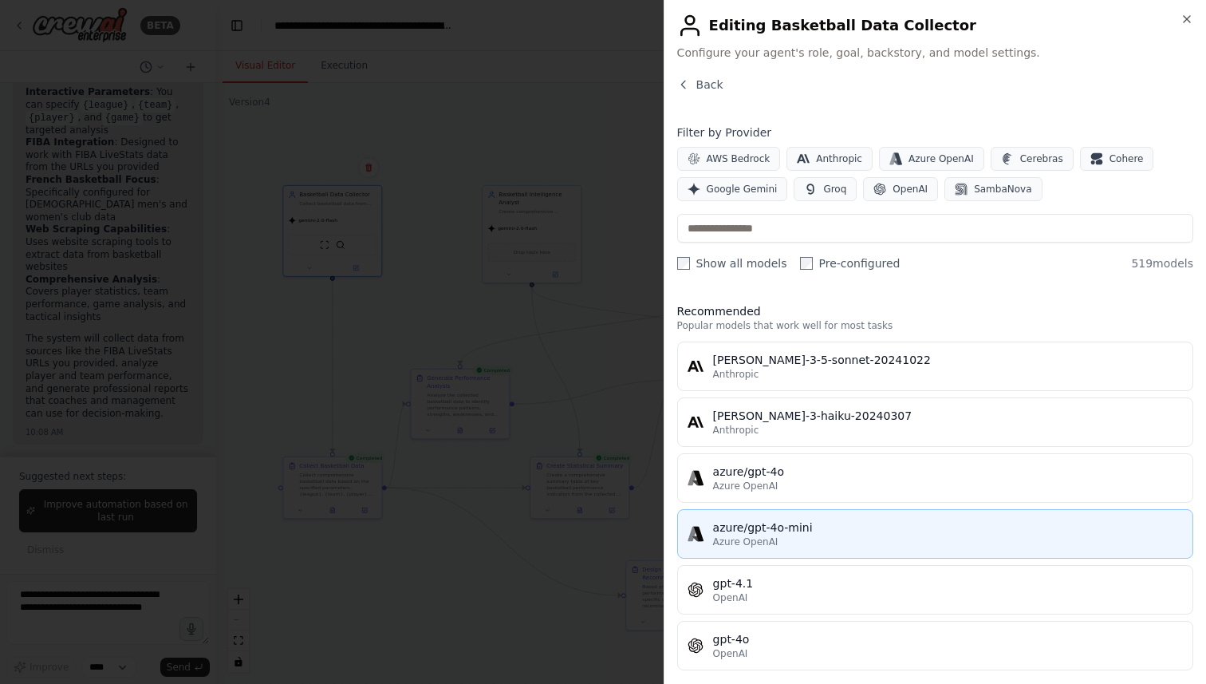
click at [752, 523] on div "azure/gpt-4o-mini" at bounding box center [948, 527] width 470 height 16
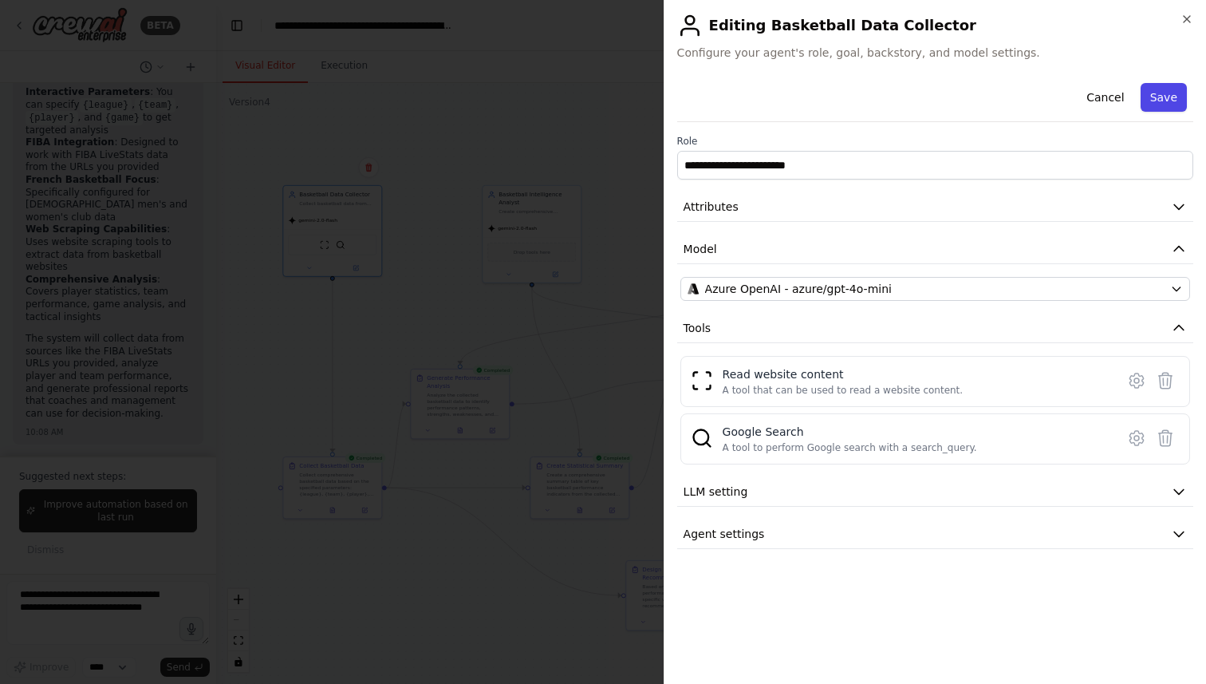
click at [1168, 90] on button "Save" at bounding box center [1164, 97] width 46 height 29
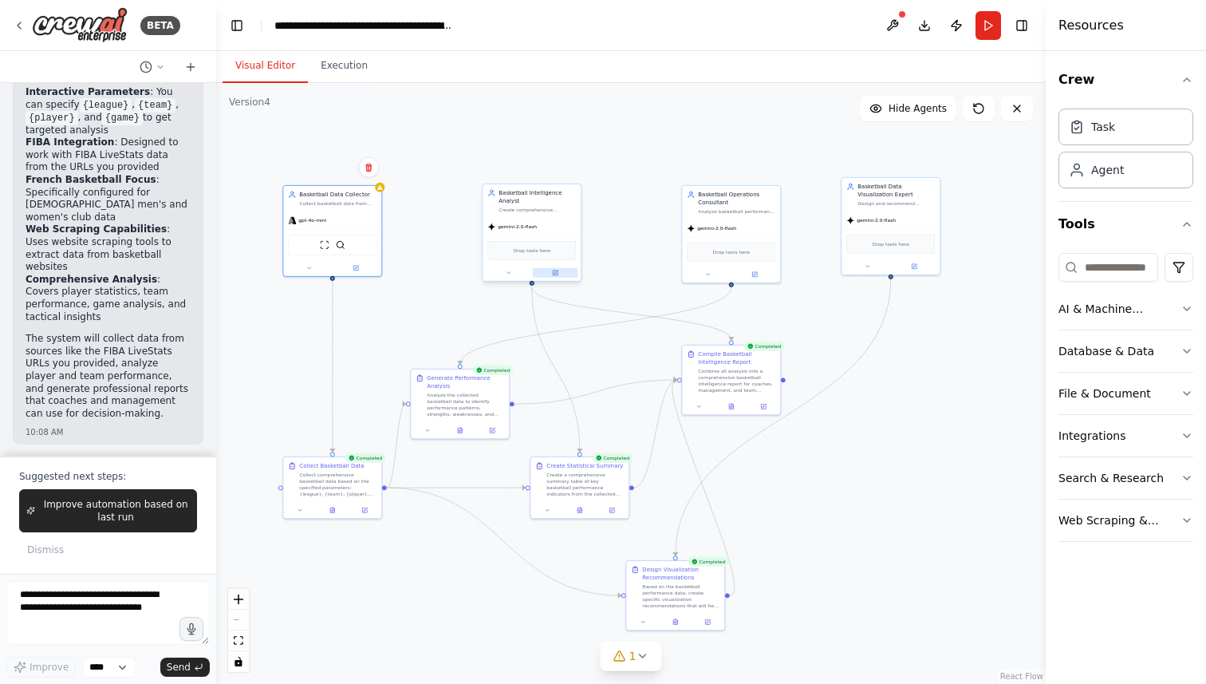
click at [554, 271] on icon at bounding box center [555, 272] width 5 height 5
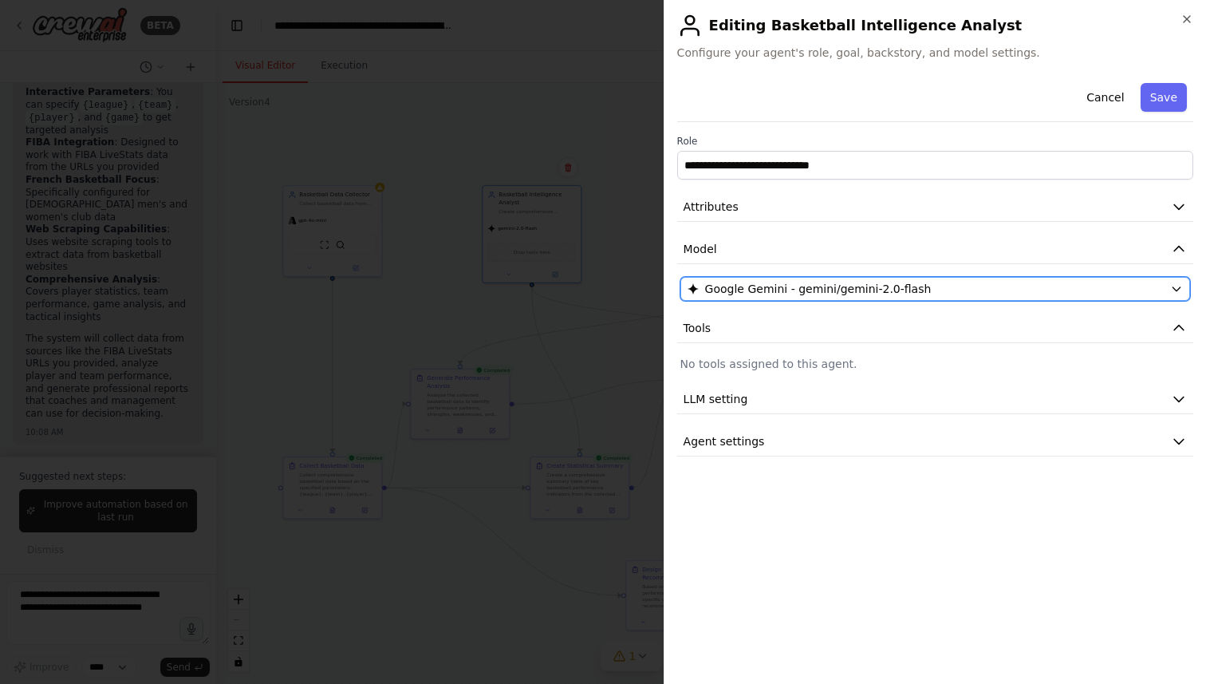
click at [777, 286] on span "Google Gemini - gemini/gemini-2.0-flash" at bounding box center [818, 289] width 227 height 16
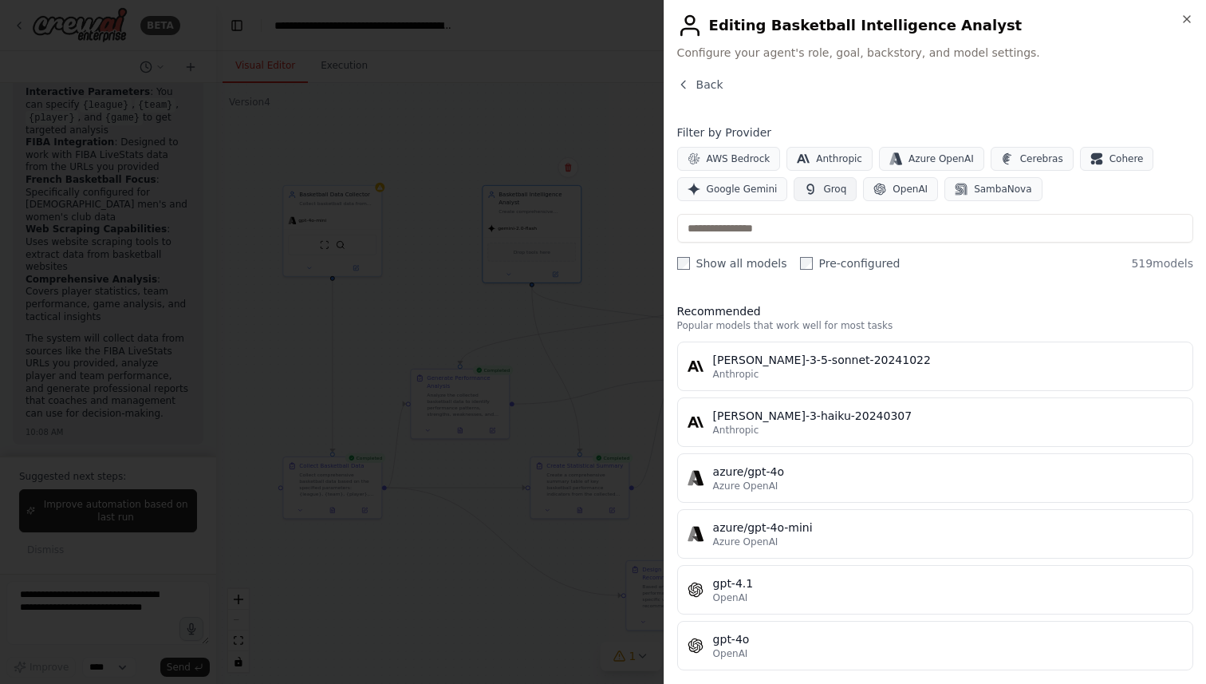
click at [823, 183] on span "Groq" at bounding box center [834, 189] width 23 height 13
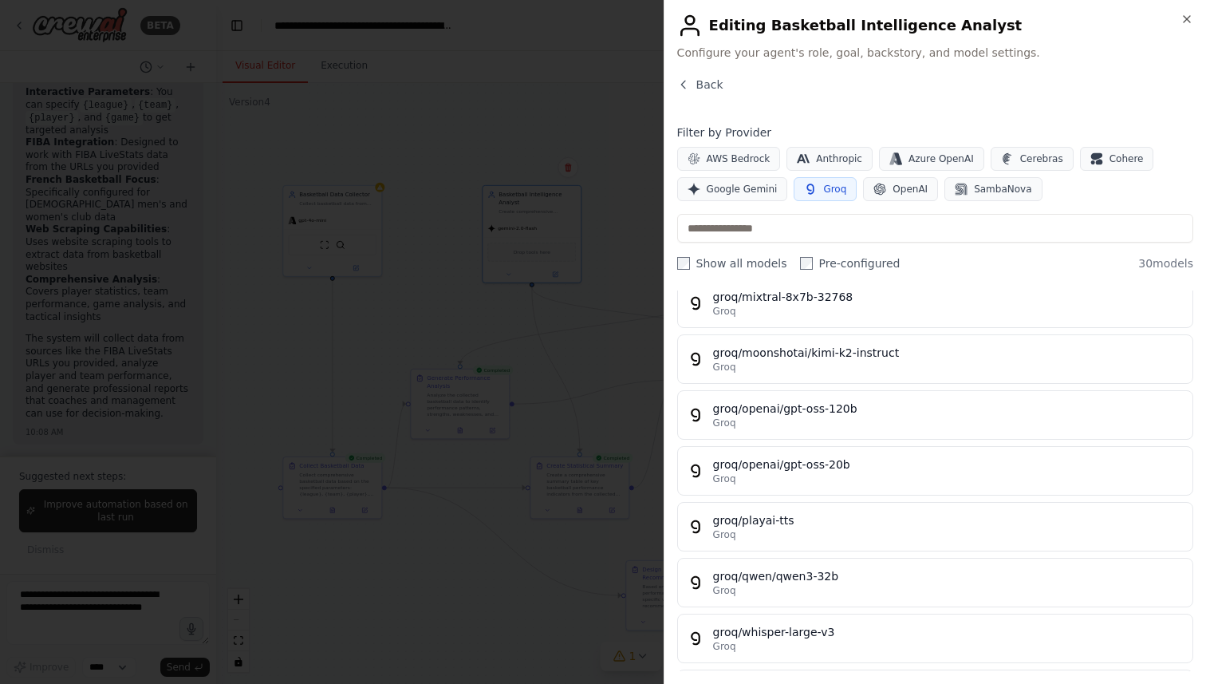
scroll to position [1293, 0]
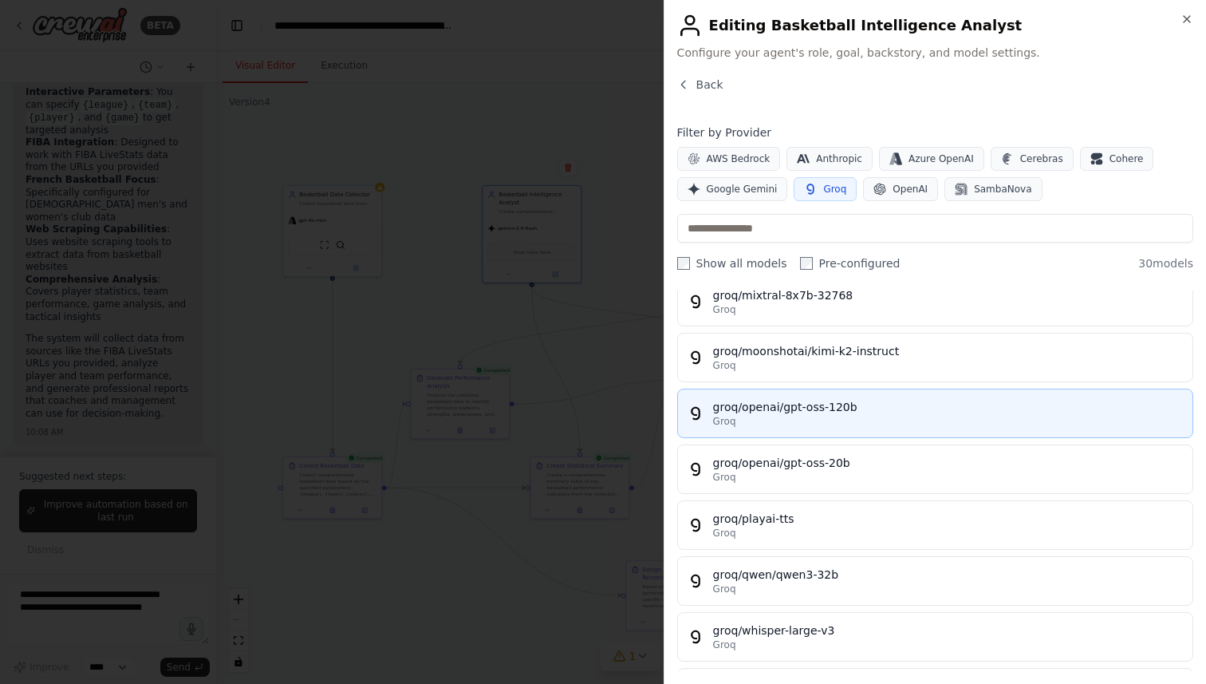
click at [761, 413] on div "groq/openai/gpt-oss-120b" at bounding box center [948, 407] width 470 height 16
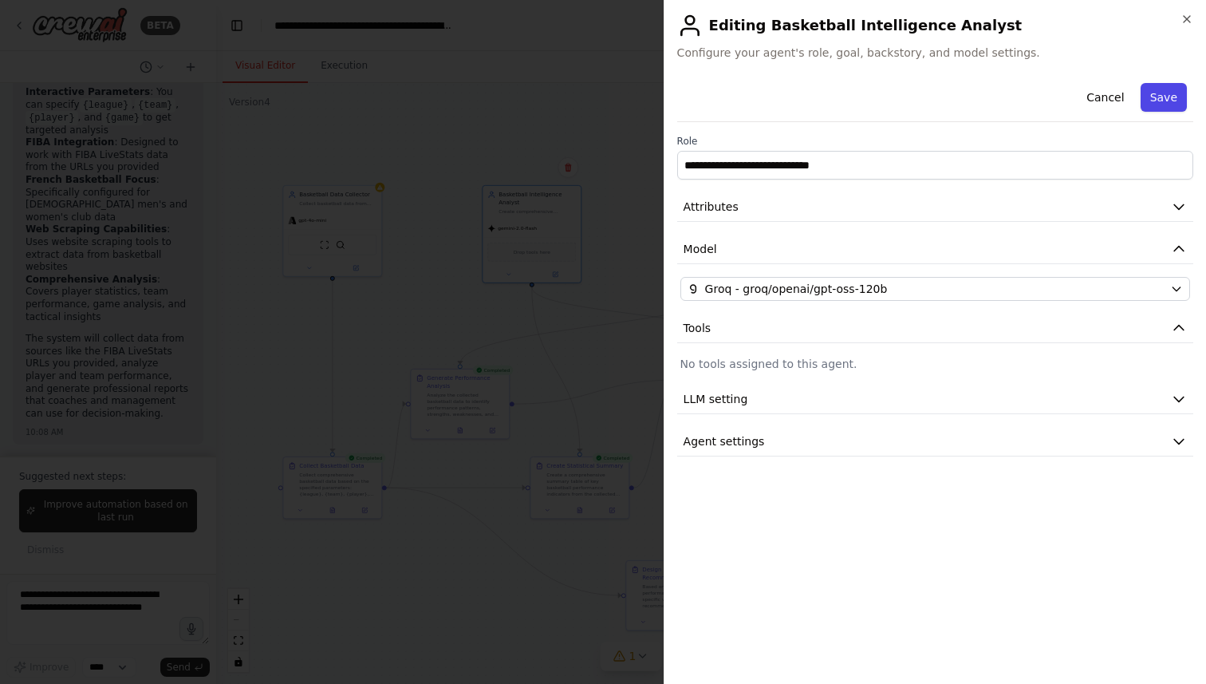
click at [1160, 101] on button "Save" at bounding box center [1164, 97] width 46 height 29
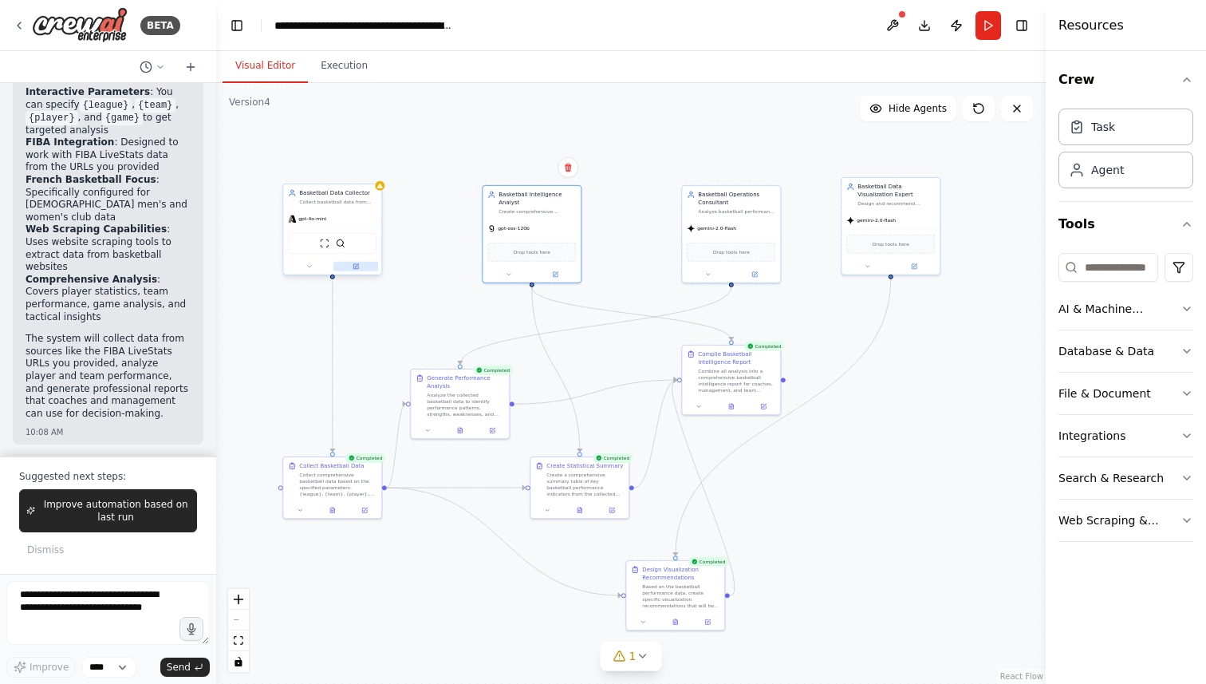
click at [356, 267] on icon at bounding box center [355, 266] width 5 height 5
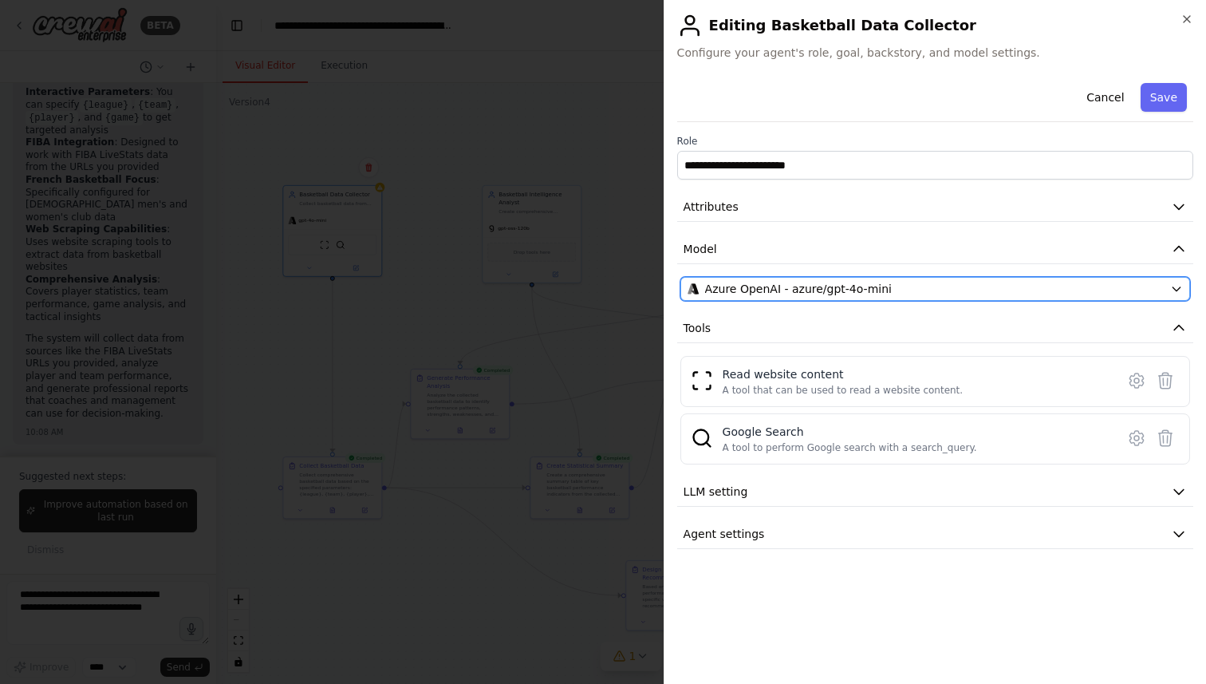
click at [861, 287] on span "Azure OpenAI - azure/gpt-4o-mini" at bounding box center [798, 289] width 187 height 16
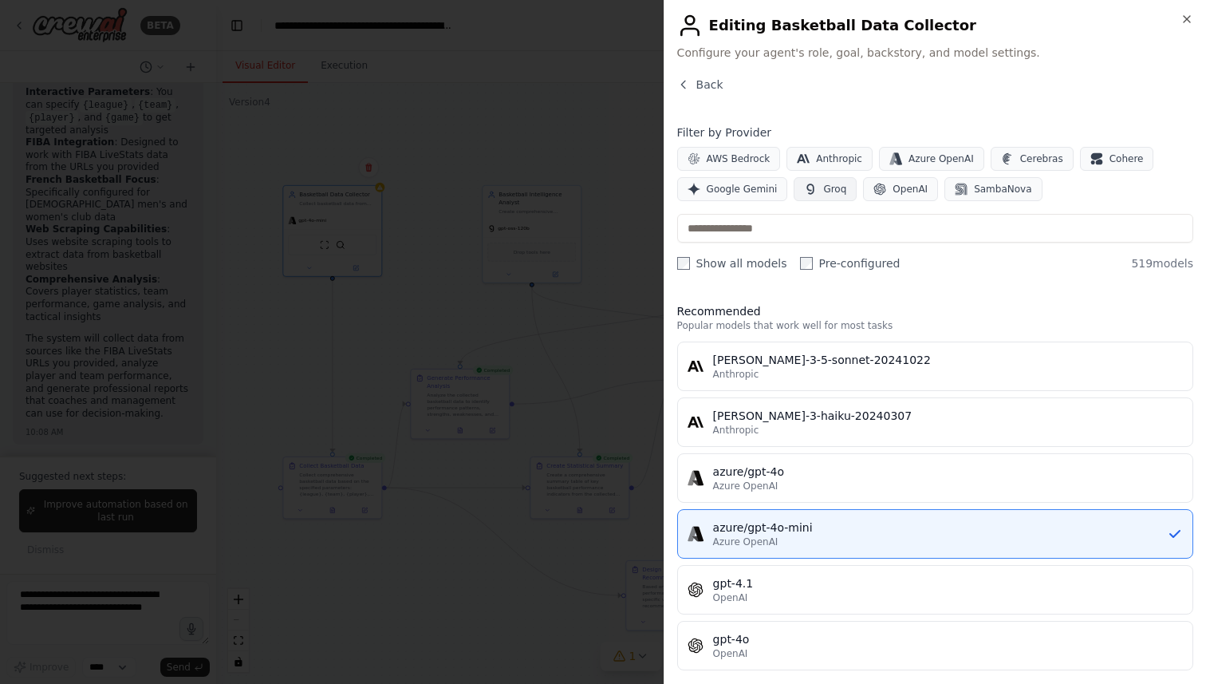
click at [817, 193] on button "Groq" at bounding box center [825, 189] width 63 height 24
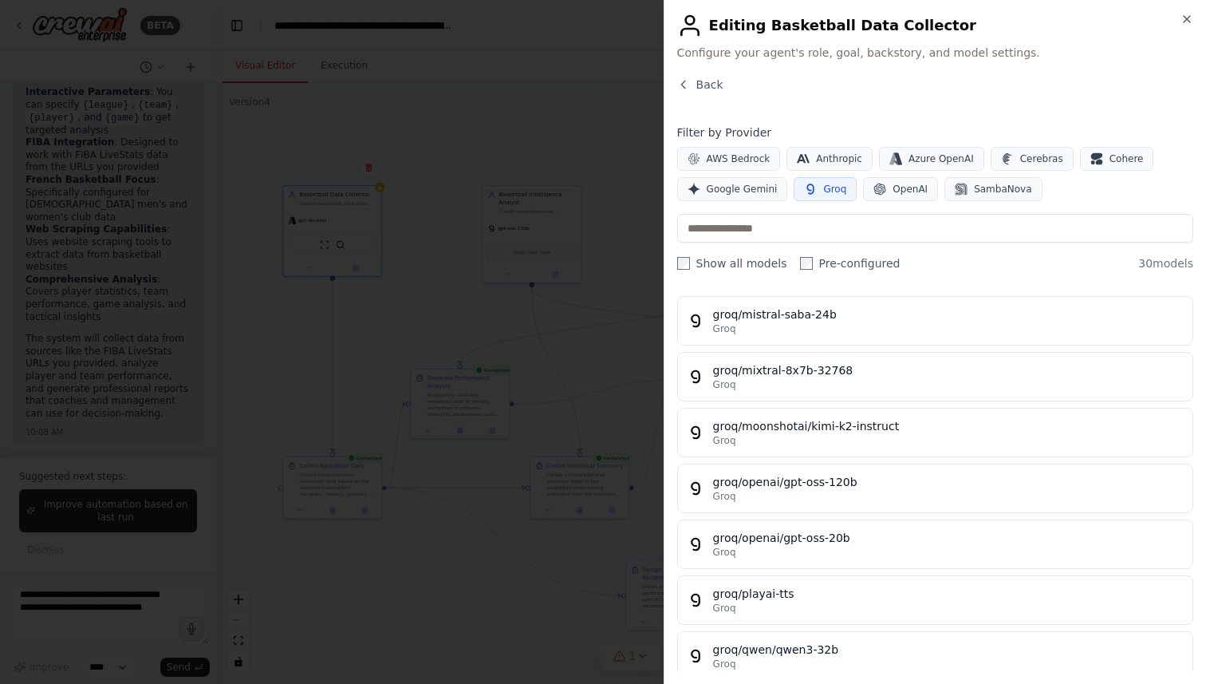
scroll to position [1224, 0]
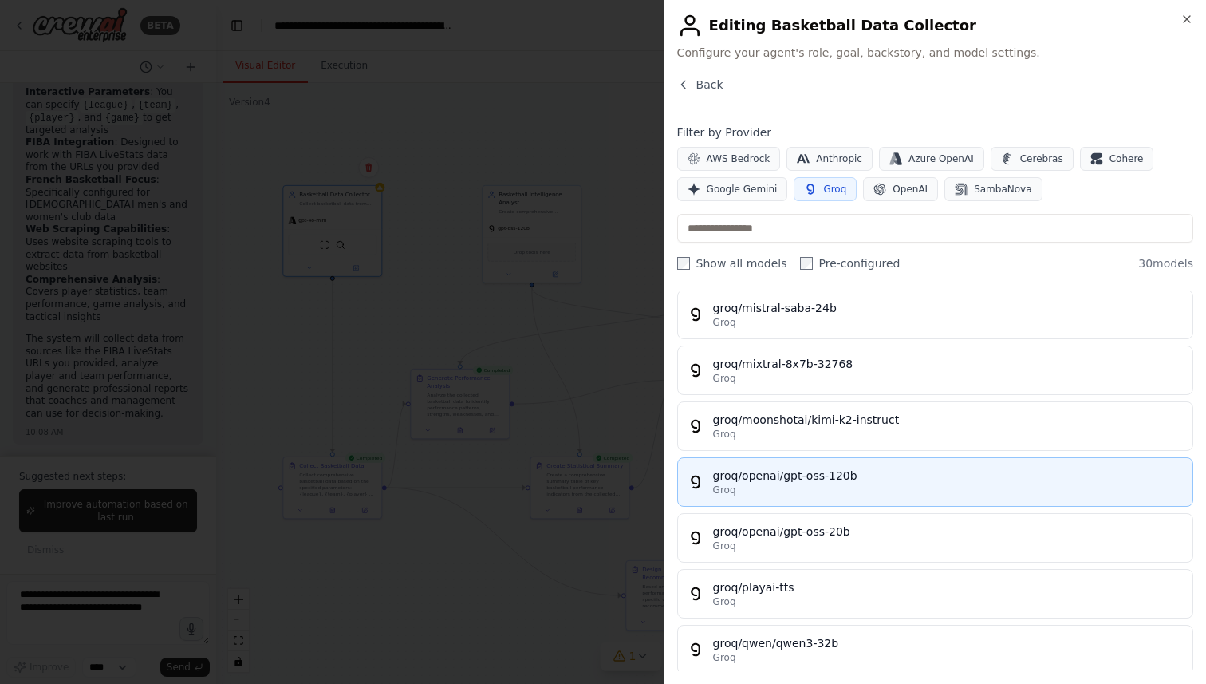
click at [823, 480] on div "groq/openai/gpt-oss-120b" at bounding box center [948, 475] width 470 height 16
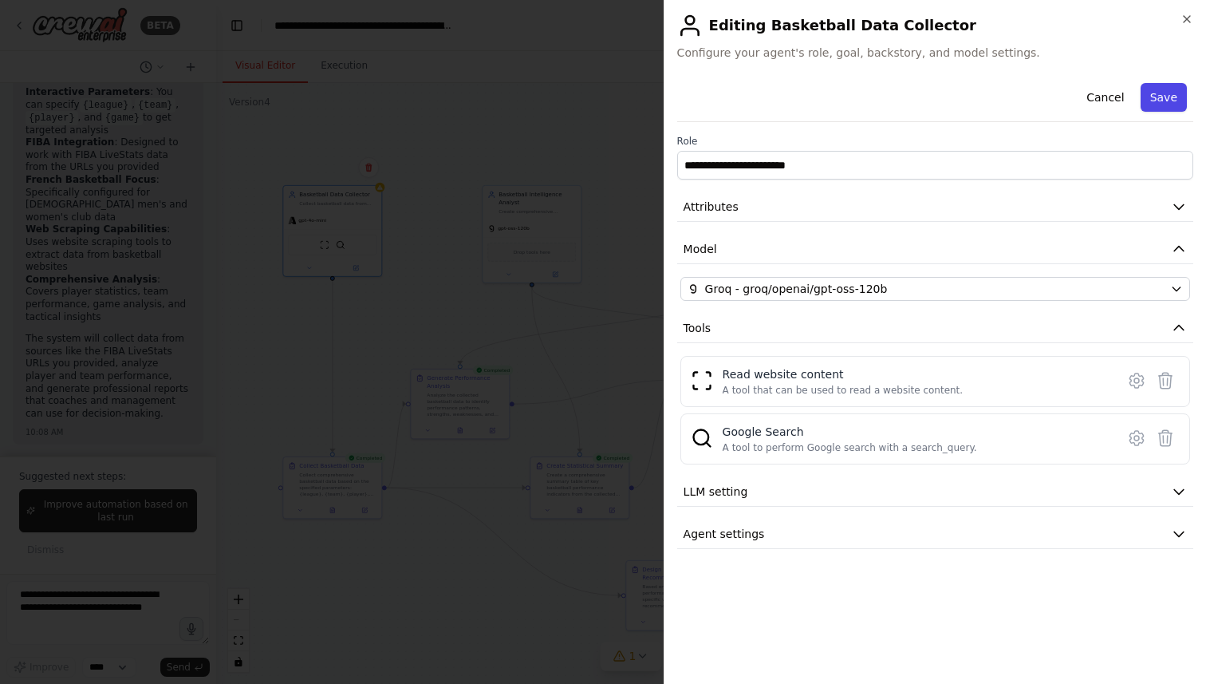
click at [1164, 102] on button "Save" at bounding box center [1164, 97] width 46 height 29
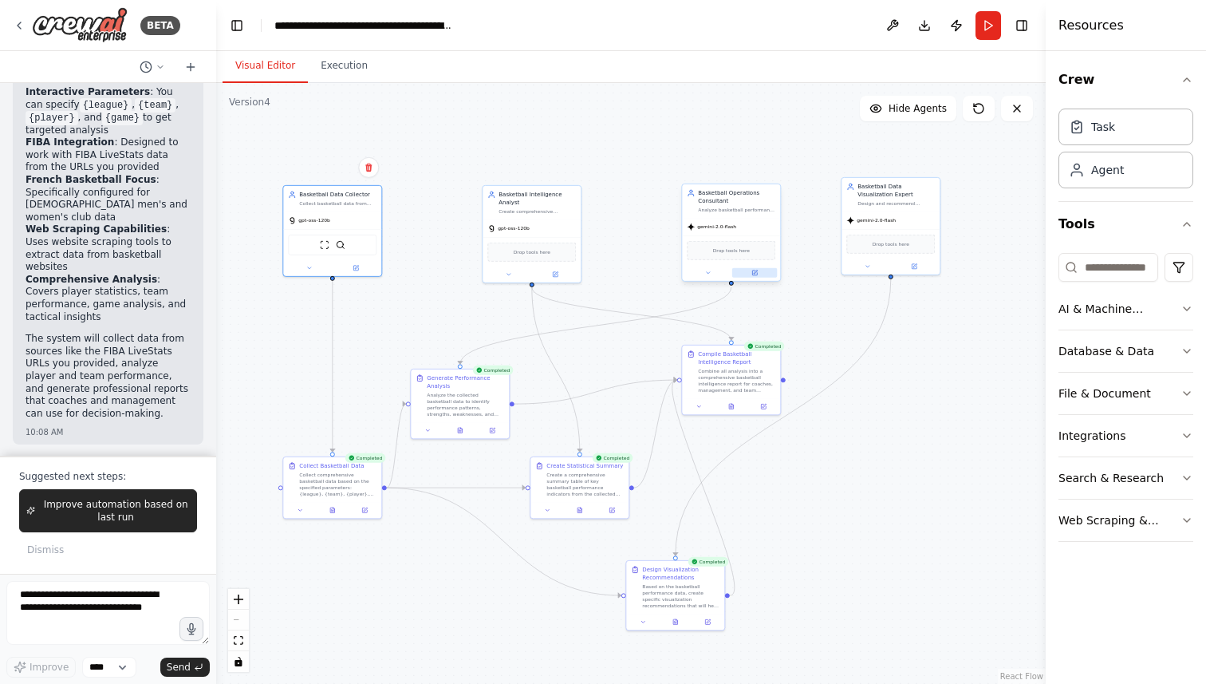
click at [754, 276] on button at bounding box center [754, 273] width 45 height 10
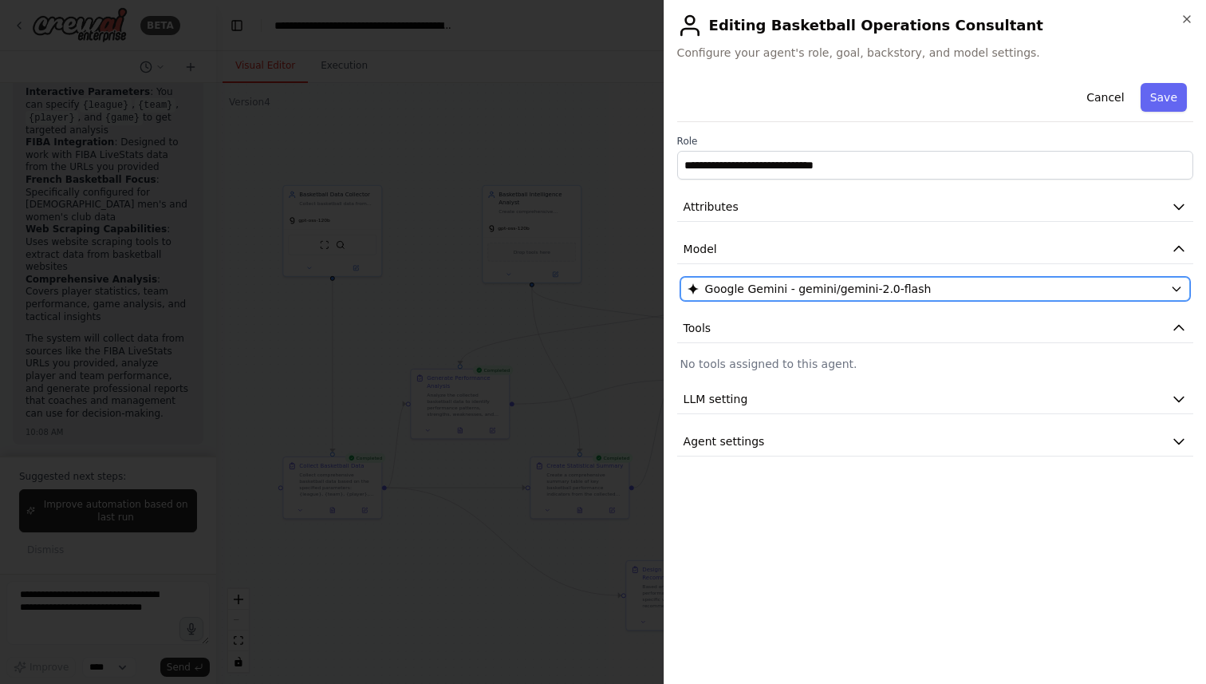
click at [776, 288] on span "Google Gemini - gemini/gemini-2.0-flash" at bounding box center [818, 289] width 227 height 16
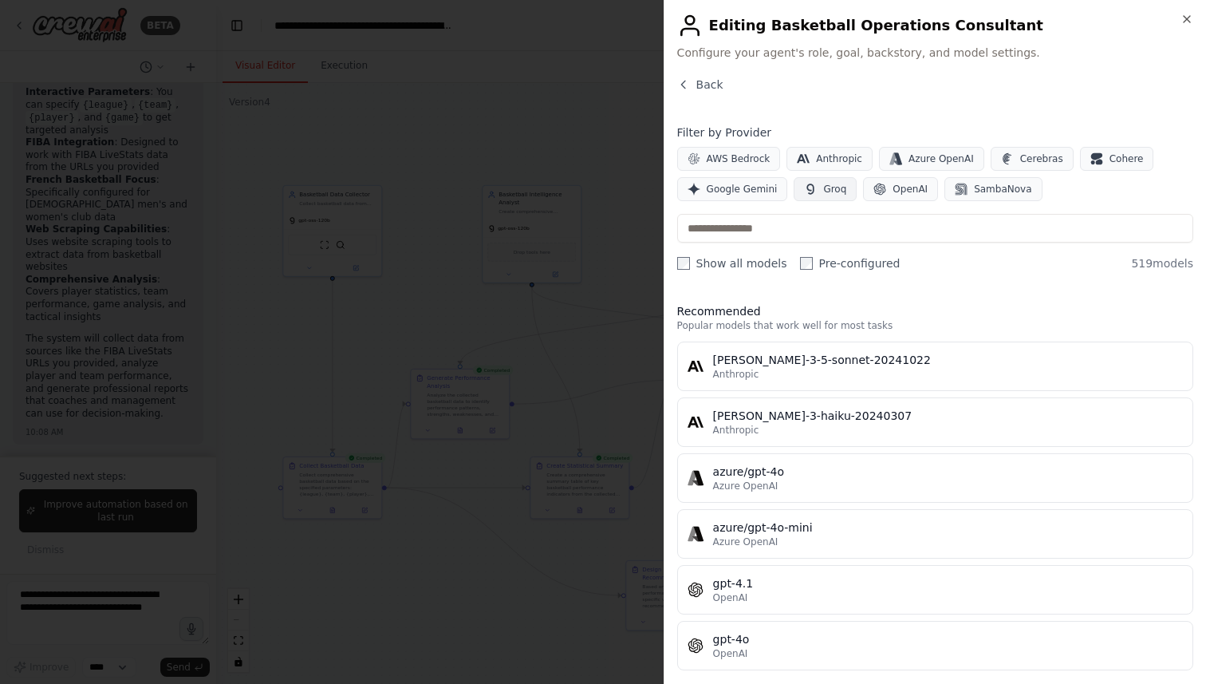
click at [826, 191] on span "Groq" at bounding box center [834, 189] width 23 height 13
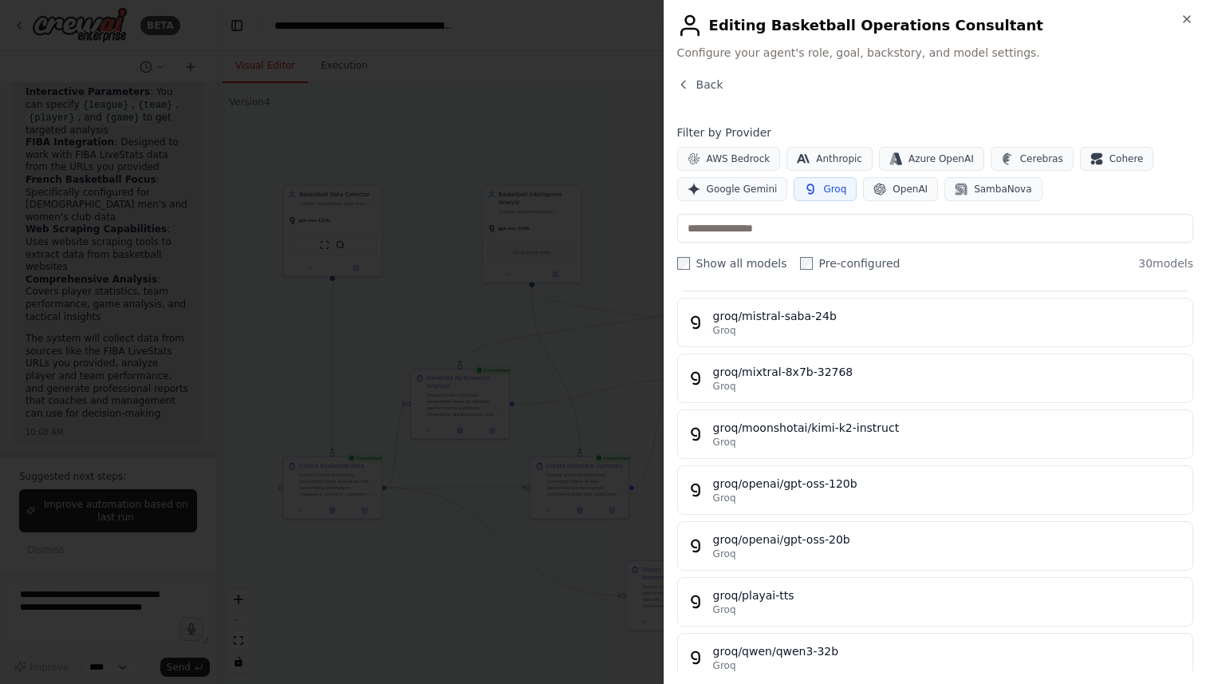
scroll to position [1220, 0]
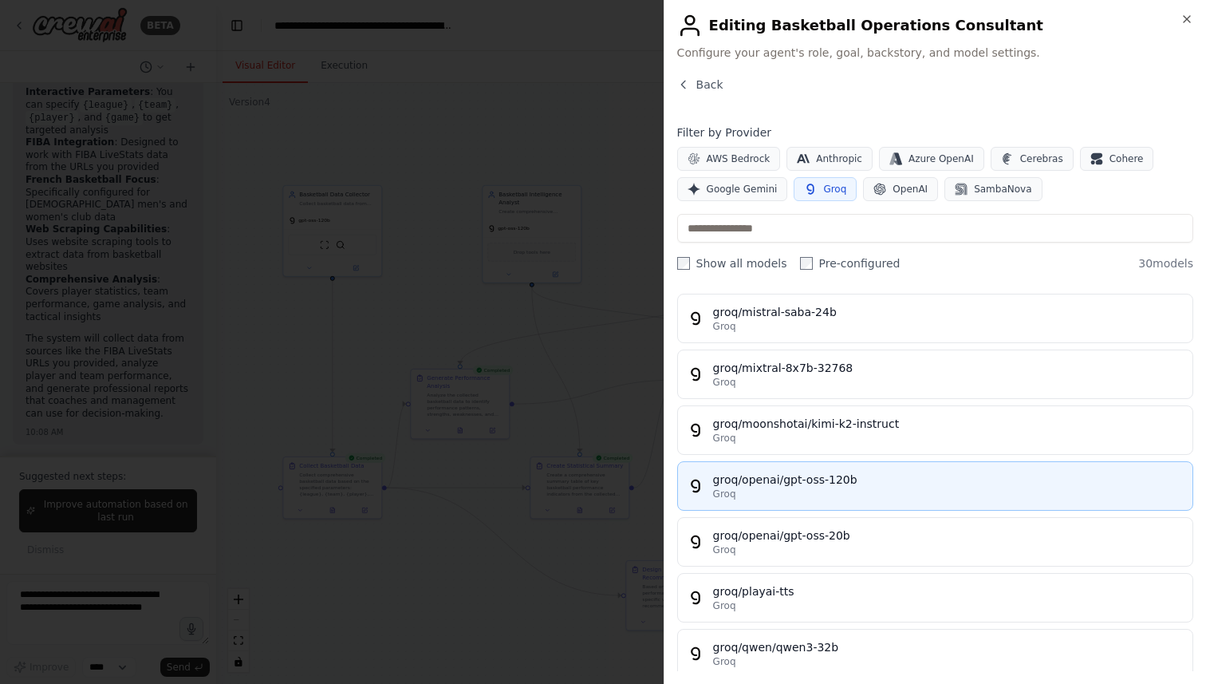
click at [809, 476] on div "groq/openai/gpt-oss-120b" at bounding box center [948, 479] width 470 height 16
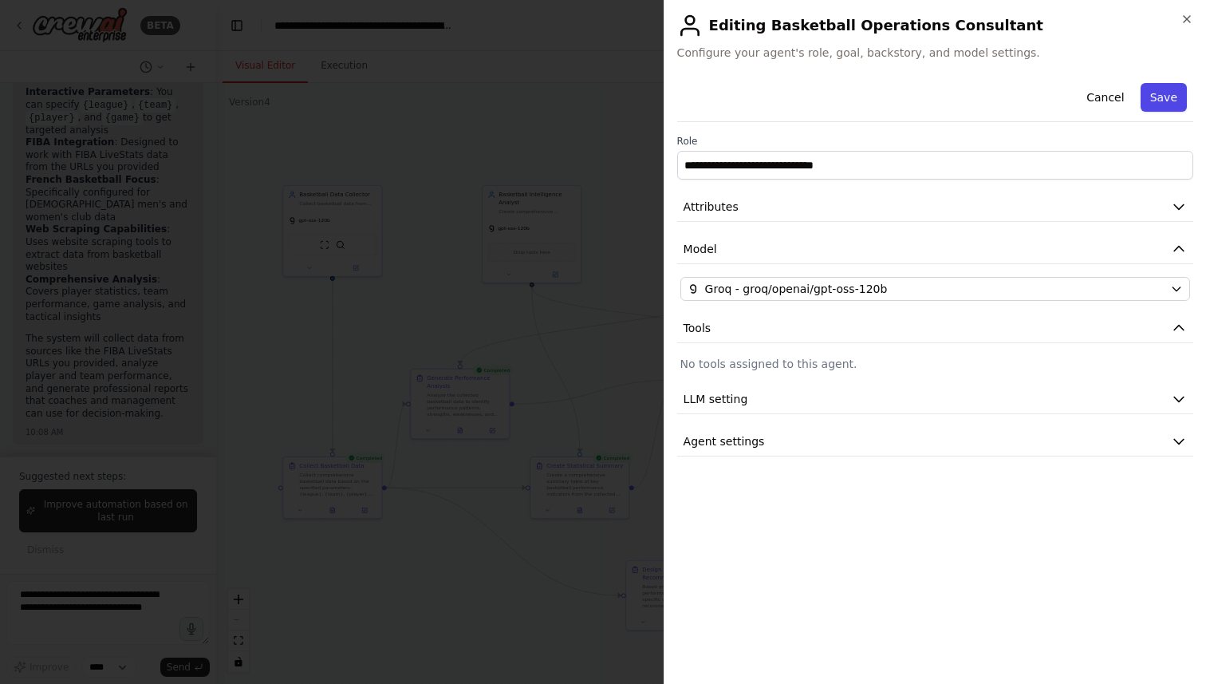
click at [1154, 101] on button "Save" at bounding box center [1164, 97] width 46 height 29
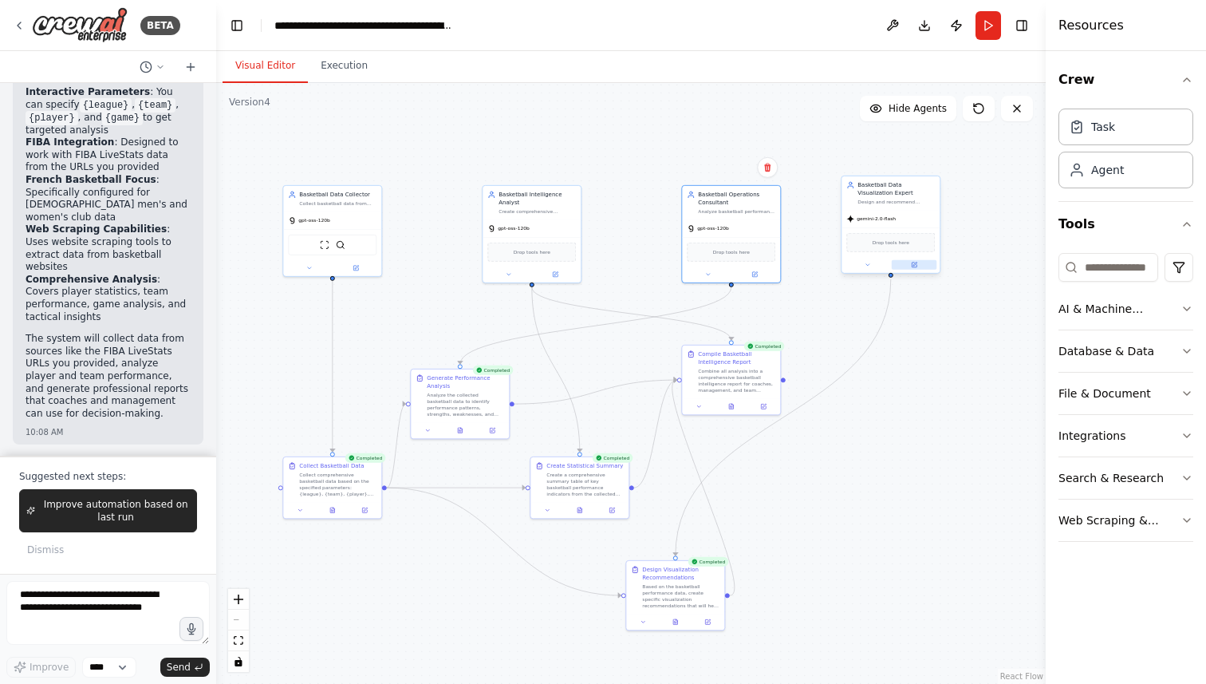
click at [912, 263] on icon at bounding box center [914, 264] width 5 height 5
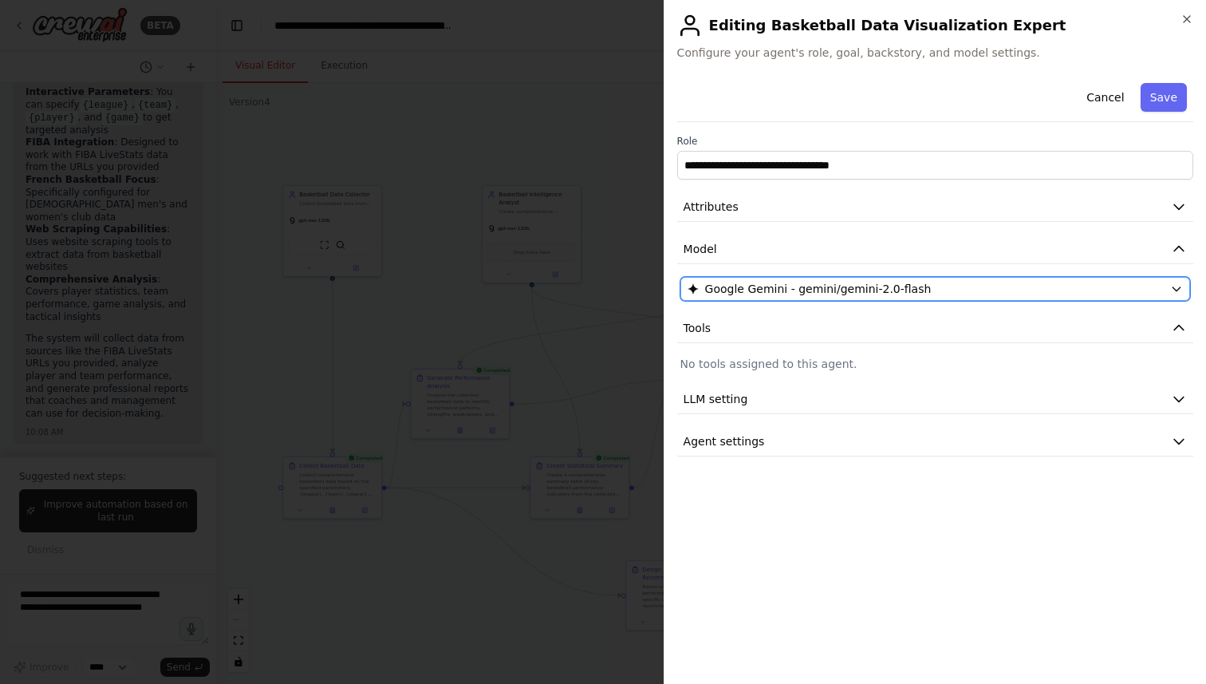
click at [887, 286] on span "Google Gemini - gemini/gemini-2.0-flash" at bounding box center [818, 289] width 227 height 16
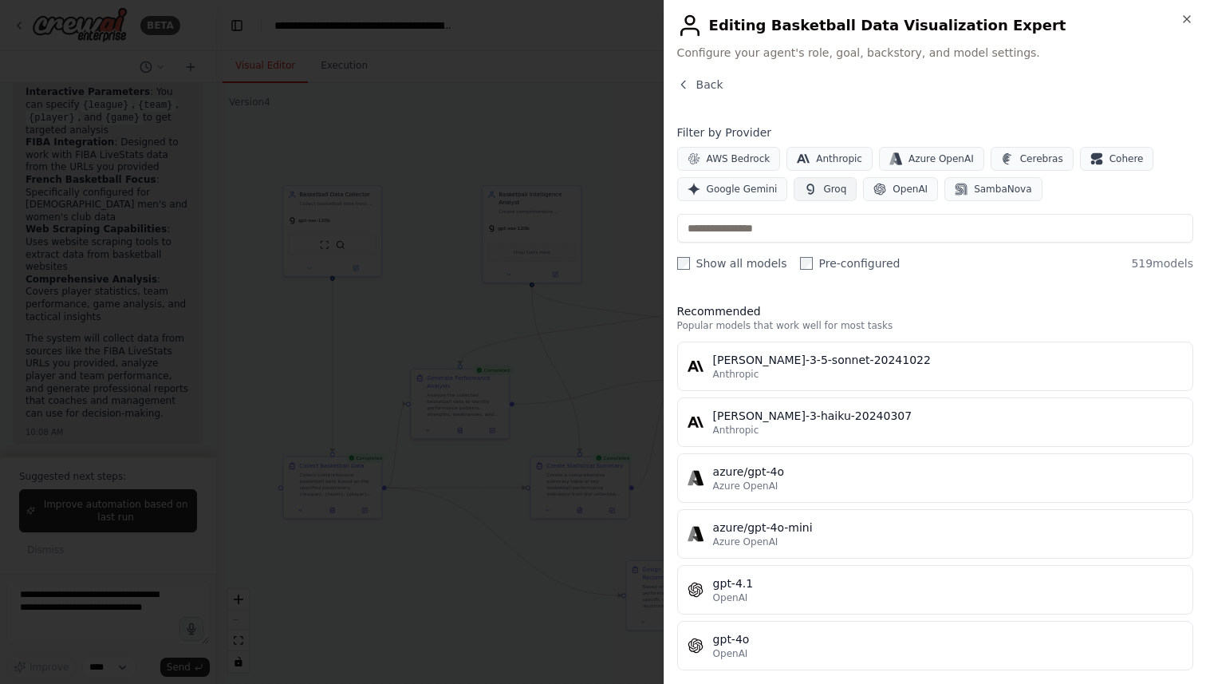
click at [823, 187] on span "Groq" at bounding box center [834, 189] width 23 height 13
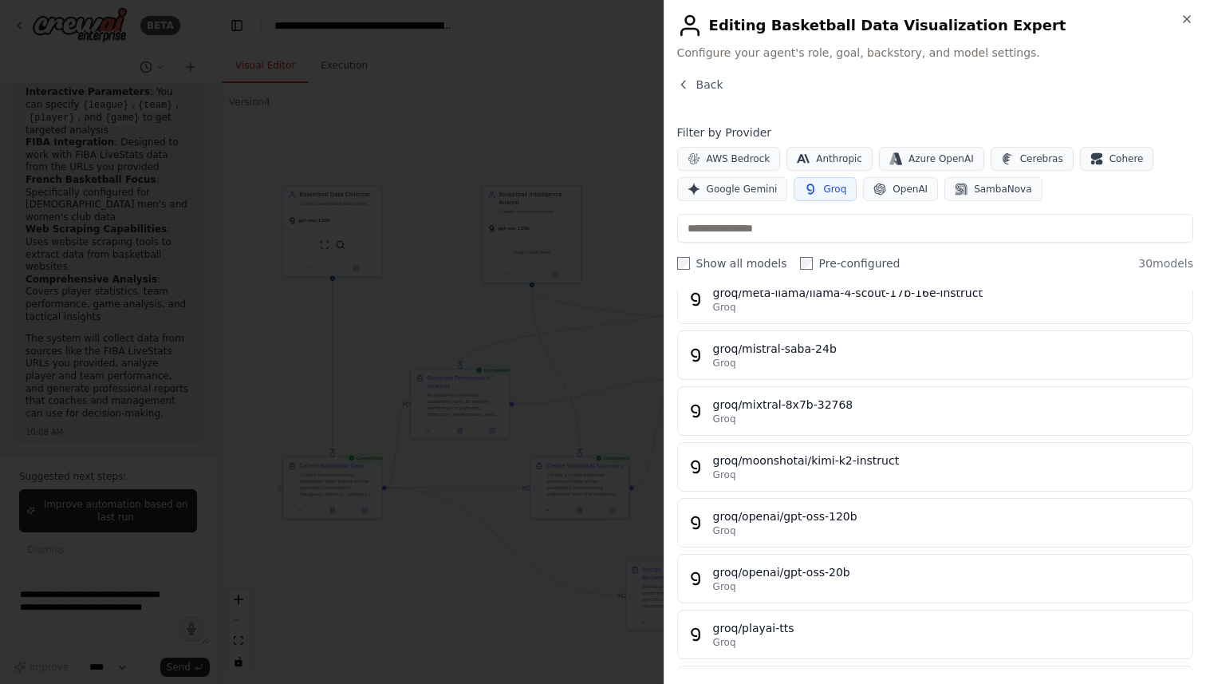
scroll to position [1189, 0]
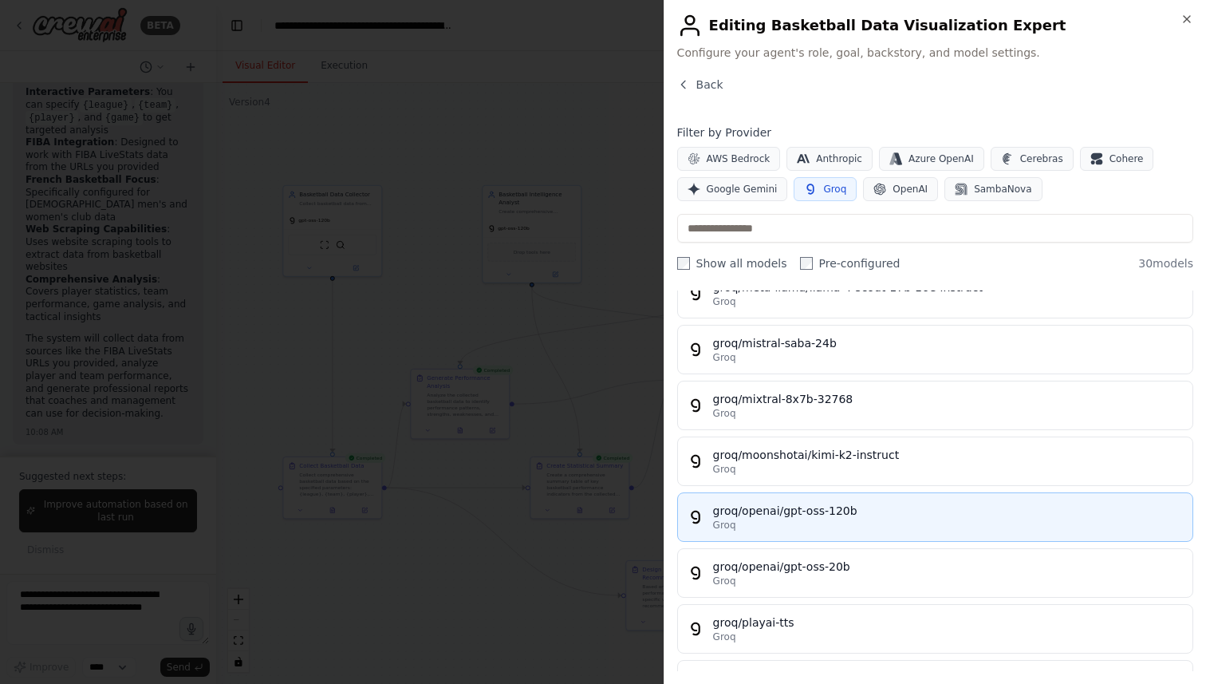
click at [831, 510] on div "groq/openai/gpt-oss-120b" at bounding box center [948, 510] width 470 height 16
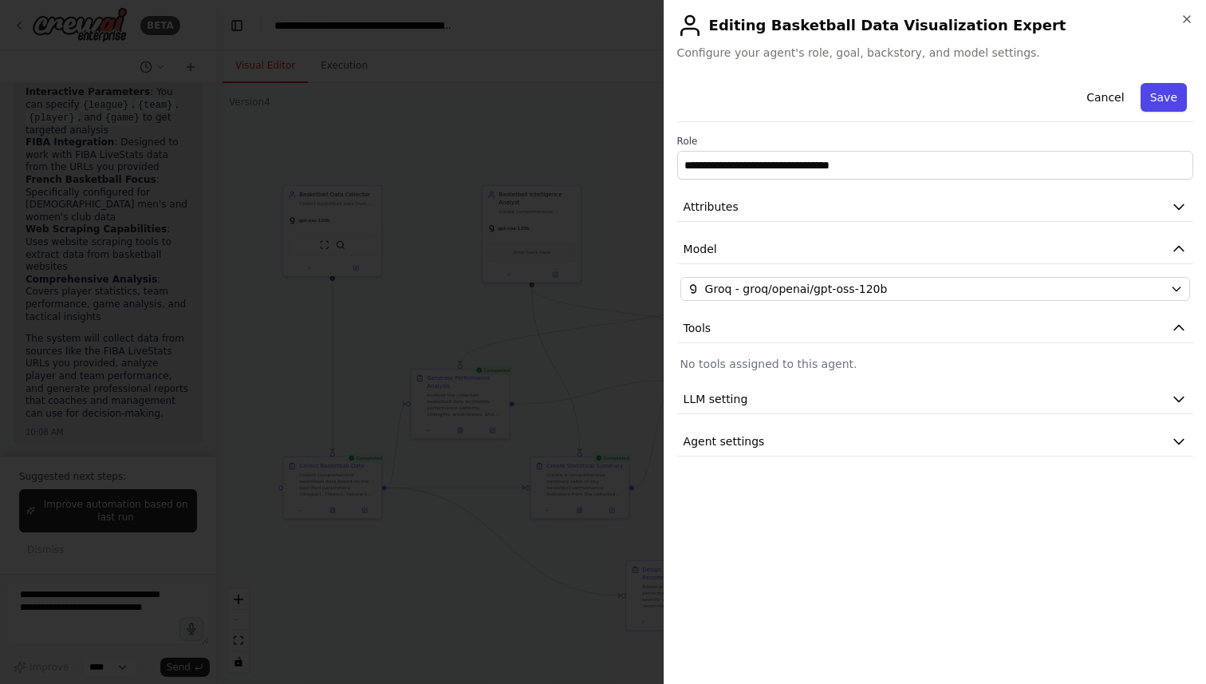
click at [1152, 97] on button "Save" at bounding box center [1164, 97] width 46 height 29
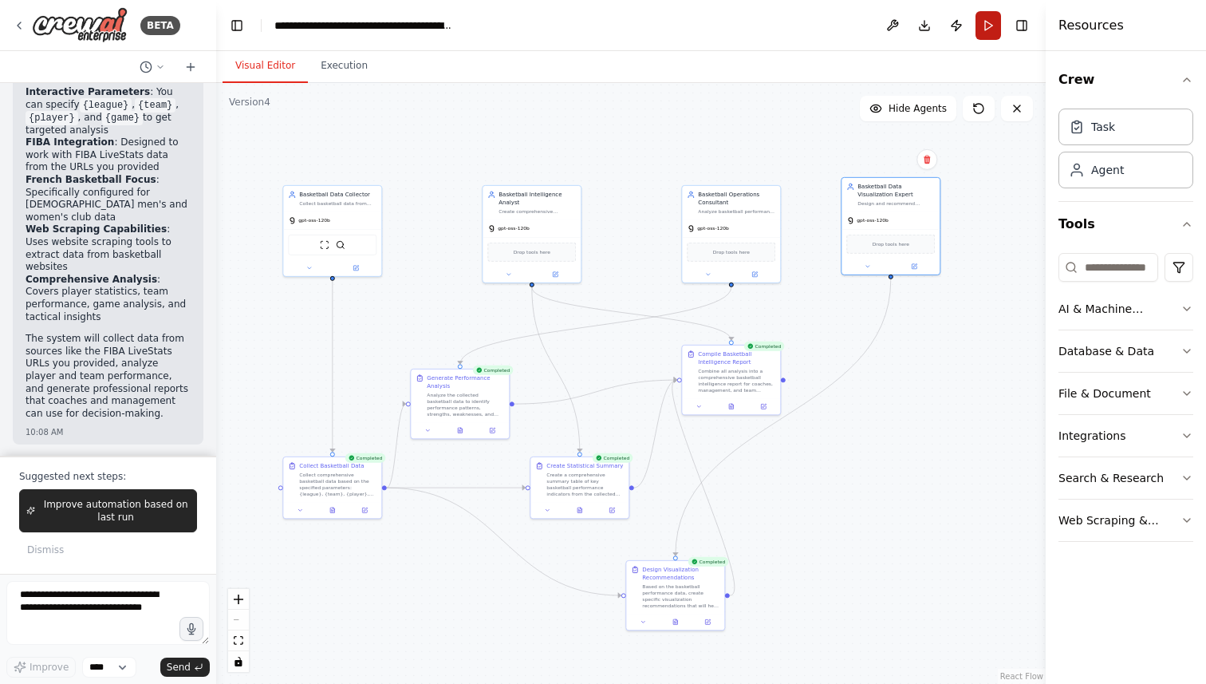
click at [986, 30] on button "Run" at bounding box center [988, 25] width 26 height 29
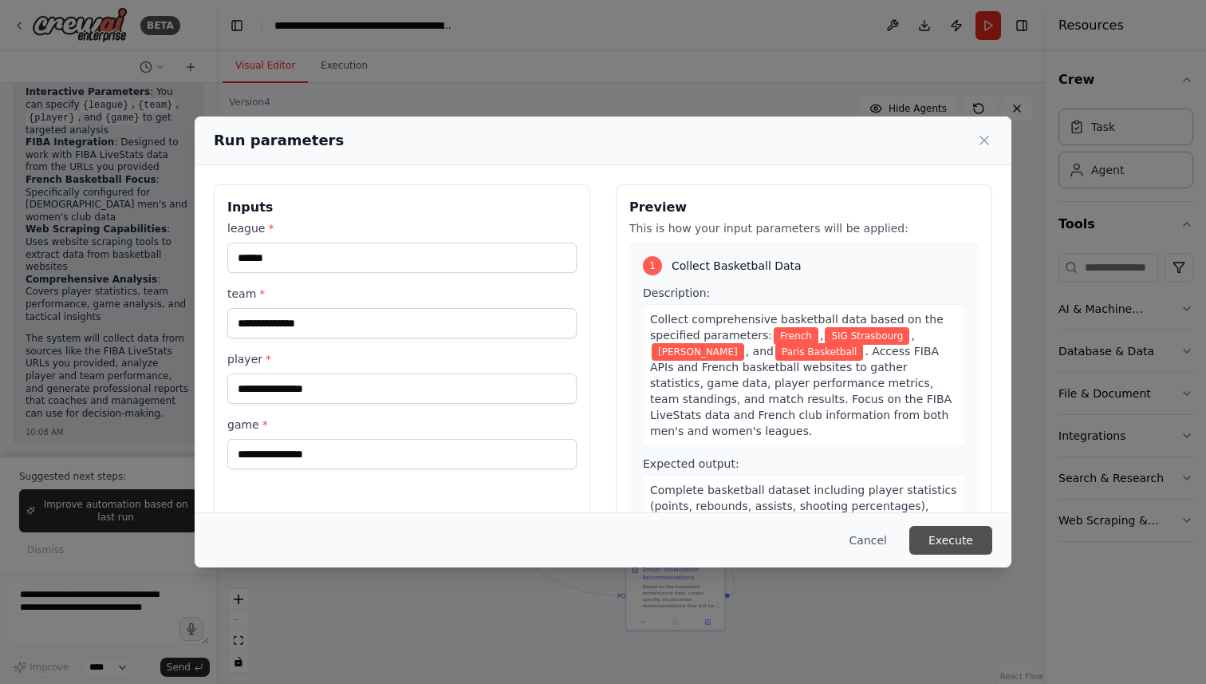
click at [944, 539] on button "Execute" at bounding box center [950, 540] width 83 height 29
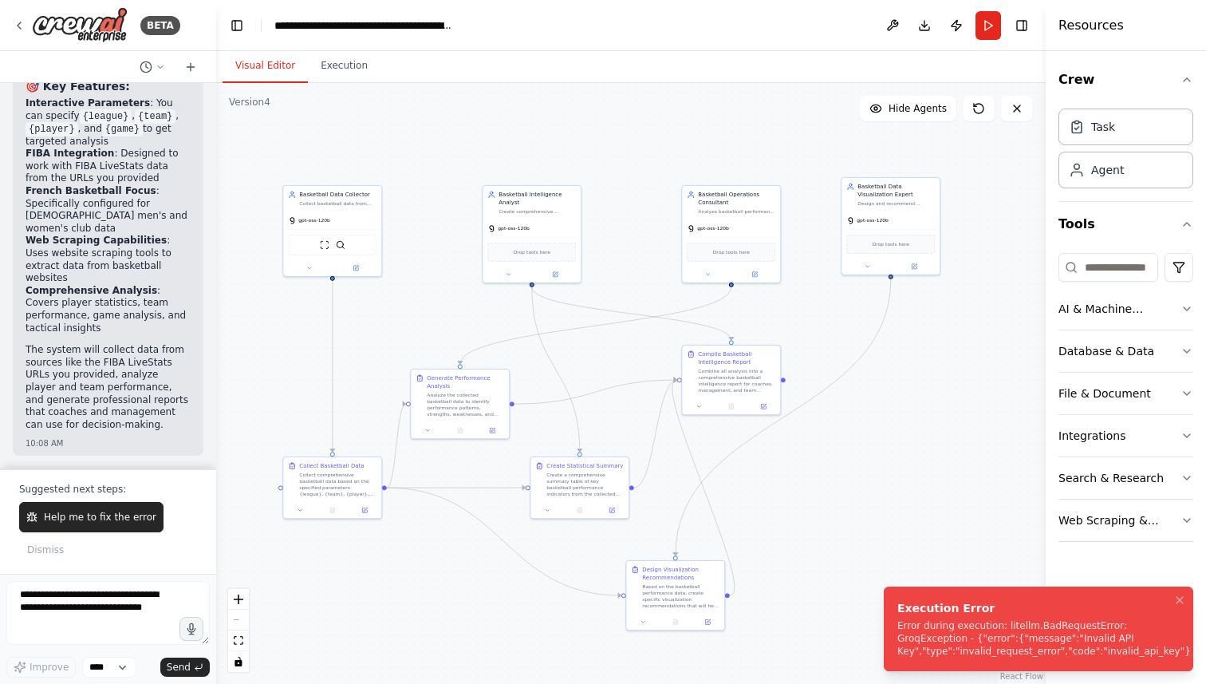
click at [1022, 635] on div "Error during execution: litellm.BadRequestError: GroqException - {"error":{"mes…" at bounding box center [1047, 638] width 300 height 38
click at [955, 26] on button "Publish" at bounding box center [957, 25] width 26 height 29
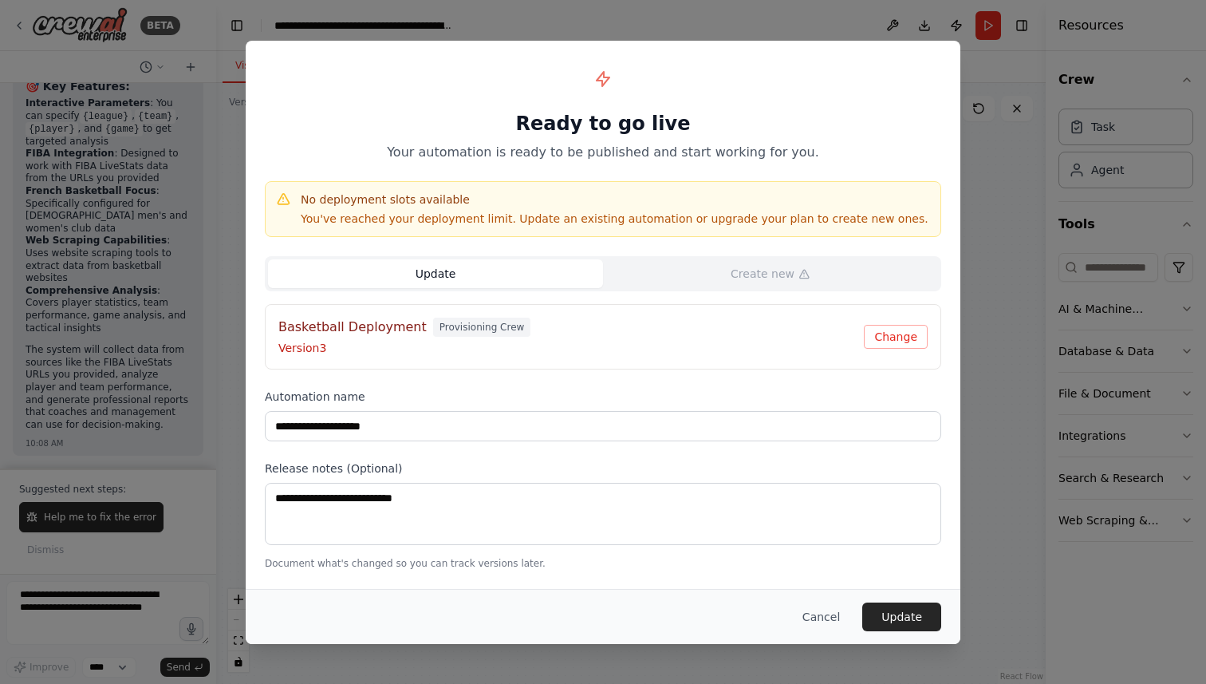
click at [441, 270] on button "Update" at bounding box center [435, 273] width 335 height 29
click at [890, 614] on button "Update" at bounding box center [901, 616] width 79 height 29
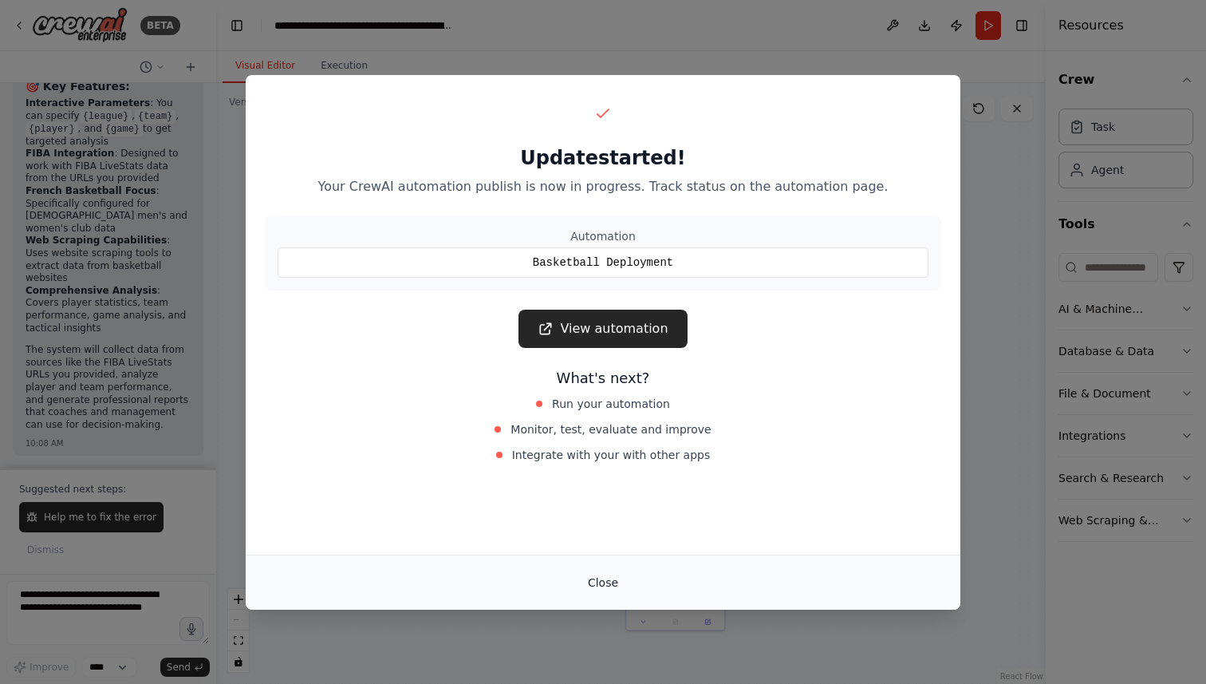
click at [605, 578] on button "Close" at bounding box center [603, 582] width 56 height 29
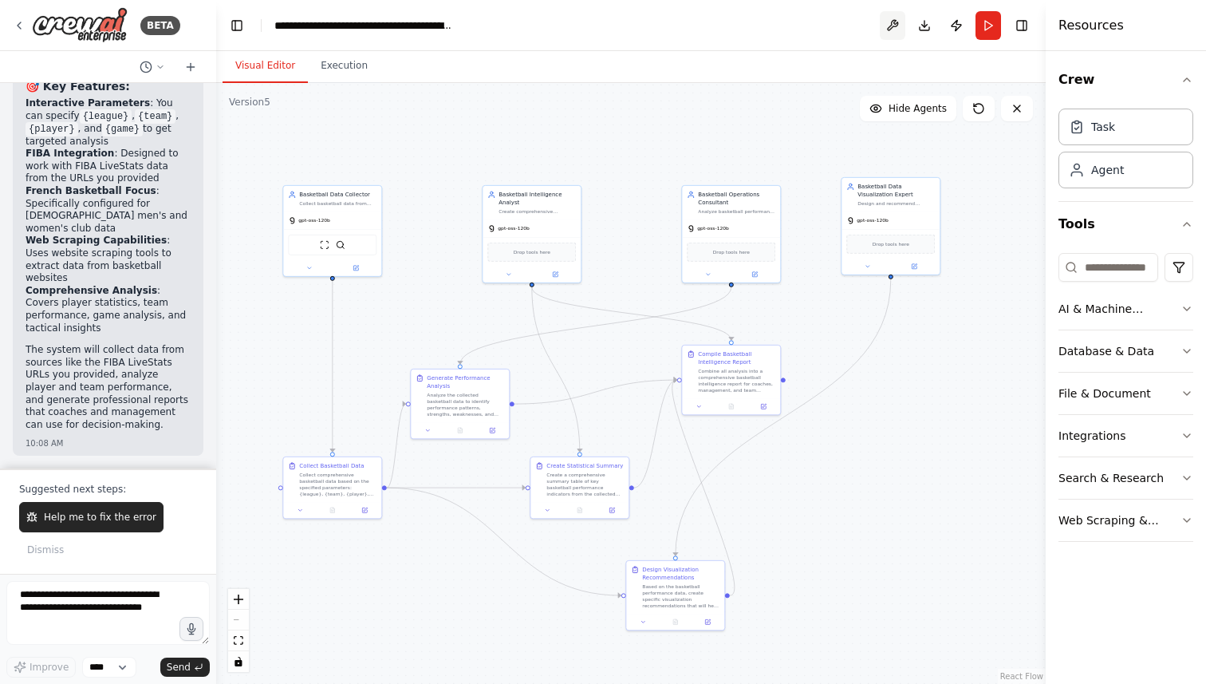
click at [894, 31] on button at bounding box center [893, 25] width 26 height 29
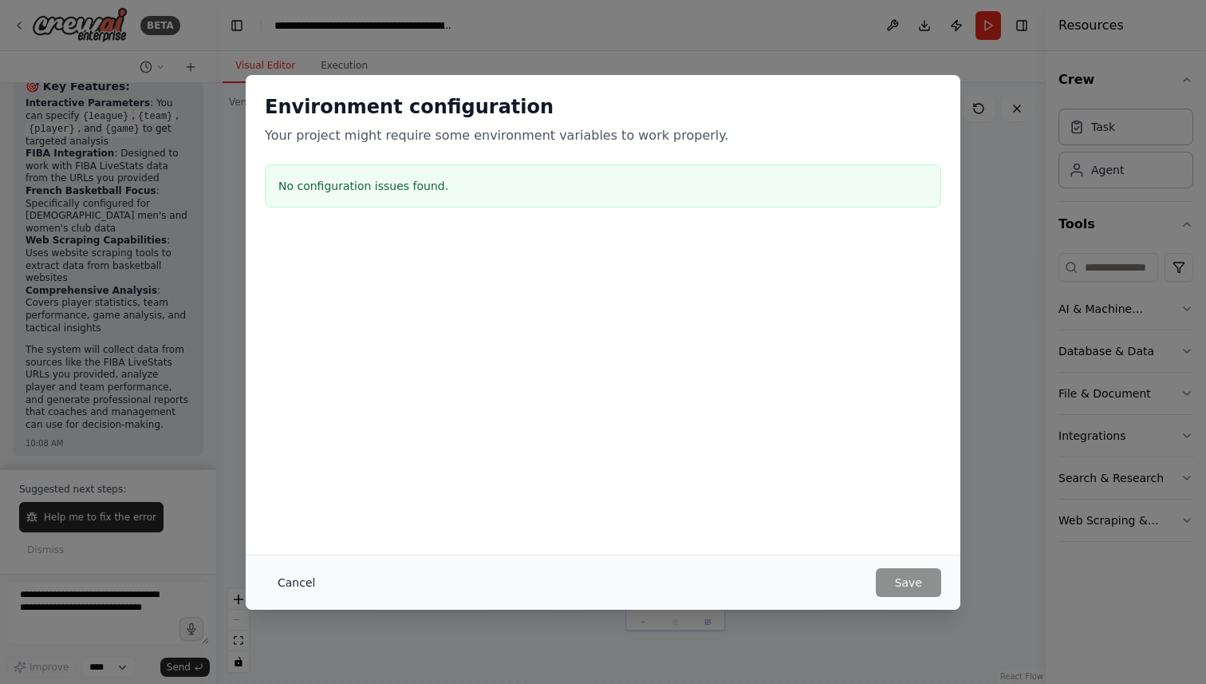
click at [293, 577] on button "Cancel" at bounding box center [296, 582] width 63 height 29
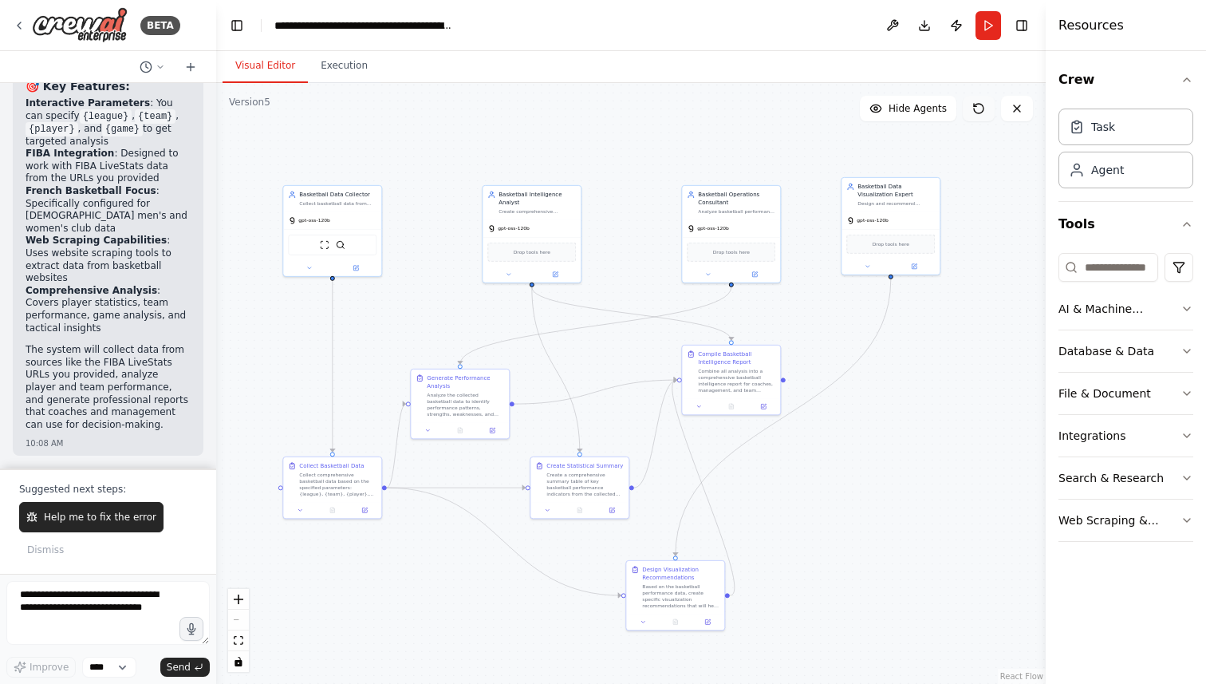
click at [972, 114] on icon at bounding box center [978, 108] width 13 height 13
click at [1022, 26] on button "Toggle Right Sidebar" at bounding box center [1022, 25] width 22 height 22
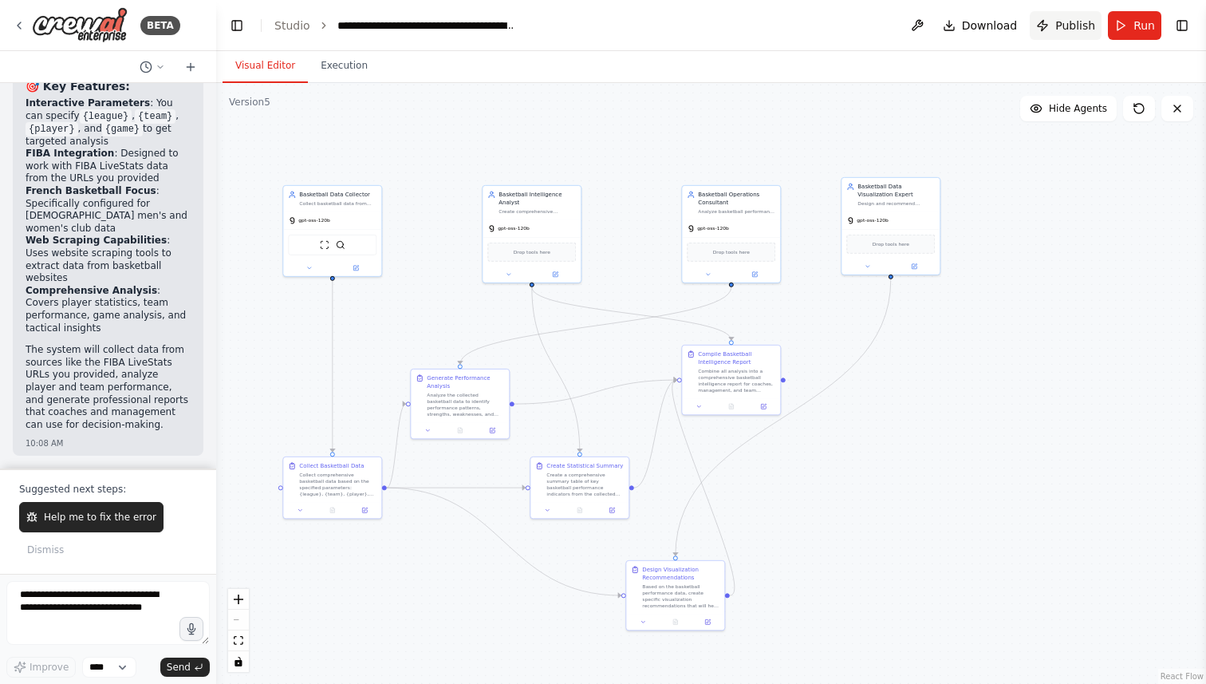
click at [1062, 24] on span "Publish" at bounding box center [1075, 26] width 40 height 16
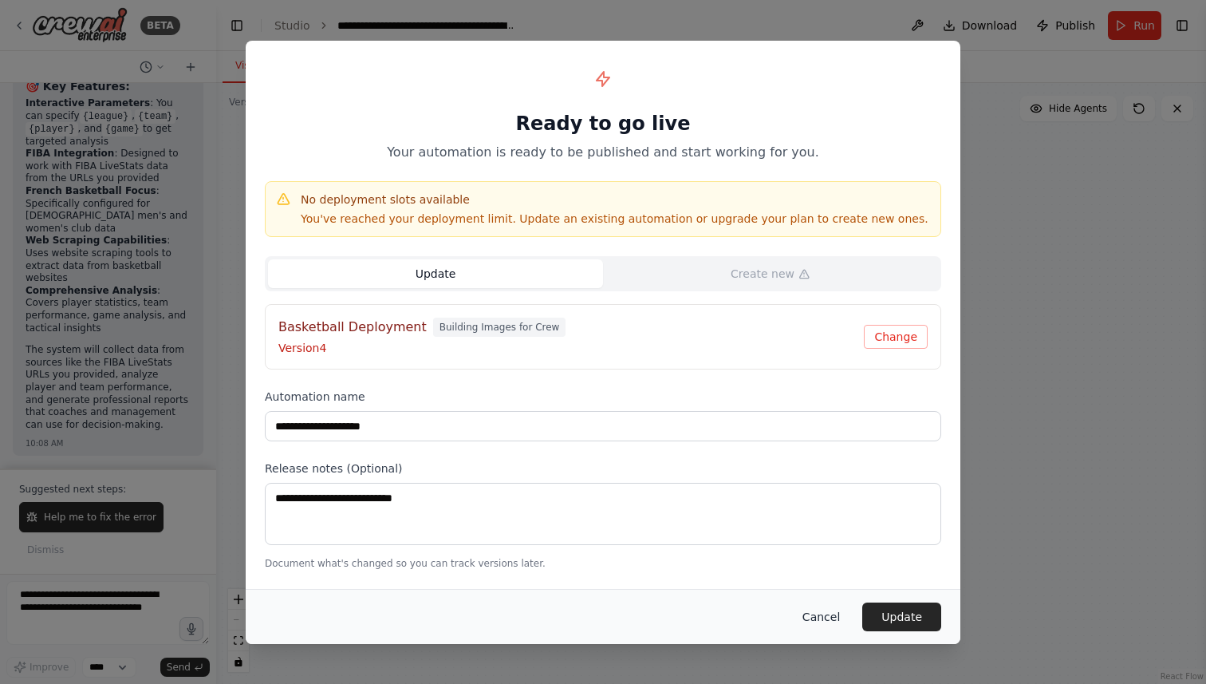
click at [842, 616] on button "Cancel" at bounding box center [821, 616] width 63 height 29
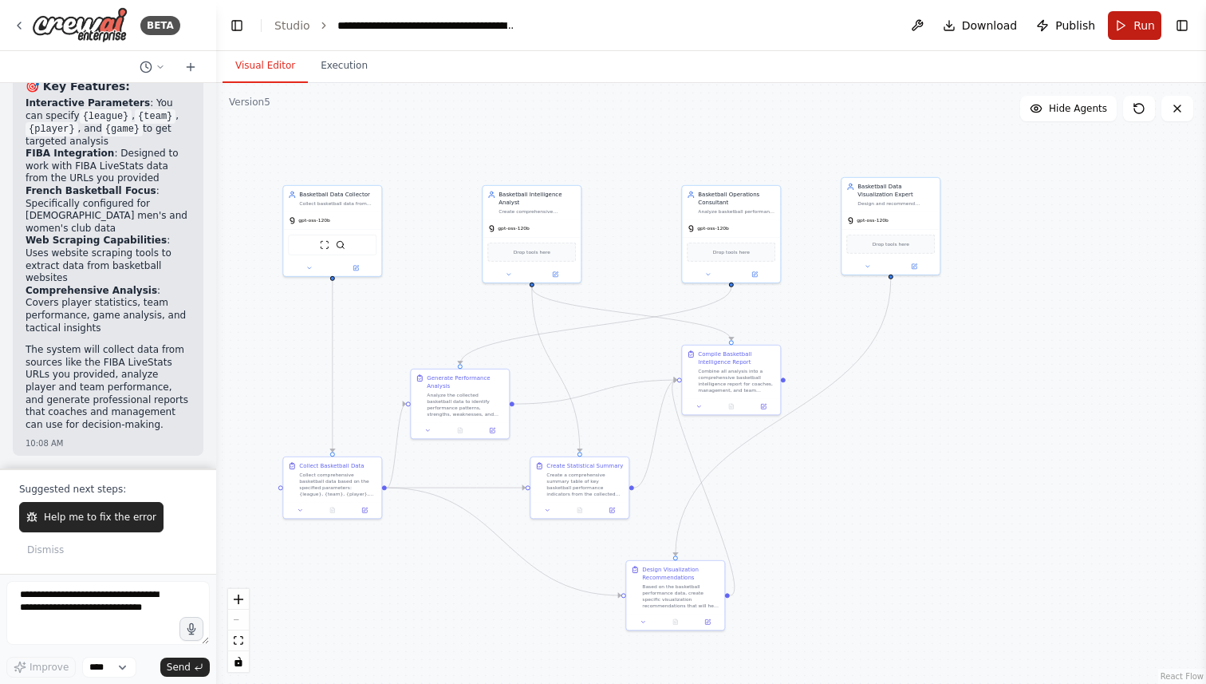
click at [1124, 24] on button "Run" at bounding box center [1134, 25] width 53 height 29
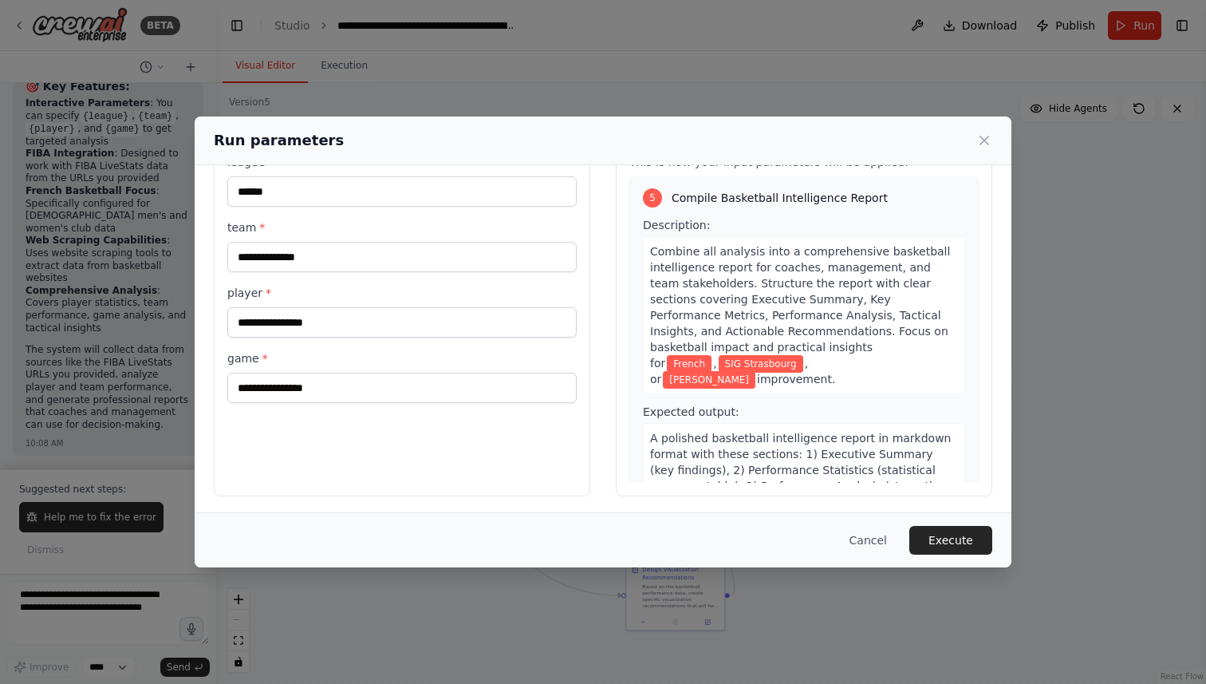
scroll to position [69, 0]
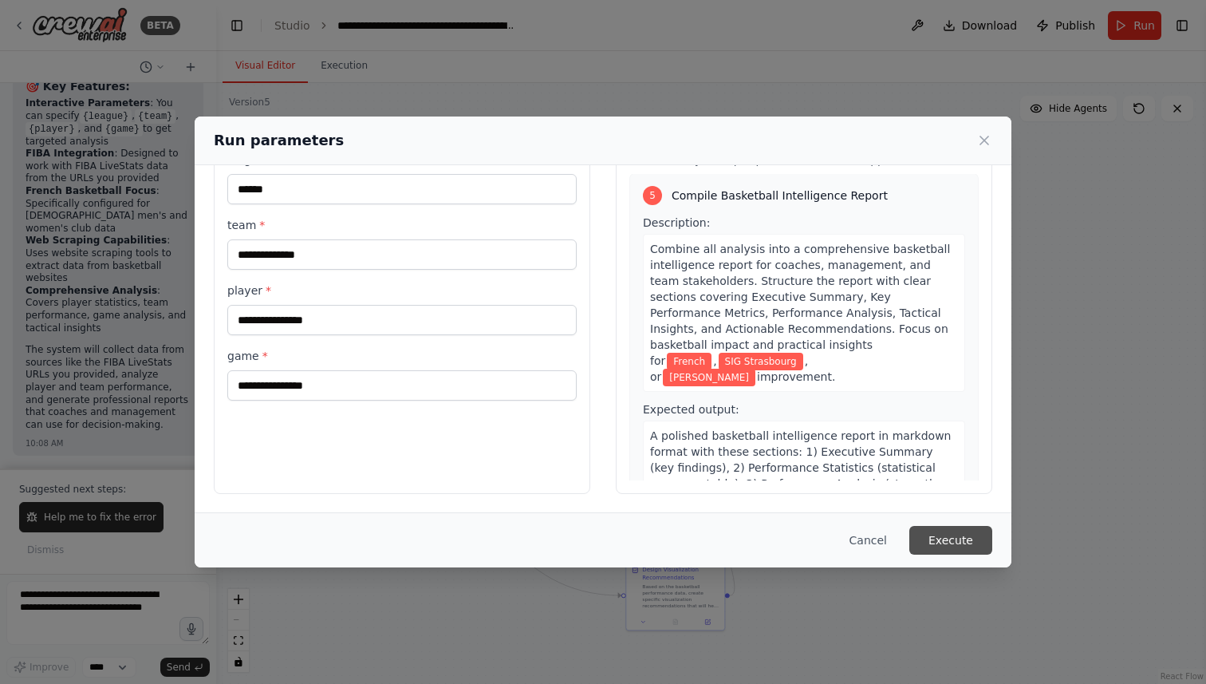
click at [944, 538] on button "Execute" at bounding box center [950, 540] width 83 height 29
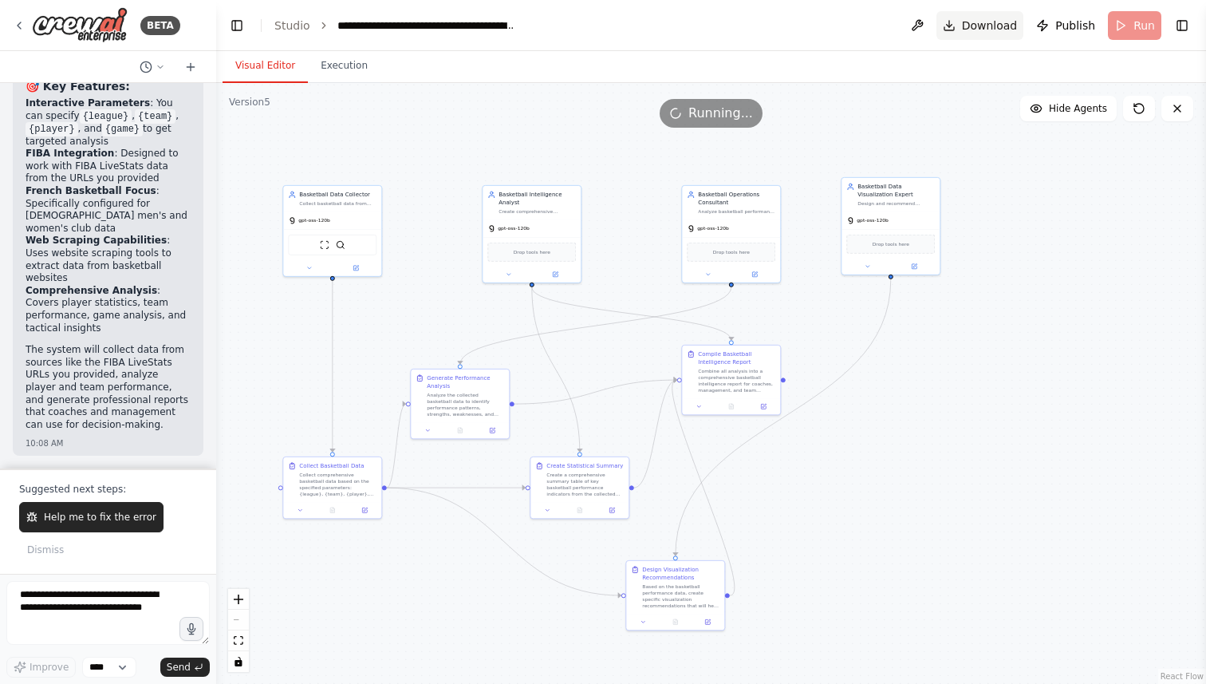
click at [972, 26] on span "Download" at bounding box center [990, 26] width 56 height 16
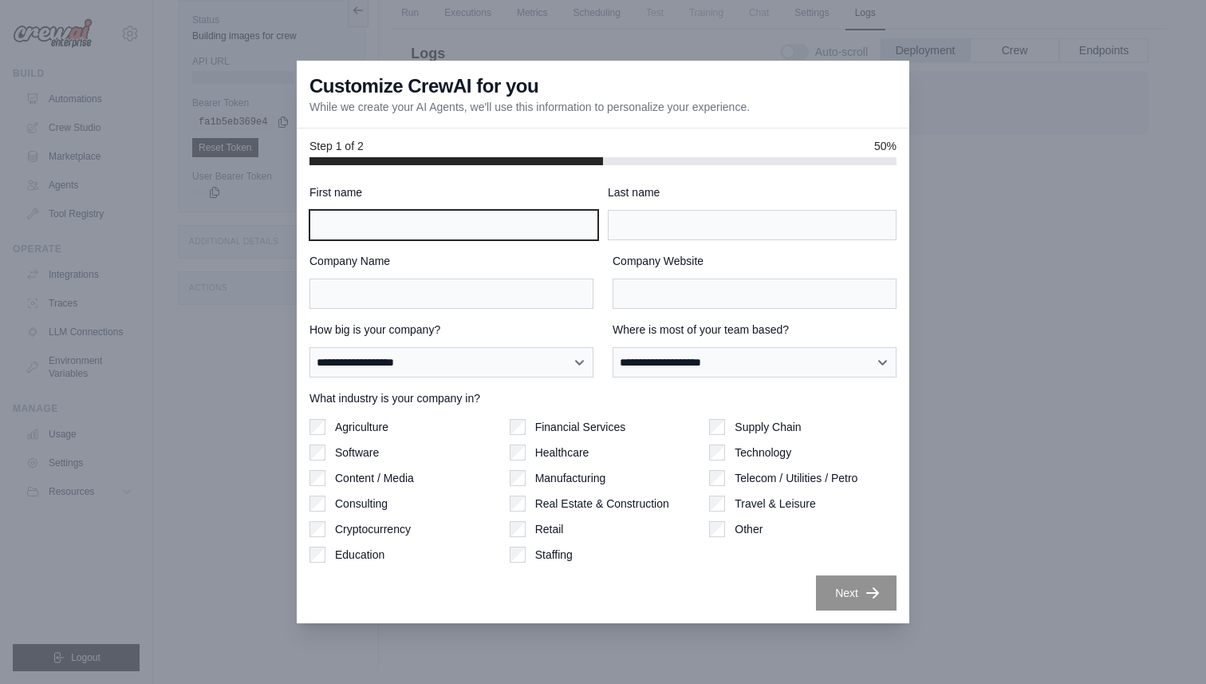
click at [478, 229] on input "First name" at bounding box center [453, 225] width 289 height 30
type input "******"
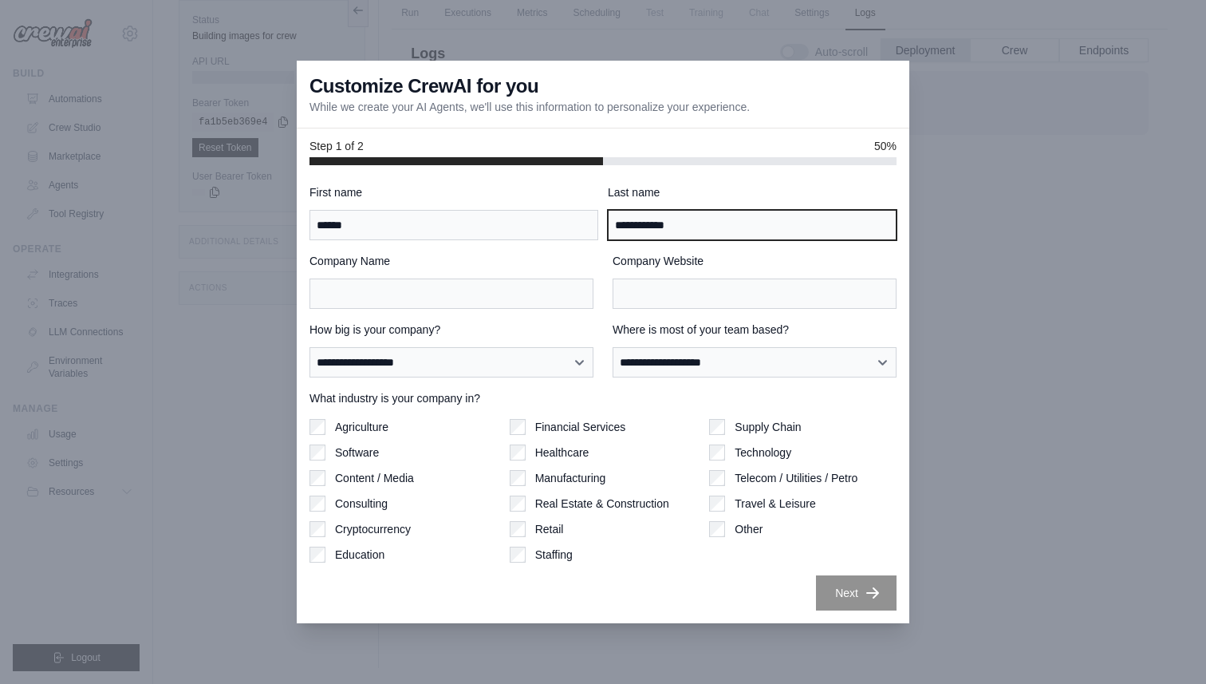
type input "**********"
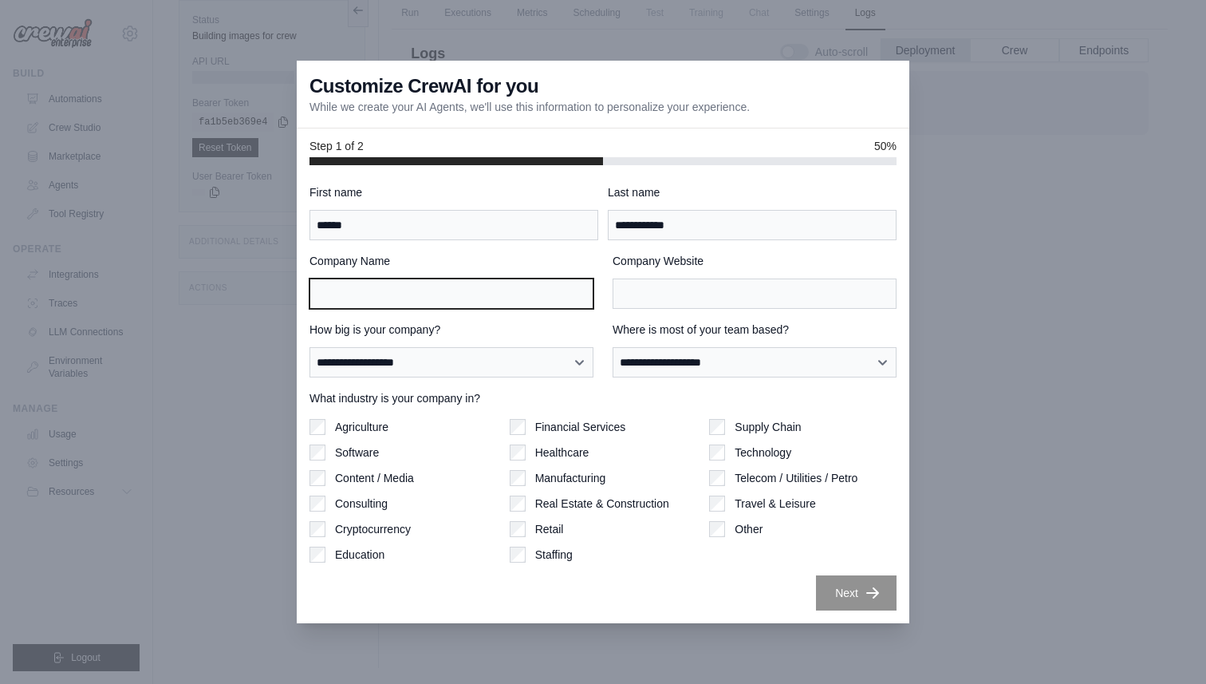
click at [451, 297] on input "Company Name" at bounding box center [451, 293] width 284 height 30
type input "**********"
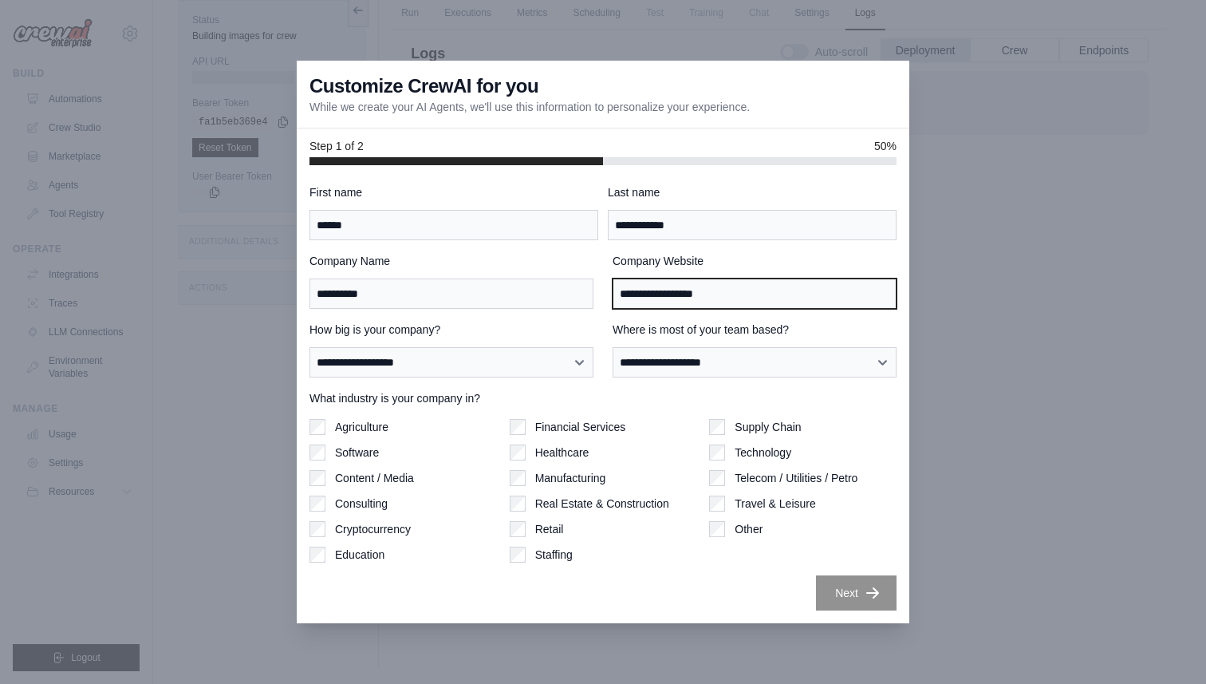
type input "**********"
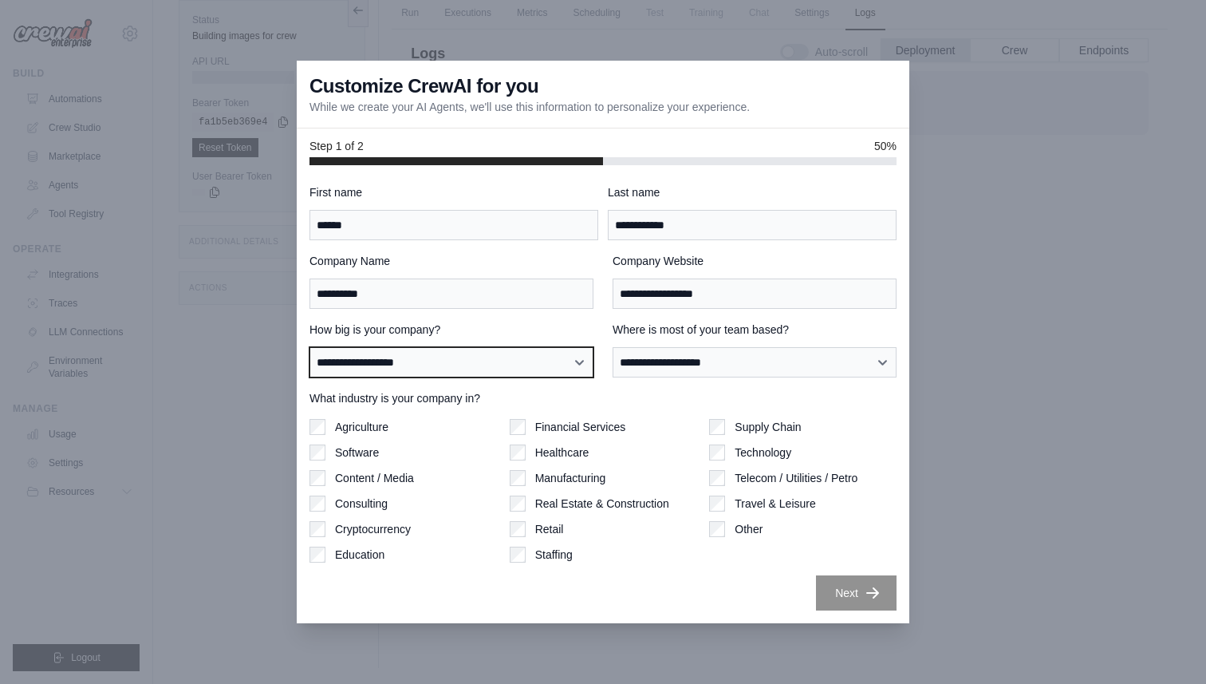
click at [421, 362] on select "**********" at bounding box center [451, 362] width 284 height 30
select select "**********"
click at [309, 347] on select "**********" at bounding box center [451, 362] width 284 height 30
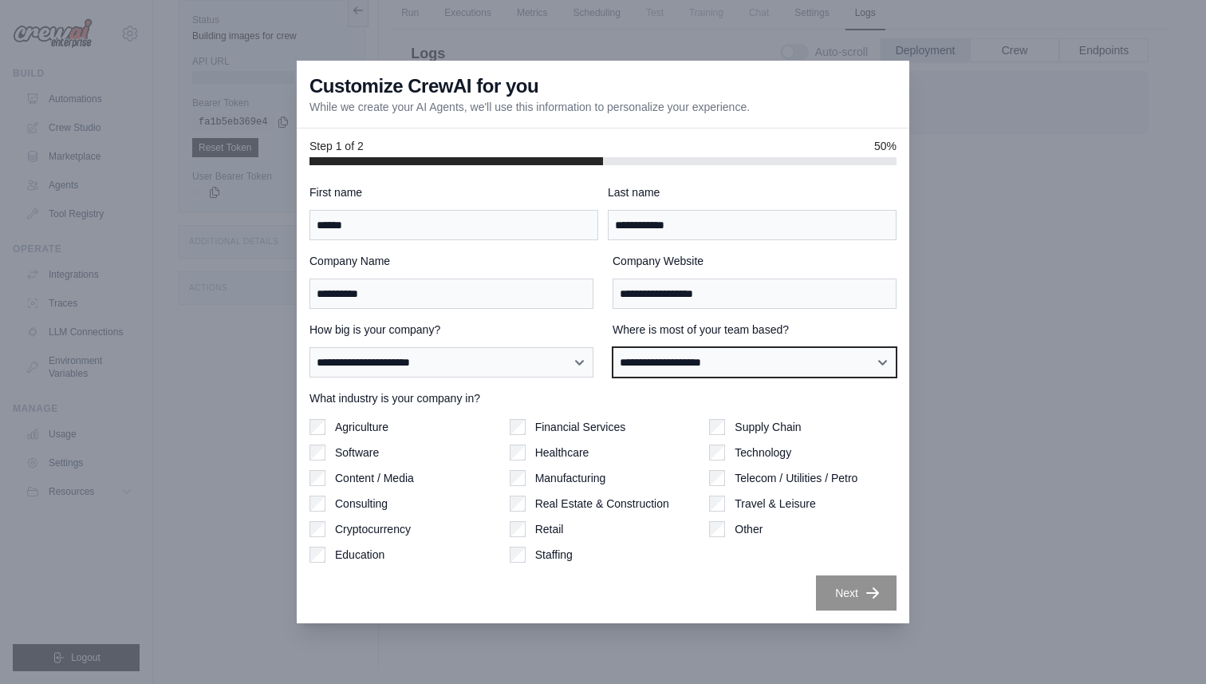
click at [660, 364] on select "**********" at bounding box center [755, 362] width 284 height 30
select select "******"
click at [613, 347] on select "**********" at bounding box center [755, 362] width 284 height 30
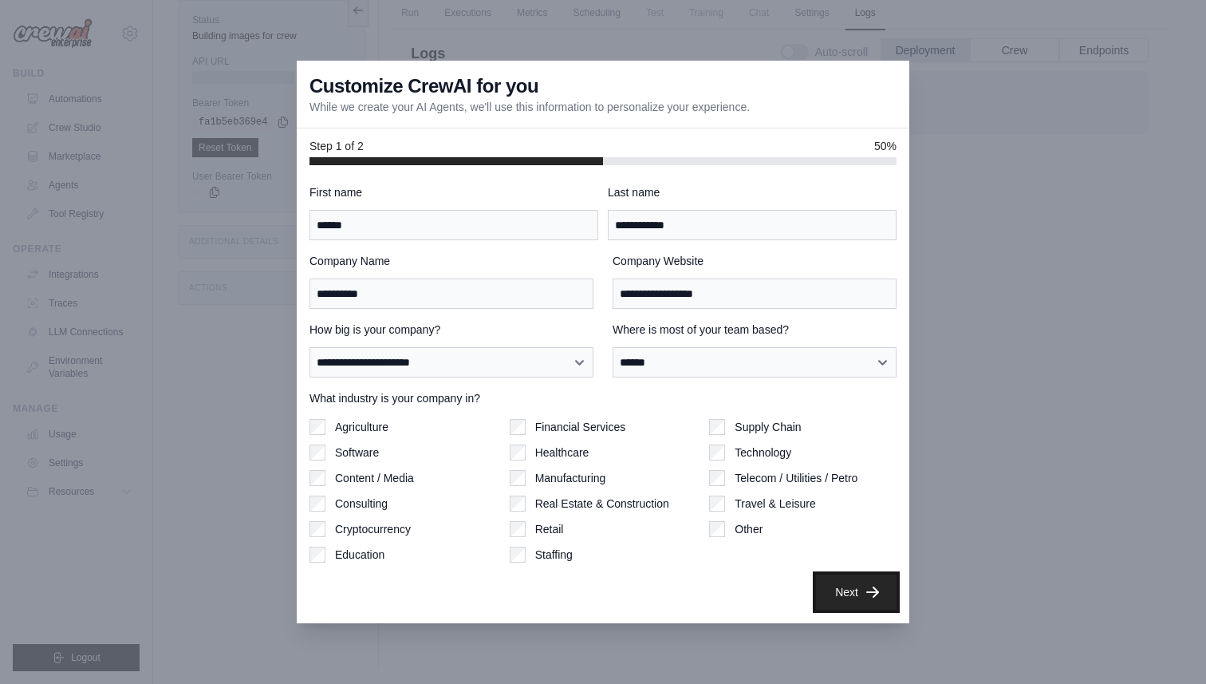
click at [845, 588] on button "Next" at bounding box center [856, 591] width 81 height 35
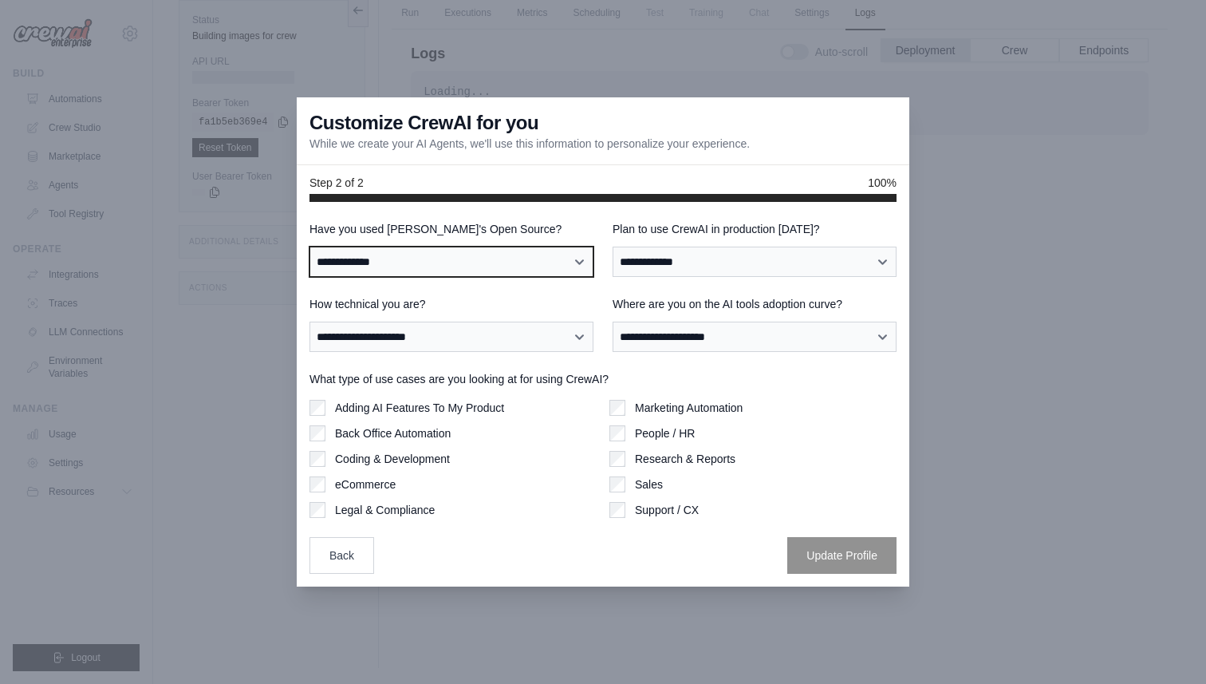
click at [444, 258] on select "**********" at bounding box center [451, 261] width 284 height 30
select select "**********"
click at [309, 246] on select "**********" at bounding box center [451, 261] width 284 height 30
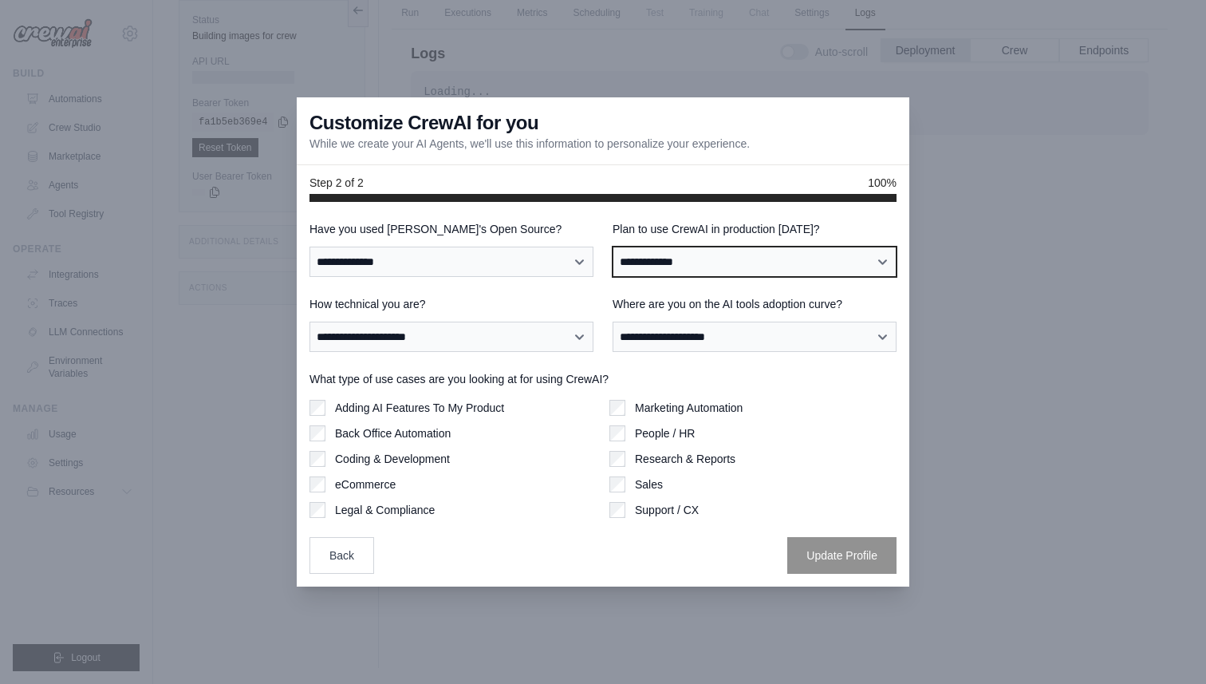
click at [644, 266] on select "**********" at bounding box center [755, 261] width 284 height 30
select select "****"
click at [613, 246] on select "**********" at bounding box center [755, 261] width 284 height 30
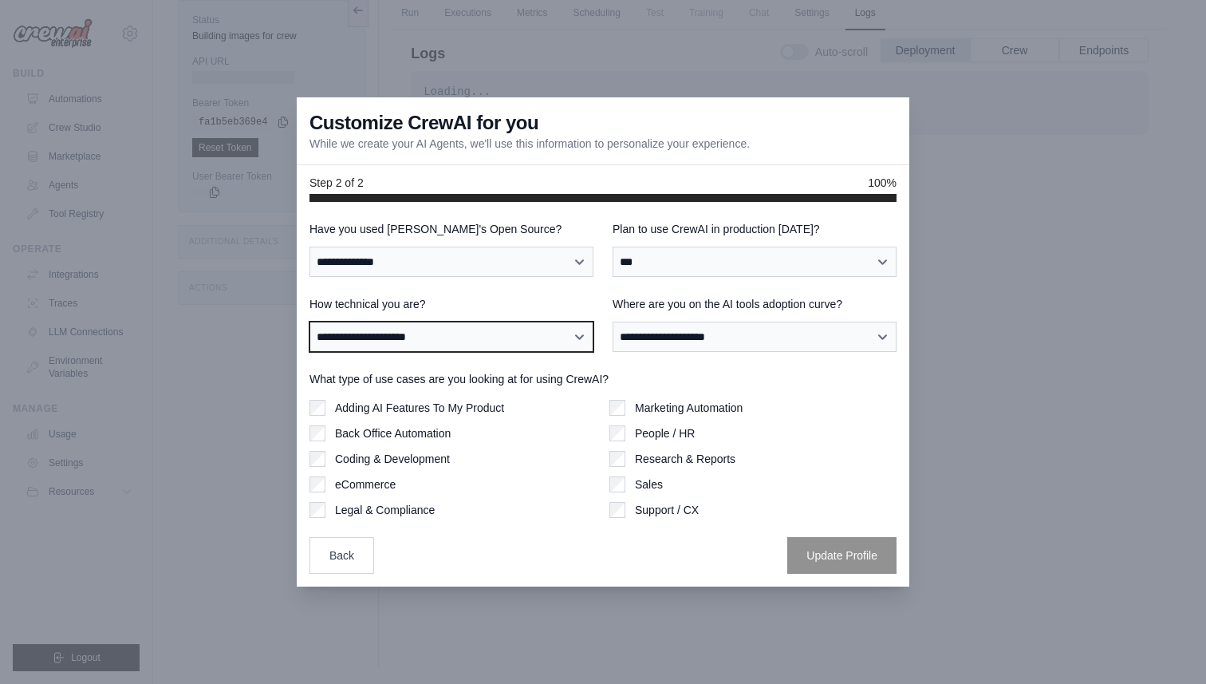
click at [451, 337] on select "**********" at bounding box center [451, 336] width 284 height 30
select select "**********"
click at [309, 321] on select "**********" at bounding box center [451, 336] width 284 height 30
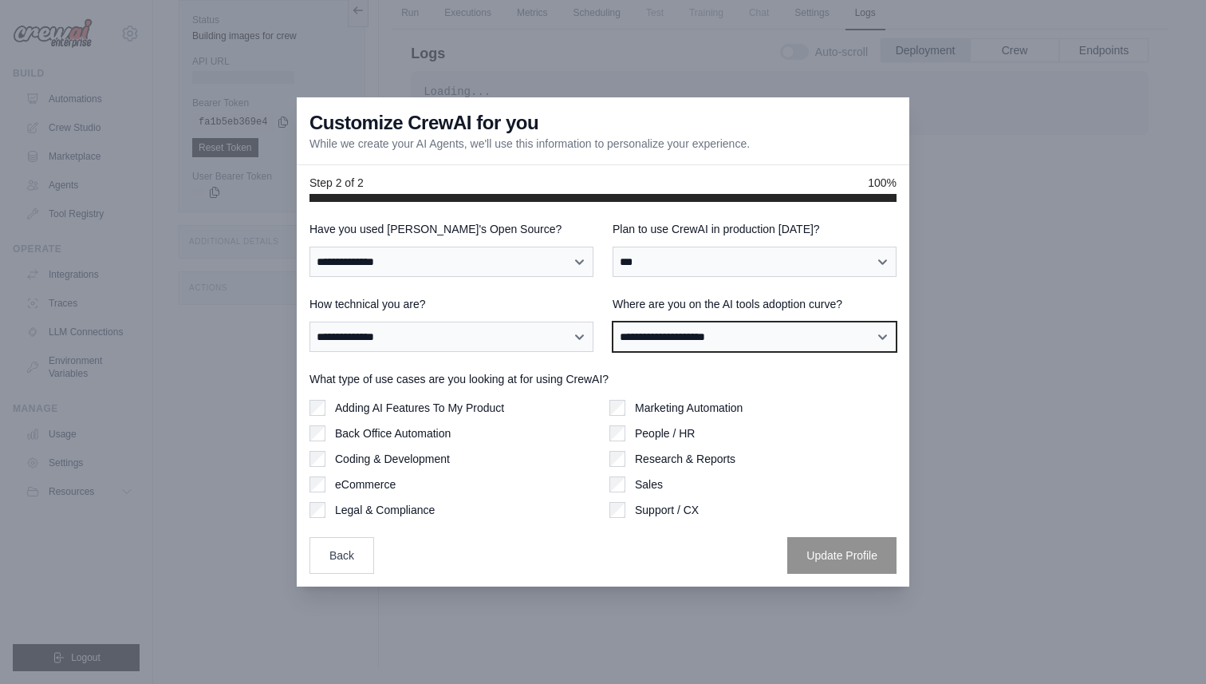
click at [664, 338] on select "**********" at bounding box center [755, 336] width 284 height 30
select select "**********"
click at [613, 321] on select "**********" at bounding box center [755, 336] width 284 height 30
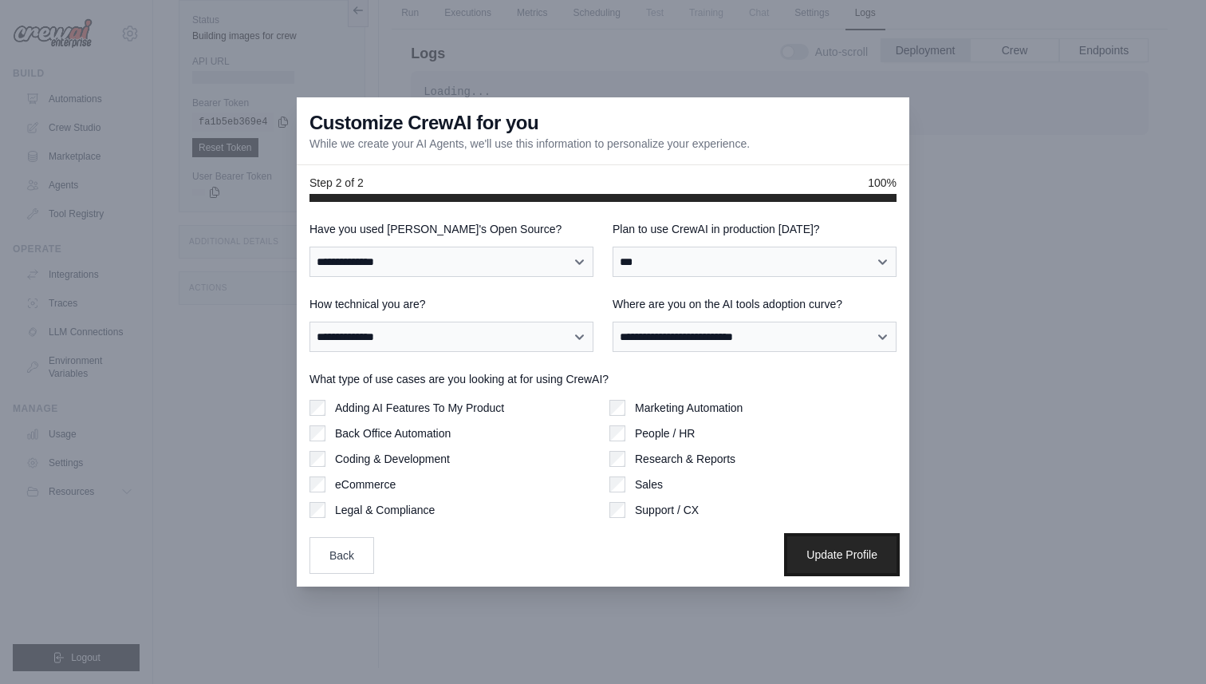
click at [814, 551] on button "Update Profile" at bounding box center [841, 554] width 109 height 37
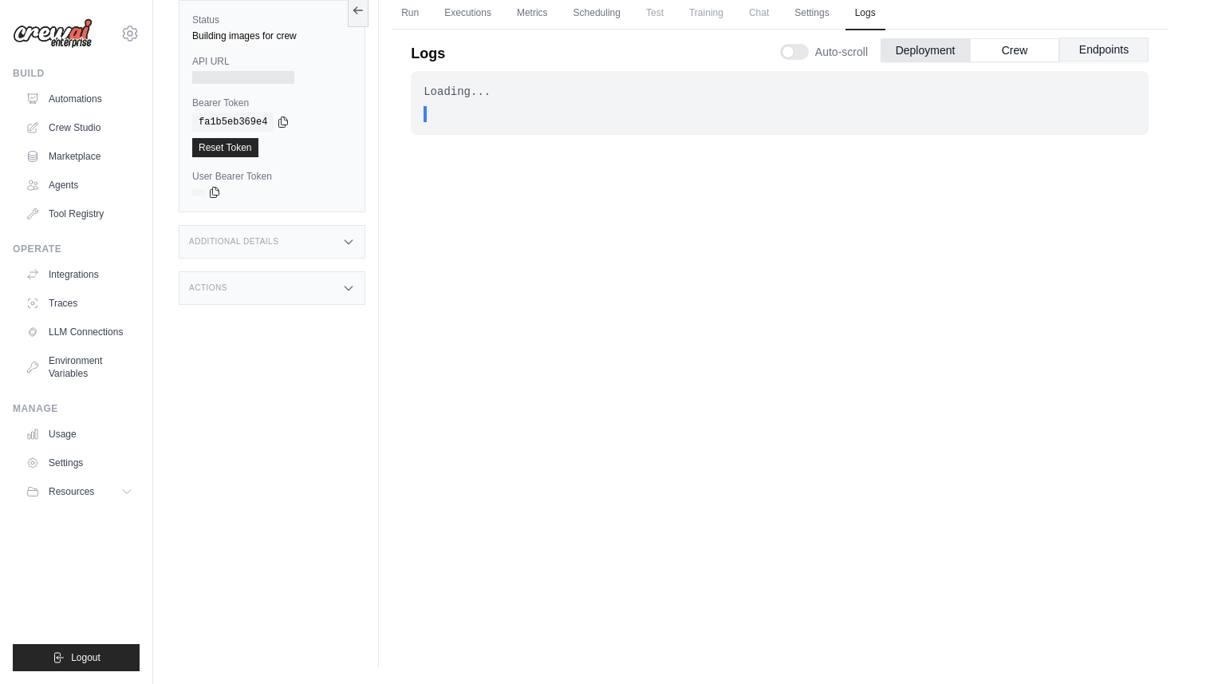
click at [1094, 44] on button "Endpoints" at bounding box center [1103, 49] width 89 height 24
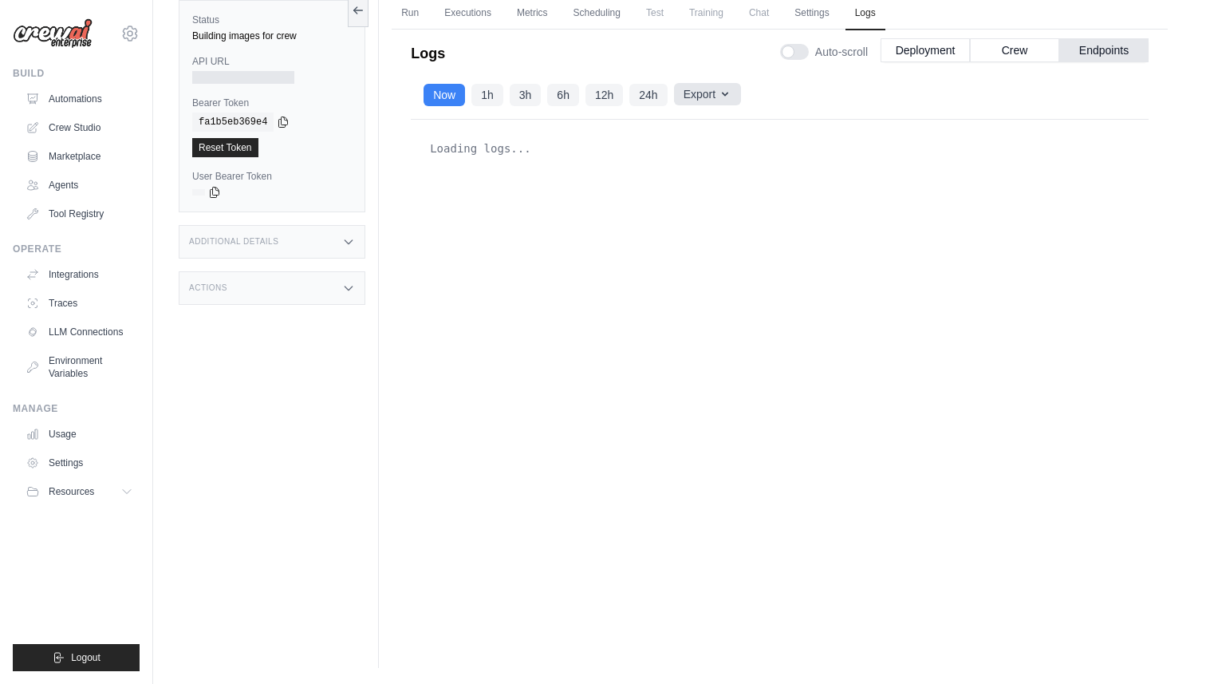
click at [720, 94] on icon "button" at bounding box center [725, 94] width 13 height 13
click at [998, 49] on button "Crew" at bounding box center [1014, 49] width 89 height 24
click at [932, 49] on button "Deployment" at bounding box center [925, 49] width 89 height 24
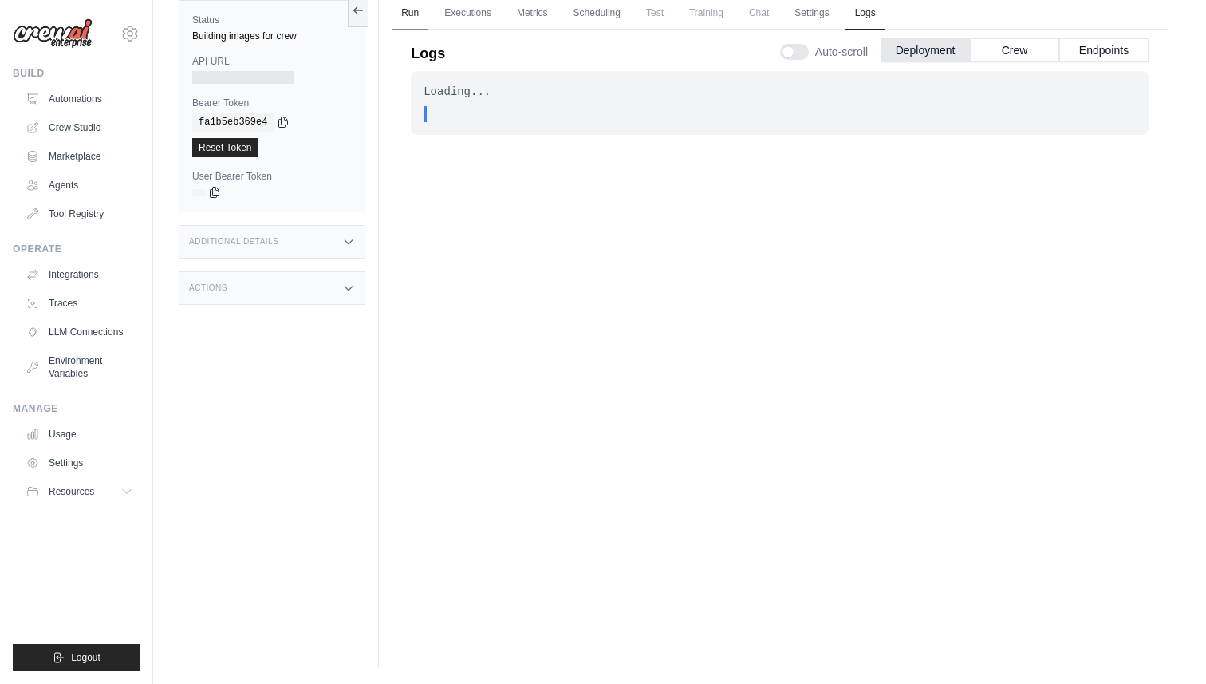
click at [413, 15] on link "Run" at bounding box center [410, 13] width 37 height 33
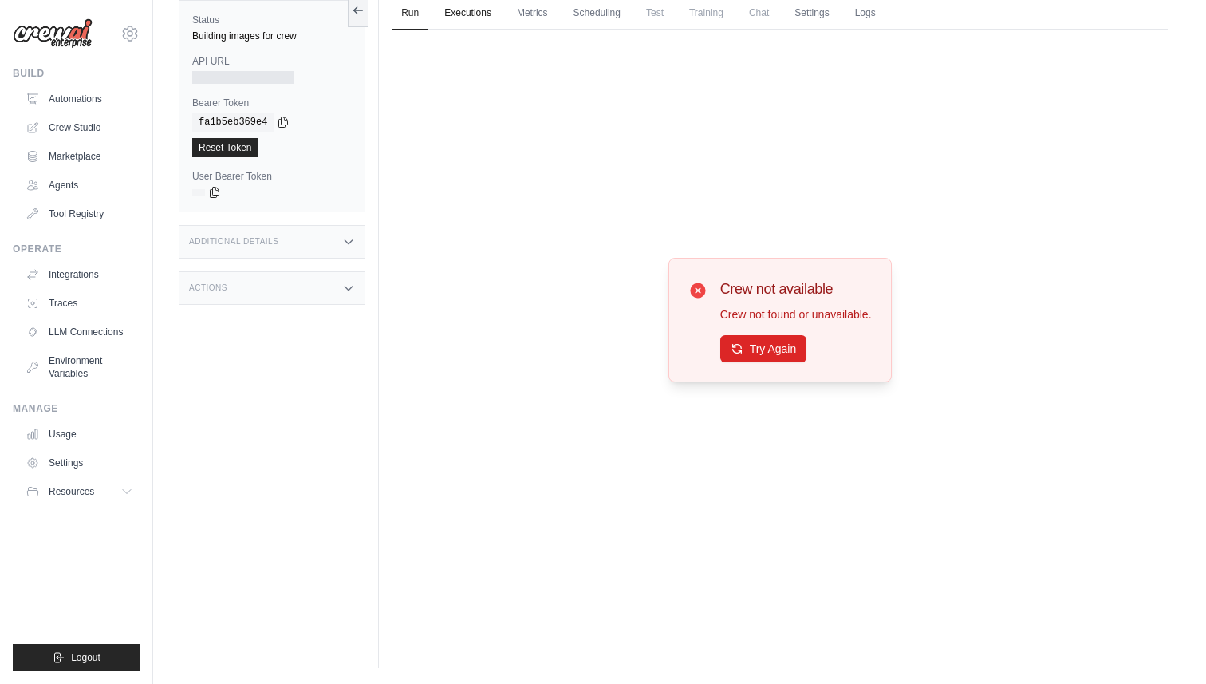
click at [475, 12] on link "Executions" at bounding box center [468, 13] width 66 height 33
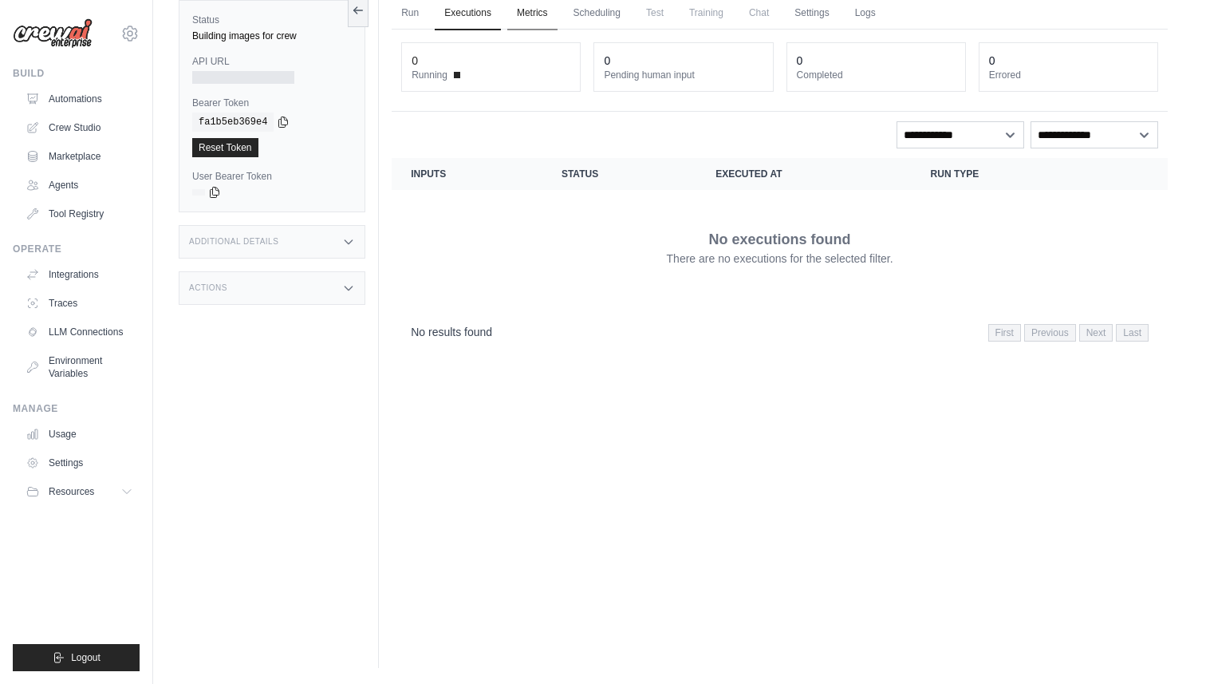
click at [532, 10] on link "Metrics" at bounding box center [532, 13] width 50 height 33
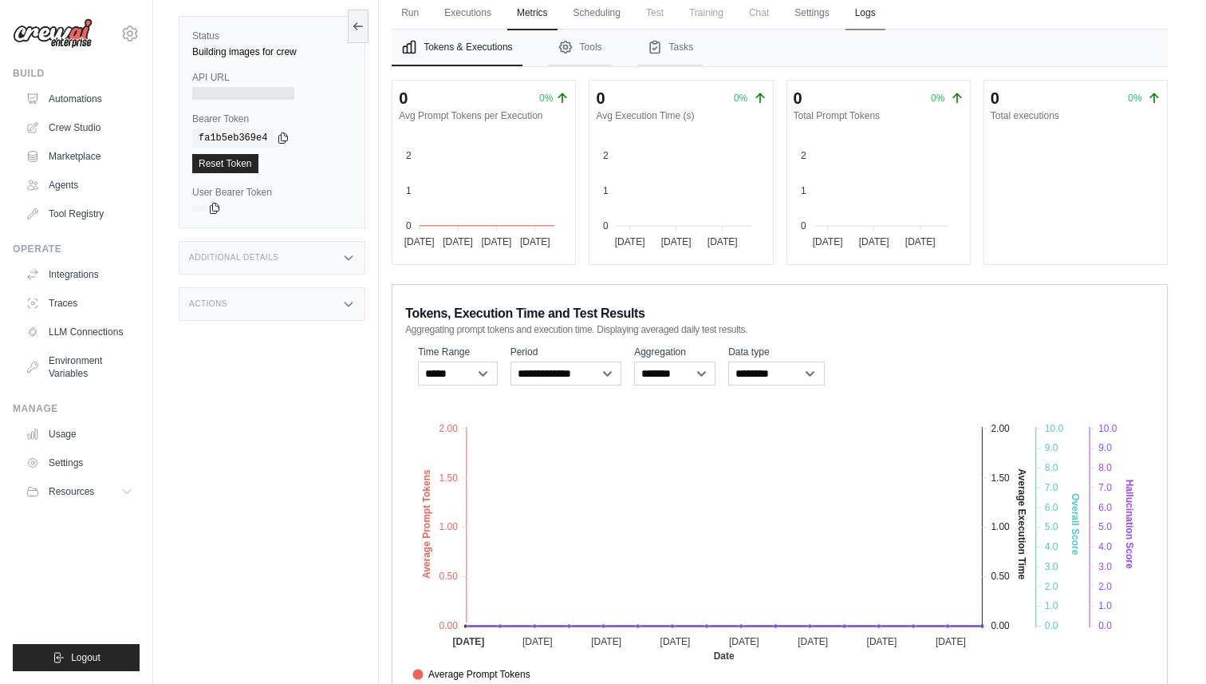
click at [853, 9] on link "Logs" at bounding box center [865, 13] width 40 height 33
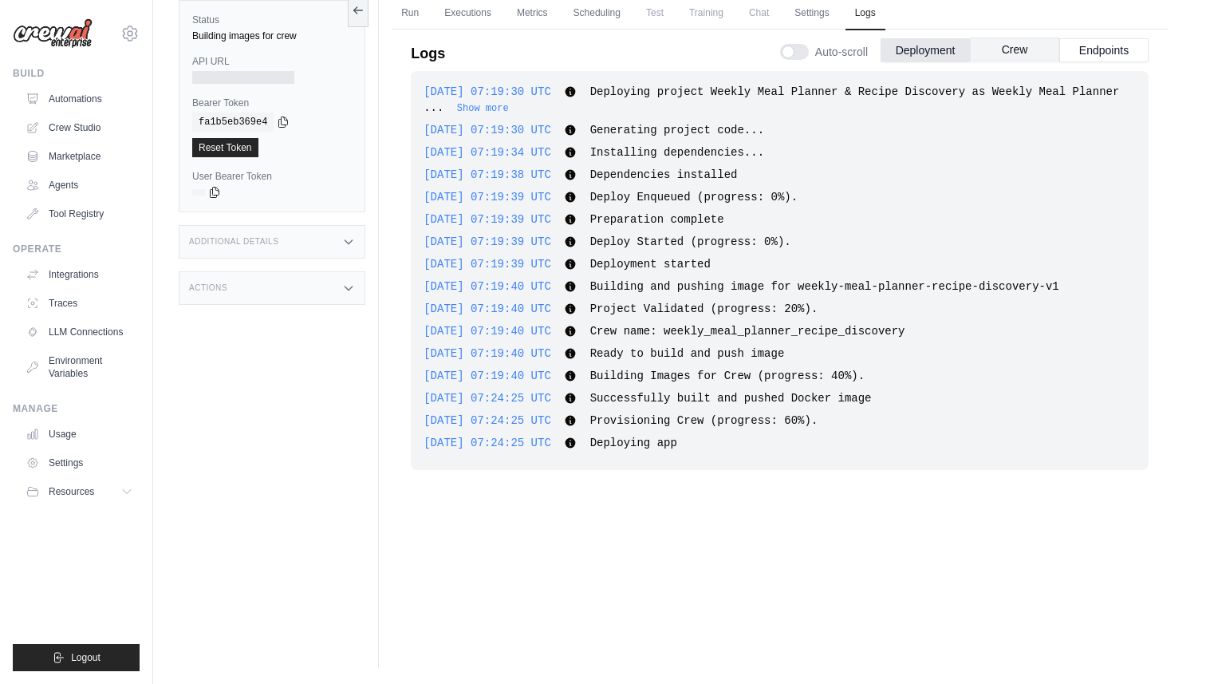
click at [1000, 51] on button "Crew" at bounding box center [1014, 49] width 89 height 24
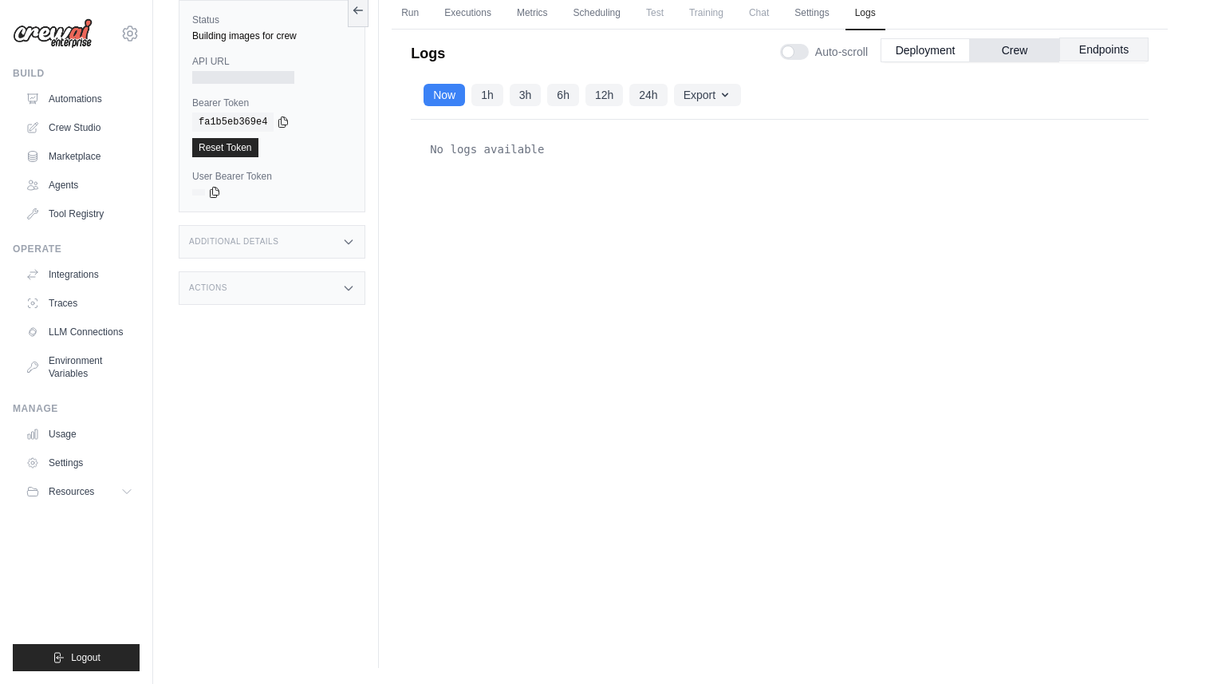
click at [1091, 53] on button "Endpoints" at bounding box center [1103, 49] width 89 height 24
click at [857, 13] on link "Logs" at bounding box center [865, 13] width 40 height 33
click at [923, 45] on button "Deployment" at bounding box center [925, 49] width 89 height 24
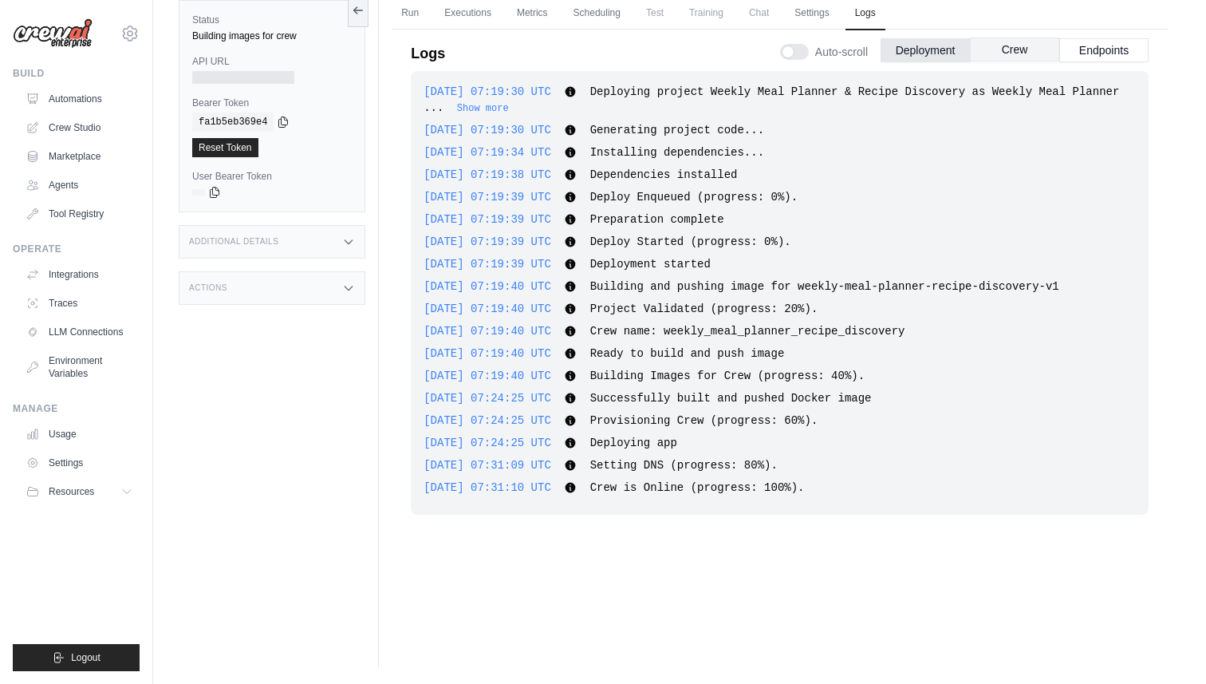
click at [1007, 43] on button "Crew" at bounding box center [1014, 49] width 89 height 24
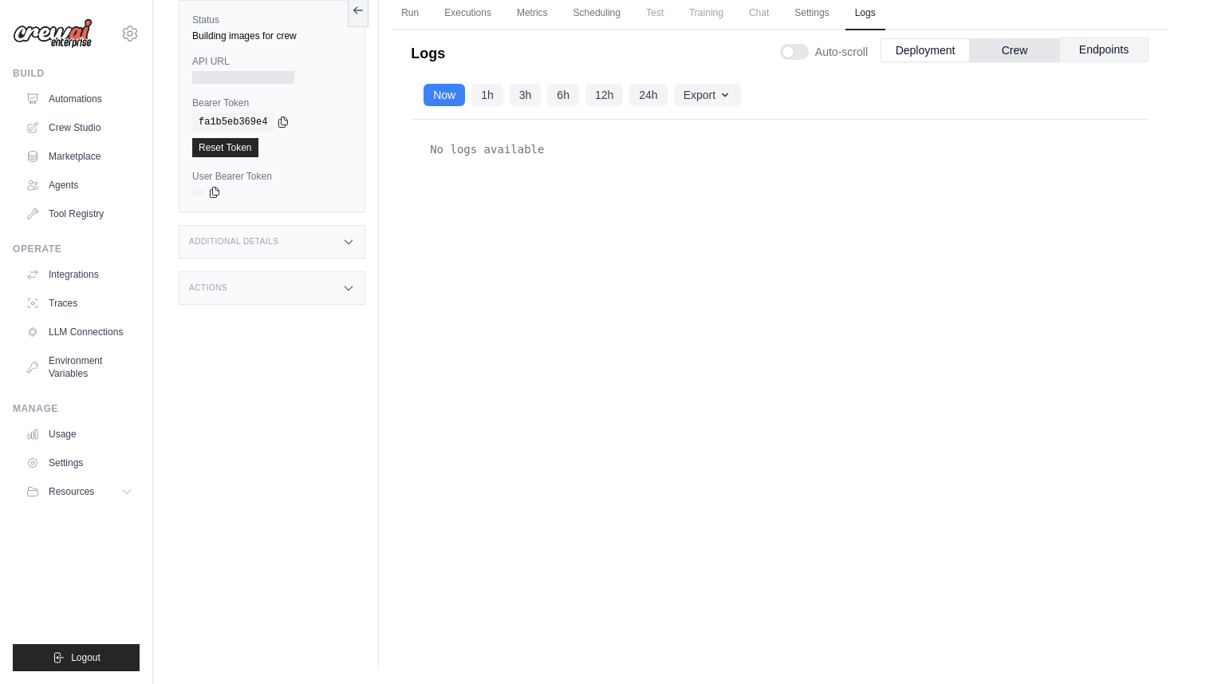
click at [1094, 45] on button "Endpoints" at bounding box center [1103, 49] width 89 height 24
click at [526, 12] on link "Metrics" at bounding box center [532, 13] width 50 height 33
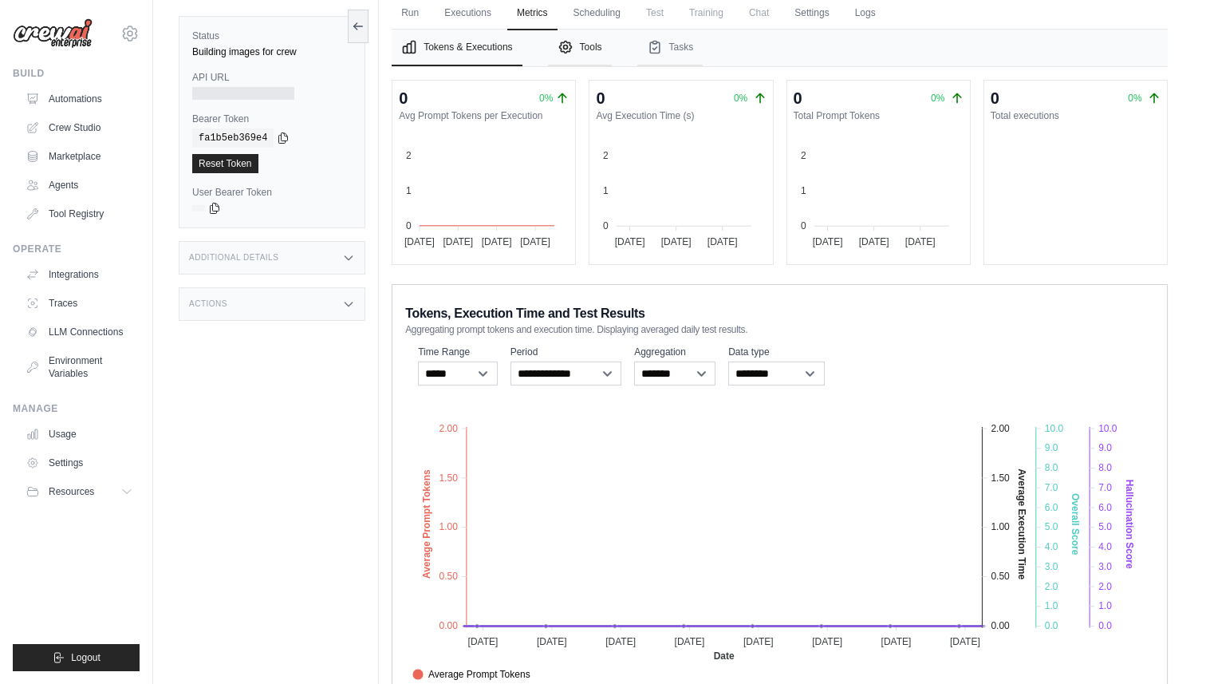
click at [585, 47] on button "Tools" at bounding box center [580, 48] width 64 height 37
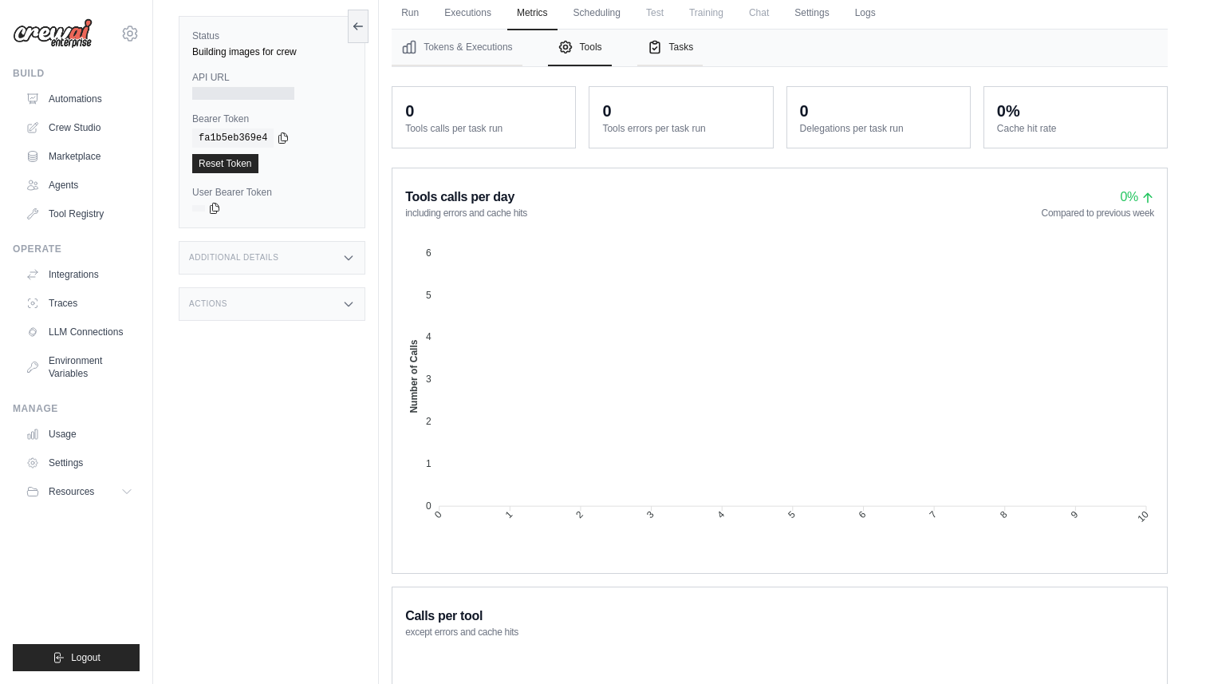
click at [674, 40] on button "Tasks" at bounding box center [670, 48] width 66 height 37
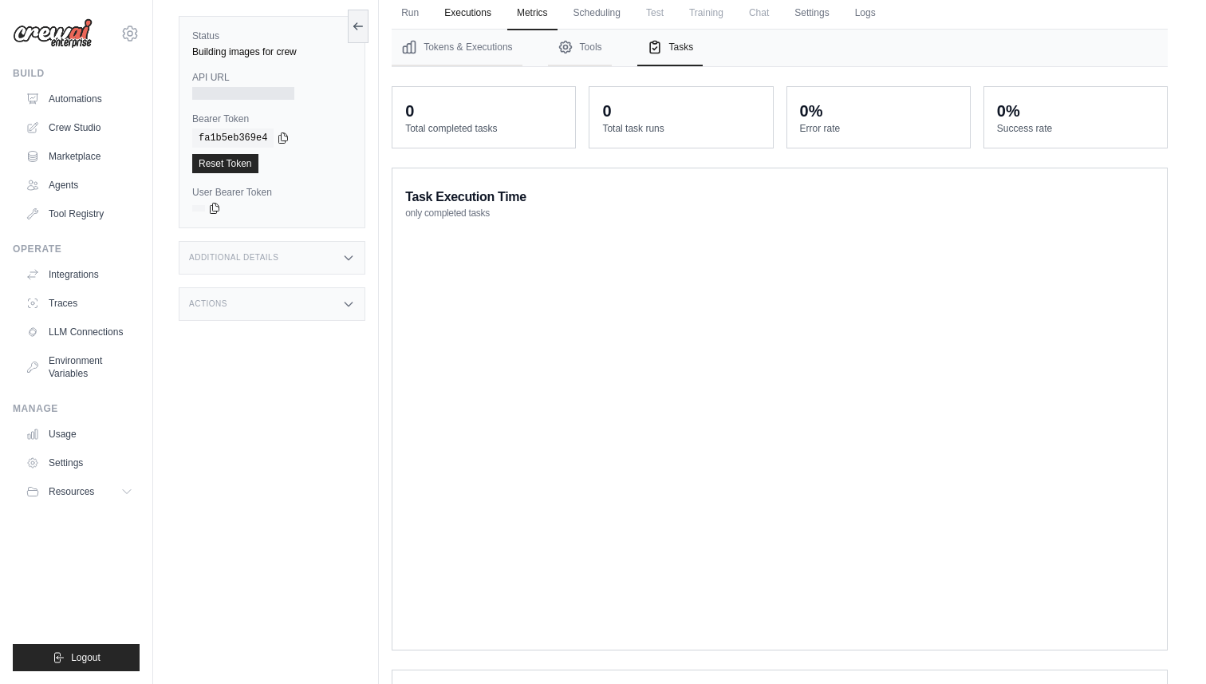
click at [467, 12] on link "Executions" at bounding box center [468, 13] width 66 height 33
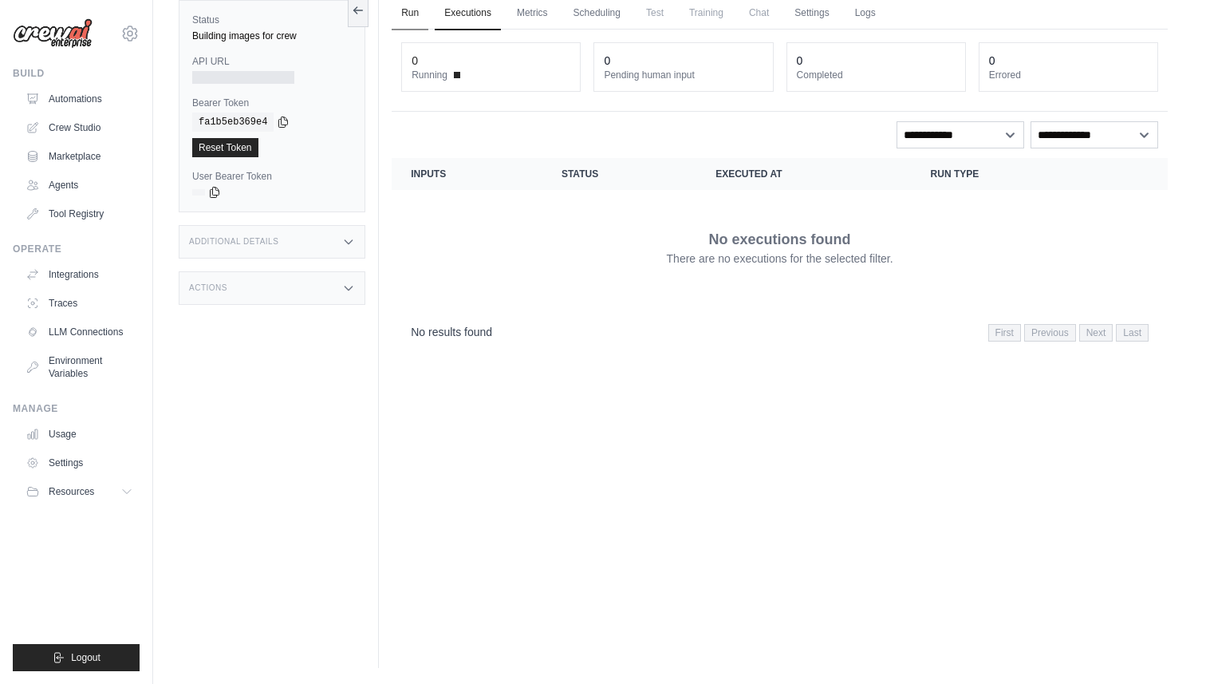
click at [408, 10] on link "Run" at bounding box center [410, 13] width 37 height 33
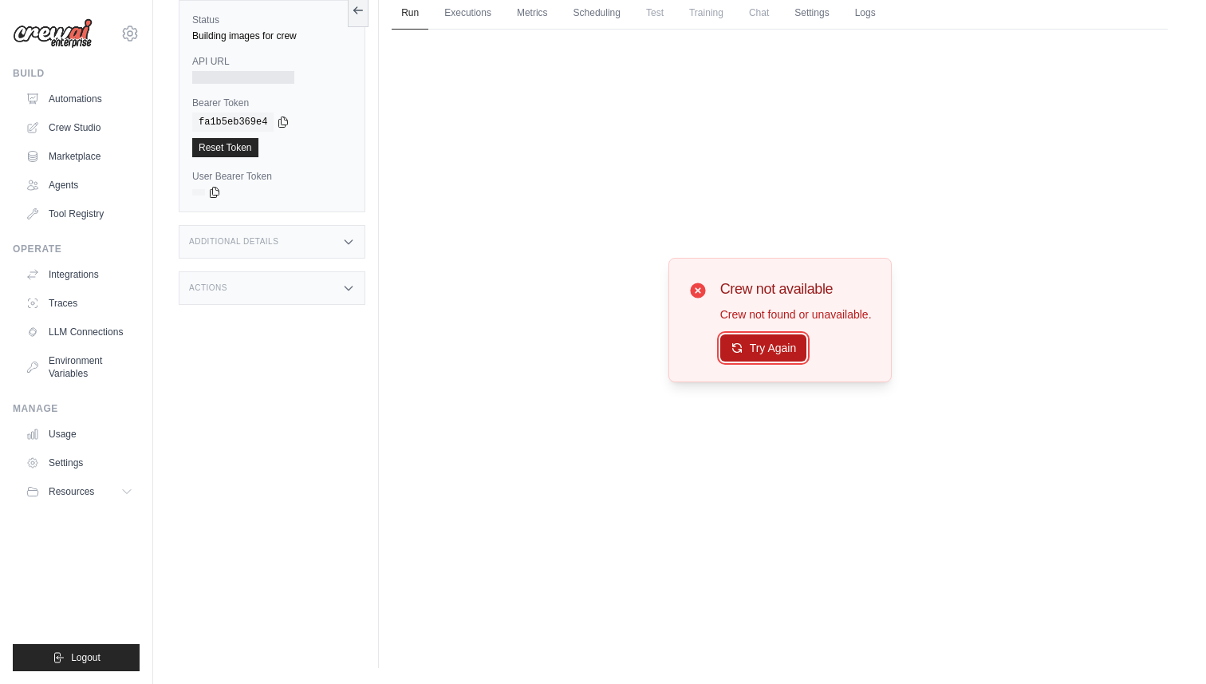
click at [767, 344] on button "Try Again" at bounding box center [763, 347] width 87 height 27
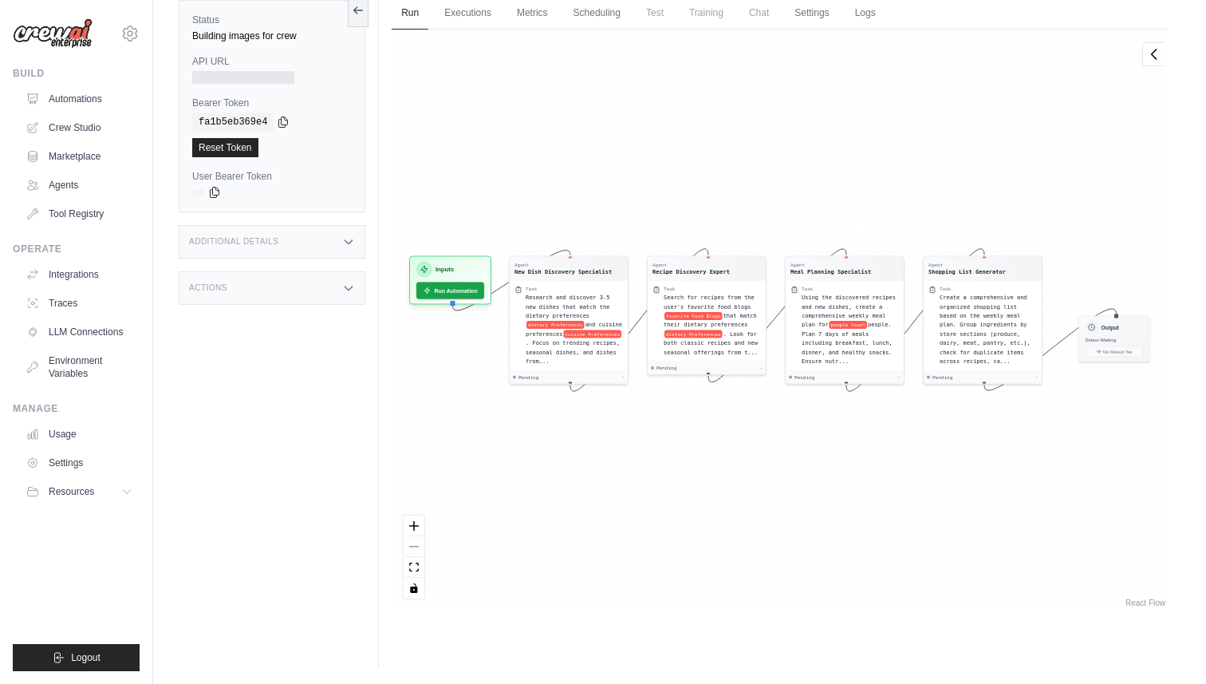
click at [767, 344] on div "Agent New Dish Discovery Specialist Task Research and discover 3-5 new dishes t…" at bounding box center [780, 320] width 776 height 581
click at [470, 18] on link "Executions" at bounding box center [468, 13] width 66 height 33
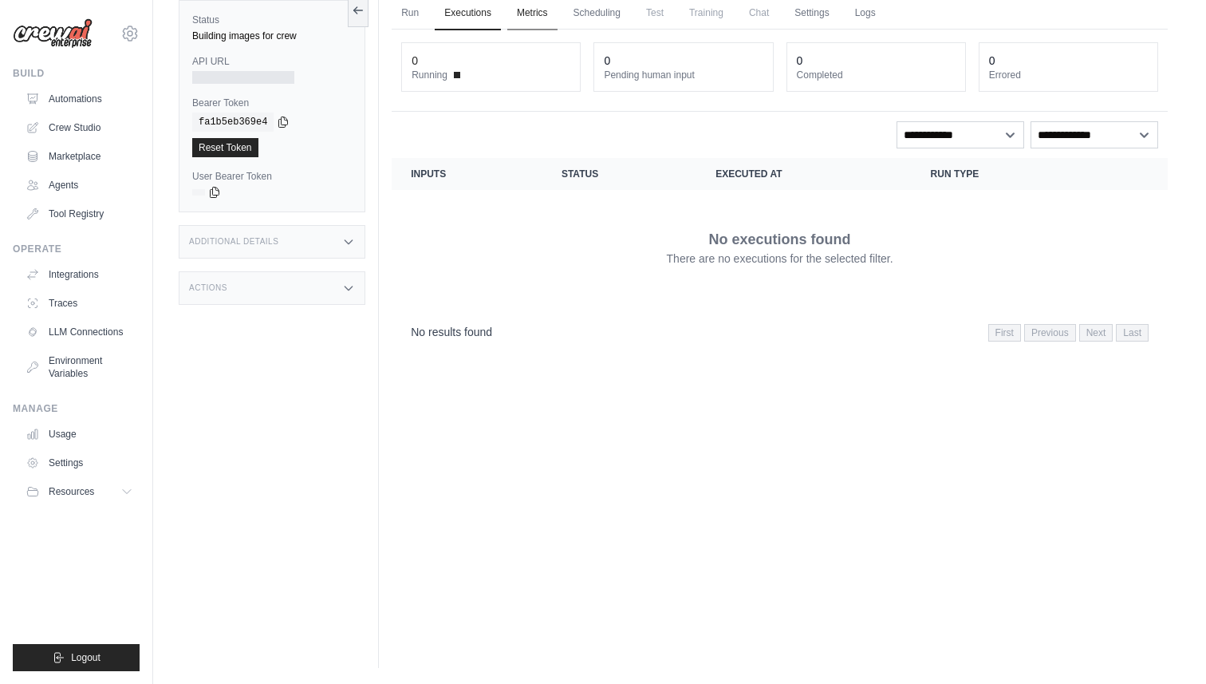
click at [534, 16] on link "Metrics" at bounding box center [532, 13] width 50 height 33
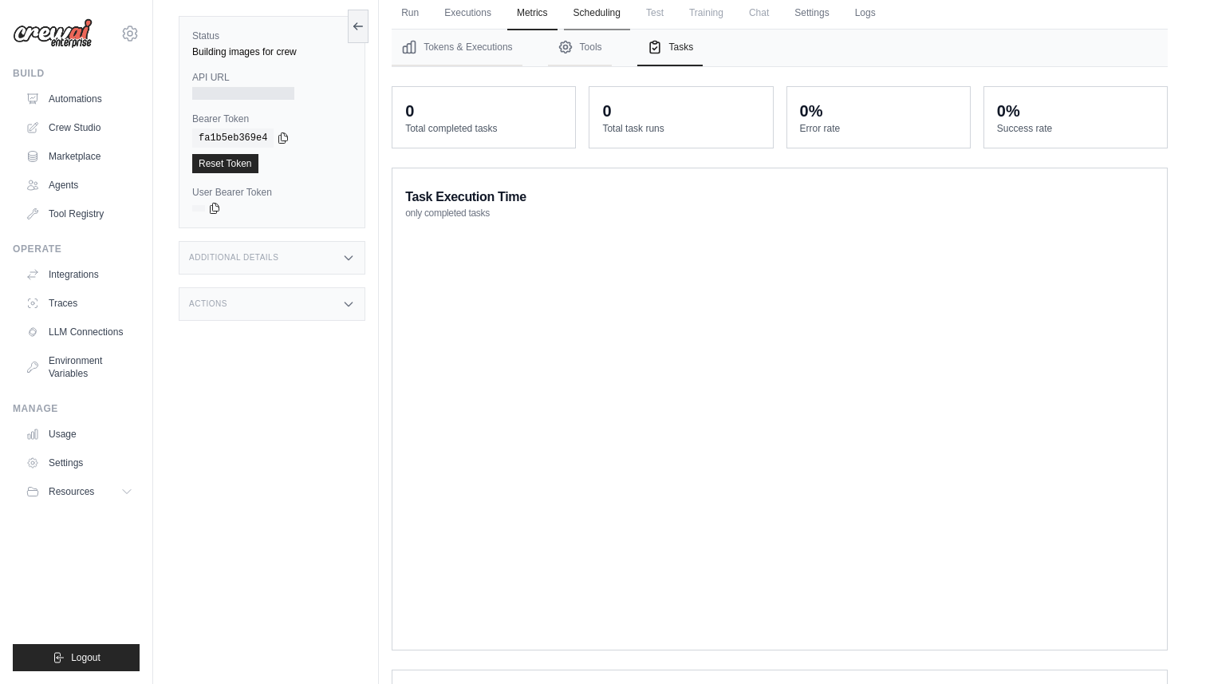
click at [589, 10] on link "Scheduling" at bounding box center [597, 13] width 66 height 33
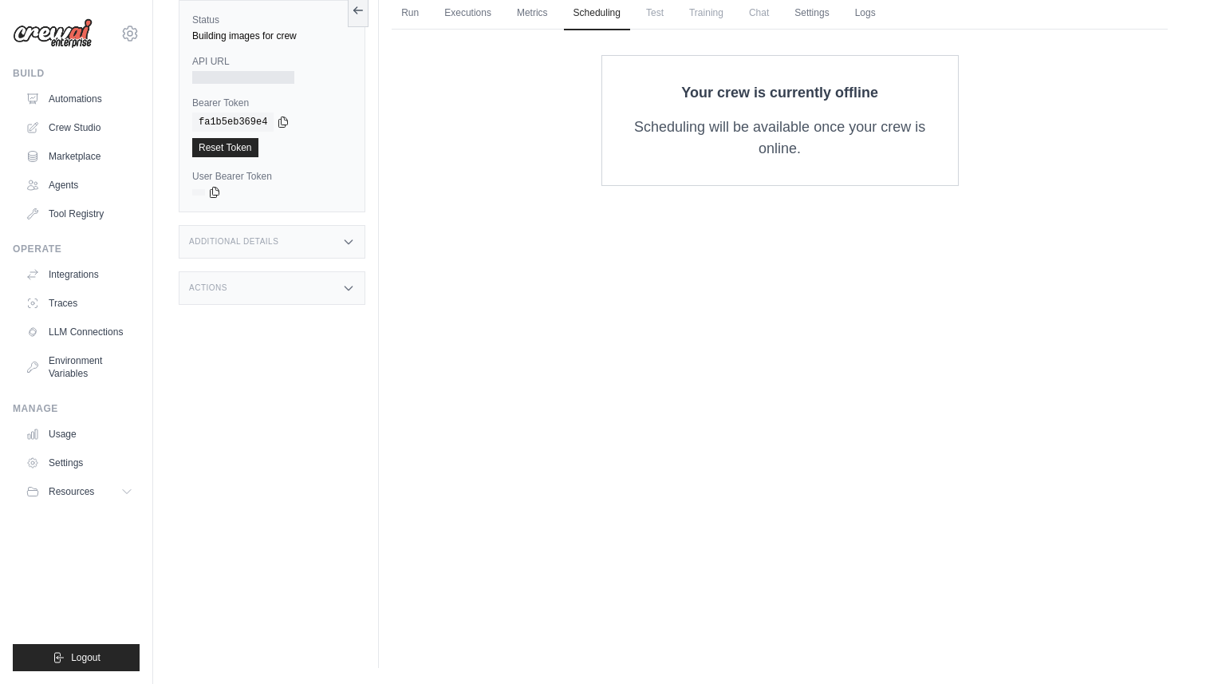
click at [650, 11] on span "Test" at bounding box center [654, 13] width 37 height 32
click at [654, 13] on span "Test" at bounding box center [654, 13] width 37 height 32
click at [807, 15] on link "Settings" at bounding box center [811, 13] width 53 height 33
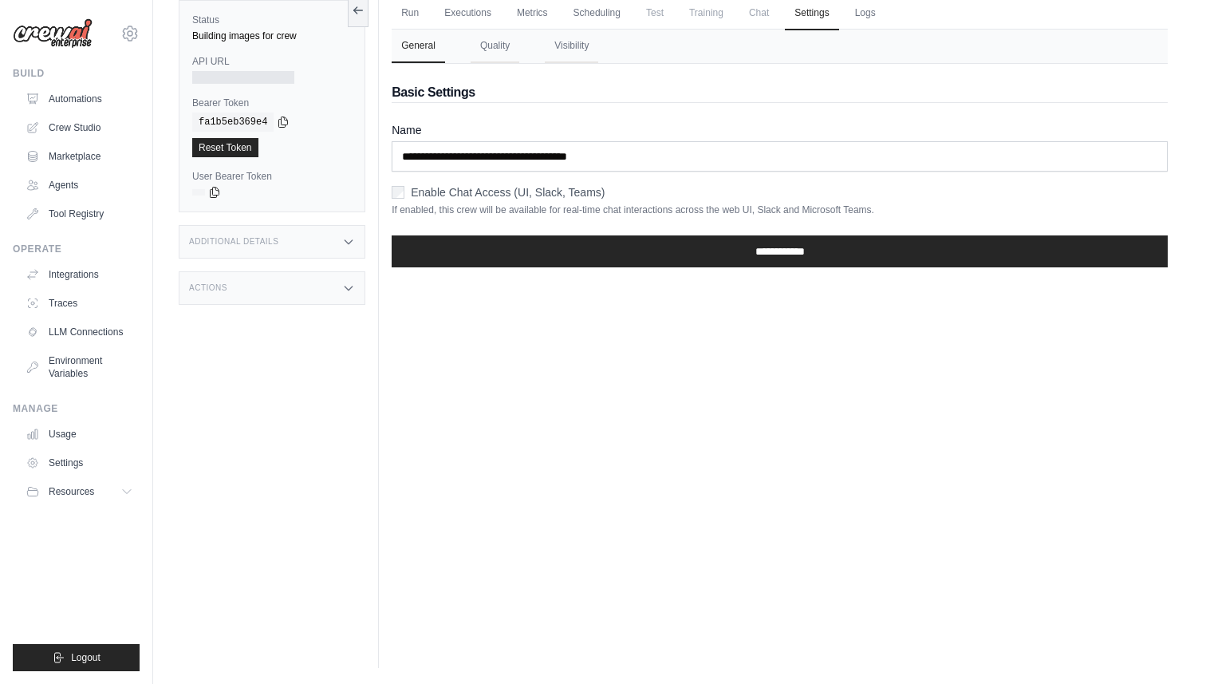
click at [503, 195] on label "Enable Chat Access (UI, Slack, Teams)" at bounding box center [508, 192] width 194 height 16
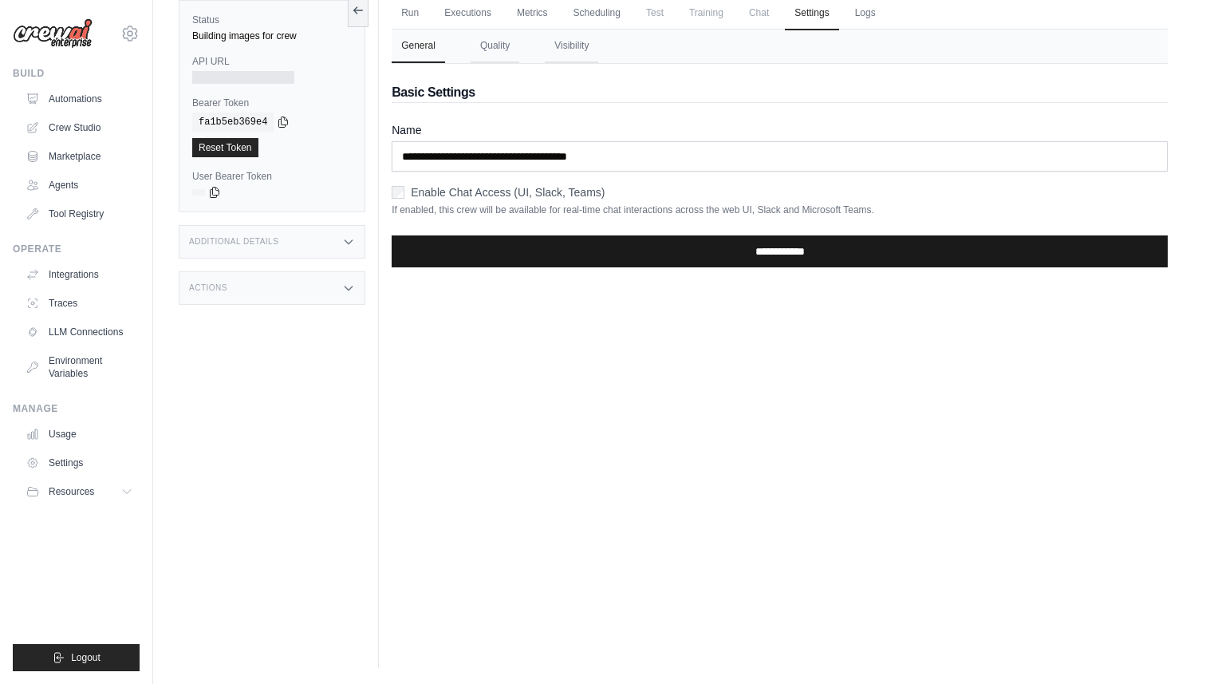
click at [799, 246] on input "**********" at bounding box center [780, 251] width 776 height 32
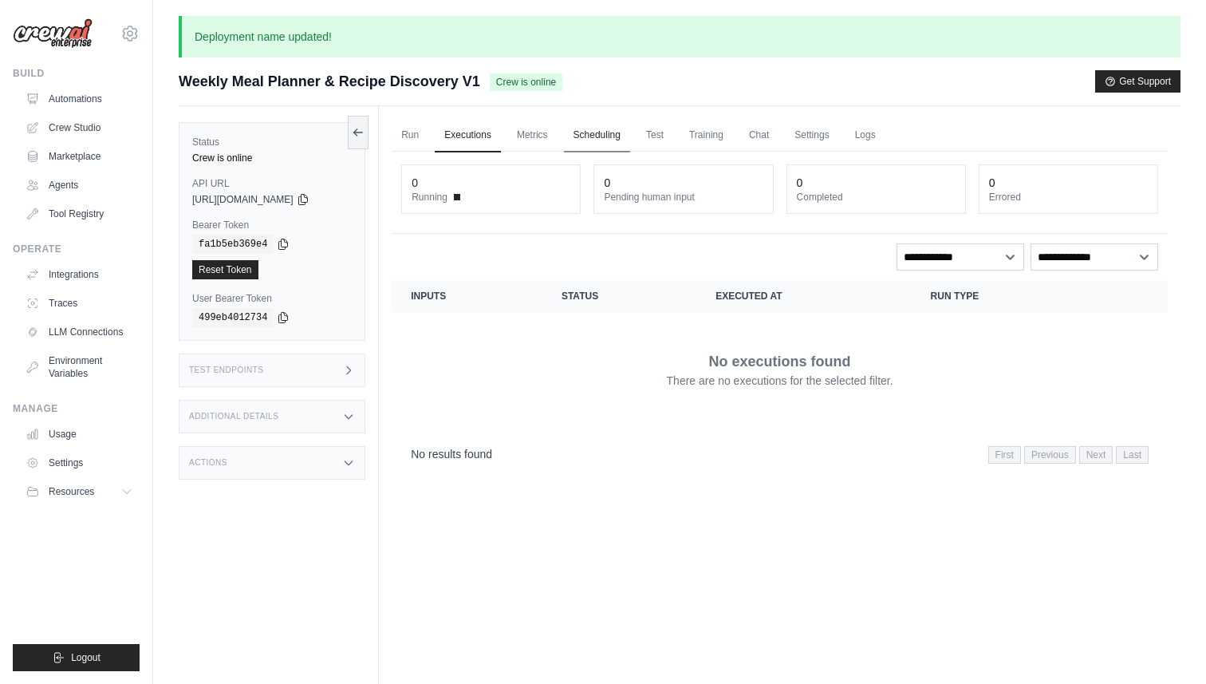
click at [589, 132] on link "Scheduling" at bounding box center [597, 135] width 66 height 33
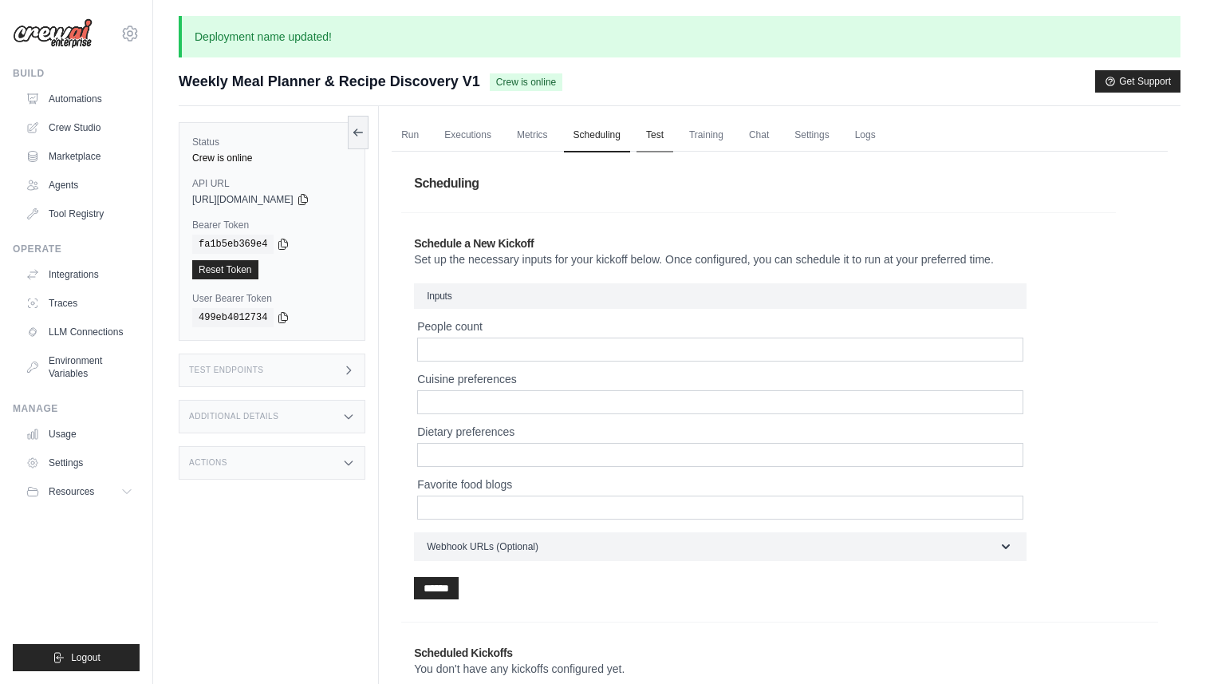
click at [652, 137] on link "Test" at bounding box center [654, 135] width 37 height 33
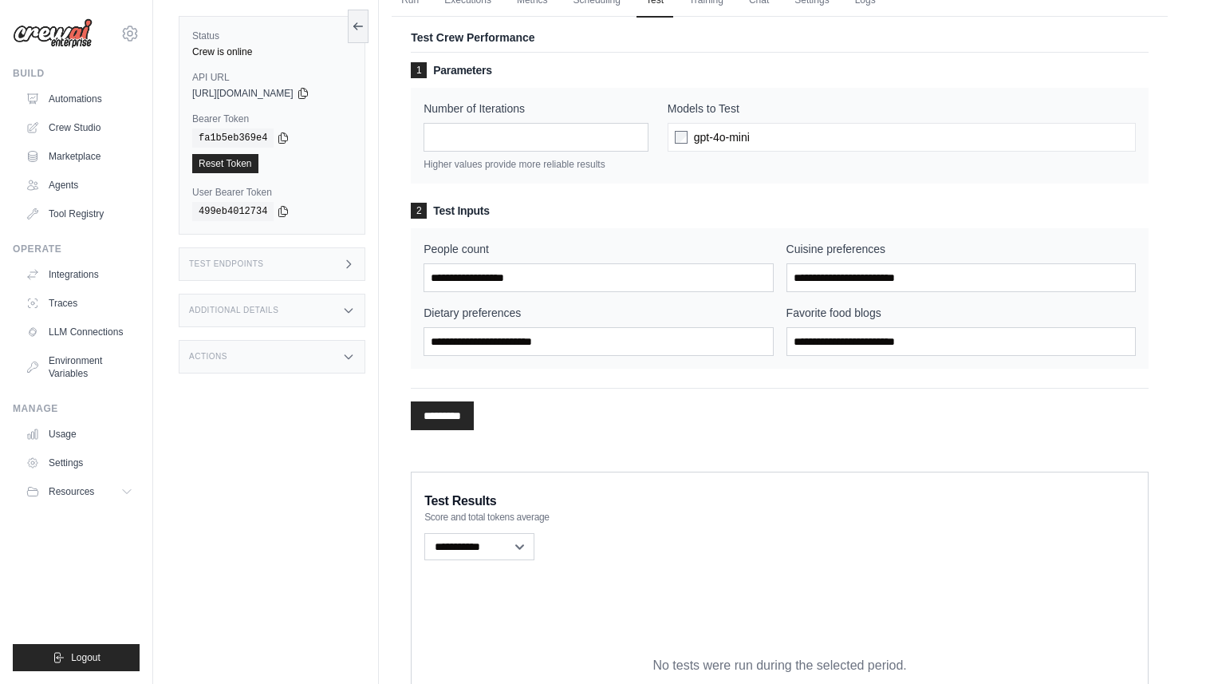
scroll to position [141, 0]
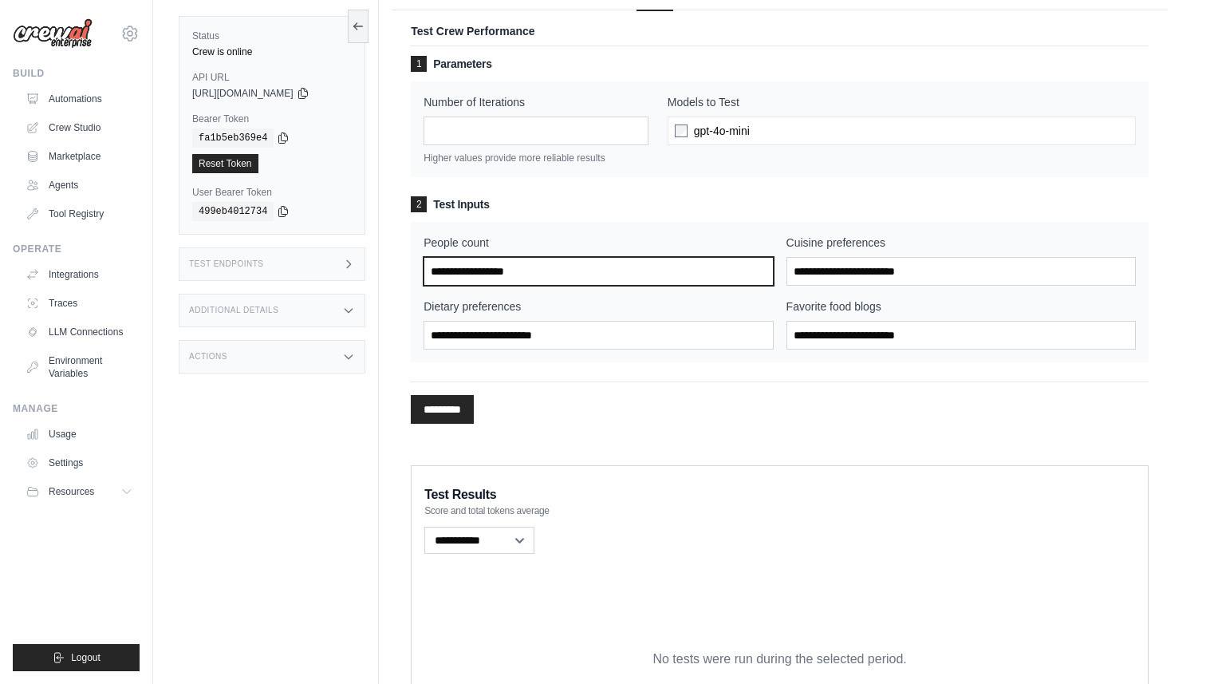
click at [509, 273] on input "People count" at bounding box center [598, 271] width 349 height 29
type input "**"
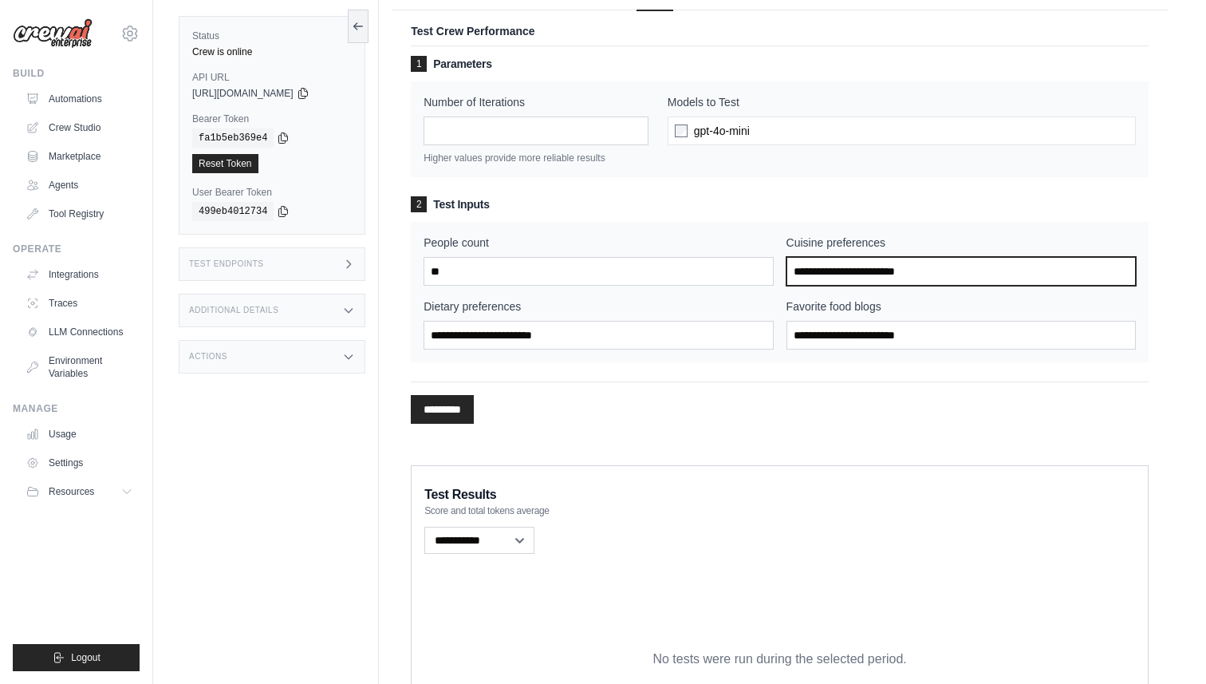
click at [859, 268] on input "Cuisine preferences" at bounding box center [960, 271] width 349 height 29
type input "*"
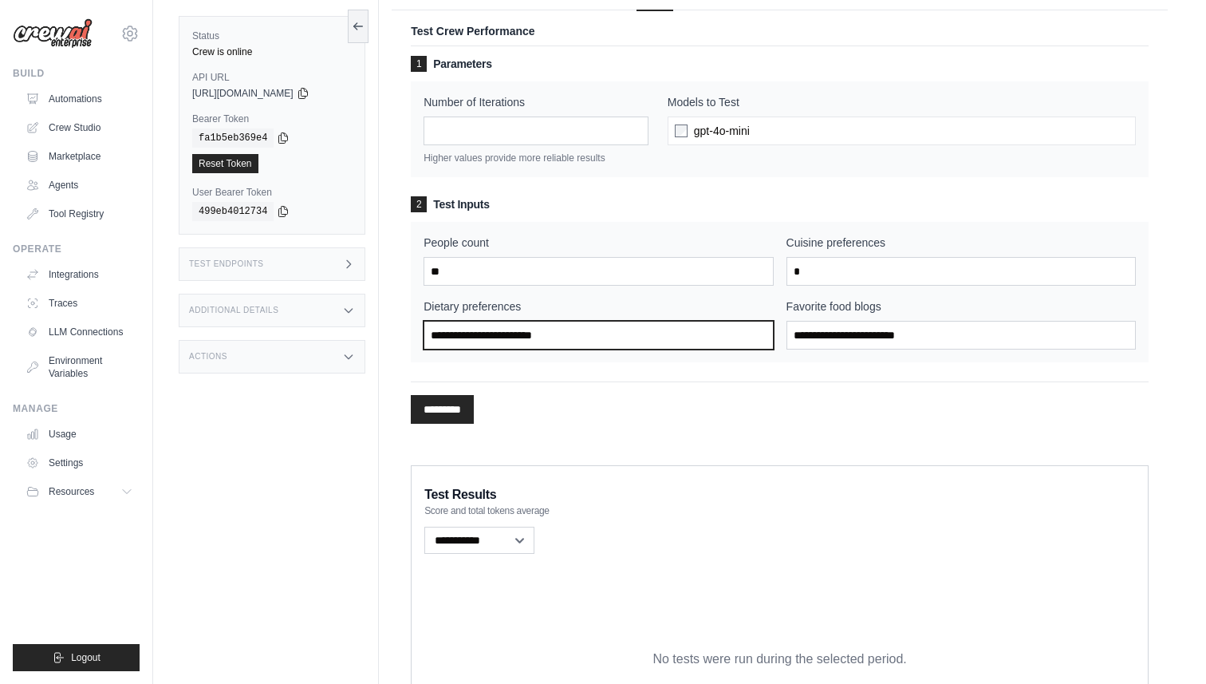
click at [636, 340] on input "Dietary preferences" at bounding box center [598, 335] width 349 height 29
type input "*"
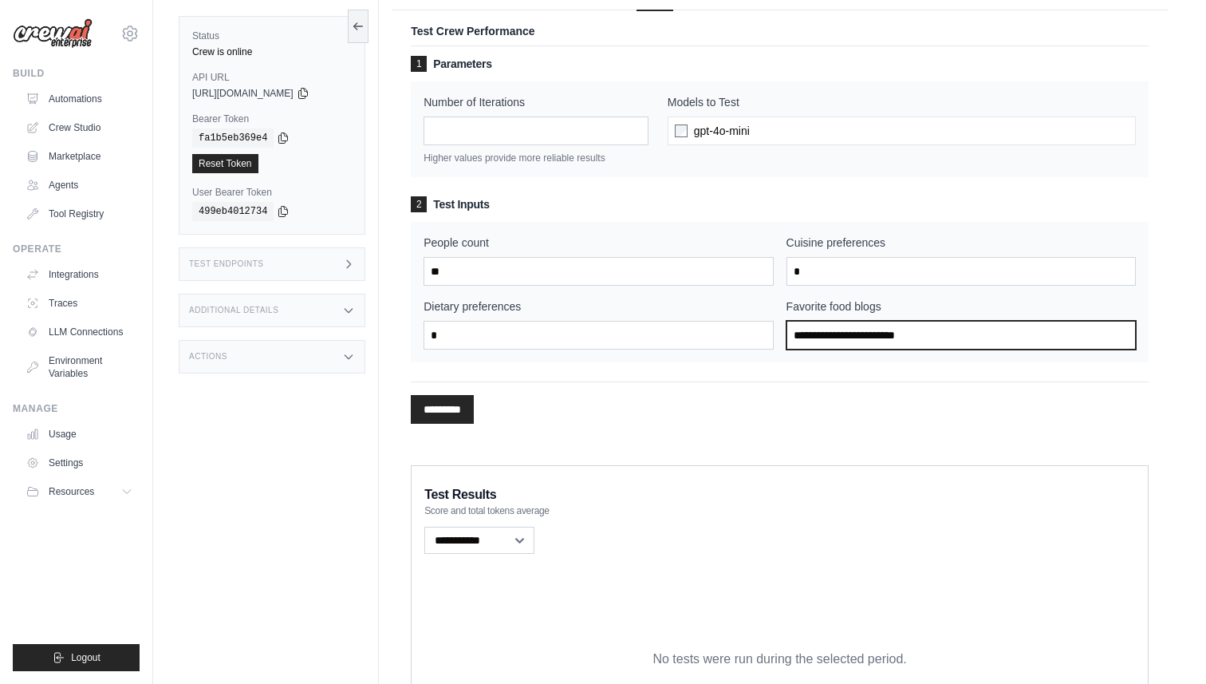
click at [825, 333] on input "Favorite food blogs" at bounding box center [960, 335] width 349 height 29
paste input "**********"
type input "**********"
click at [435, 416] on input "*********" at bounding box center [442, 409] width 63 height 29
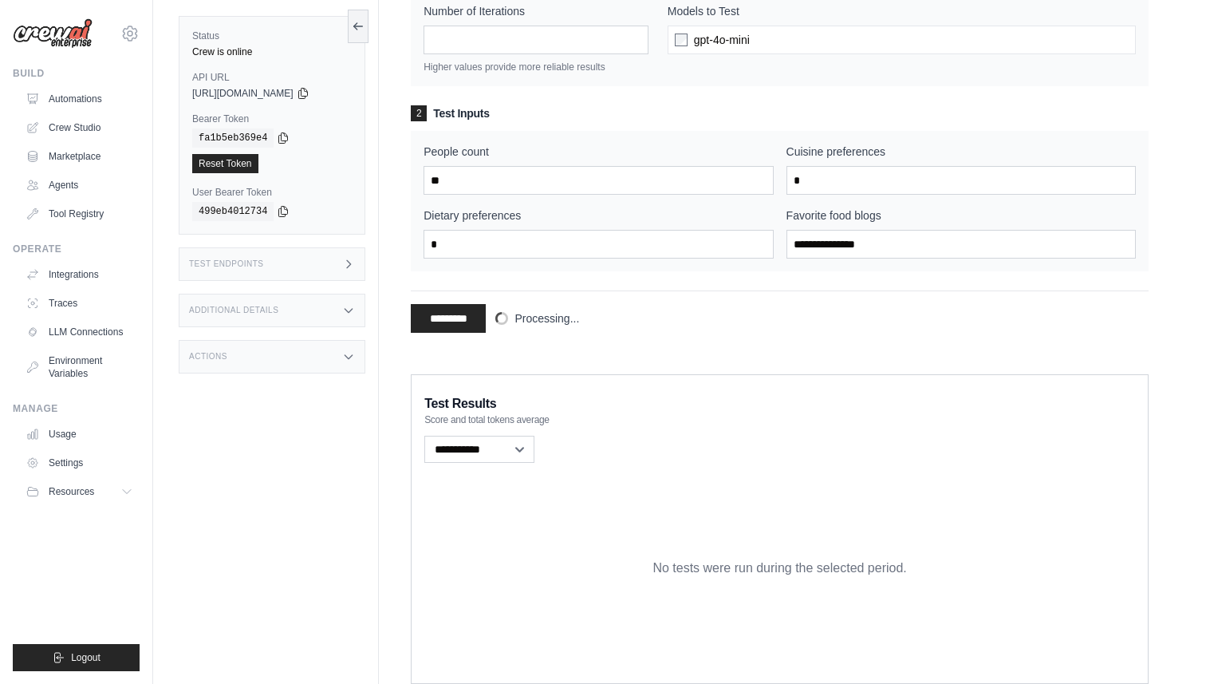
scroll to position [280, 0]
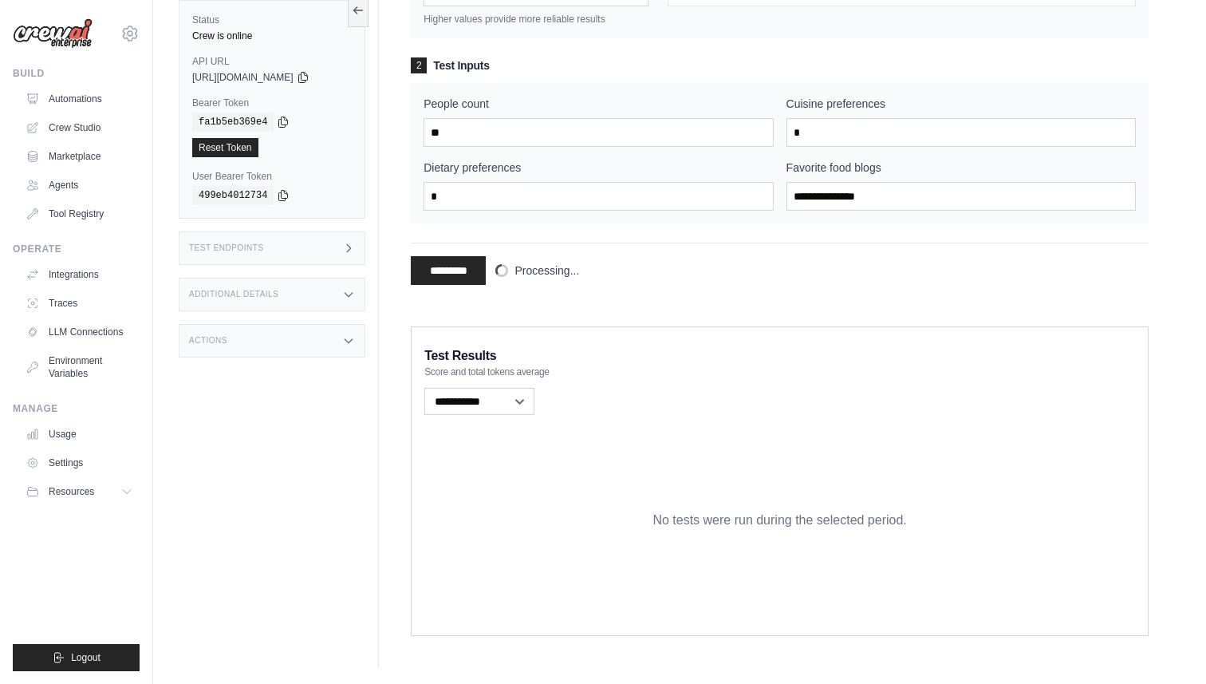
click at [487, 351] on span "Test Results" at bounding box center [460, 355] width 72 height 19
click at [326, 242] on div "Test Endpoints" at bounding box center [272, 247] width 187 height 33
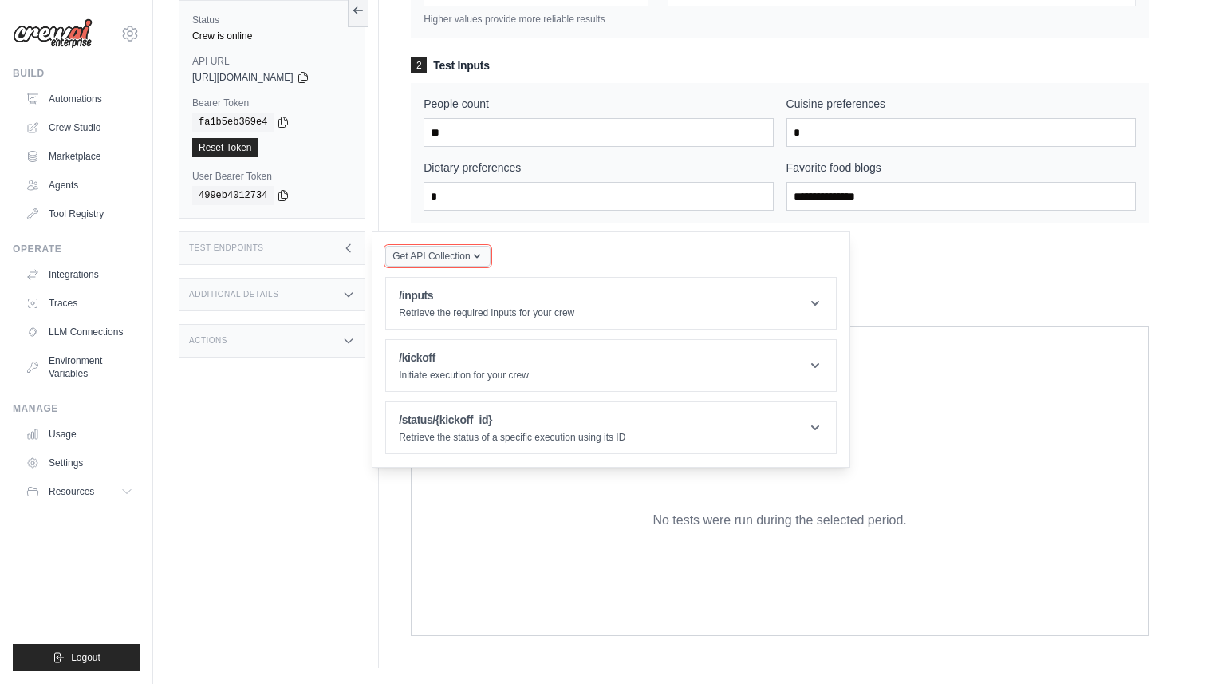
click at [422, 254] on span "Get API Collection" at bounding box center [430, 256] width 77 height 13
click at [445, 292] on div "Postman API Collection" at bounding box center [474, 299] width 153 height 26
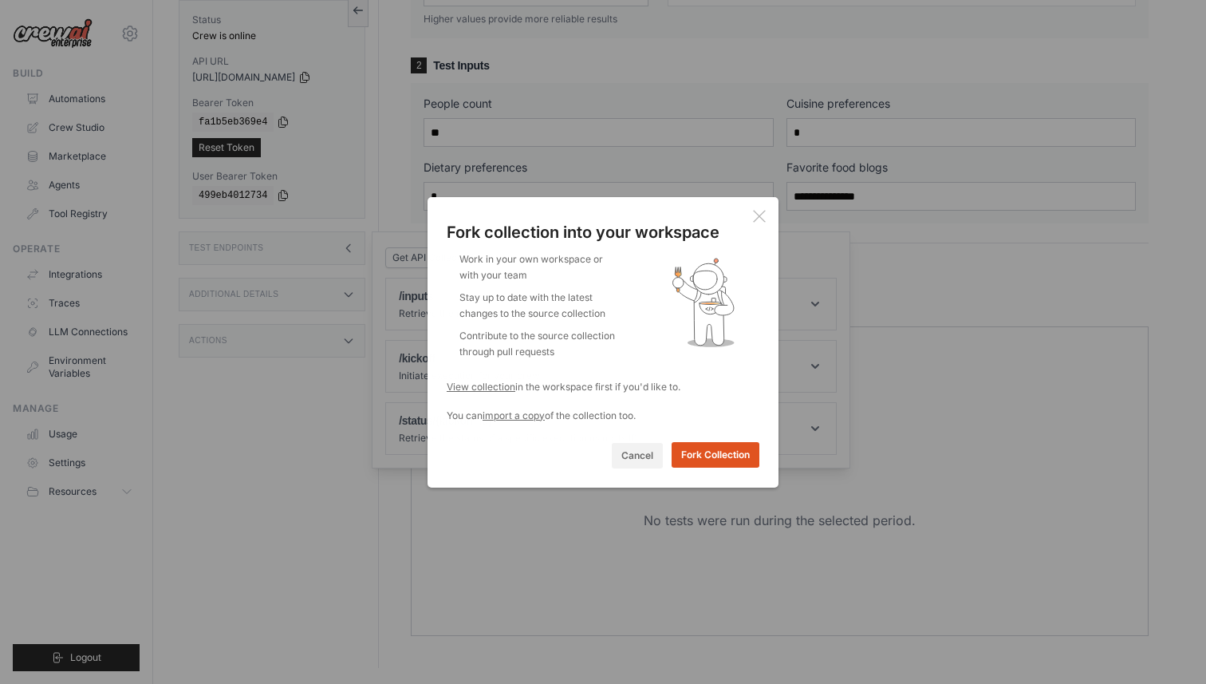
click at [721, 451] on button "Fork Collection" at bounding box center [716, 455] width 88 height 26
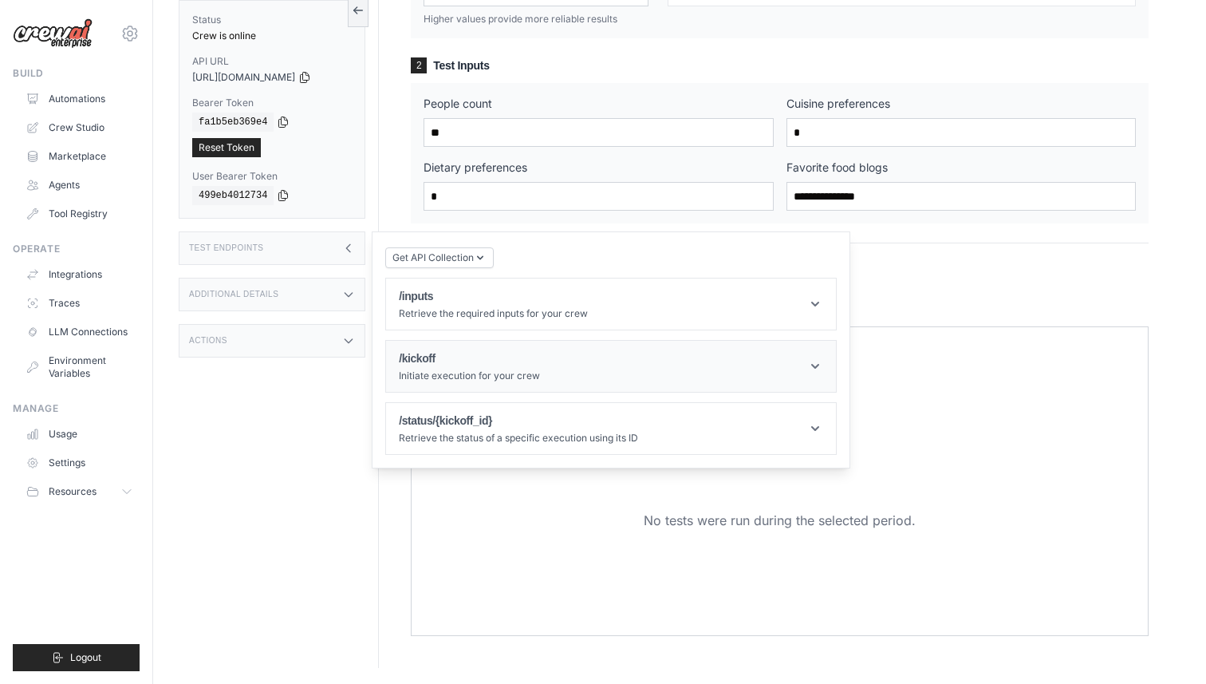
click at [444, 355] on h1 "/kickoff" at bounding box center [469, 358] width 141 height 16
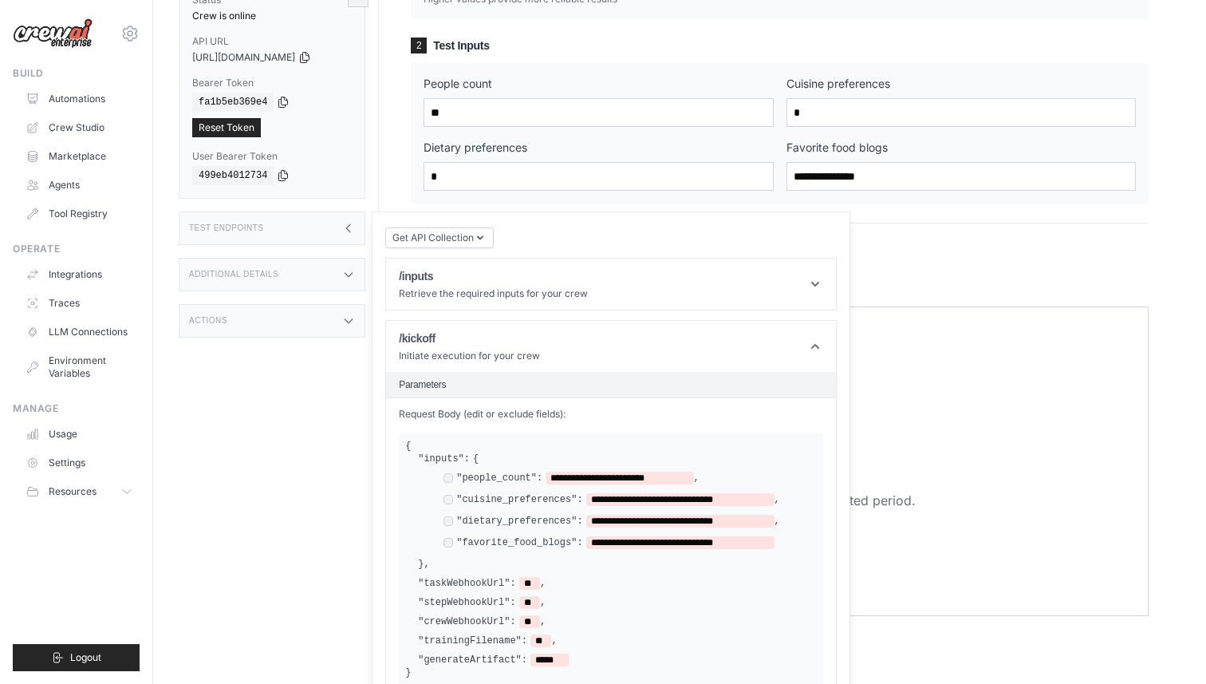
scroll to position [311, 0]
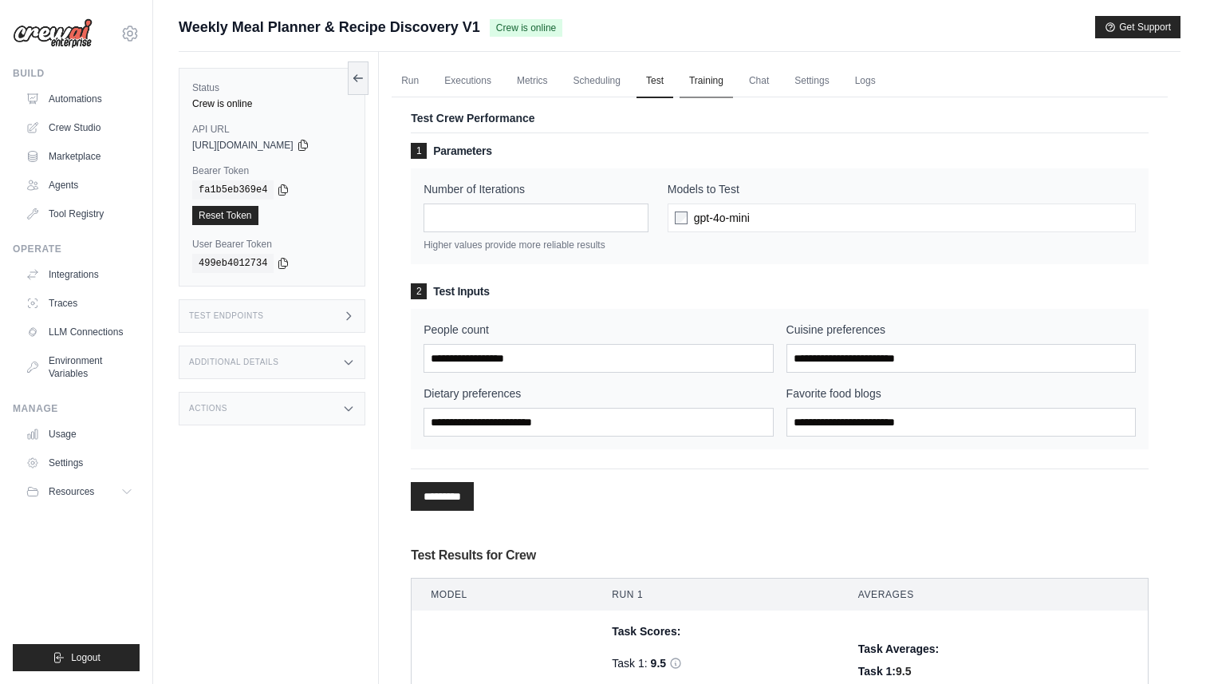
click at [705, 77] on link "Training" at bounding box center [706, 81] width 53 height 33
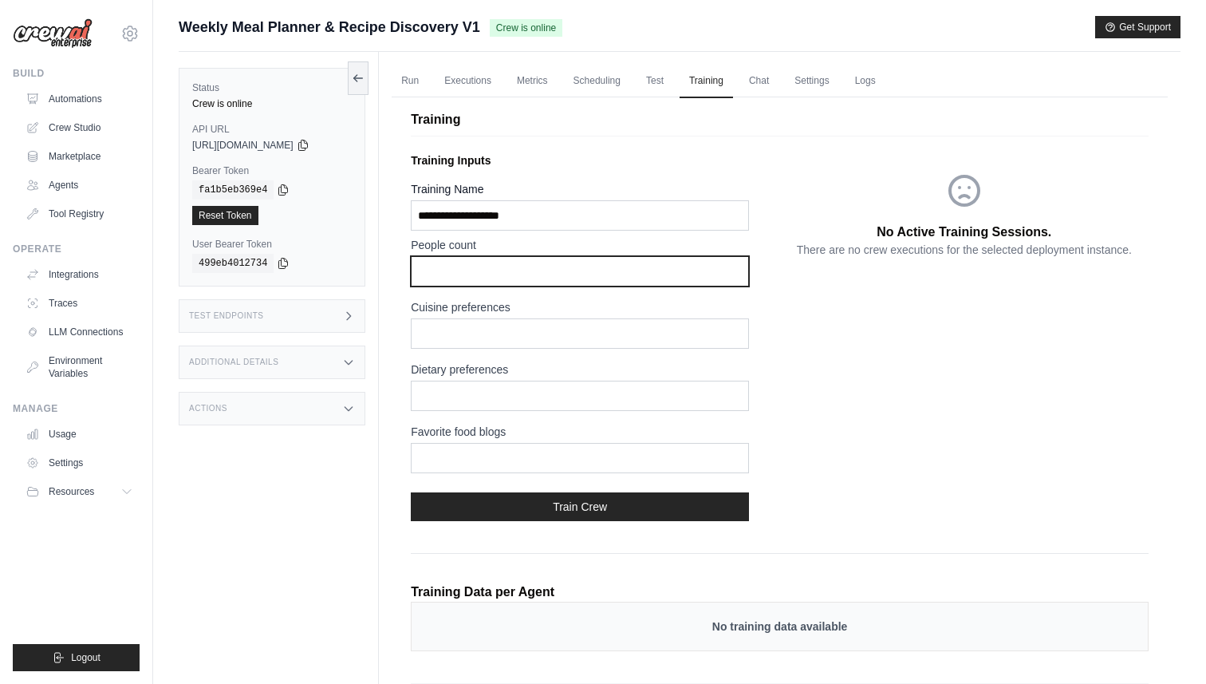
click at [502, 271] on input "text" at bounding box center [580, 271] width 338 height 30
type input "**"
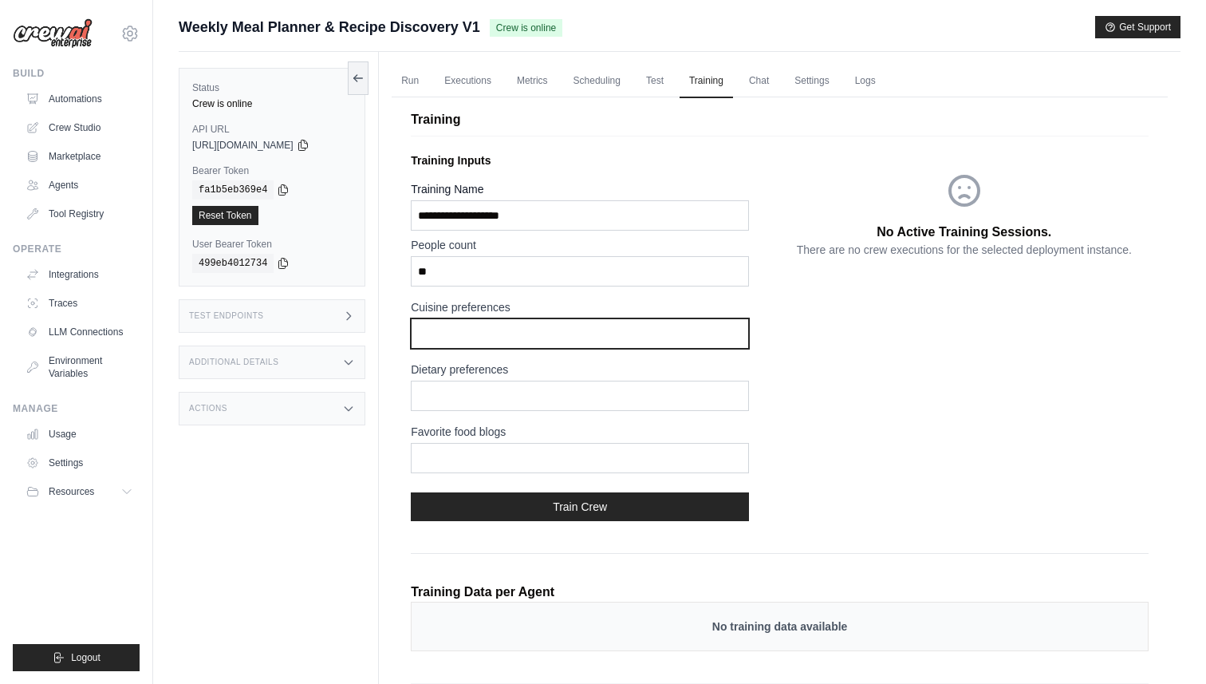
click at [499, 335] on input "text" at bounding box center [580, 333] width 338 height 30
type input "*"
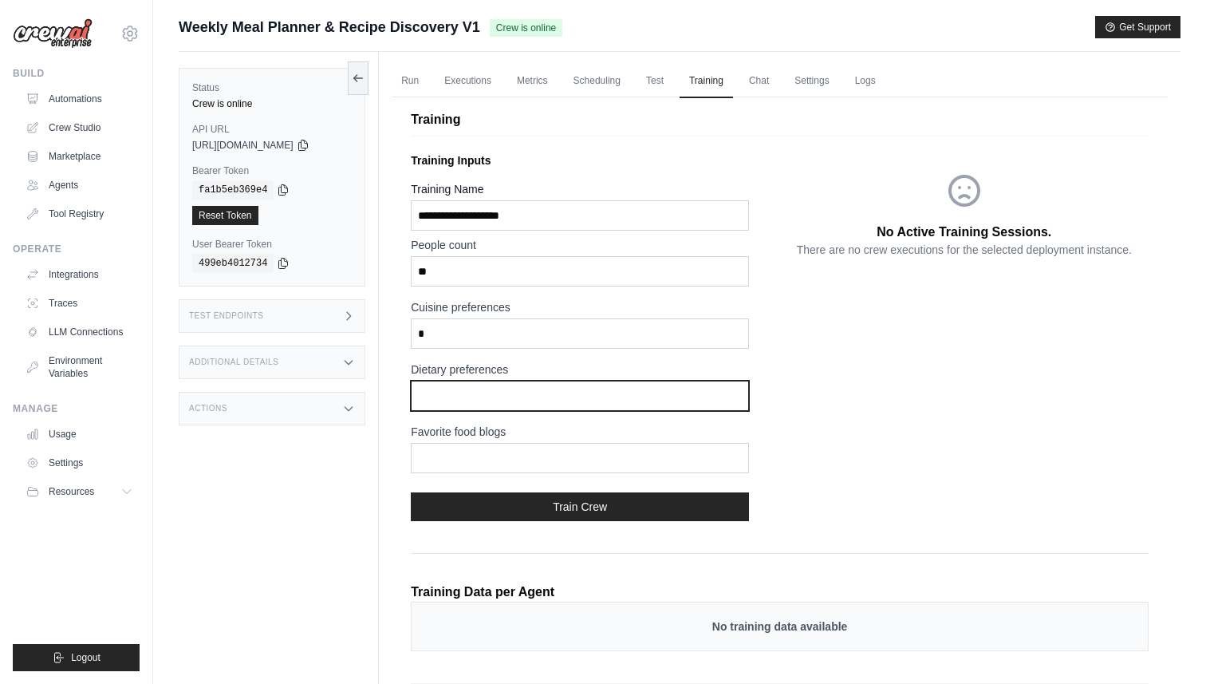
click at [483, 399] on input "text" at bounding box center [580, 395] width 338 height 30
type input "*"
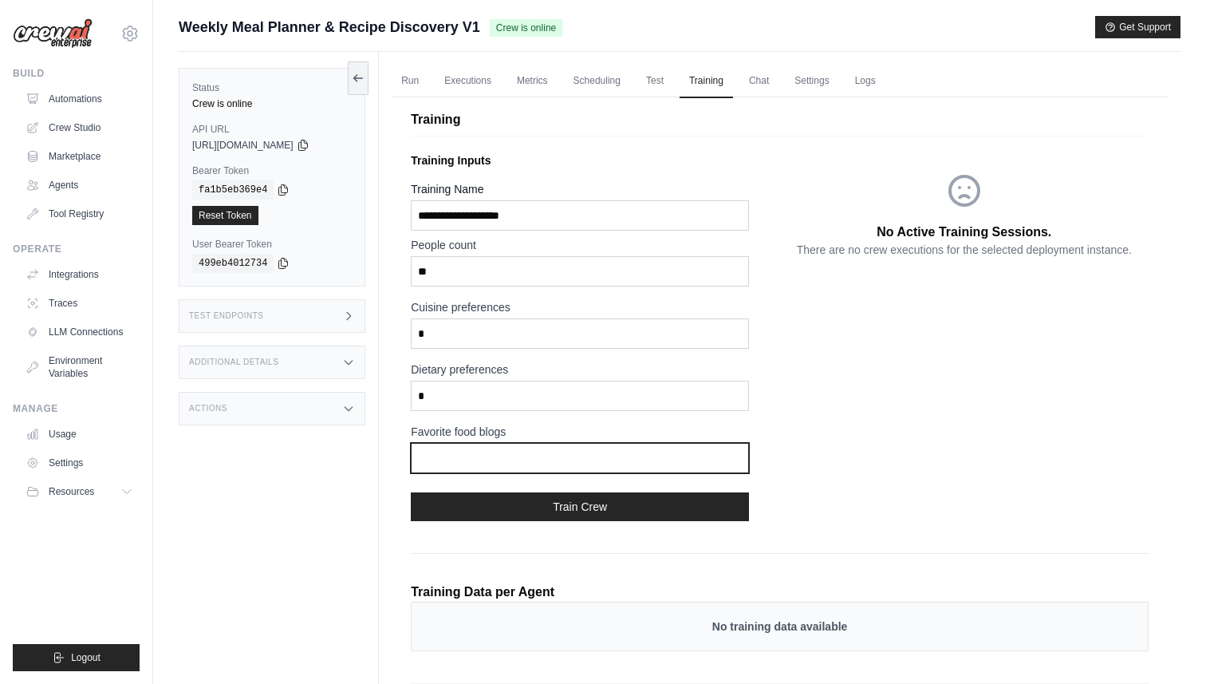
click at [481, 454] on input "text" at bounding box center [580, 458] width 338 height 30
paste input "**********"
type input "**********"
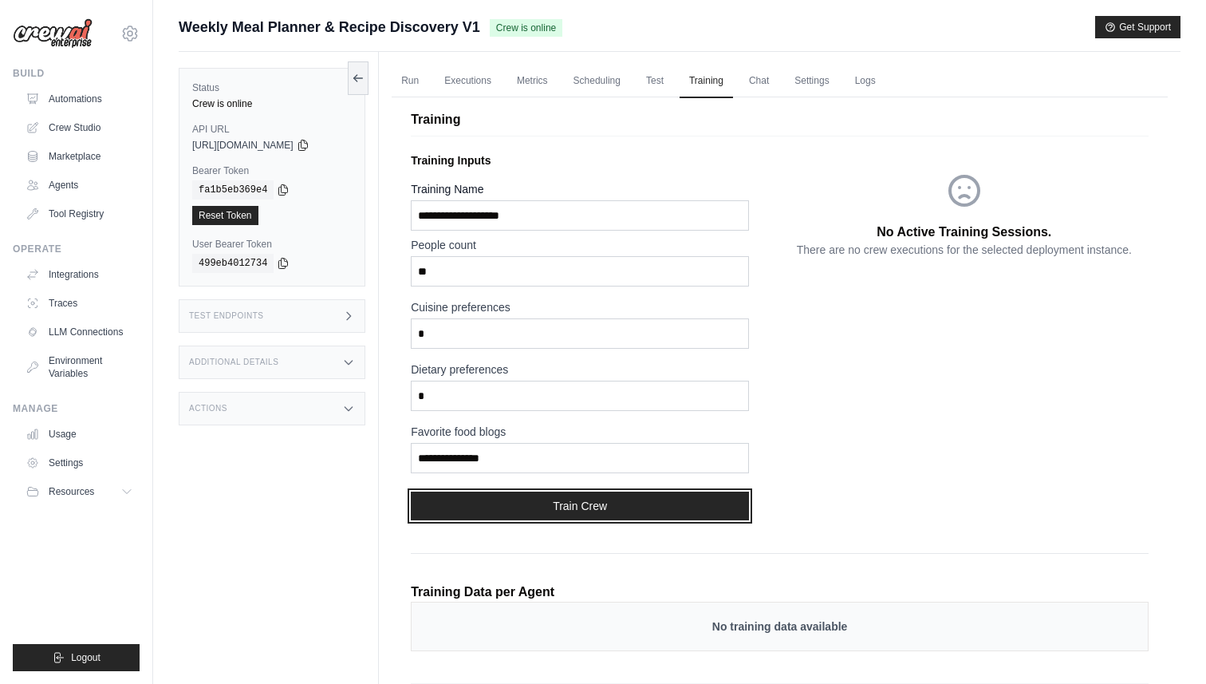
click at [576, 506] on button "Train Crew" at bounding box center [580, 505] width 338 height 29
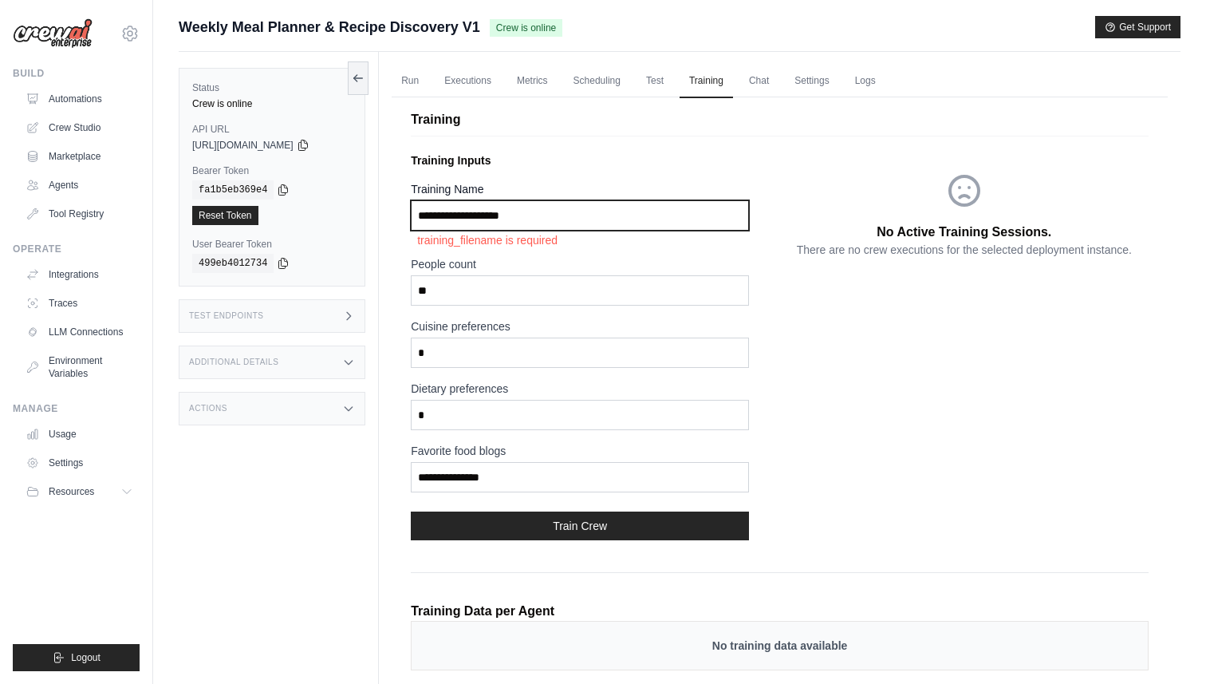
click at [530, 219] on input "Training Name" at bounding box center [580, 215] width 338 height 30
type input "**********"
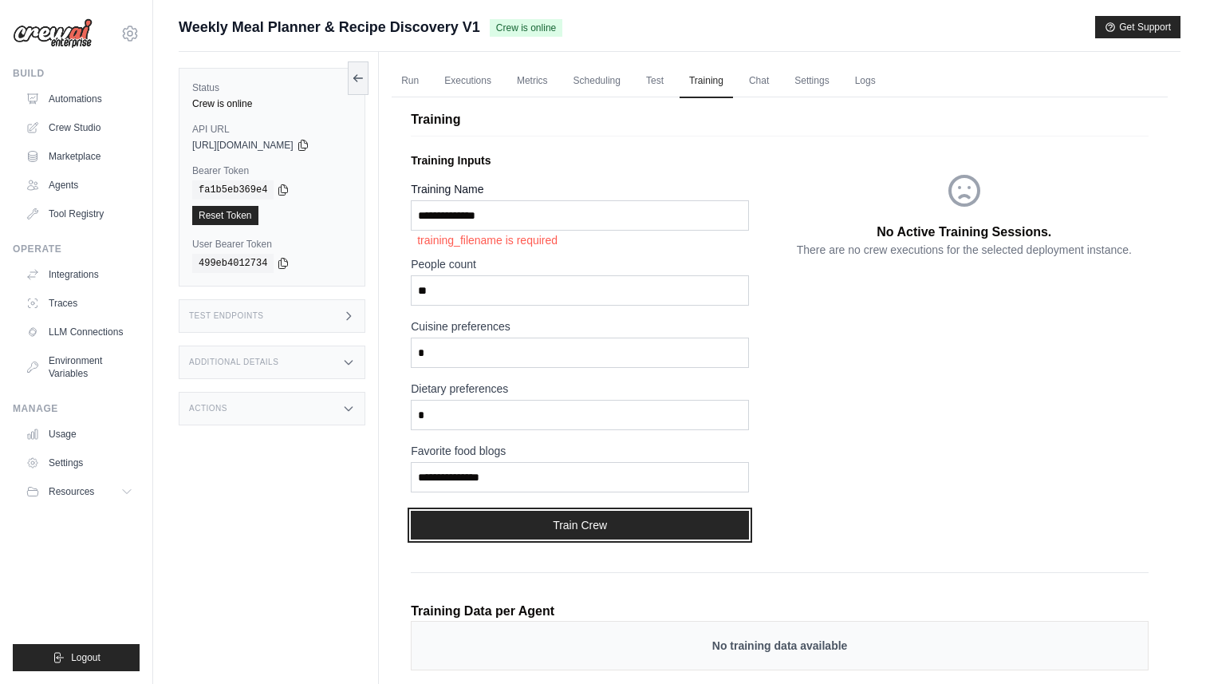
click at [580, 518] on button "Train Crew" at bounding box center [580, 524] width 338 height 29
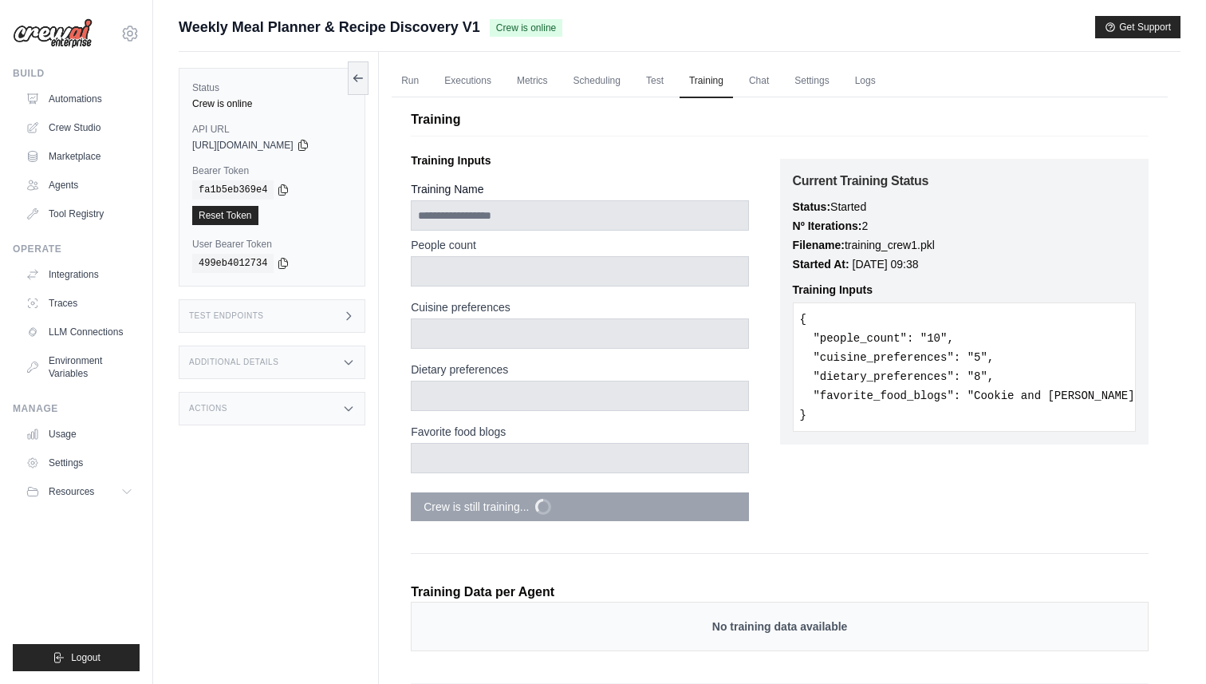
click at [325, 358] on div "Additional Details" at bounding box center [272, 361] width 187 height 33
click at [314, 403] on div "Actions" at bounding box center [272, 408] width 187 height 33
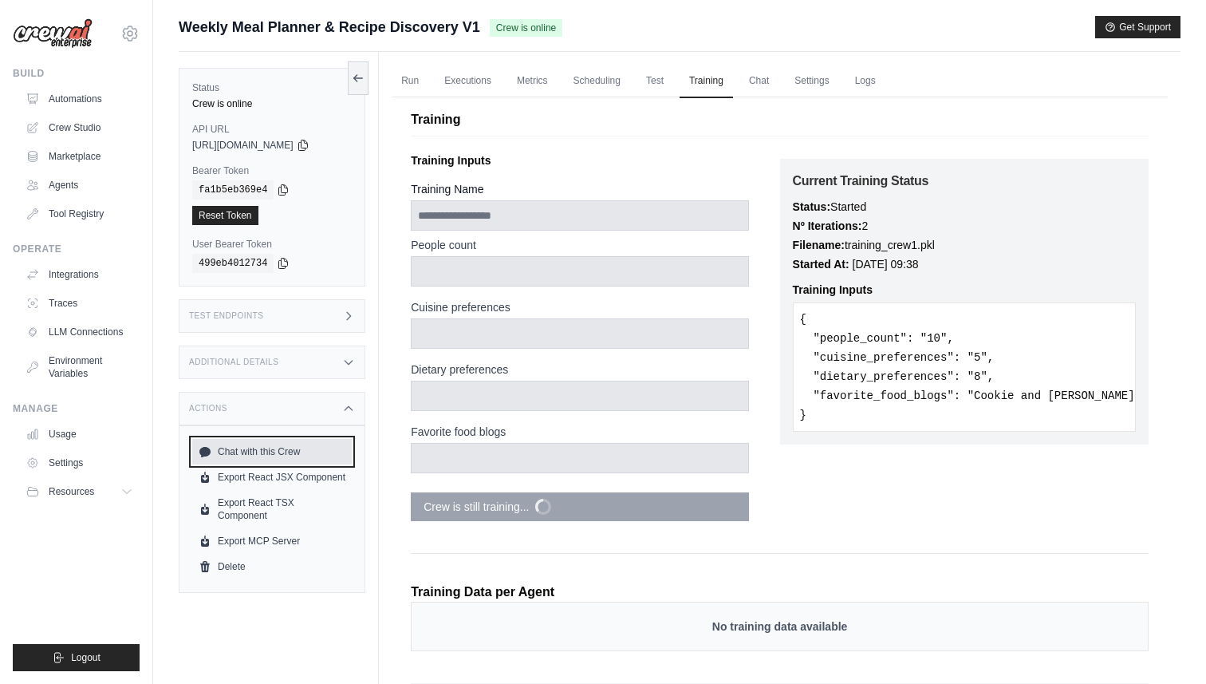
click at [266, 449] on link "Chat with this Crew" at bounding box center [272, 452] width 160 height 26
click at [328, 315] on div "Test Endpoints" at bounding box center [272, 315] width 187 height 33
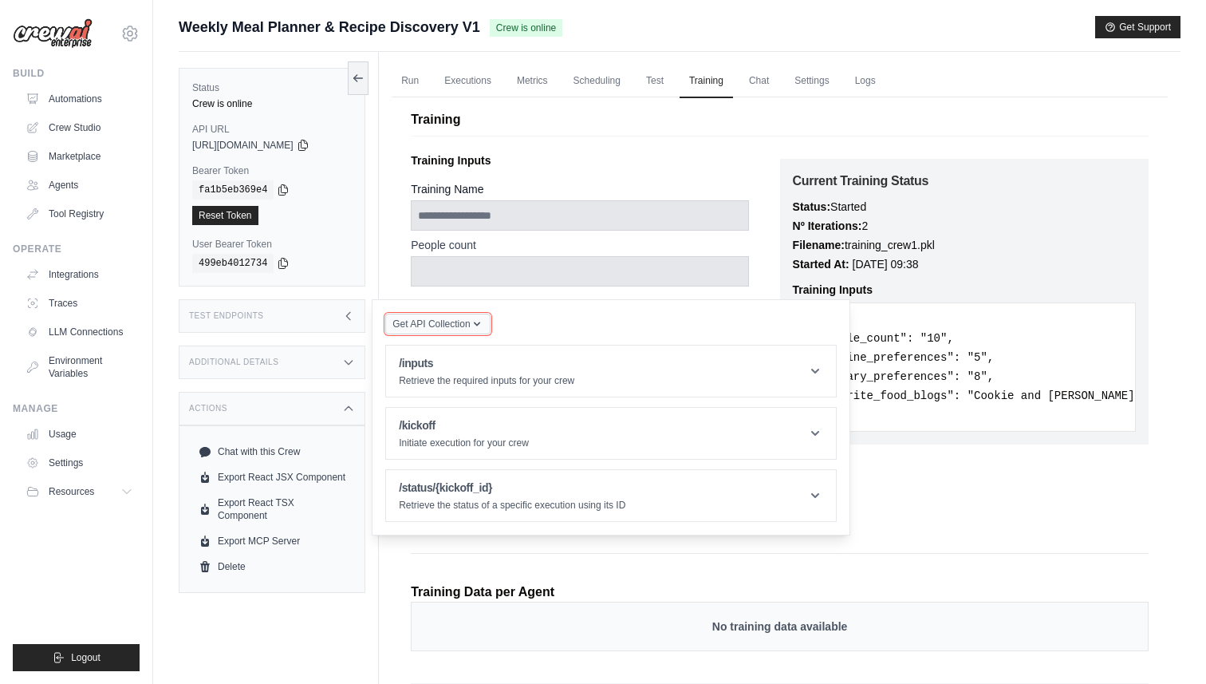
click at [431, 321] on span "Get API Collection" at bounding box center [430, 323] width 77 height 13
click at [442, 491] on h1 "/status/{kickoff_id}" at bounding box center [512, 487] width 227 height 16
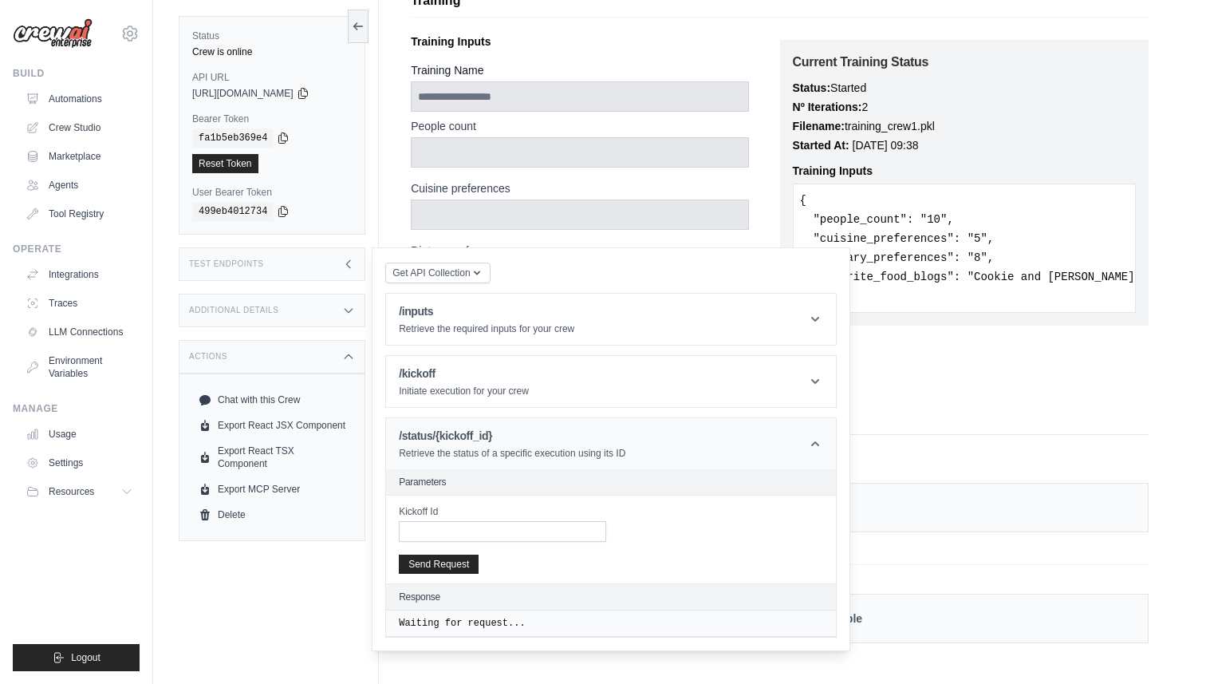
scroll to position [120, 0]
click at [421, 375] on h1 "/kickoff" at bounding box center [464, 372] width 130 height 16
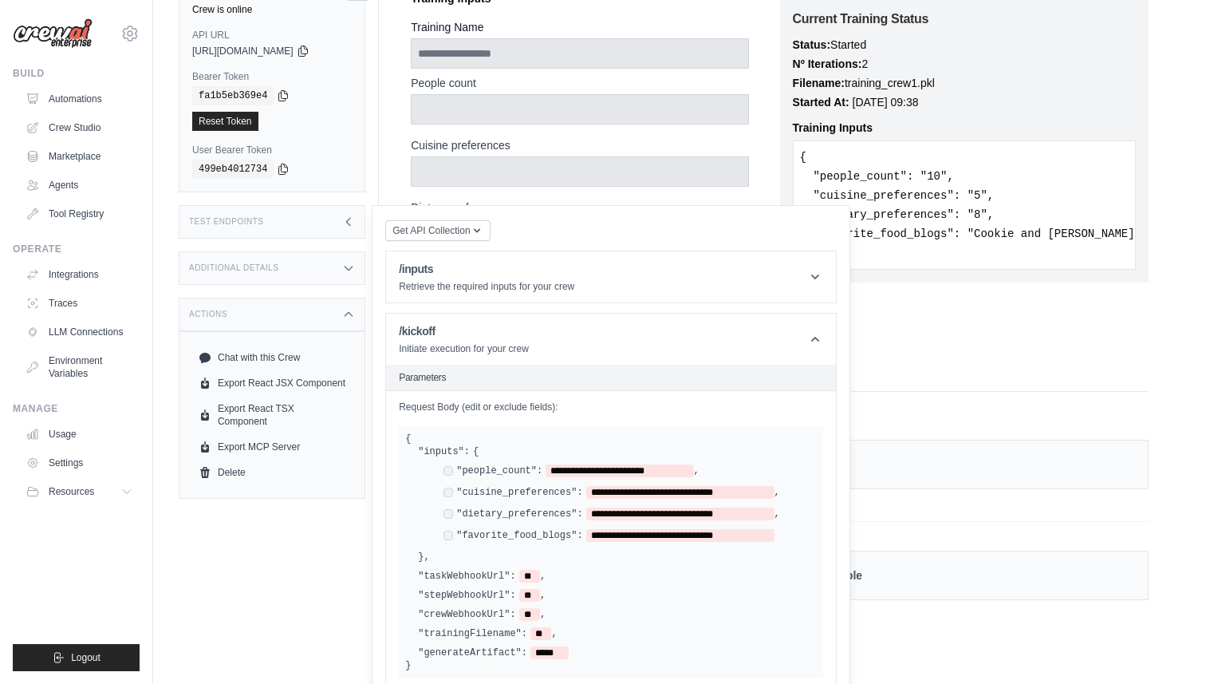
scroll to position [157, 0]
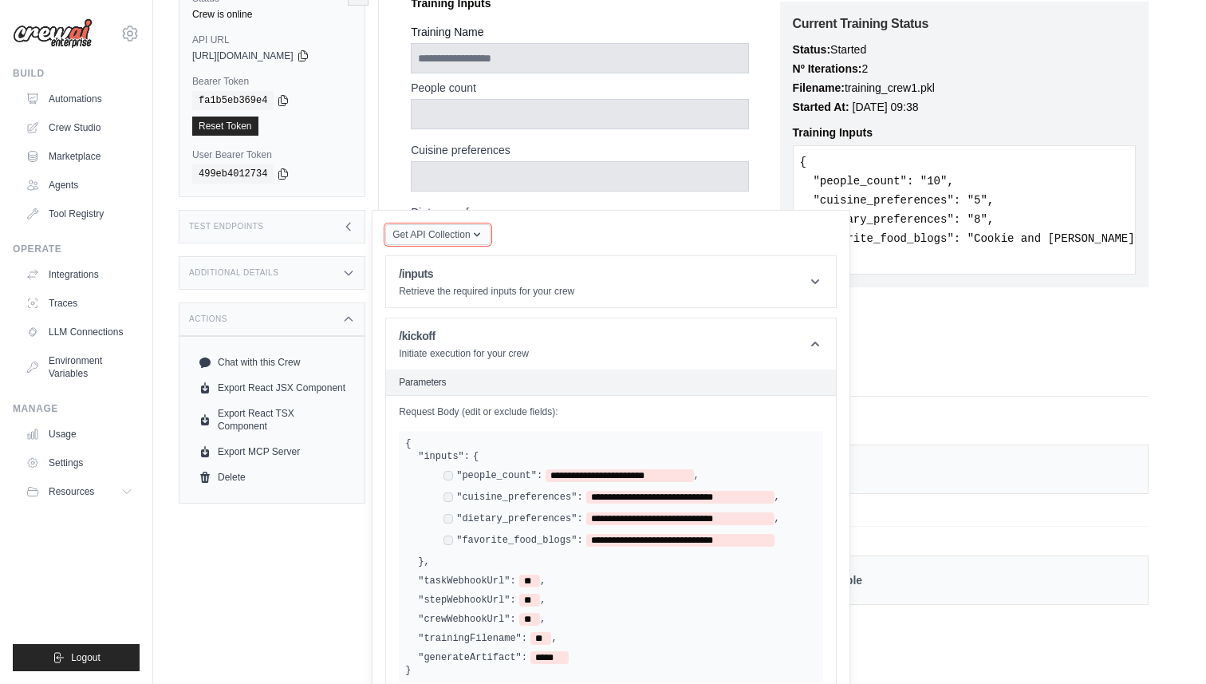
click at [475, 234] on icon "button" at bounding box center [477, 234] width 13 height 13
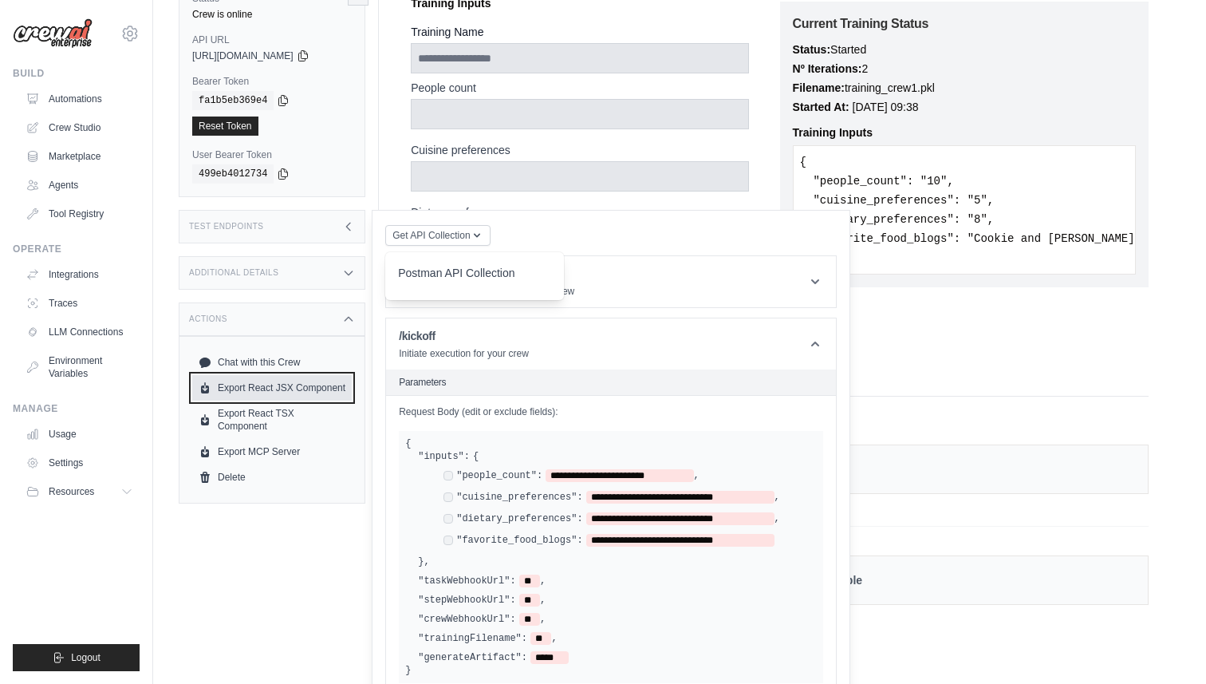
click at [284, 388] on link "Export React JSX Component" at bounding box center [272, 388] width 160 height 26
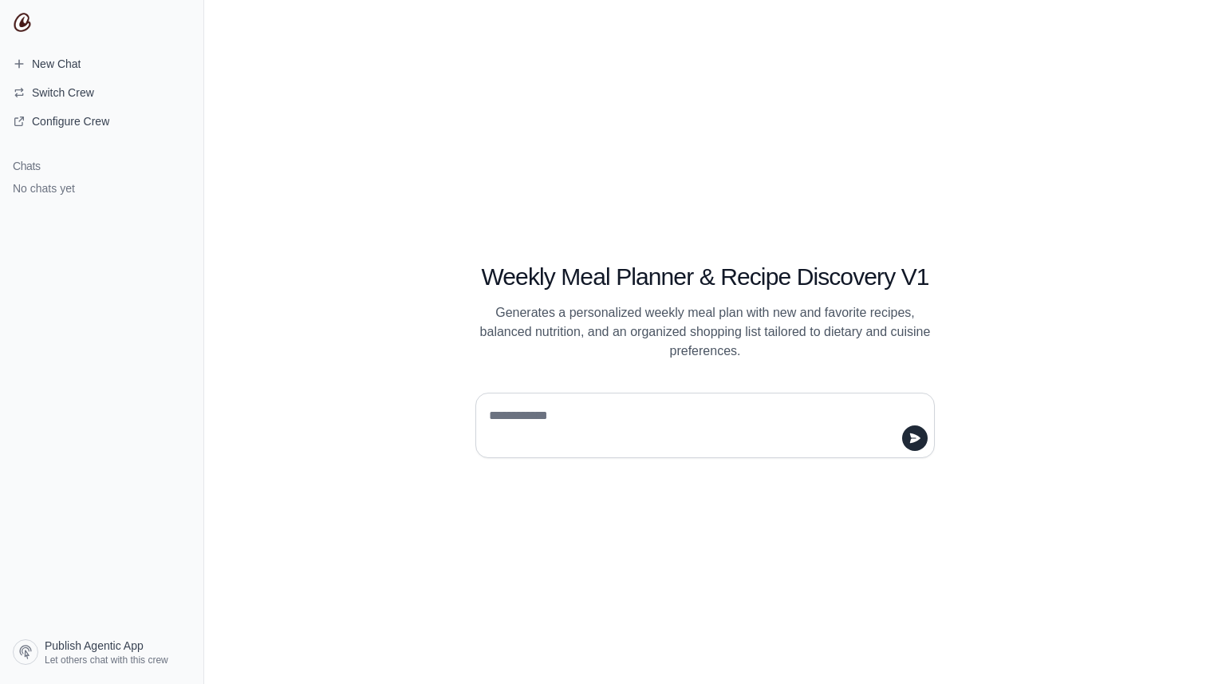
click at [546, 416] on textarea at bounding box center [700, 425] width 429 height 45
type textarea "**********"
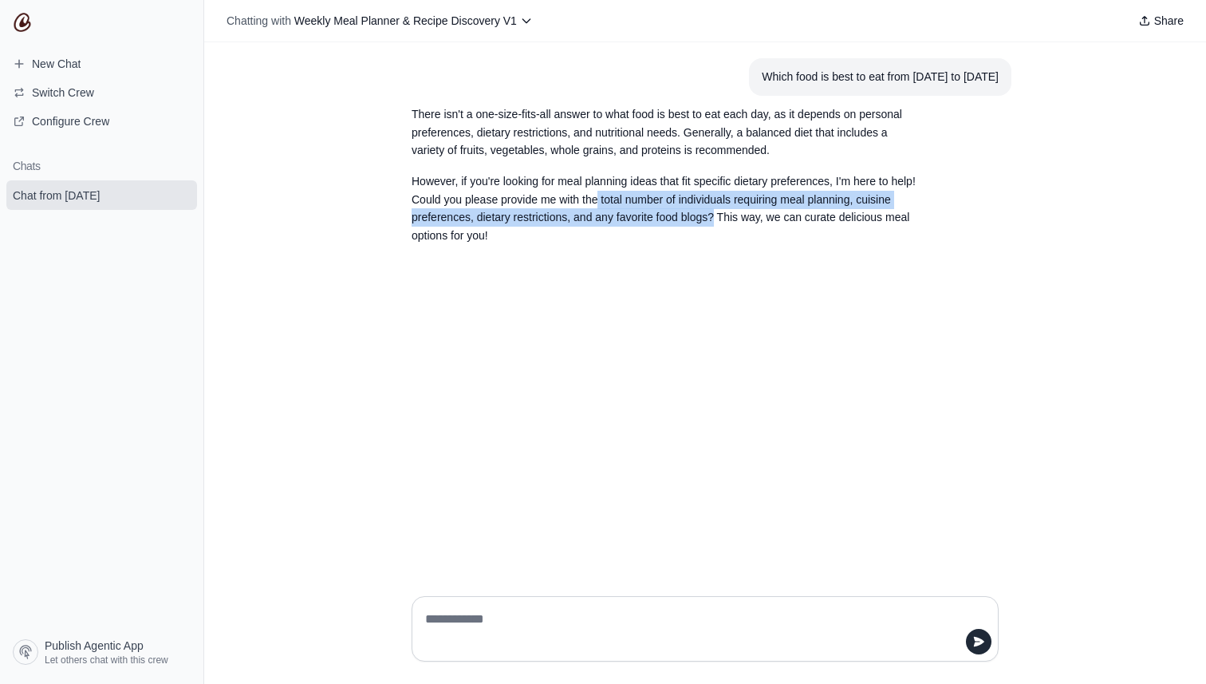
drag, startPoint x: 597, startPoint y: 195, endPoint x: 714, endPoint y: 215, distance: 118.9
click at [714, 215] on p "However, if you're looking for meal planning ideas that fit specific dietary pr…" at bounding box center [667, 208] width 510 height 73
copy p "total number of individuals requiring meal planning, cuisine preferences, dieta…"
click at [604, 636] on textarea at bounding box center [700, 628] width 557 height 45
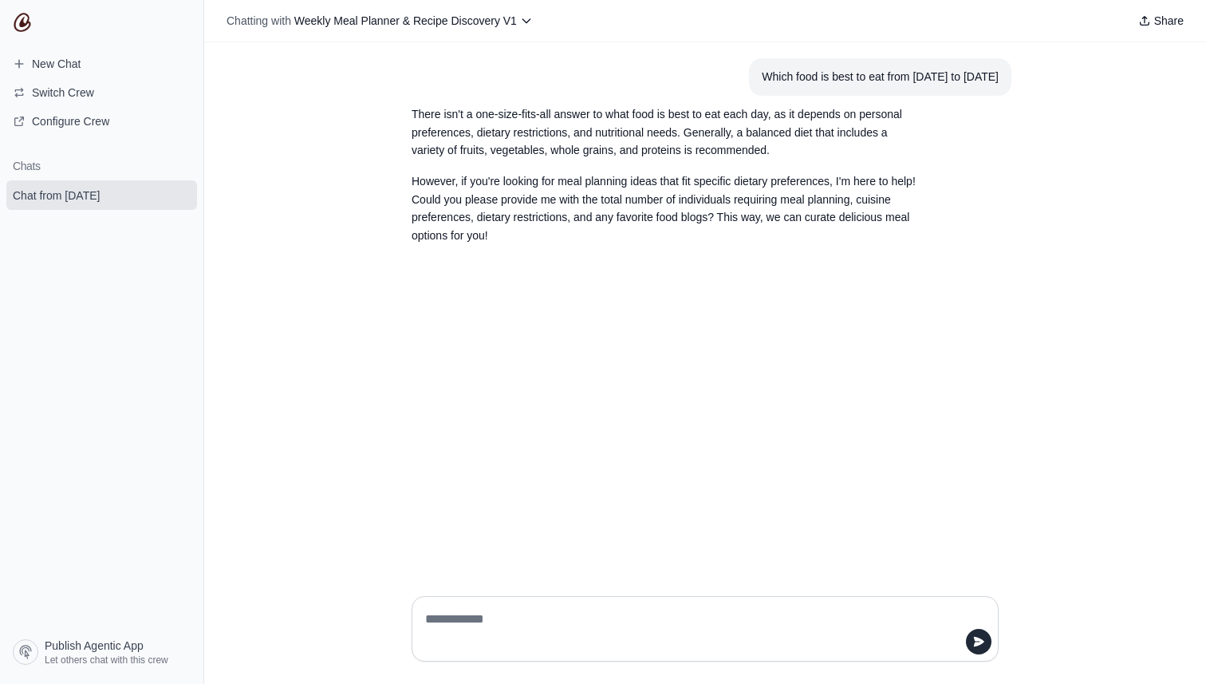
paste textarea "**********"
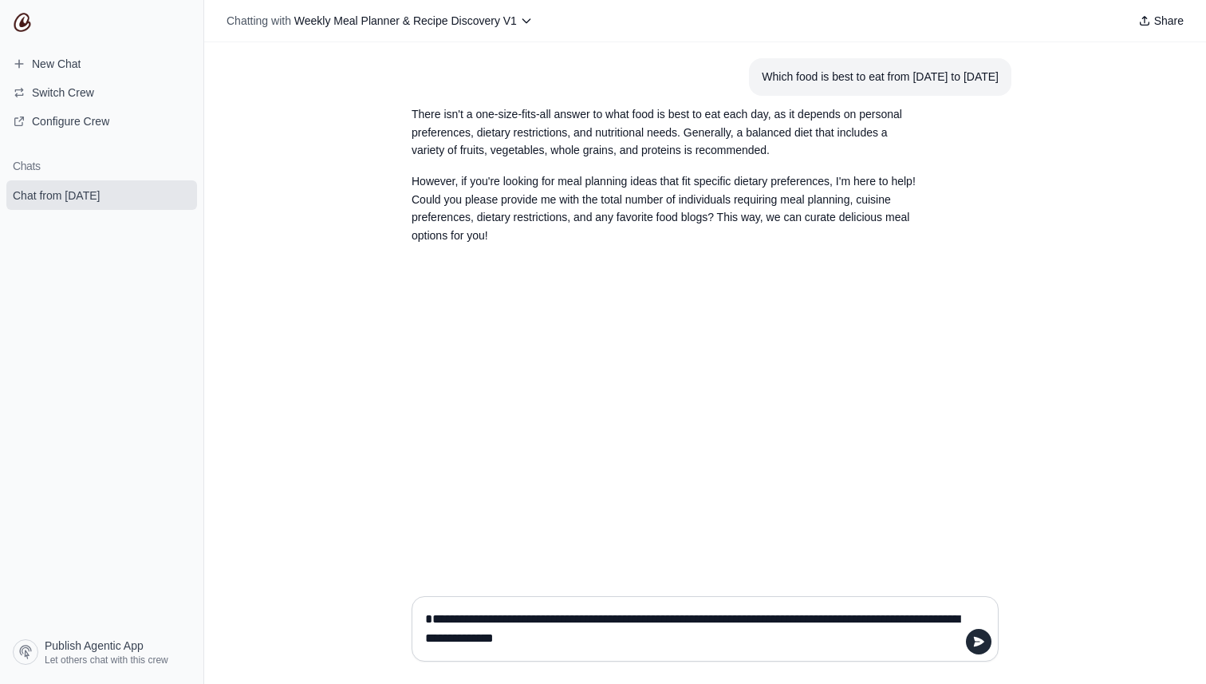
click at [435, 619] on textarea "**********" at bounding box center [700, 628] width 557 height 45
click at [715, 621] on textarea "**********" at bounding box center [700, 628] width 557 height 45
click at [845, 621] on textarea "**********" at bounding box center [700, 628] width 557 height 45
click at [970, 617] on textarea "**********" at bounding box center [700, 628] width 557 height 45
click at [597, 640] on textarea "**********" at bounding box center [700, 628] width 557 height 45
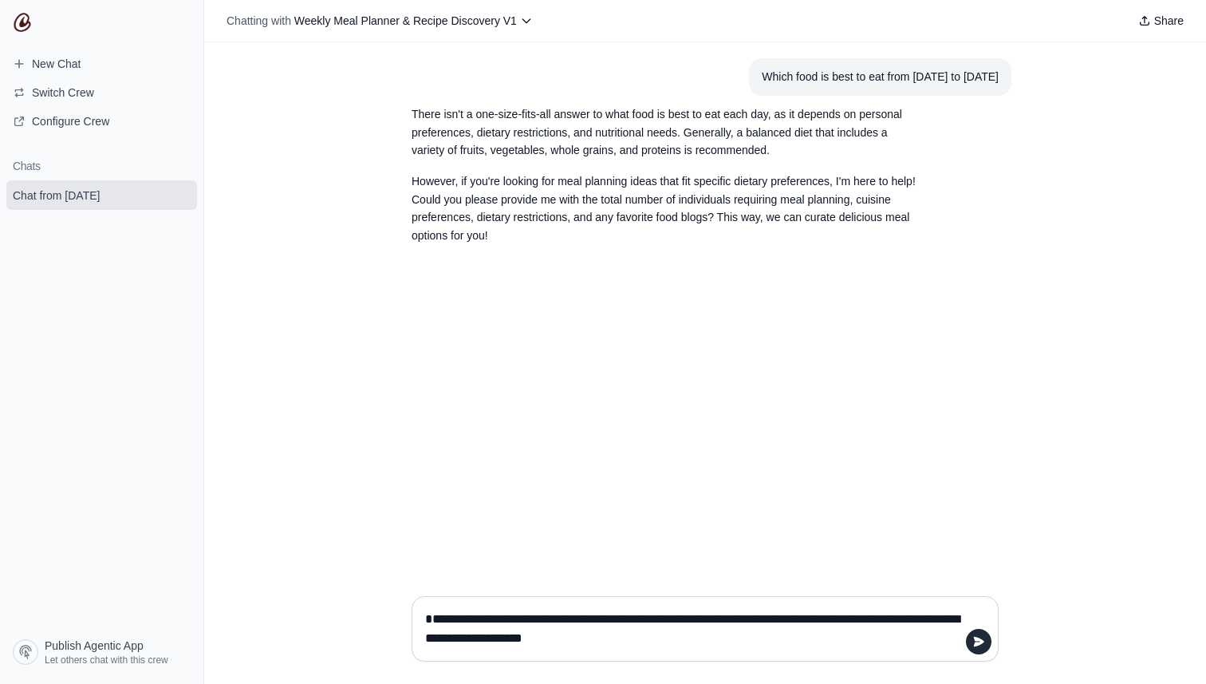
paste textarea "**********"
type textarea "**********"
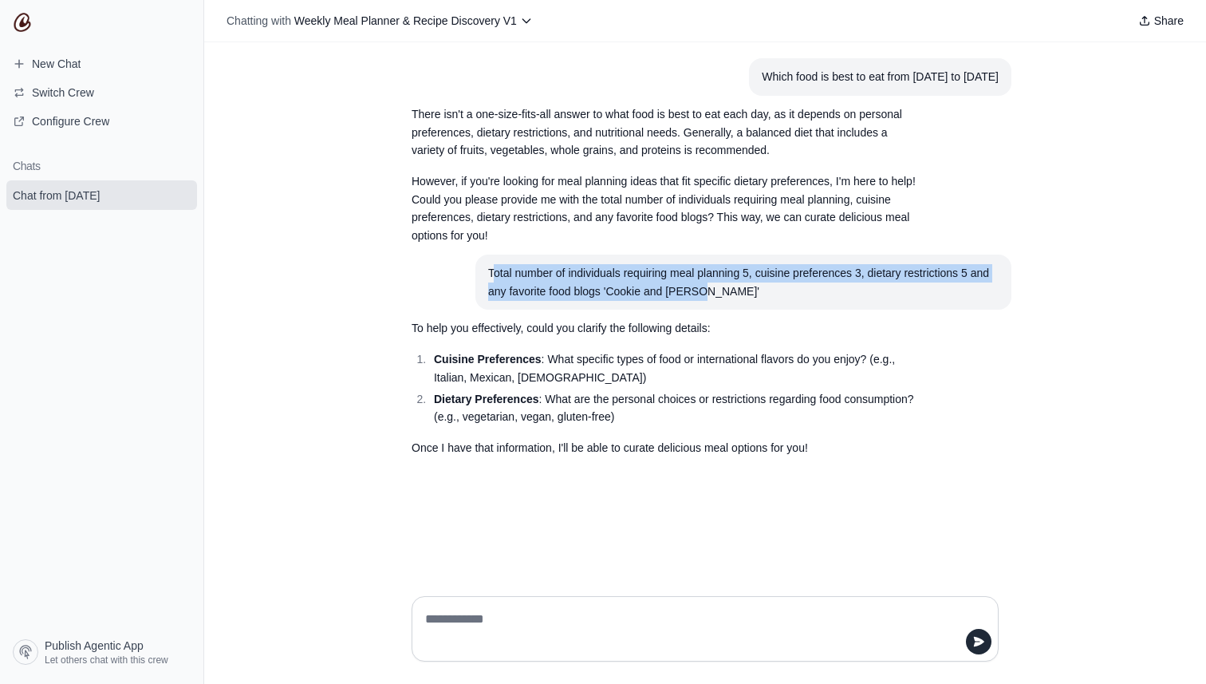
drag, startPoint x: 487, startPoint y: 270, endPoint x: 757, endPoint y: 296, distance: 270.9
click at [757, 296] on div "Total number of individuals requiring meal planning 5, cuisine preferences 3, d…" at bounding box center [743, 282] width 510 height 37
copy div "Total number of individuals requiring meal planning 5, cuisine preferences 3, d…"
click at [560, 616] on textarea at bounding box center [700, 628] width 557 height 45
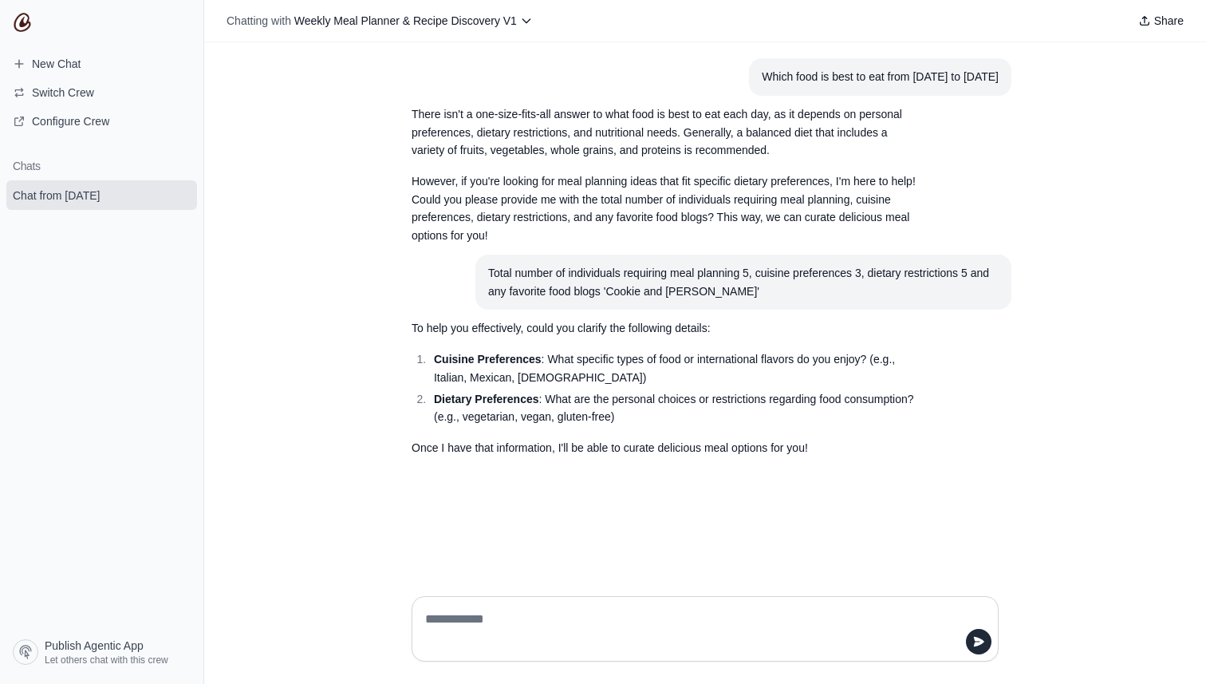
paste textarea "**********"
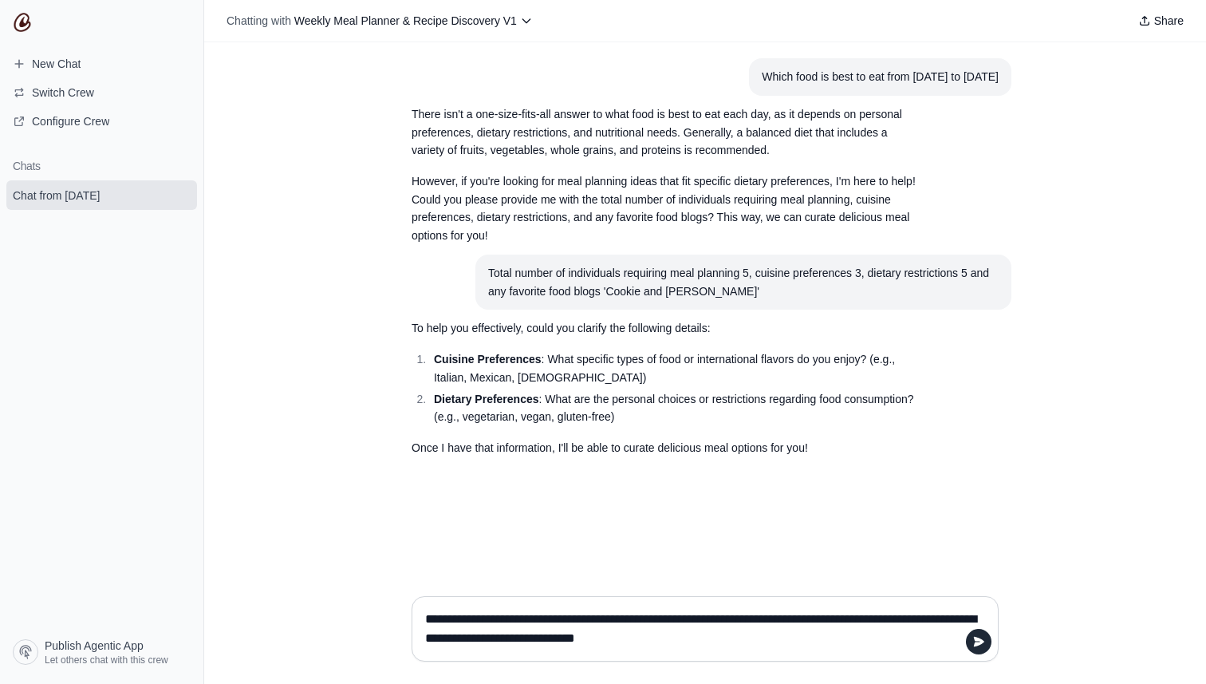
click at [852, 621] on textarea "**********" at bounding box center [700, 628] width 557 height 45
click at [496, 636] on textarea "**********" at bounding box center [700, 628] width 557 height 45
type textarea "**********"
click at [971, 636] on button "submit" at bounding box center [979, 641] width 26 height 26
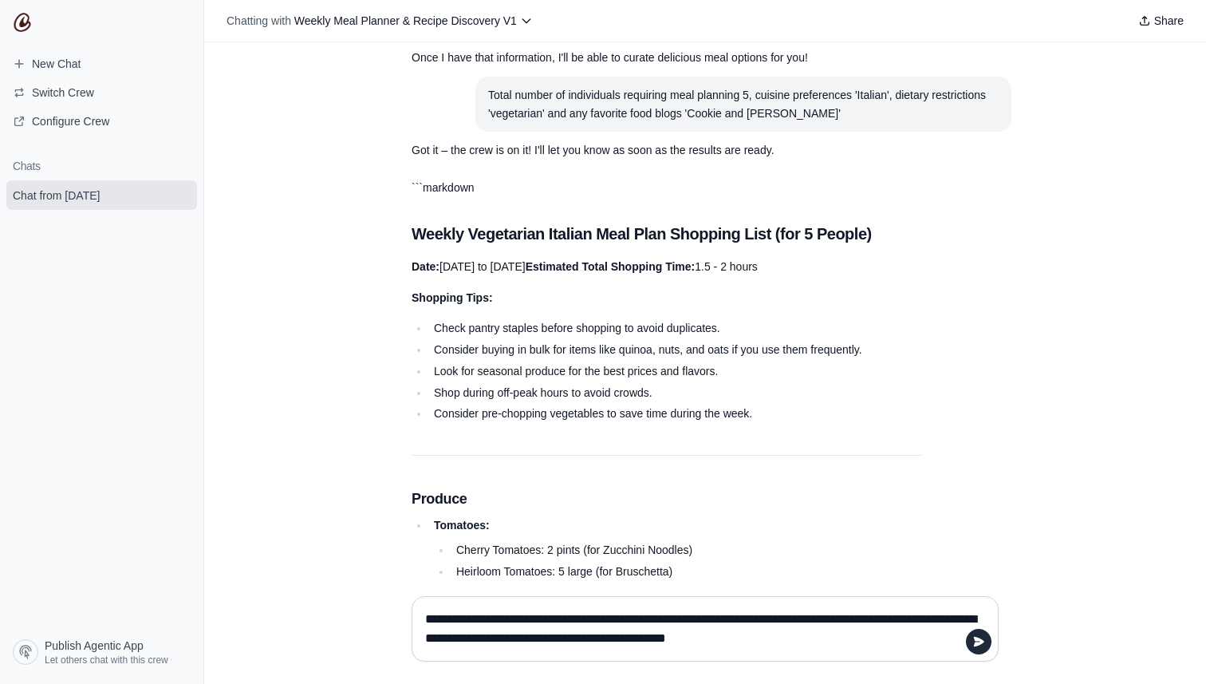
scroll to position [389, 0]
click at [95, 646] on span "Publish Agentic App" at bounding box center [94, 645] width 99 height 16
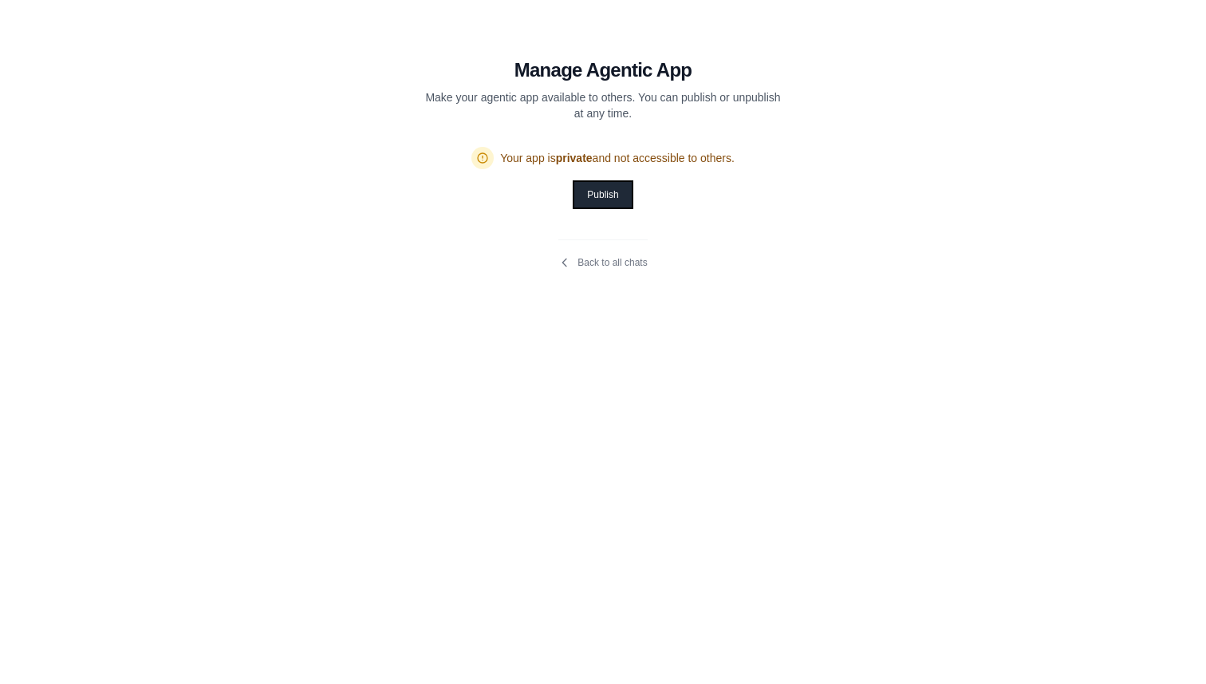
click at [604, 197] on button "Publish" at bounding box center [602, 195] width 57 height 26
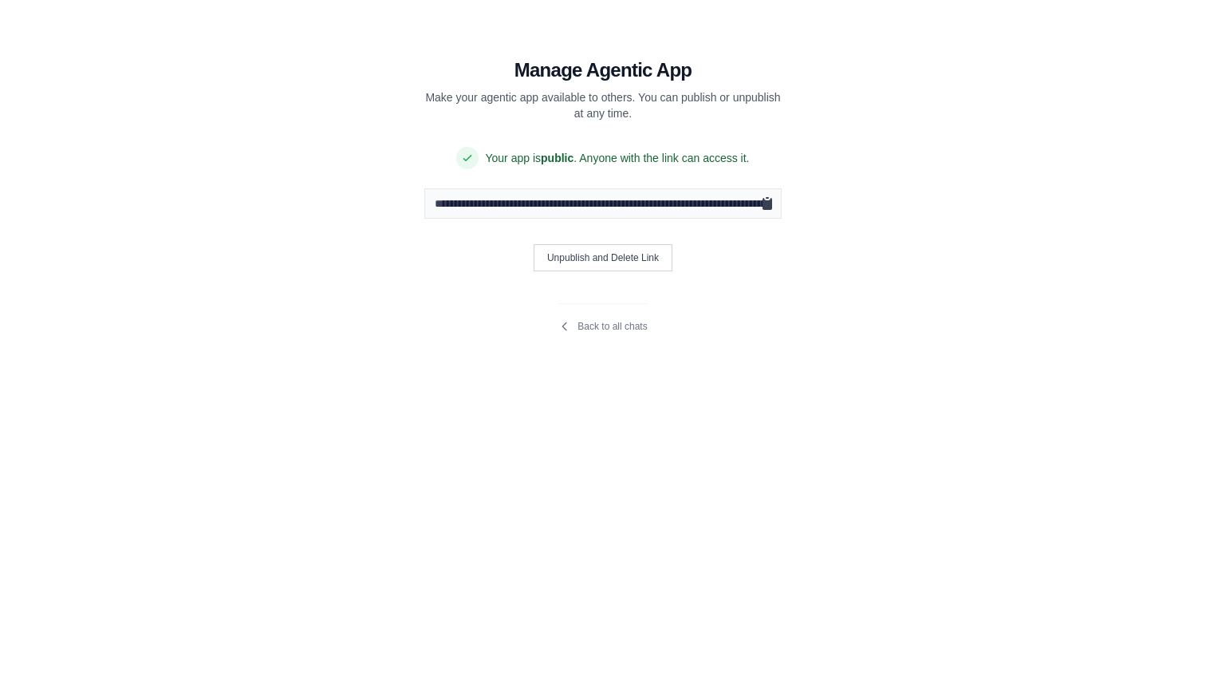
click at [767, 204] on icon "Copy public URL" at bounding box center [767, 204] width 10 height 12
click at [765, 205] on icon "Copy public URL" at bounding box center [767, 204] width 10 height 12
click at [572, 209] on input "**********" at bounding box center [602, 203] width 357 height 30
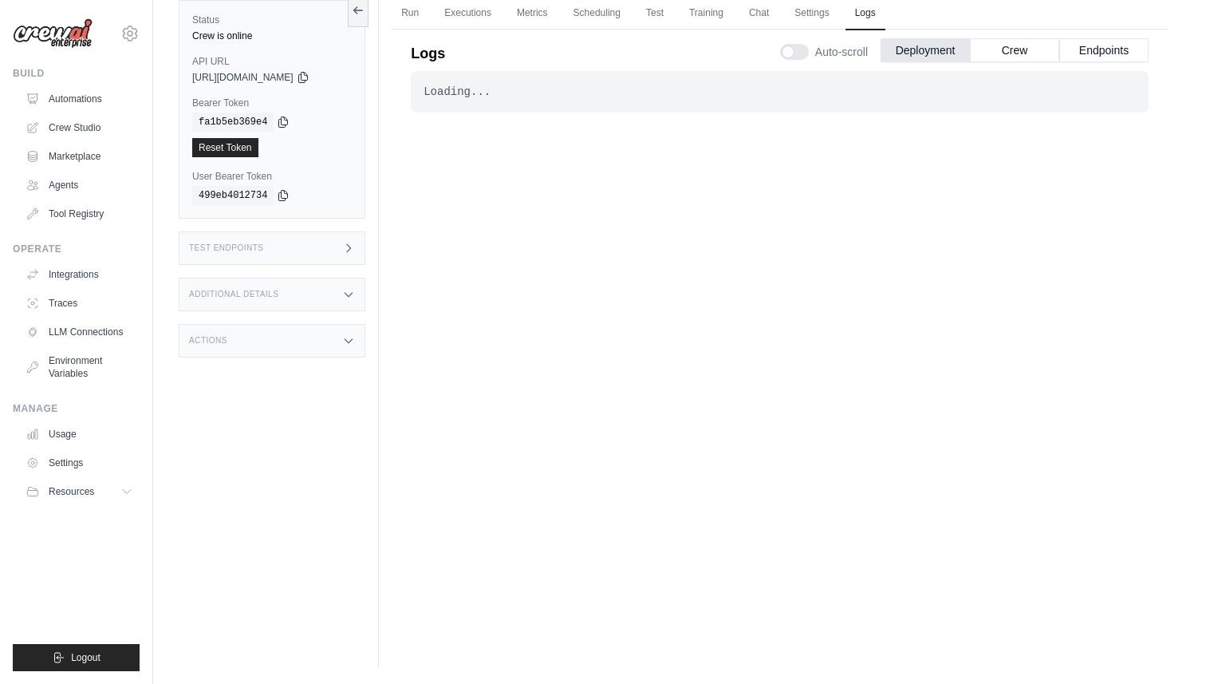
click at [289, 243] on div "Test Endpoints" at bounding box center [272, 247] width 187 height 33
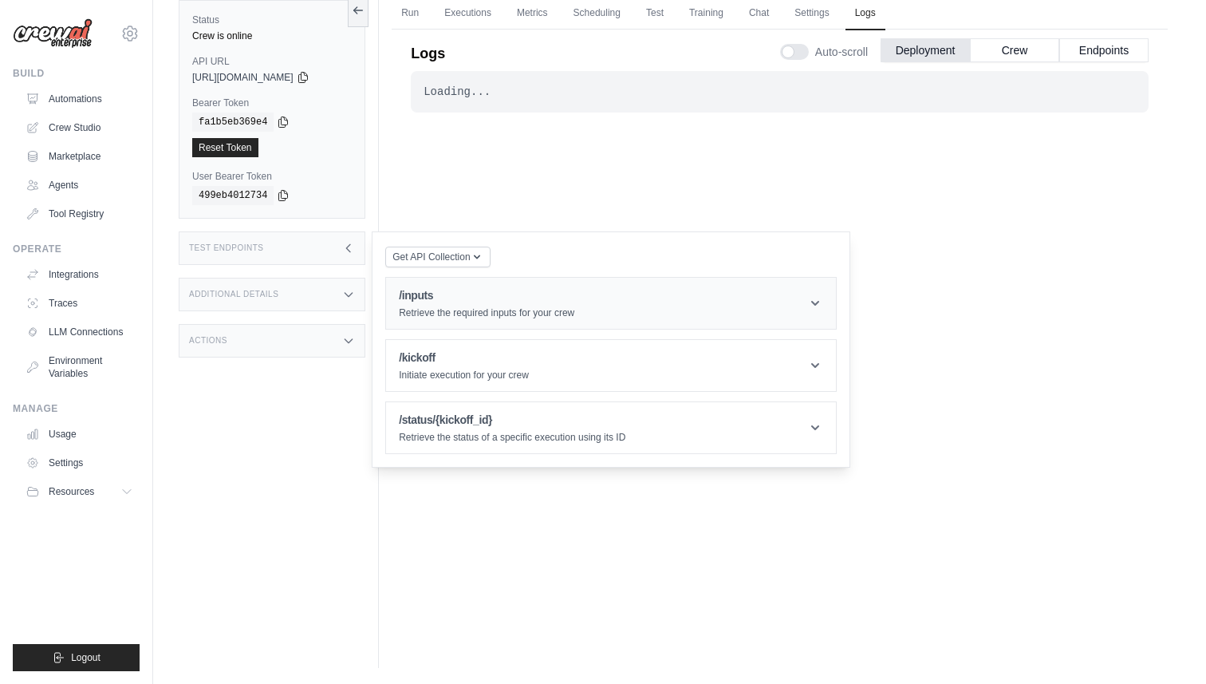
click at [456, 300] on h1 "/inputs" at bounding box center [486, 295] width 175 height 16
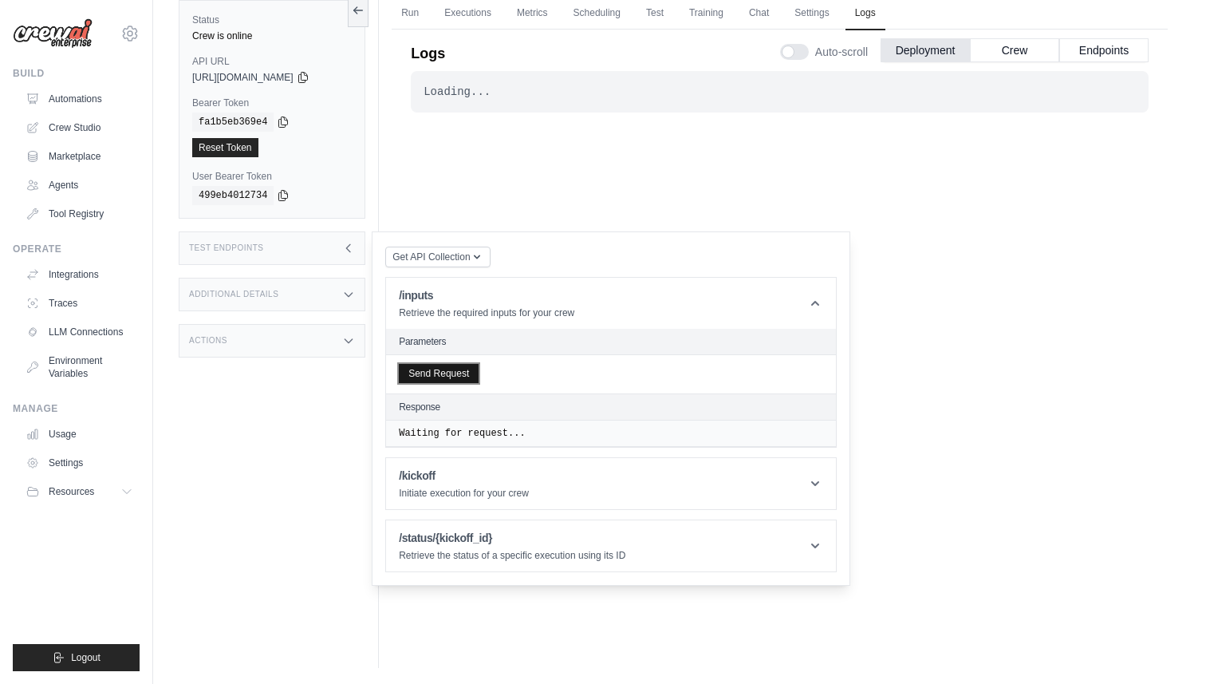
click at [445, 370] on button "Send Request" at bounding box center [439, 373] width 80 height 19
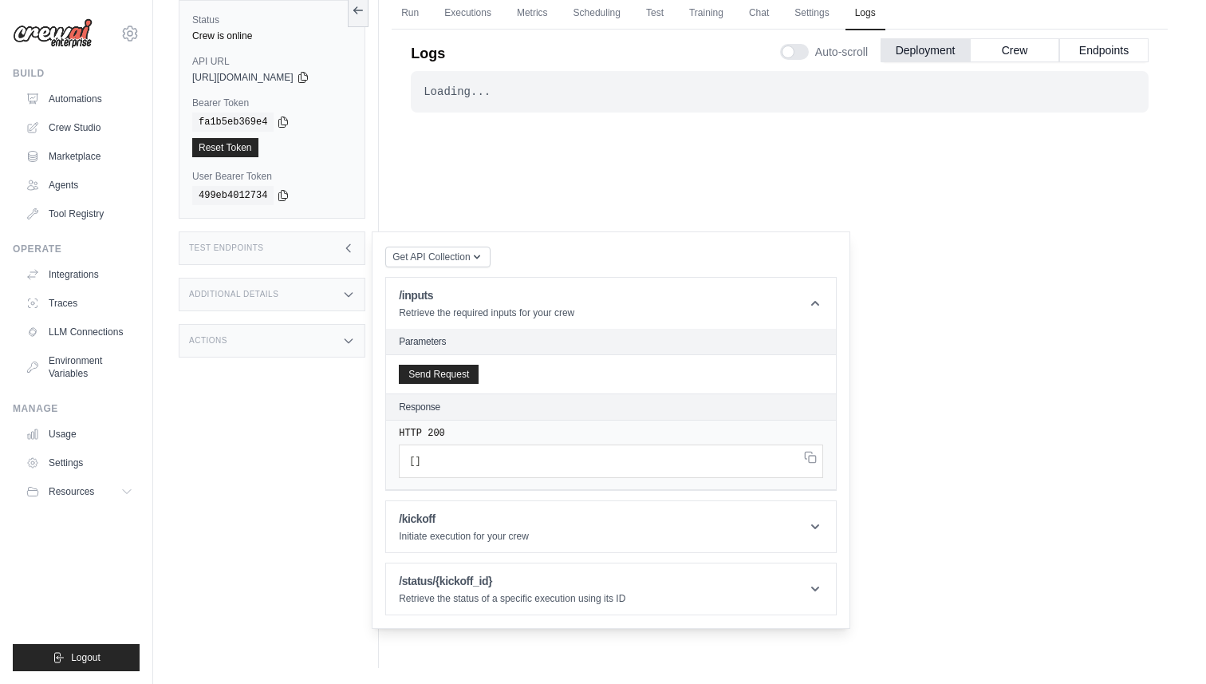
click at [300, 247] on div "Test Endpoints" at bounding box center [272, 247] width 187 height 33
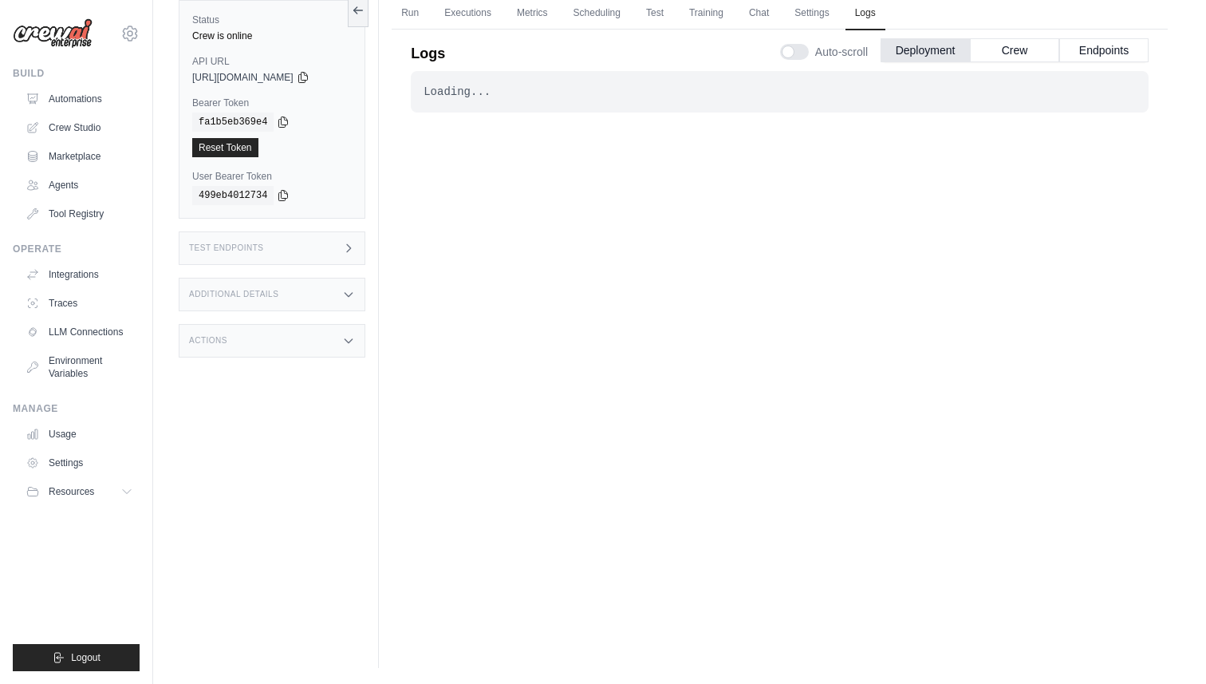
click at [294, 75] on span "[URL][DOMAIN_NAME]" at bounding box center [242, 77] width 101 height 13
click at [234, 147] on link "Reset Token" at bounding box center [225, 147] width 66 height 19
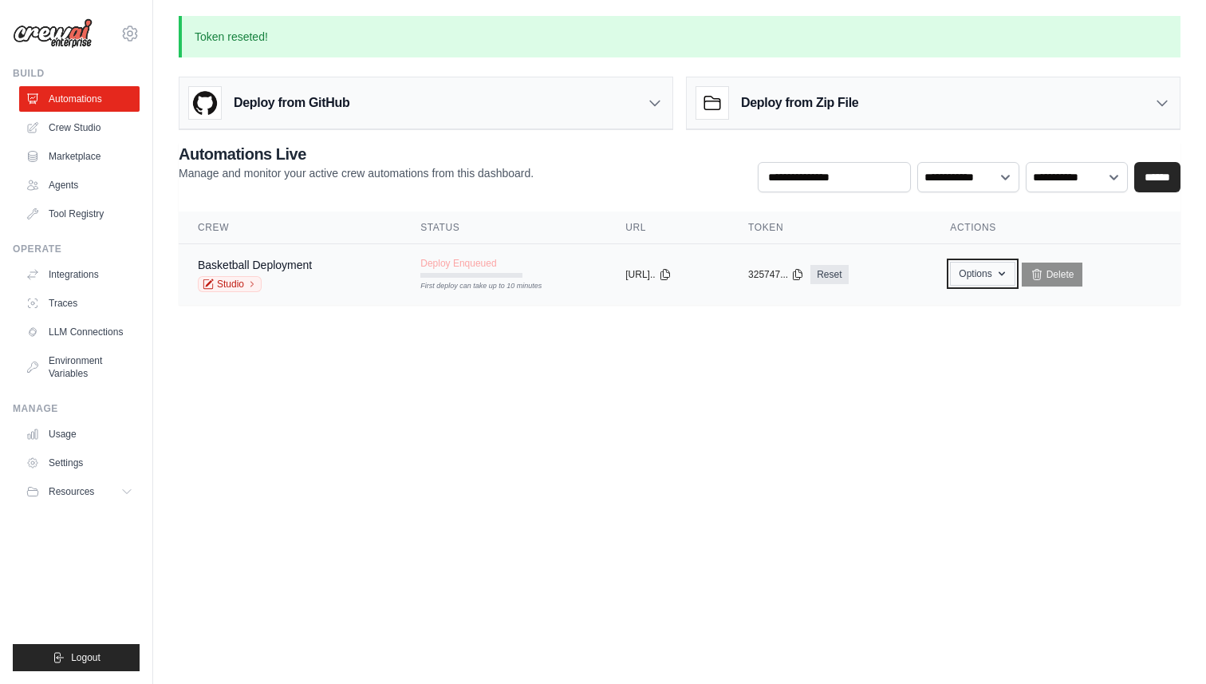
click at [1003, 273] on button "Options" at bounding box center [982, 274] width 65 height 24
click at [236, 264] on link "Basketball Deployment" at bounding box center [255, 264] width 114 height 13
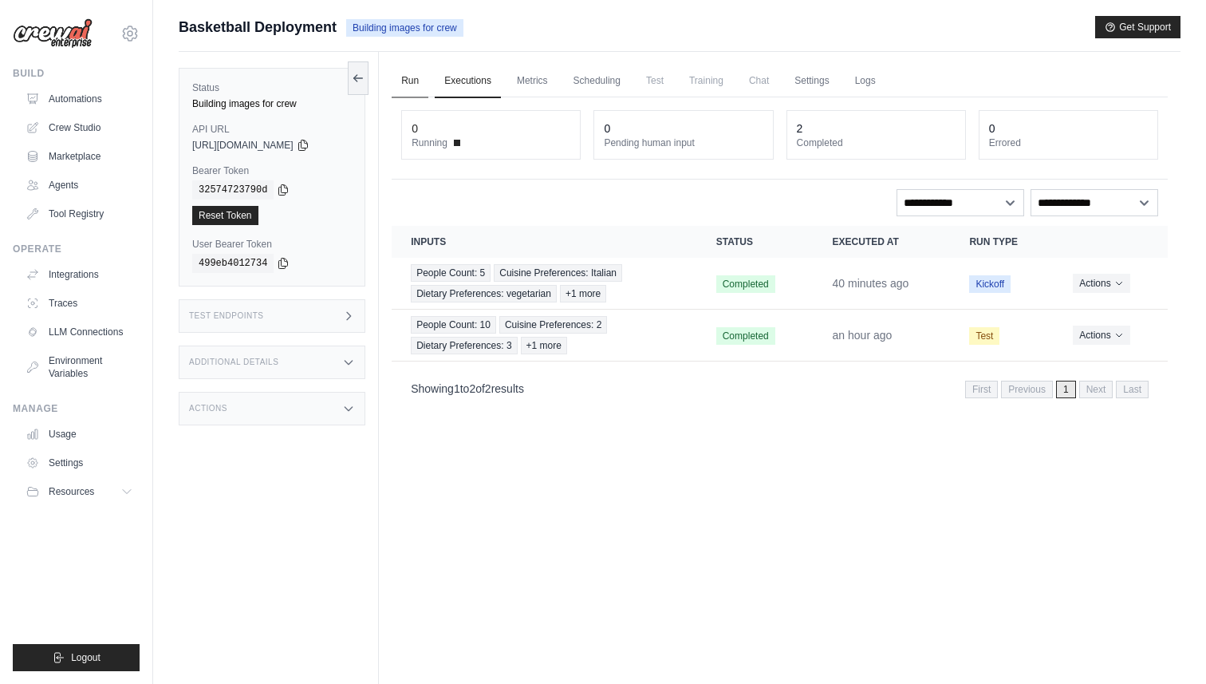
click at [407, 83] on link "Run" at bounding box center [410, 81] width 37 height 33
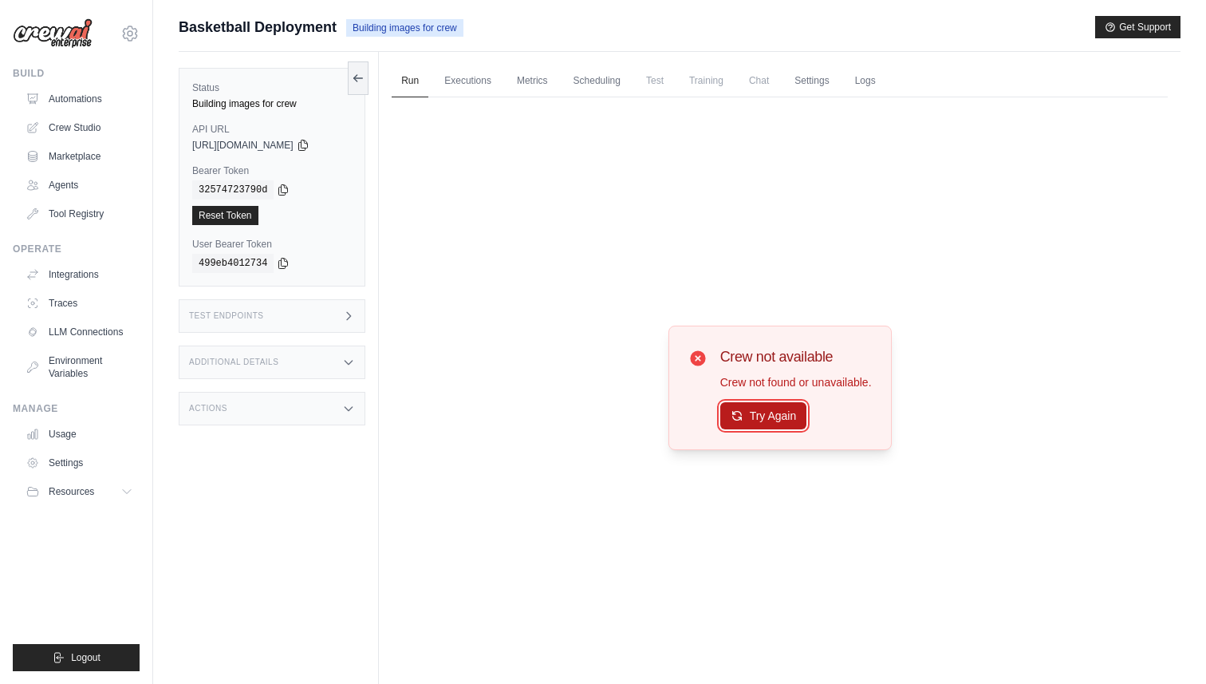
click at [768, 414] on button "Try Again" at bounding box center [763, 415] width 87 height 27
click at [758, 418] on button "Try Again" at bounding box center [763, 415] width 87 height 27
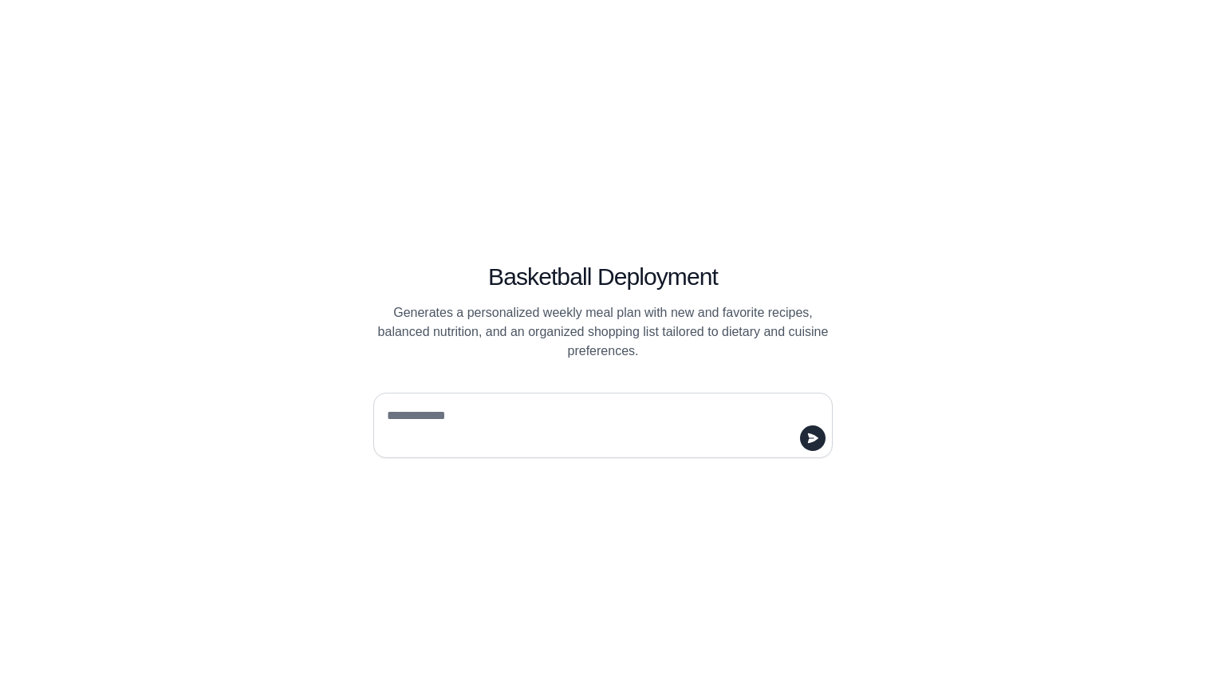
click at [501, 425] on textarea at bounding box center [598, 425] width 429 height 45
type textarea "**********"
